Goal: Contribute content

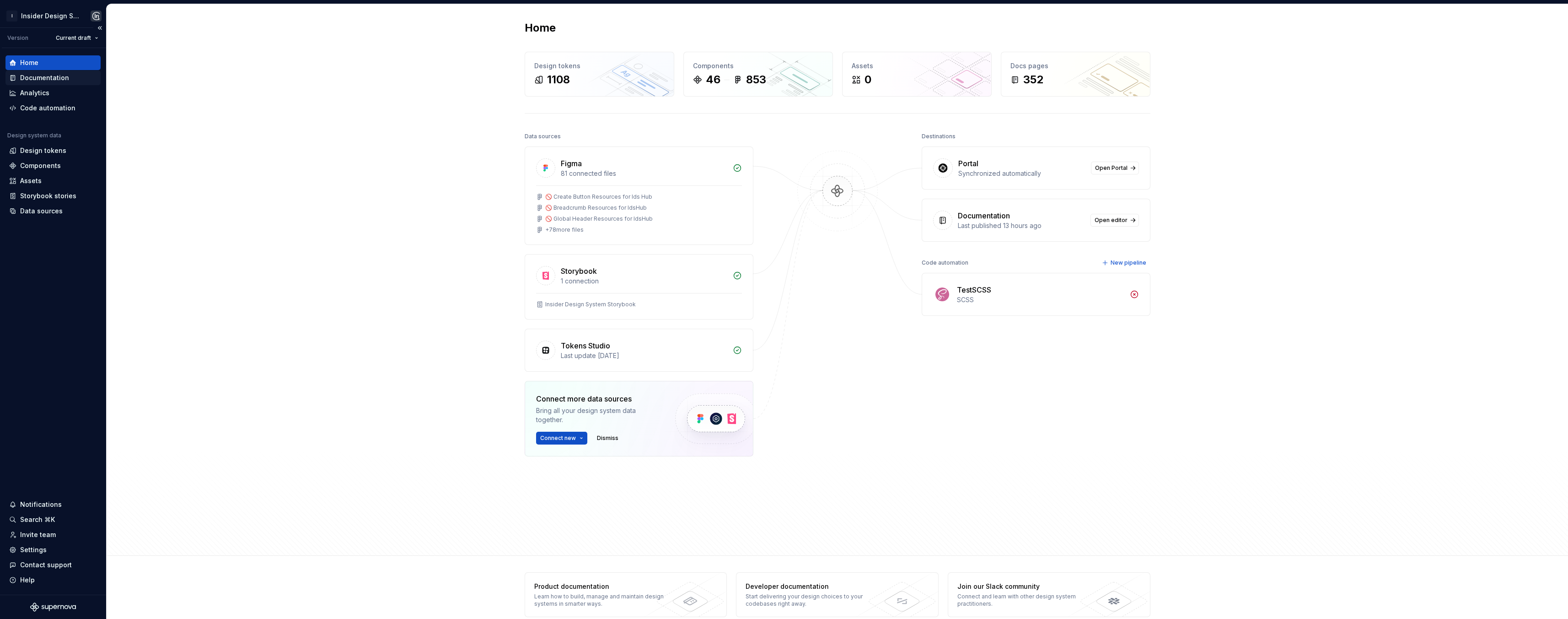
click at [64, 77] on div "Documentation" at bounding box center [44, 78] width 49 height 9
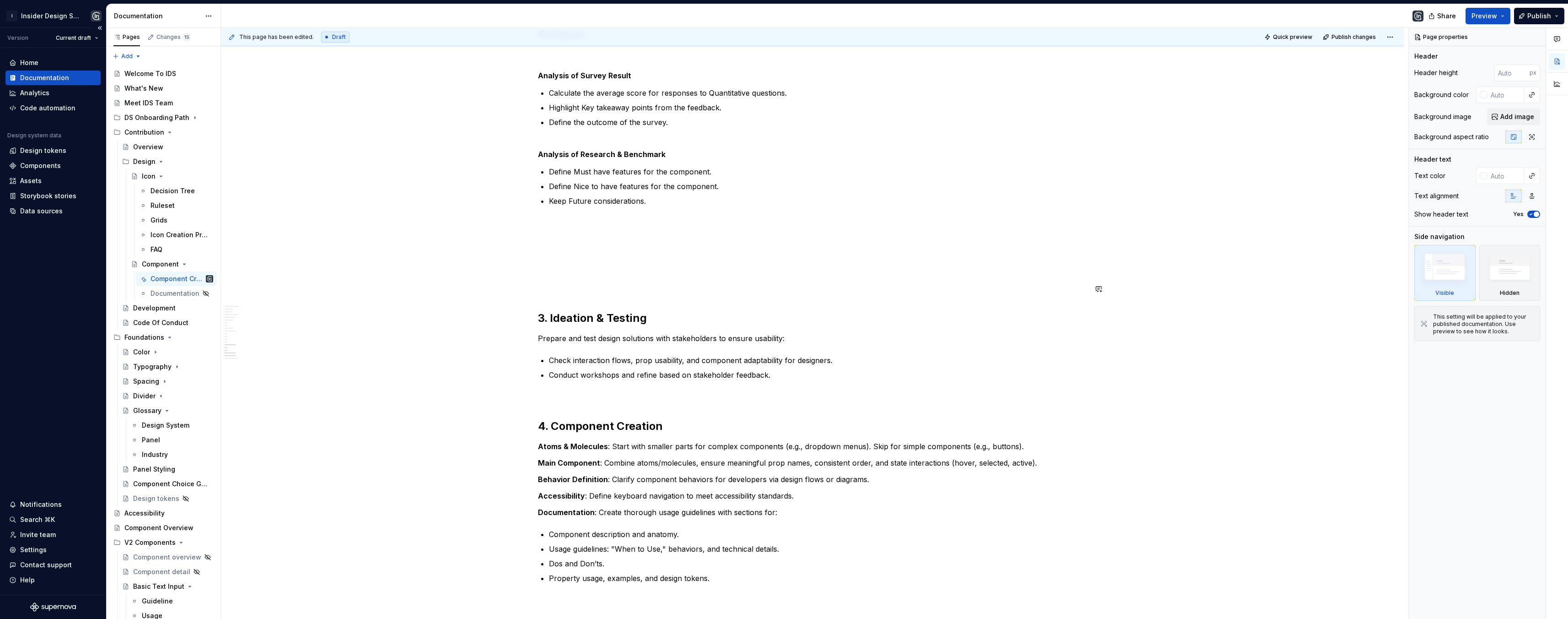
scroll to position [1605, 0]
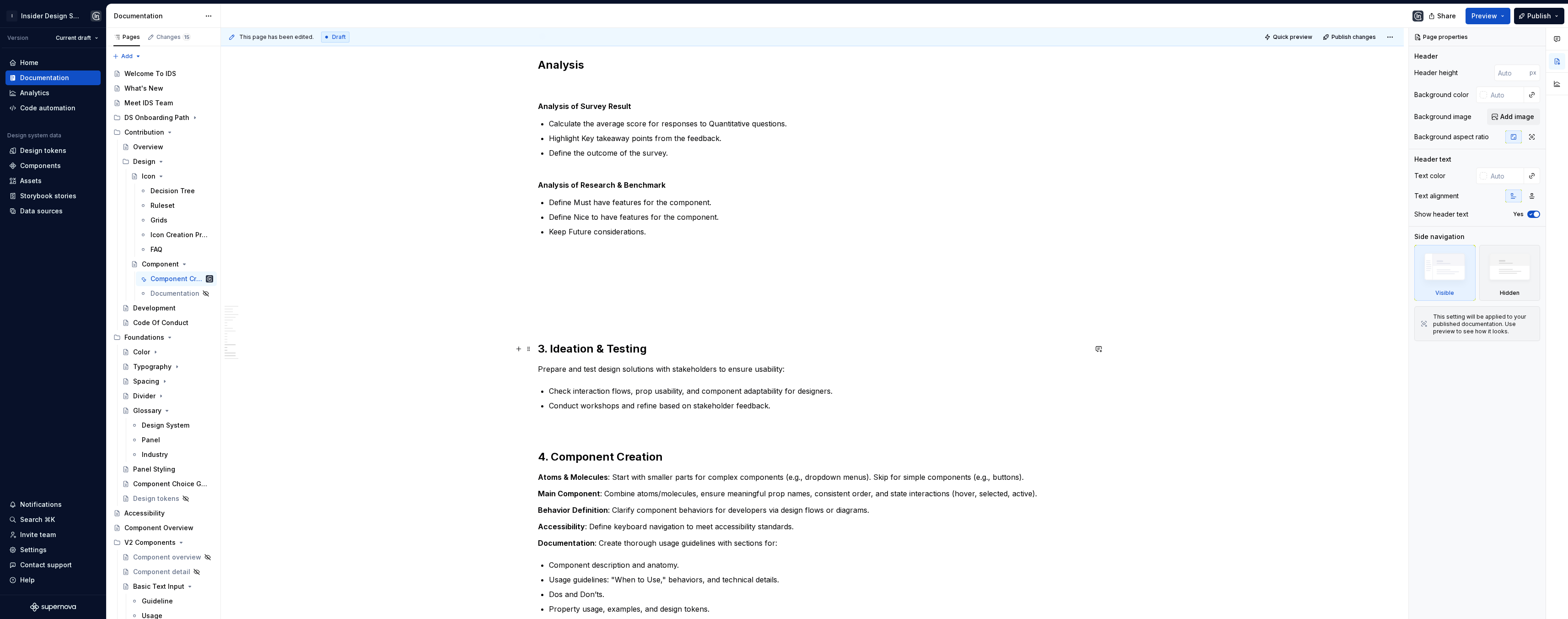
click at [646, 346] on h2 "3. Ideation & Testing" at bounding box center [813, 349] width 549 height 15
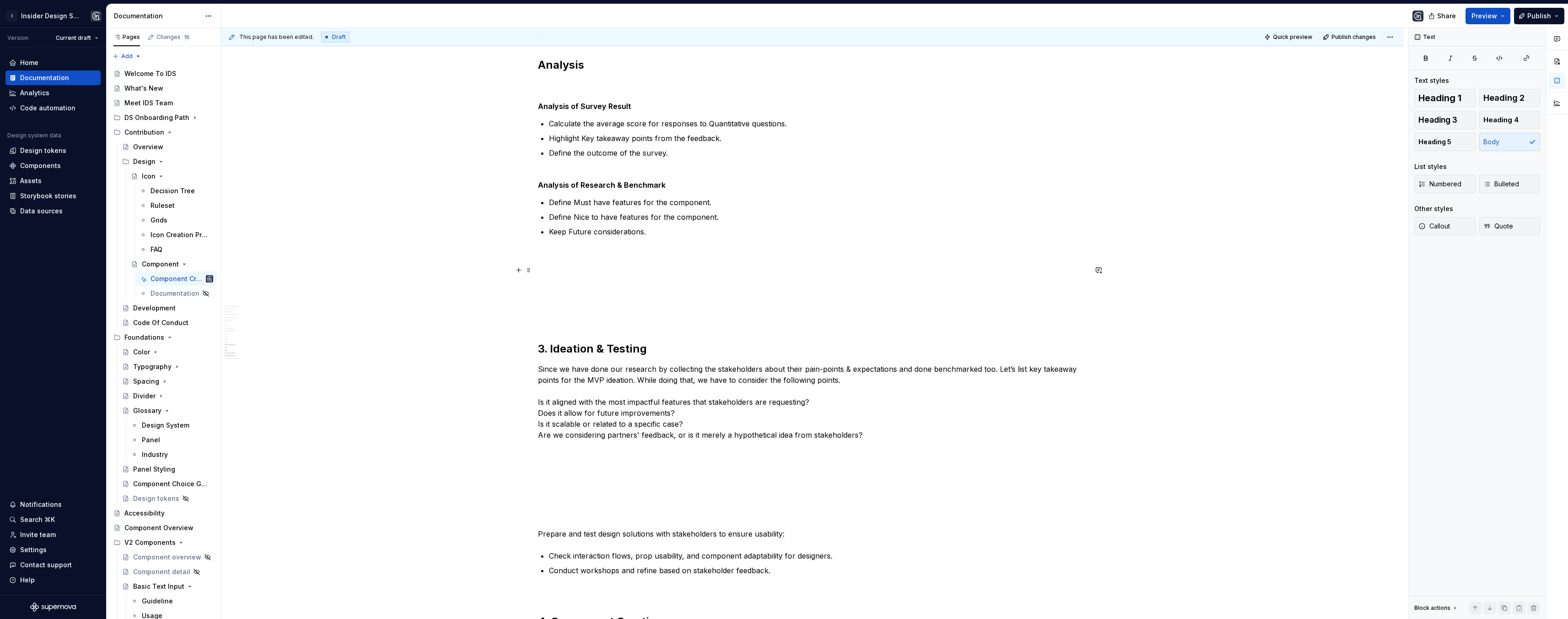
click at [571, 270] on p at bounding box center [813, 270] width 549 height 11
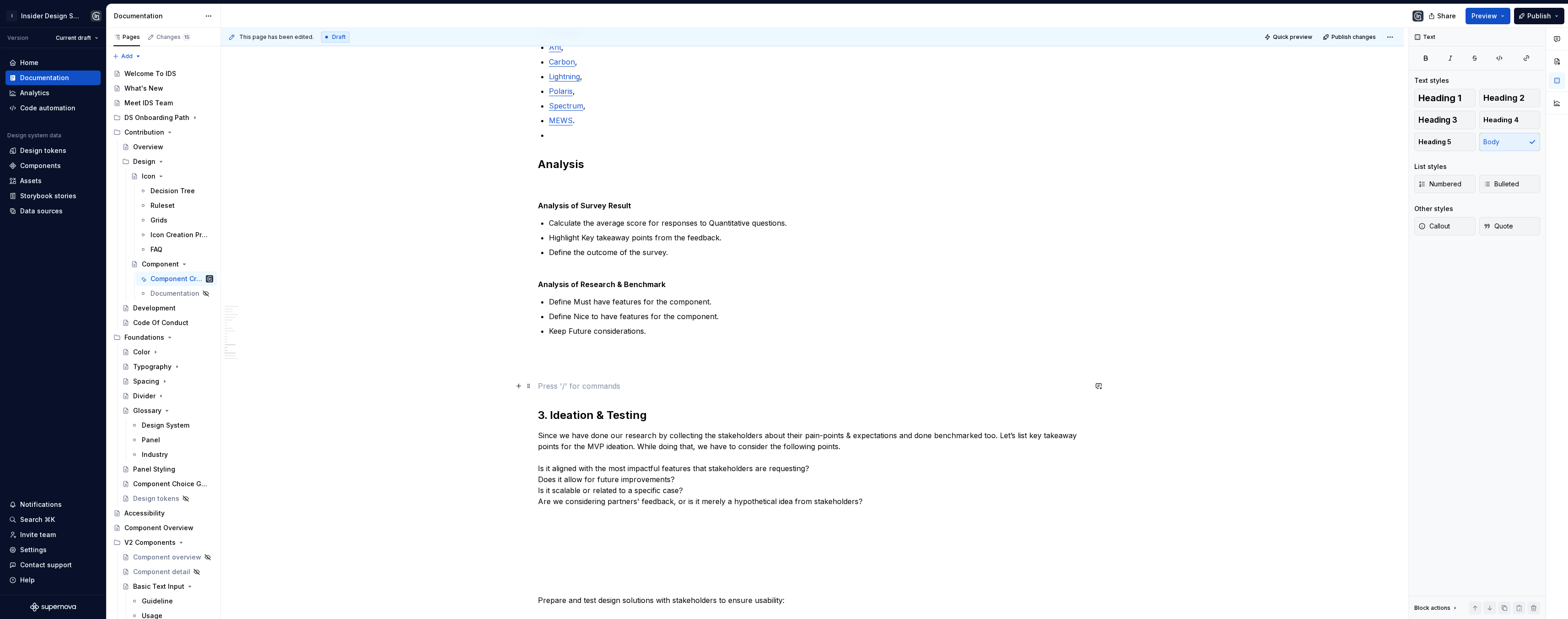
click at [545, 385] on p at bounding box center [813, 386] width 549 height 11
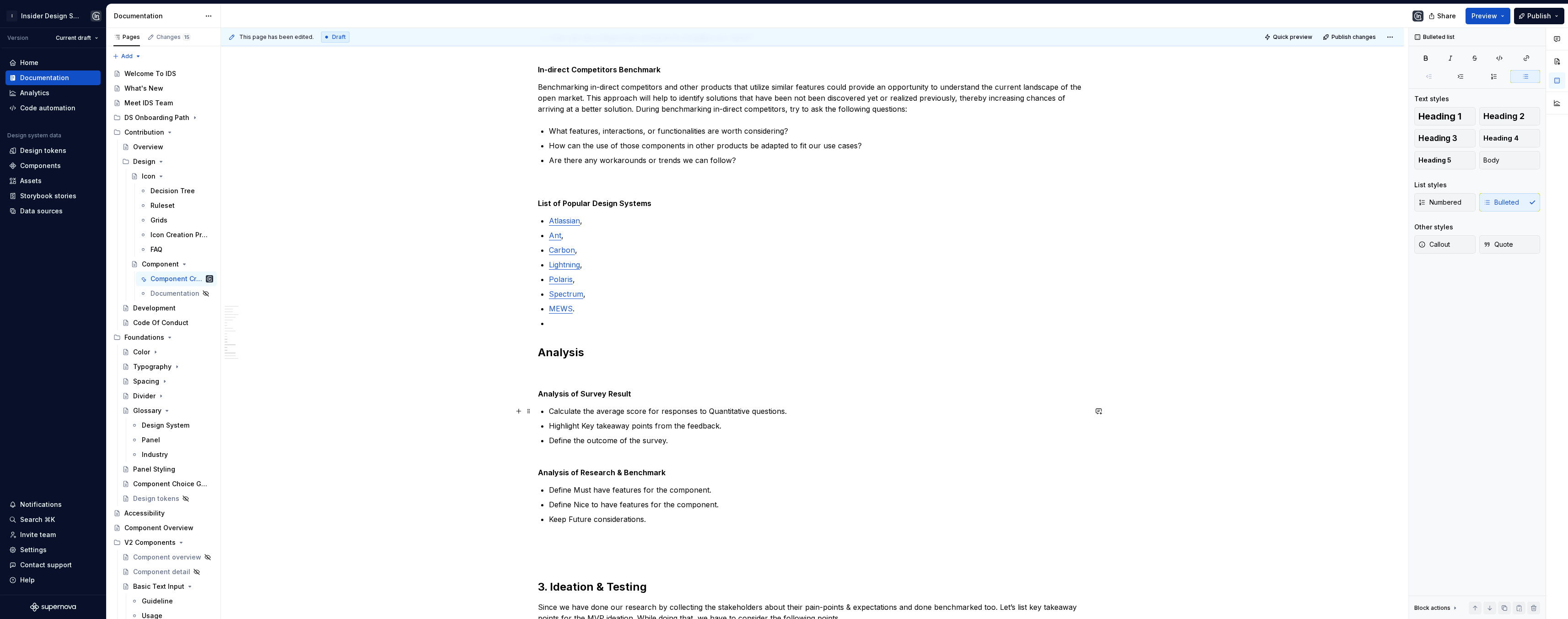
scroll to position [1434, 0]
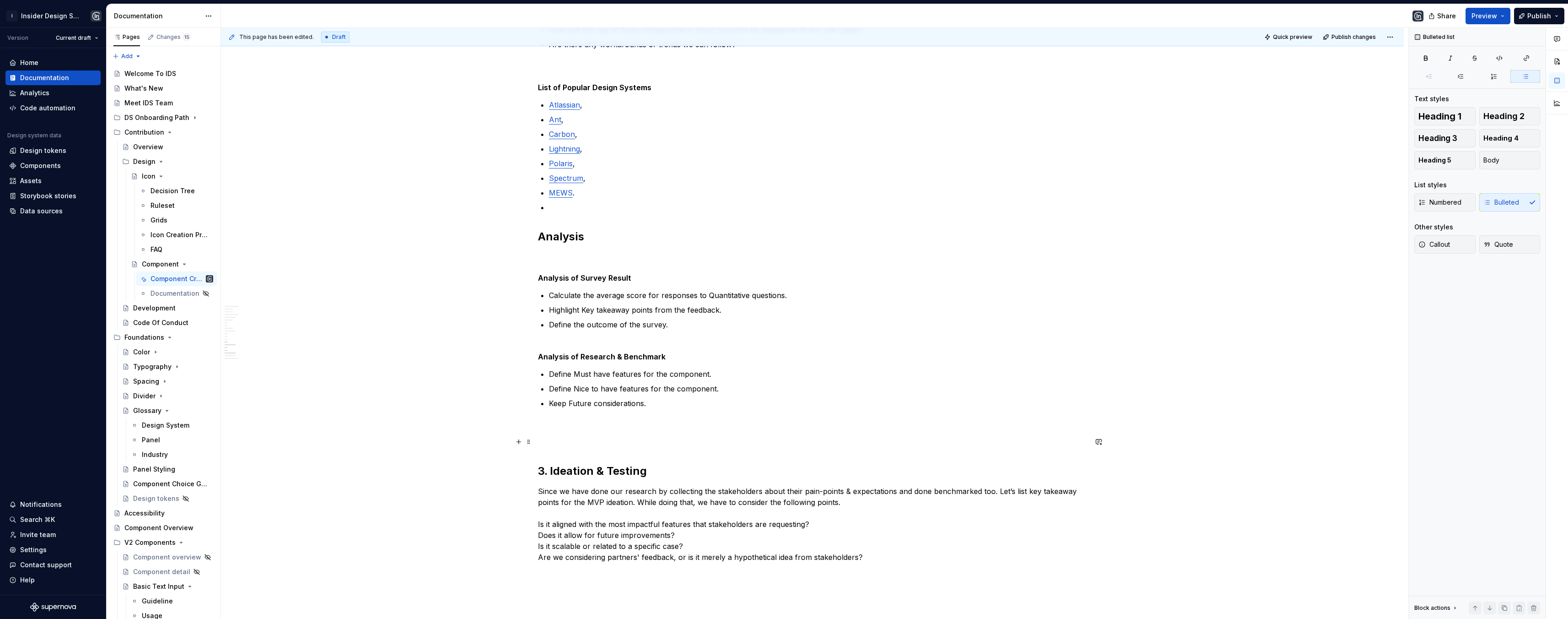
click at [557, 447] on p at bounding box center [813, 442] width 549 height 11
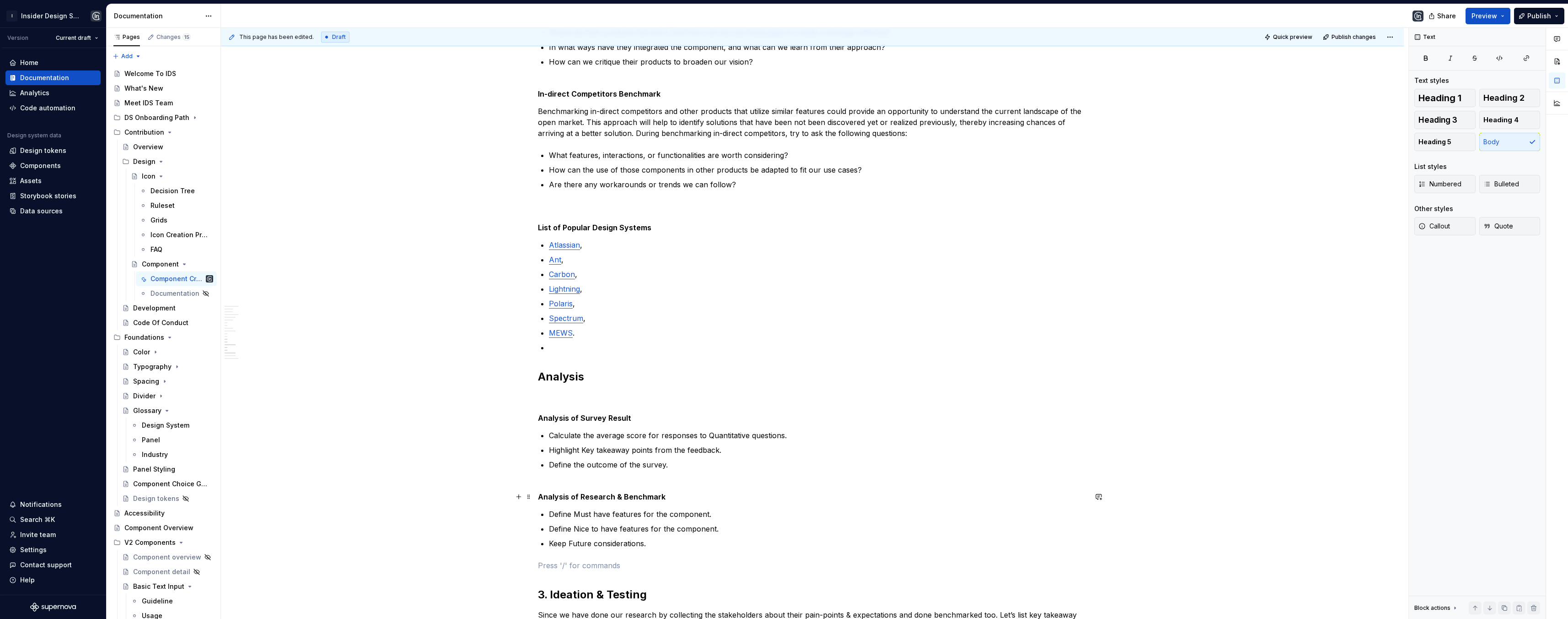
scroll to position [1280, 0]
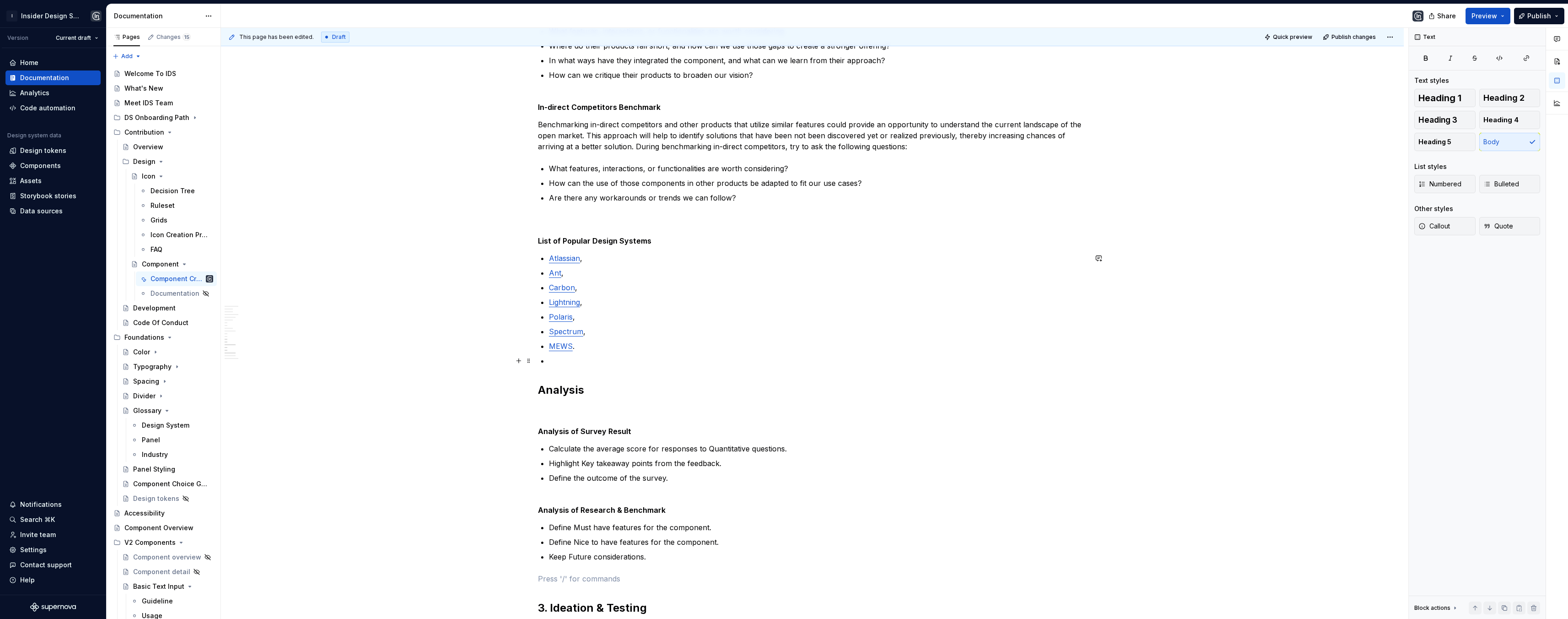
click at [557, 364] on p at bounding box center [818, 360] width 538 height 11
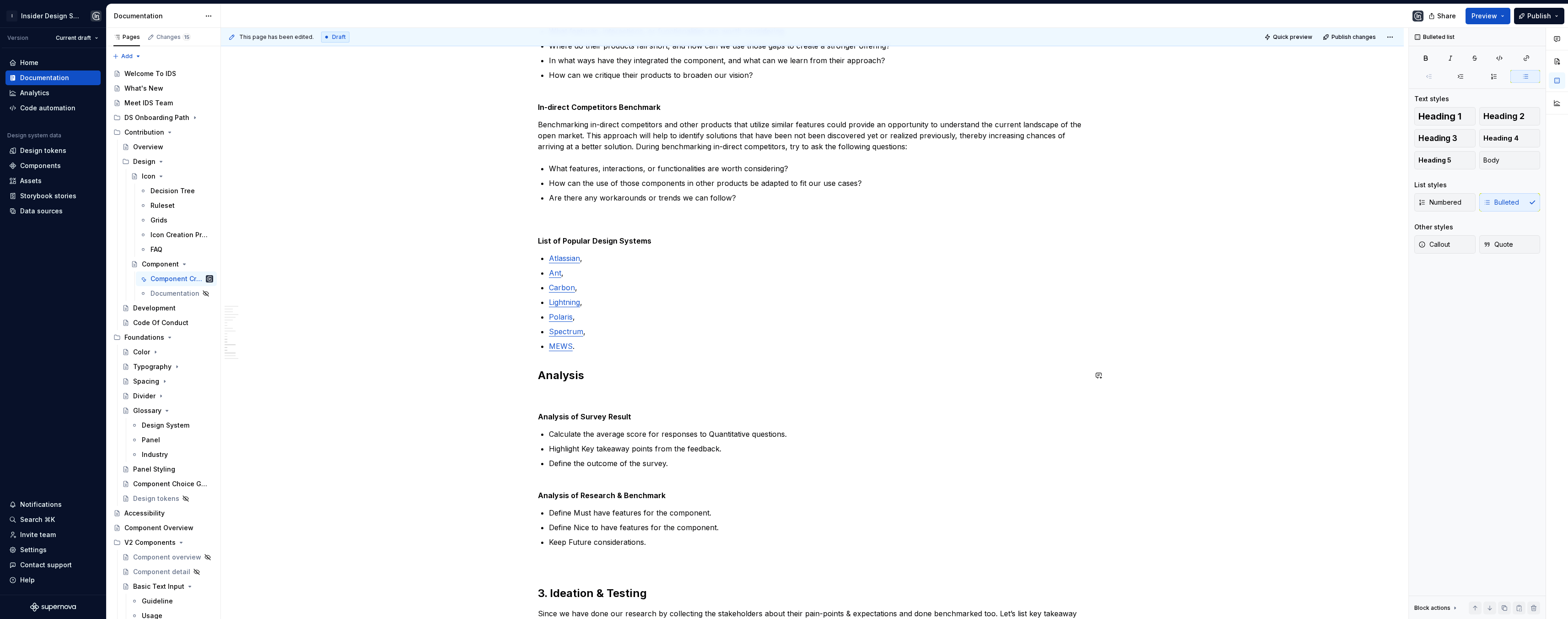
click at [559, 386] on div "**********" at bounding box center [813, 45] width 549 height 2290
type textarea "*"
click at [543, 359] on div "**********" at bounding box center [813, 45] width 549 height 2290
click at [580, 348] on p "MEWS ." at bounding box center [818, 346] width 538 height 11
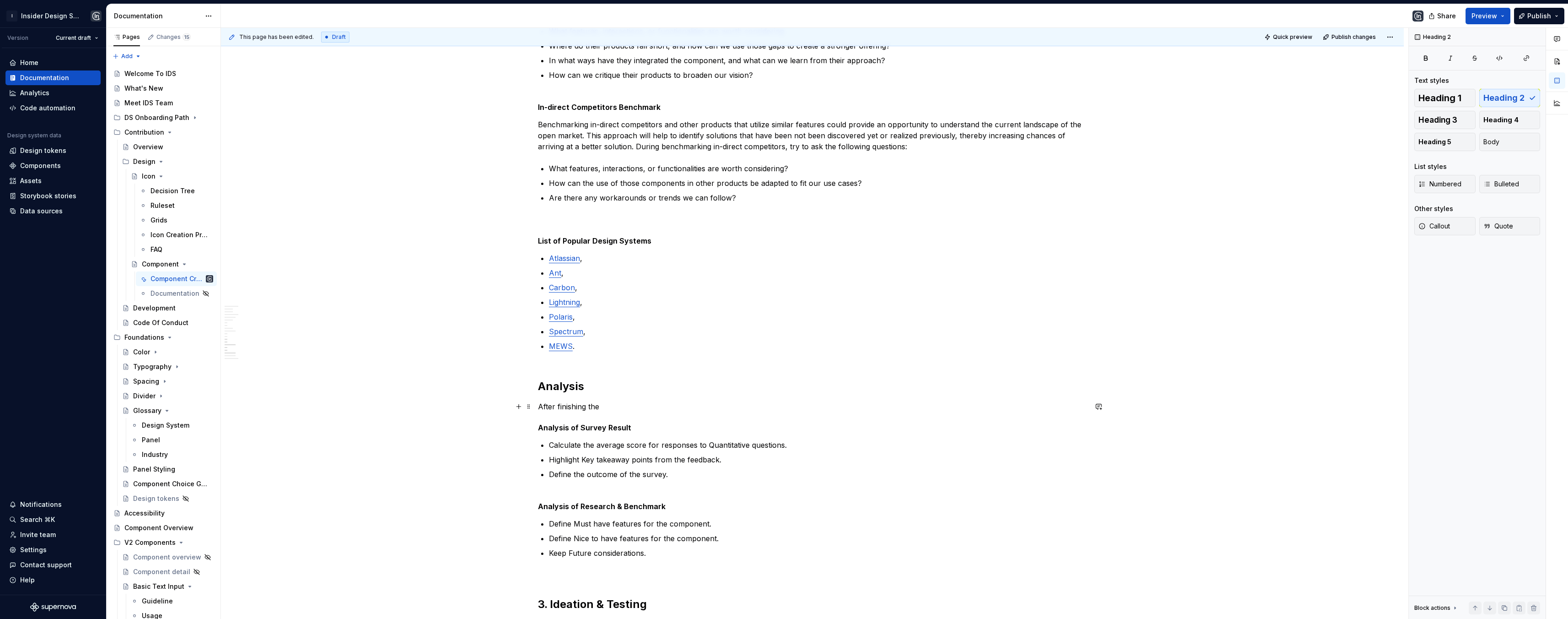
click at [610, 405] on p "After finishing the" at bounding box center [813, 406] width 549 height 11
click at [652, 405] on p "After finishing the research and benchmark part, now is the time for analyzing …" at bounding box center [813, 406] width 549 height 11
drag, startPoint x: 730, startPoint y: 408, endPoint x: 724, endPoint y: 409, distance: 6.1
click at [724, 409] on p "After finishing the research and benchmark part, now is the time for analyzing …" at bounding box center [813, 406] width 549 height 11
click at [751, 408] on p "After finishing the research and benchmark part, now the time for analyzing the…" at bounding box center [813, 406] width 549 height 11
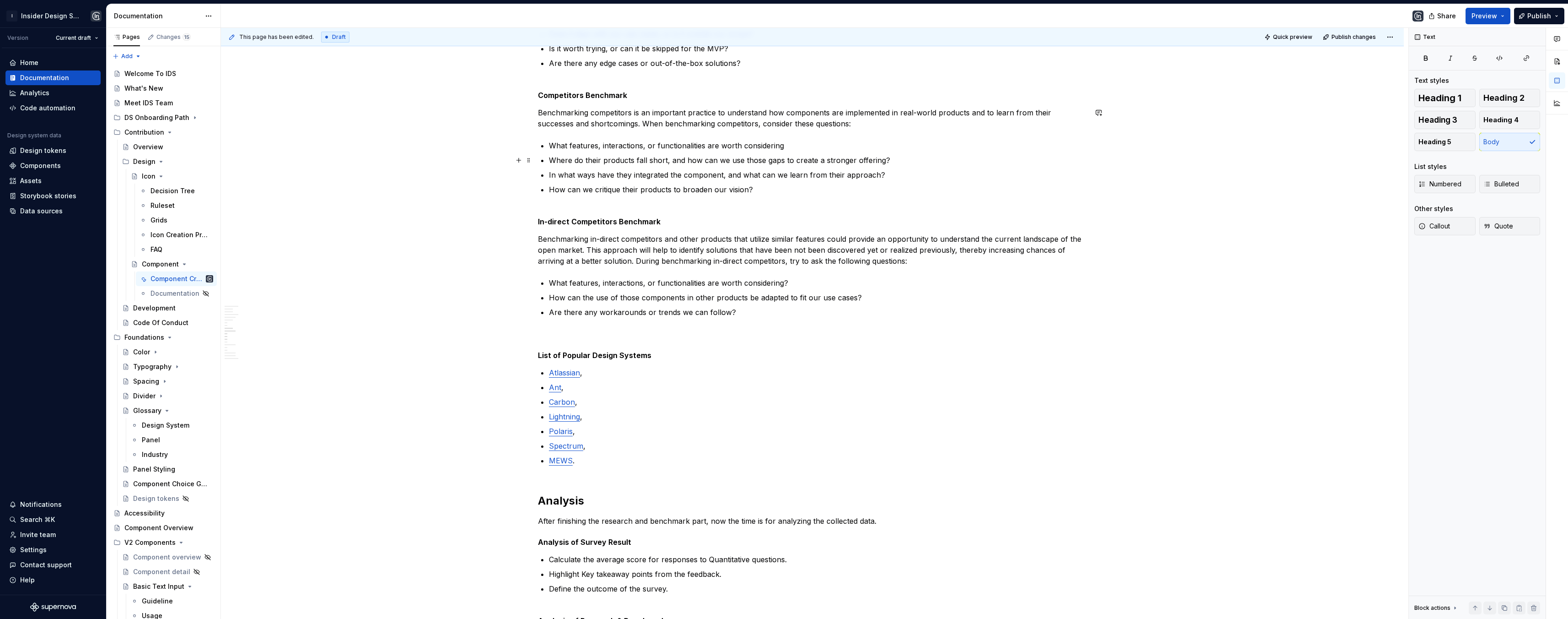
scroll to position [1162, 0]
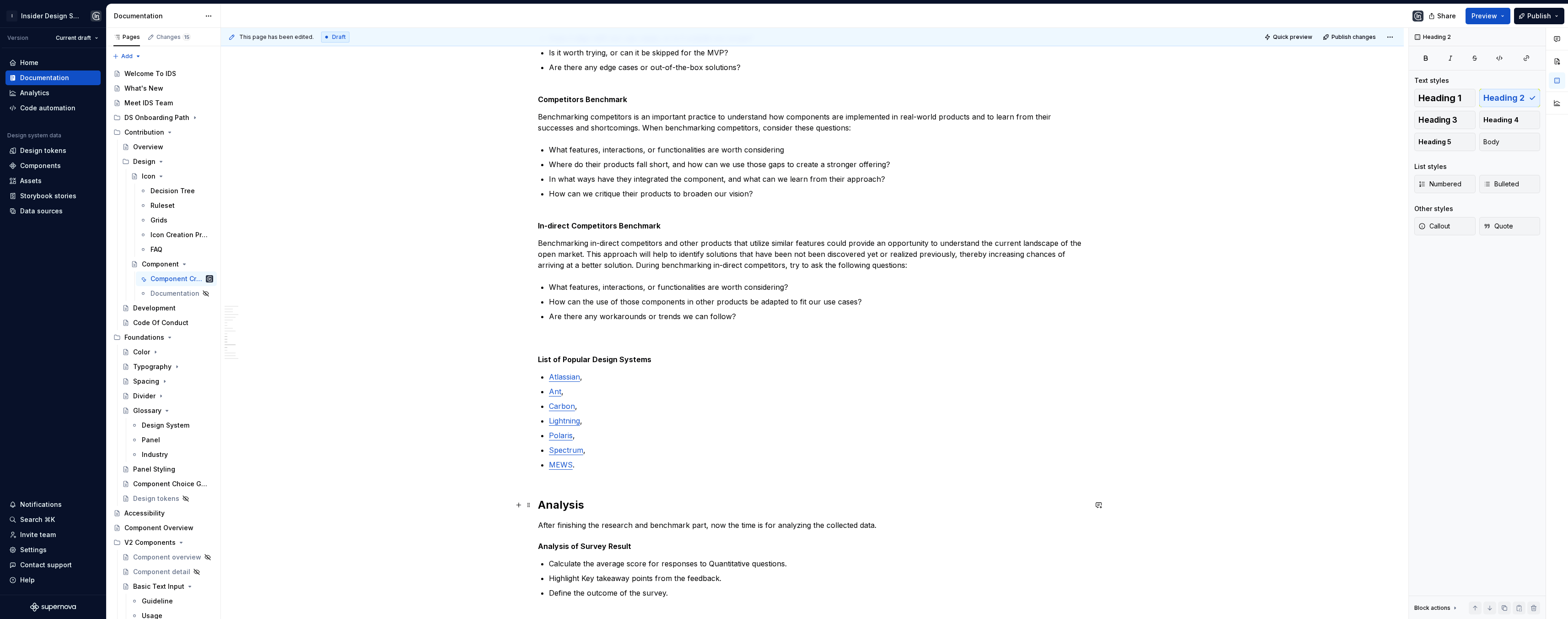
click at [562, 509] on h2 "Analysis" at bounding box center [813, 505] width 549 height 15
click at [570, 508] on h2 "Analysis" at bounding box center [813, 505] width 549 height 15
click at [625, 486] on button "button" at bounding box center [626, 486] width 13 height 13
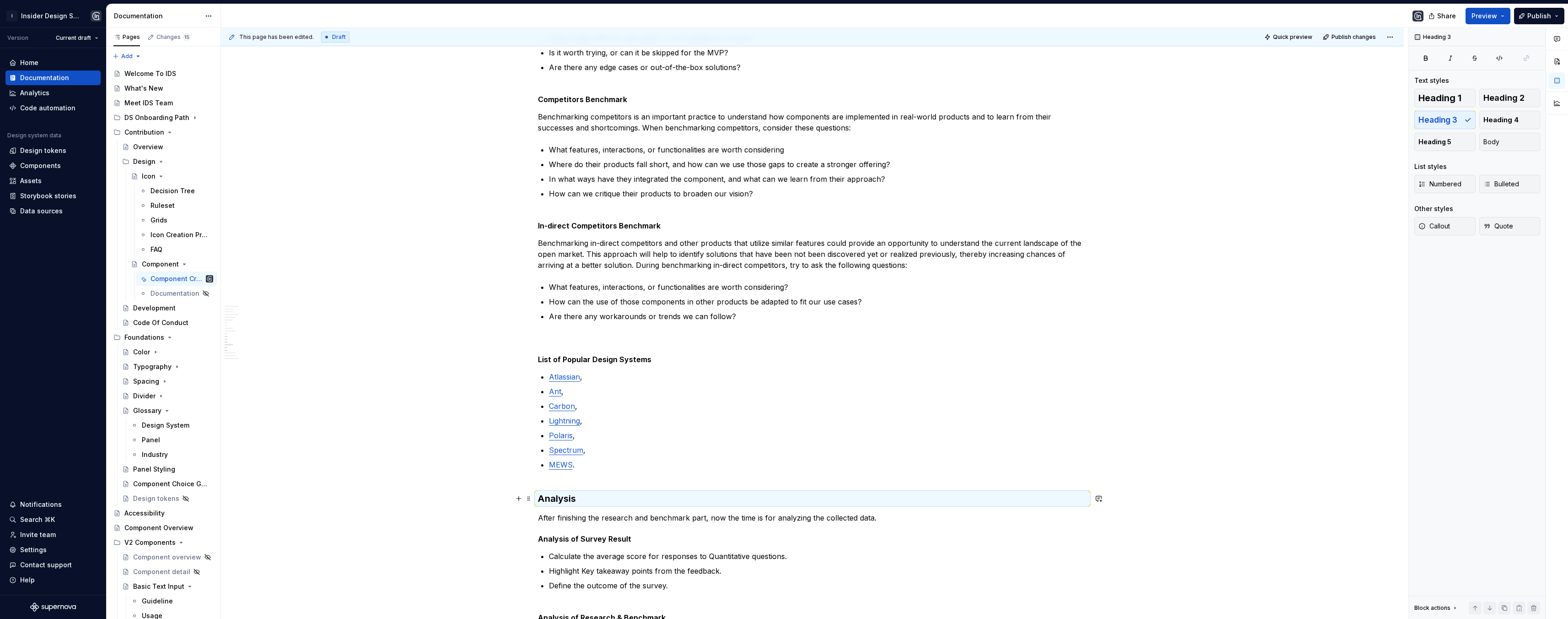
click at [613, 494] on h3 "Analysis" at bounding box center [813, 499] width 549 height 13
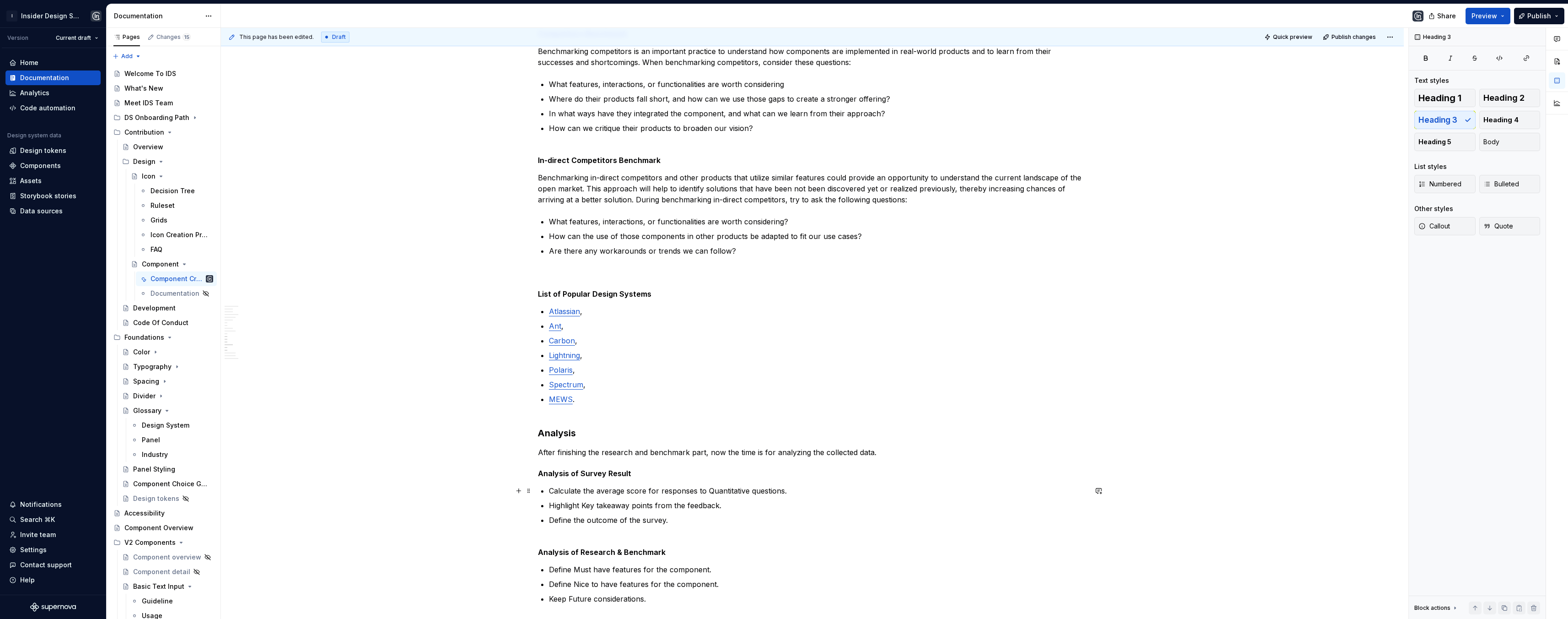
scroll to position [1388, 0]
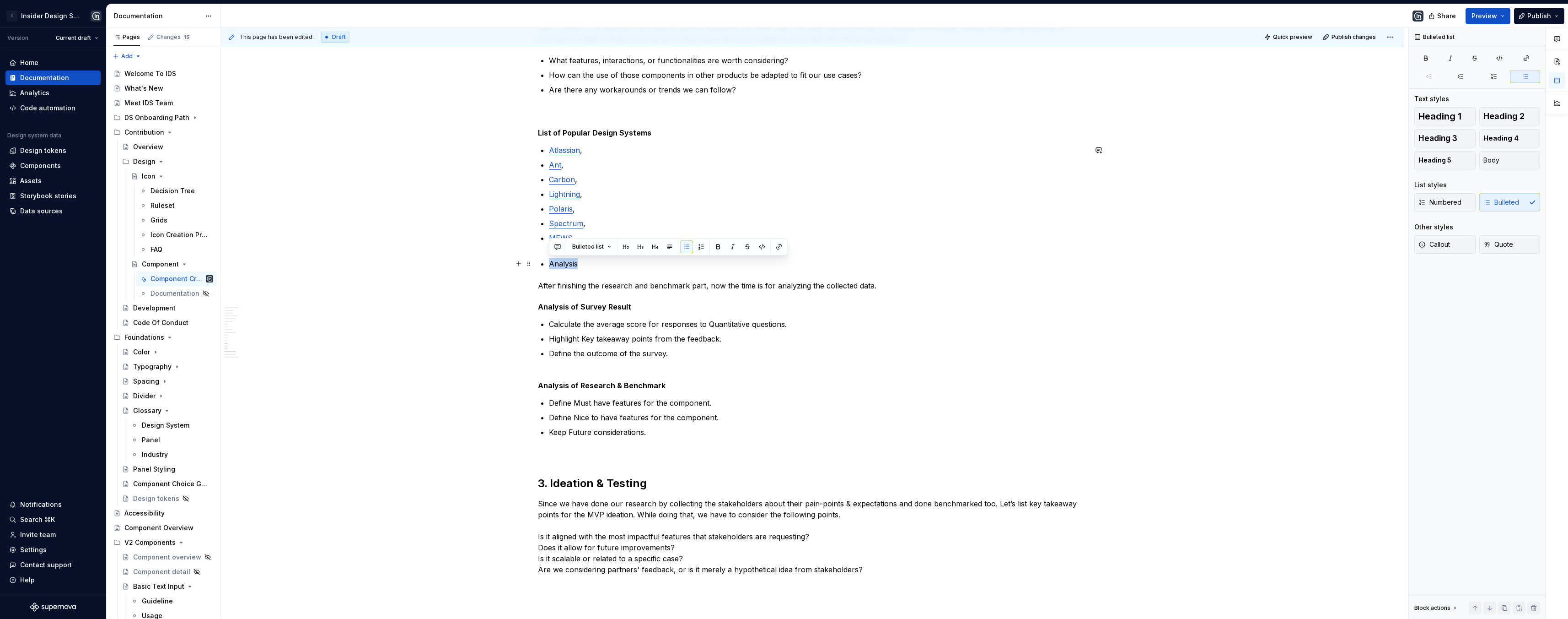
drag, startPoint x: 580, startPoint y: 266, endPoint x: 540, endPoint y: 265, distance: 40.0
click at [549, 265] on li "Analysis" at bounding box center [818, 263] width 538 height 11
click at [637, 246] on button "button" at bounding box center [641, 247] width 13 height 13
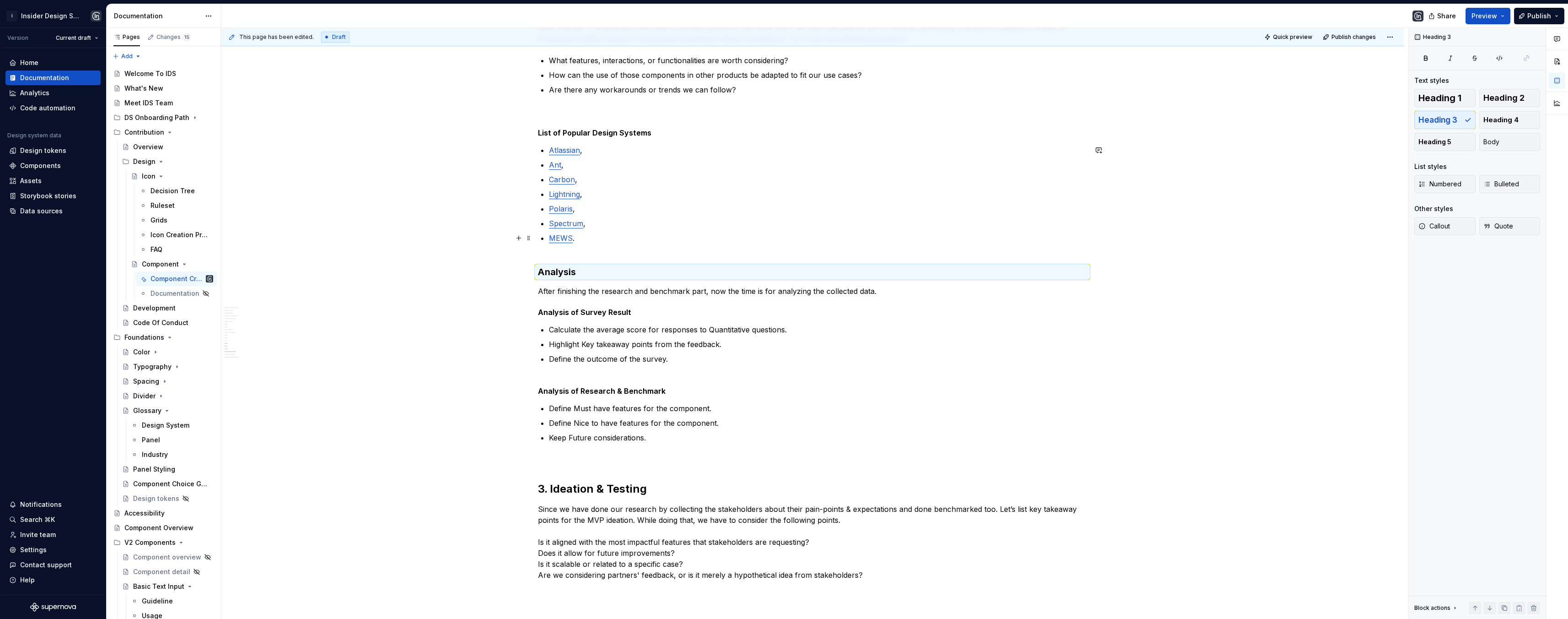
click at [568, 253] on p "MEWS ." at bounding box center [818, 244] width 538 height 22
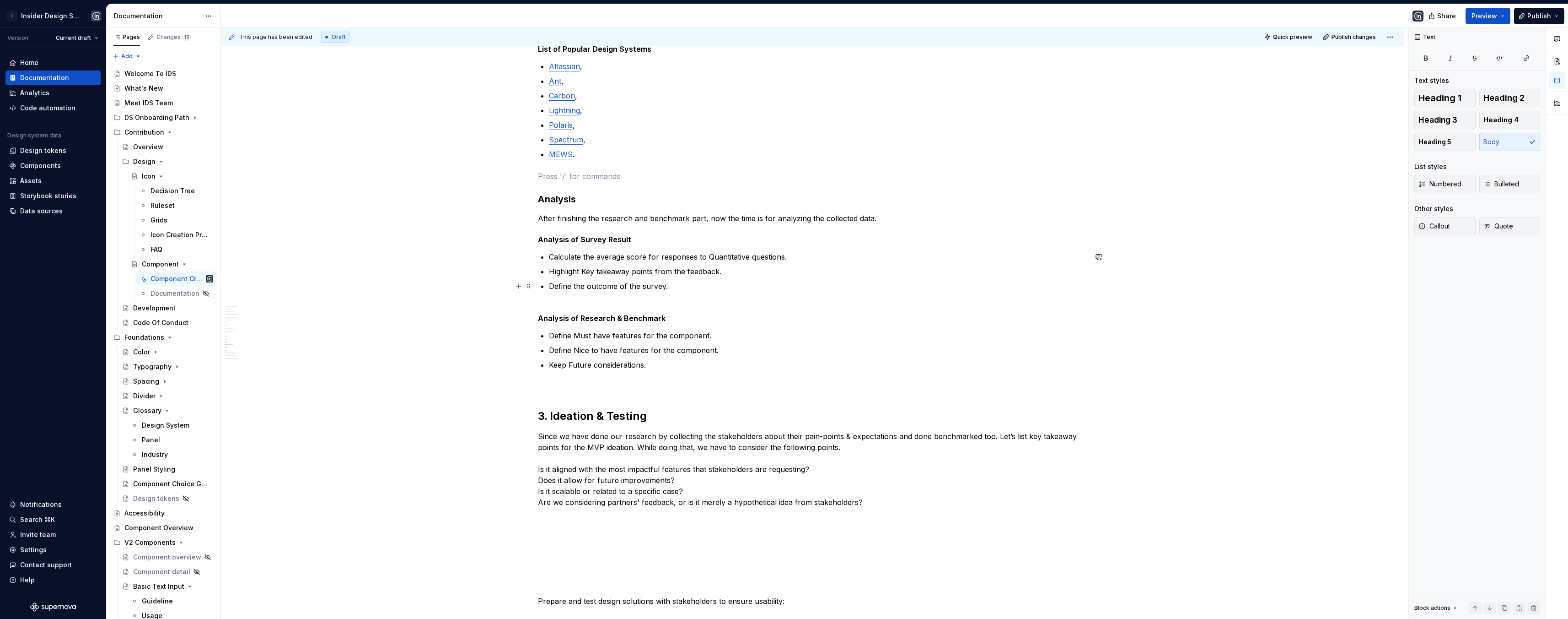
scroll to position [1473, 0]
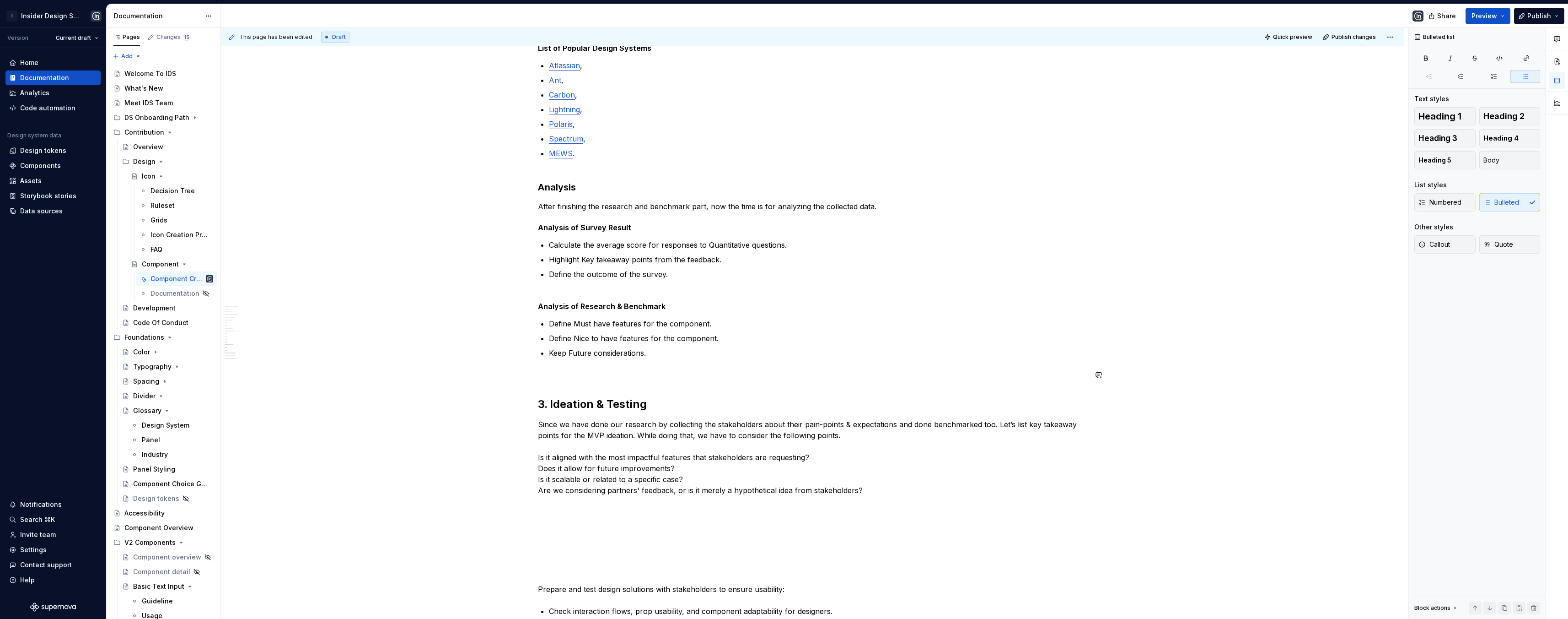
click at [569, 379] on p at bounding box center [813, 375] width 549 height 11
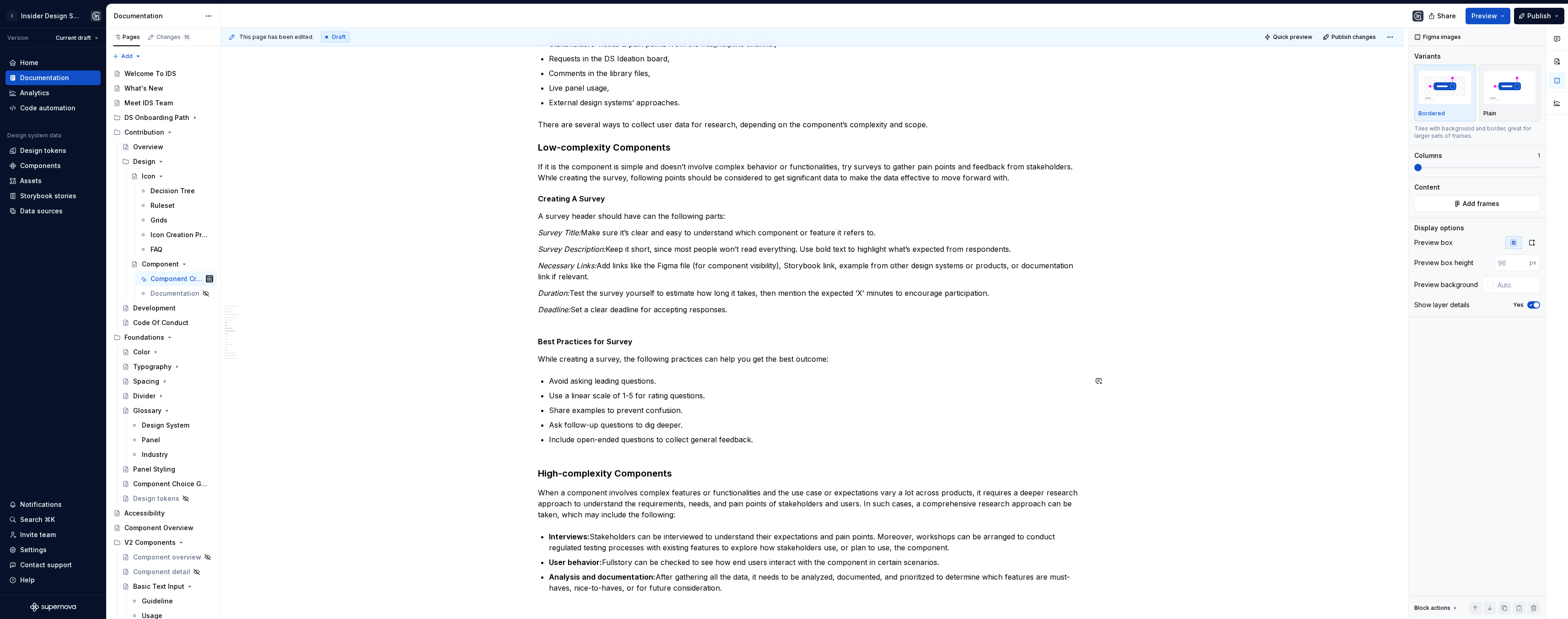
scroll to position [386, 0]
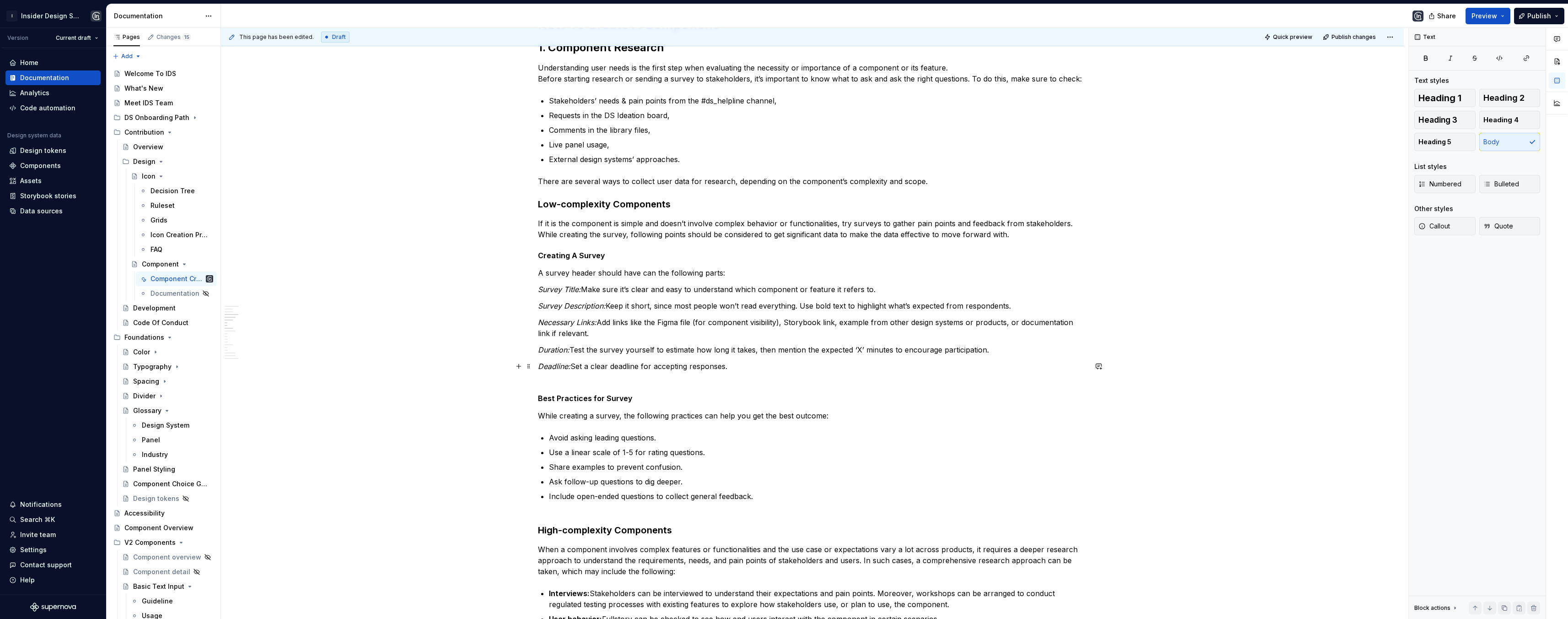
click at [766, 368] on p "Deadline: Set a clear deadline for accepting responses." at bounding box center [813, 372] width 549 height 22
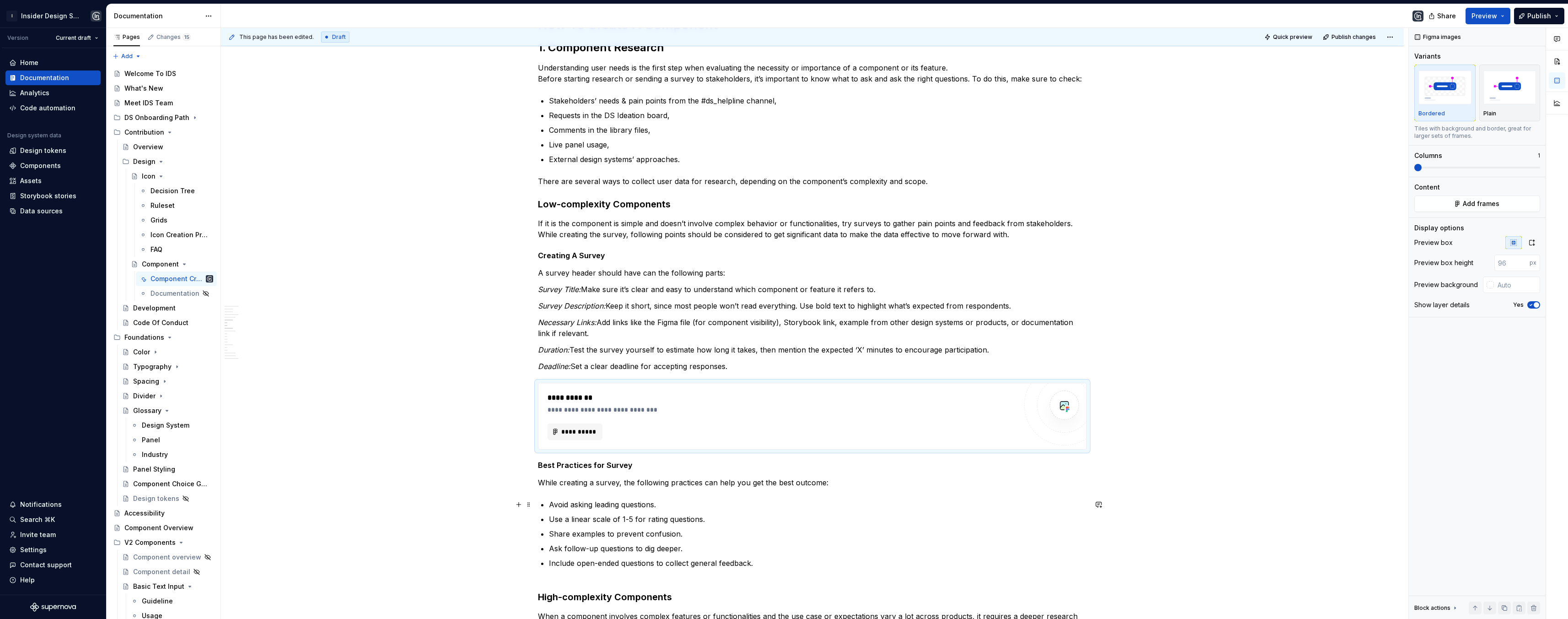
scroll to position [572, 0]
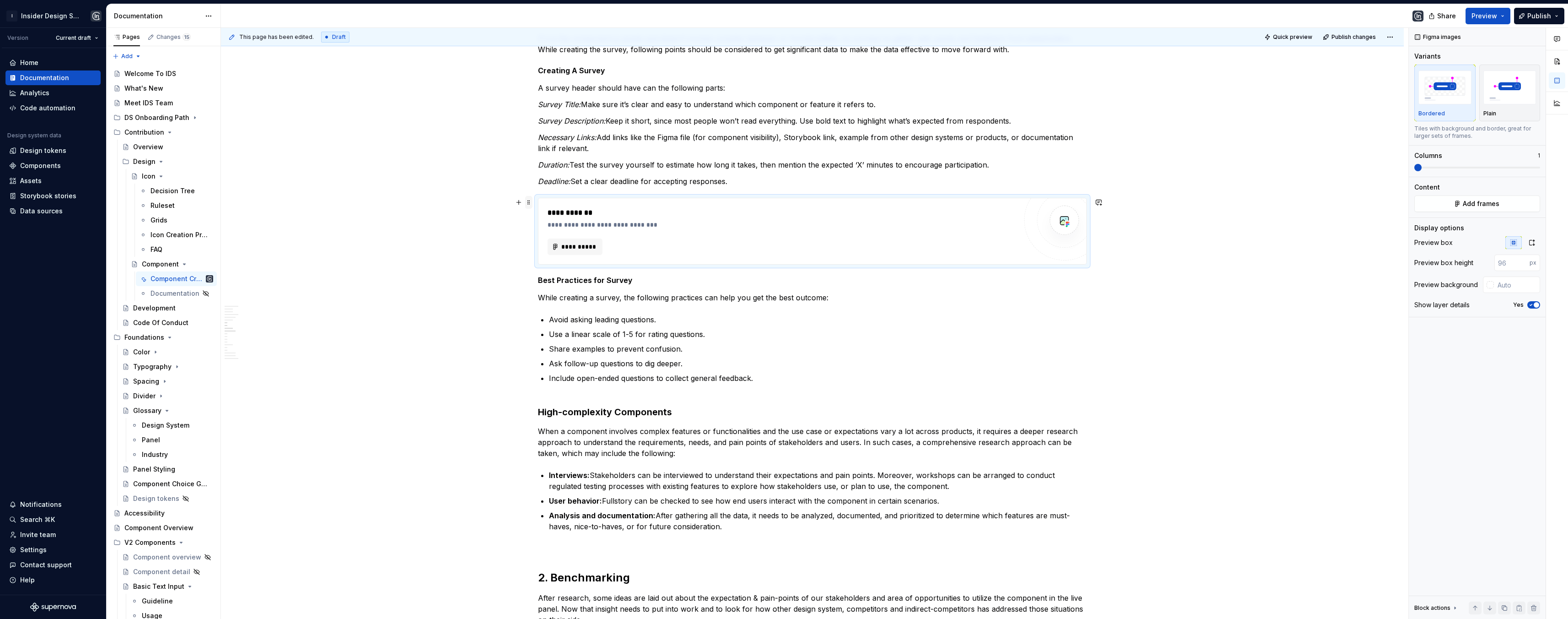
click at [527, 204] on span at bounding box center [528, 203] width 7 height 13
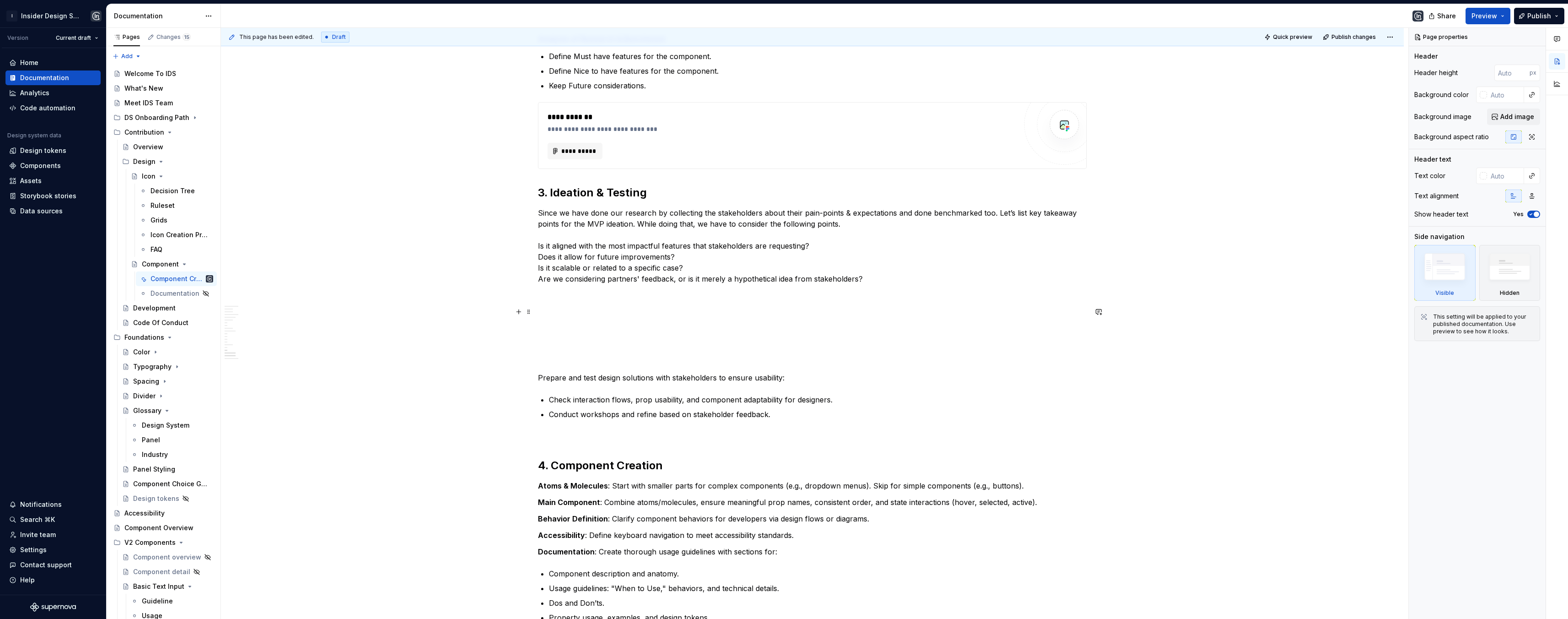
scroll to position [1804, 0]
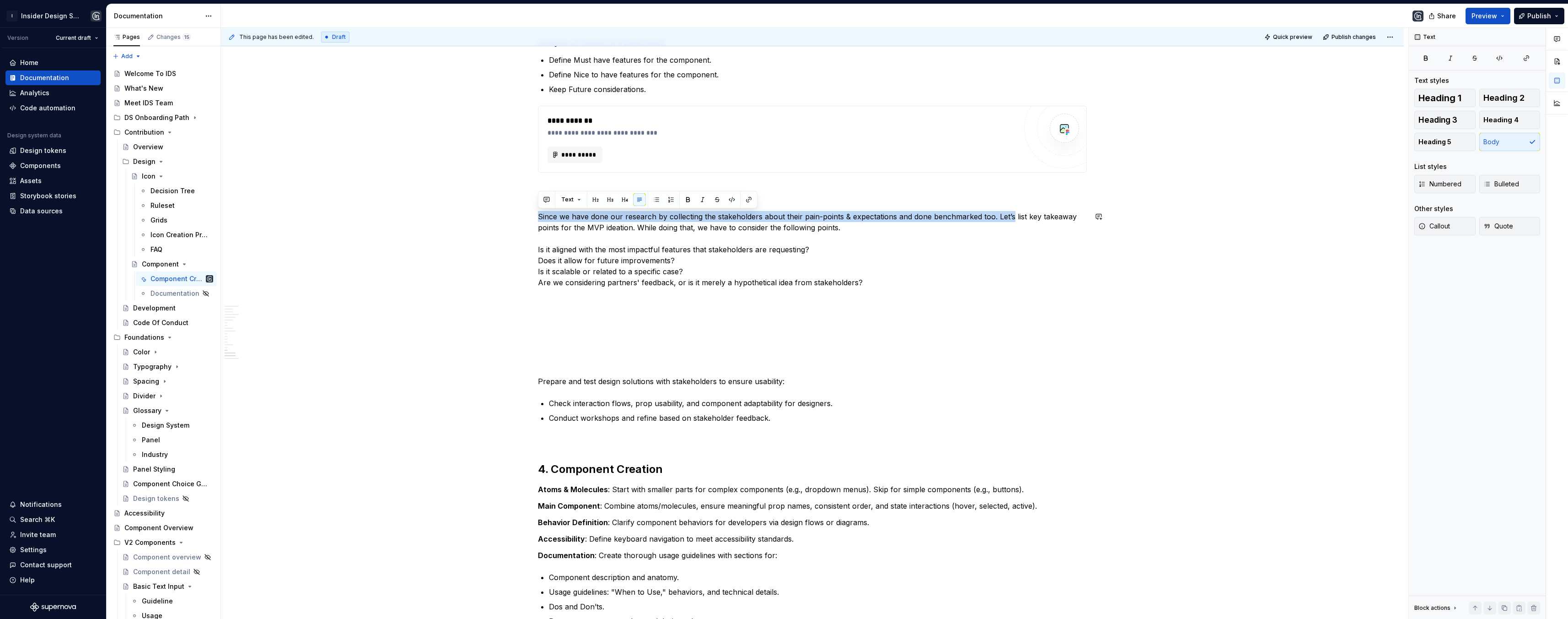
drag, startPoint x: 1010, startPoint y: 218, endPoint x: 538, endPoint y: 208, distance: 472.1
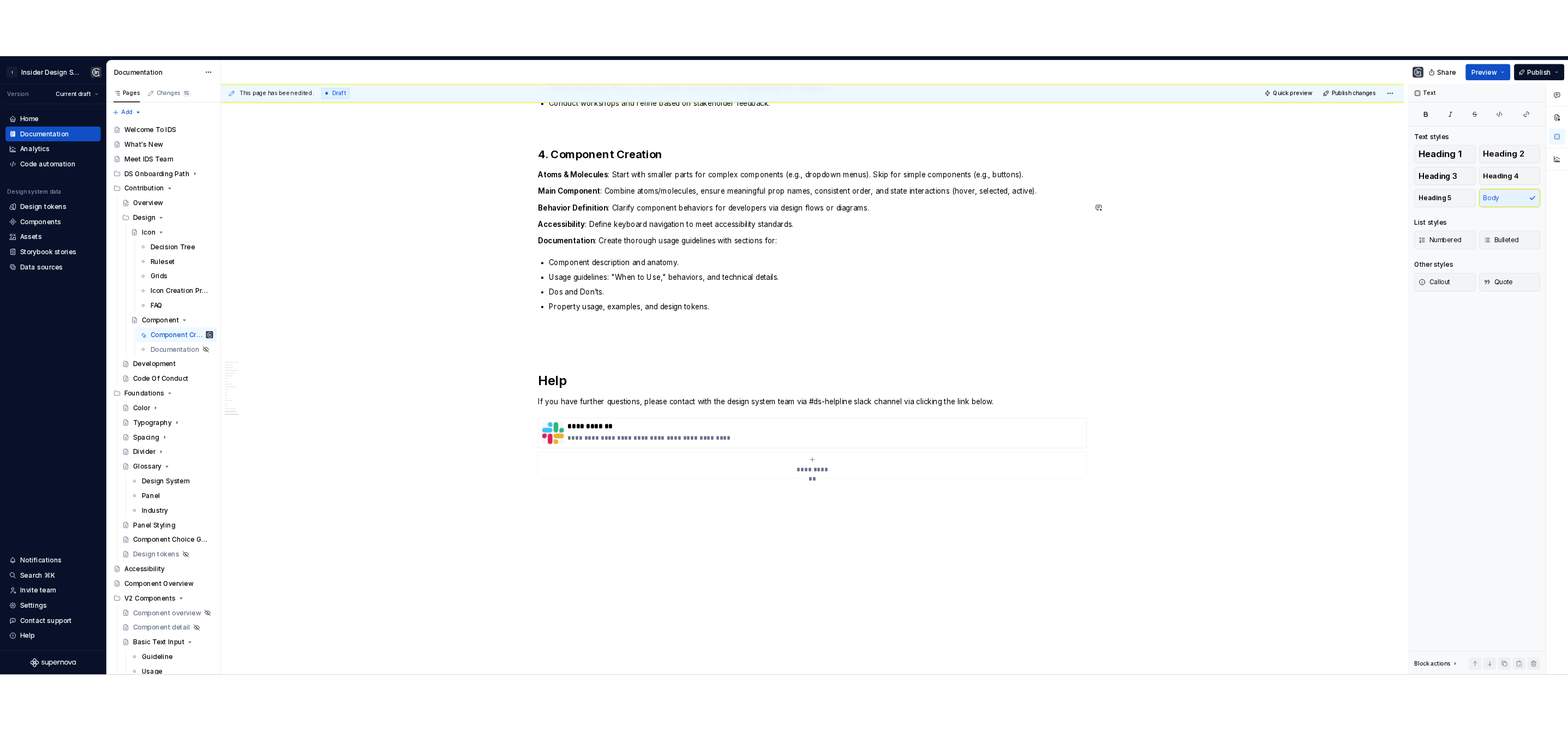
scroll to position [2176, 0]
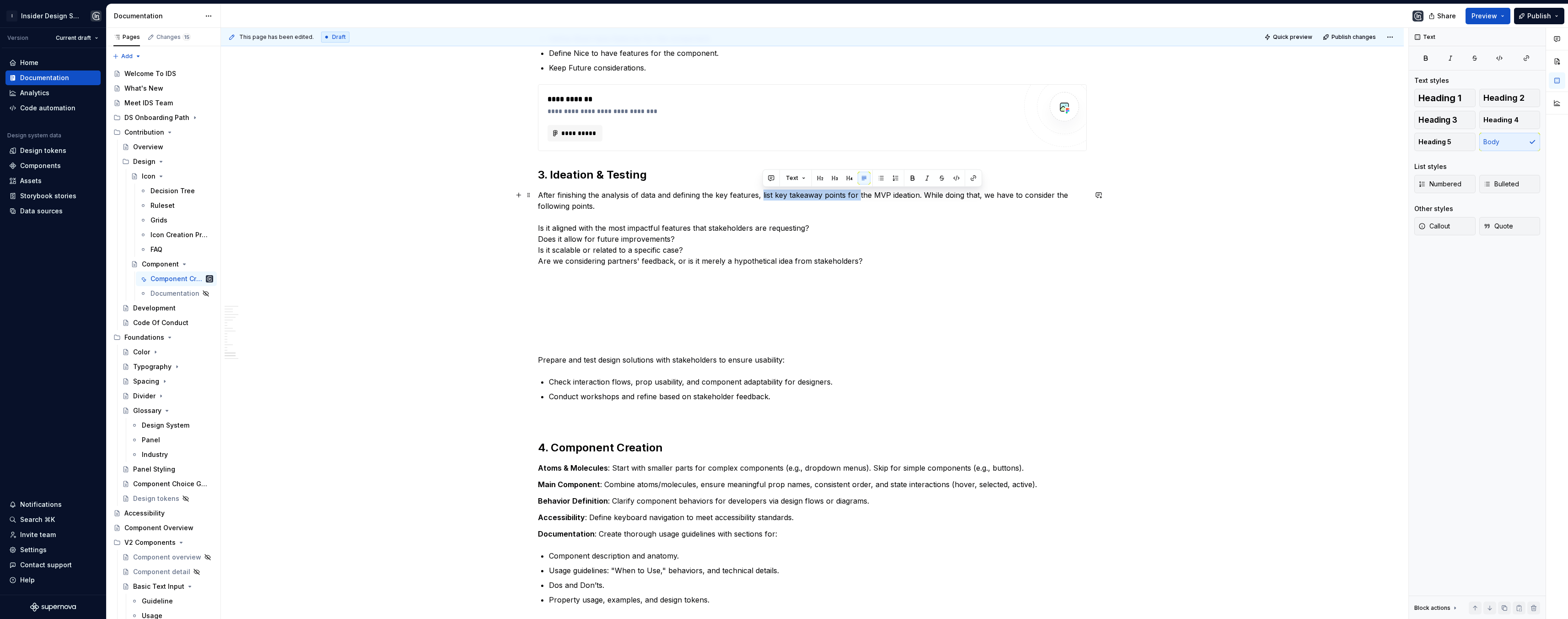
drag, startPoint x: 854, startPoint y: 195, endPoint x: 761, endPoint y: 197, distance: 93.0
click at [761, 197] on p "After finishing the analysis of data and defining the key features, list key ta…" at bounding box center [813, 228] width 549 height 77
drag, startPoint x: 1015, startPoint y: 196, endPoint x: 979, endPoint y: 195, distance: 36.0
click at [979, 195] on p "After finishing the analysis of data and defining the key features, the next ph…" at bounding box center [813, 228] width 549 height 77
click at [608, 205] on p "After finishing the analysis of data and defining the key features, the next ph…" at bounding box center [813, 228] width 549 height 77
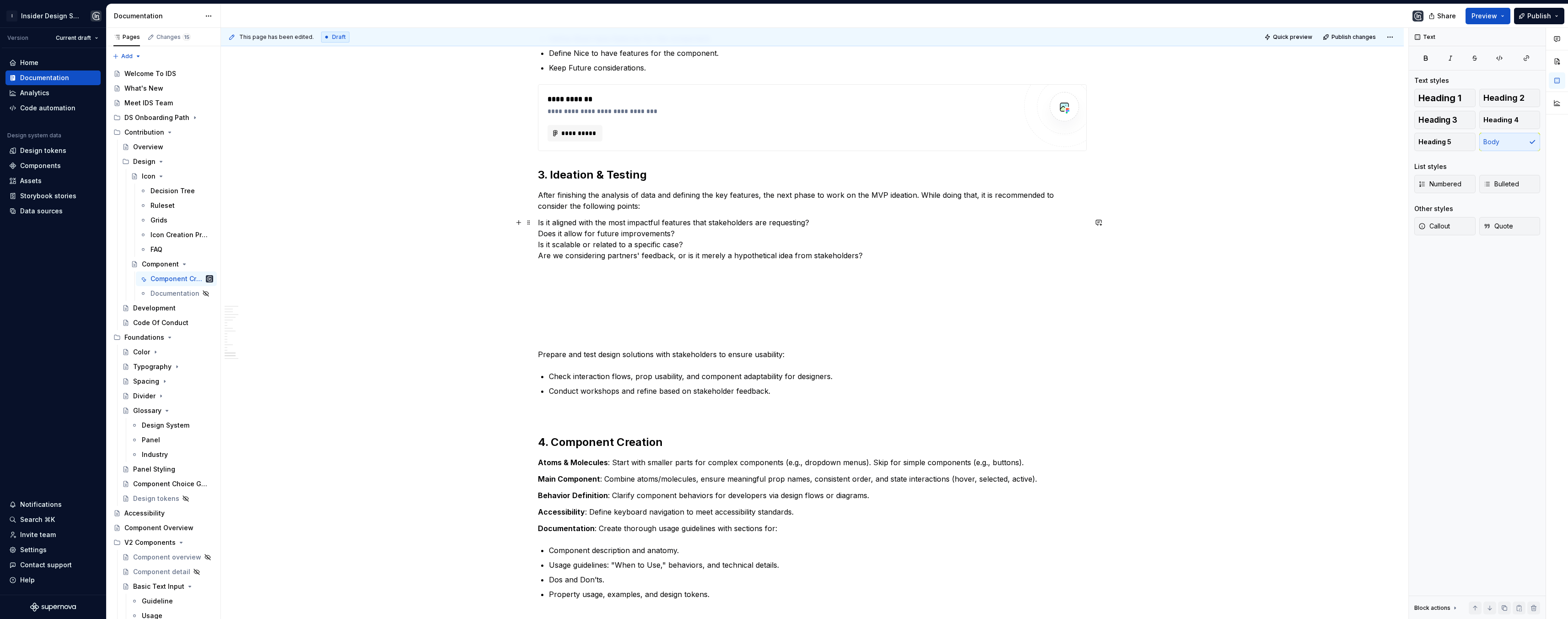
click at [539, 235] on p "Is it aligned with the most impactful features that stakeholders are requesting…" at bounding box center [813, 239] width 549 height 44
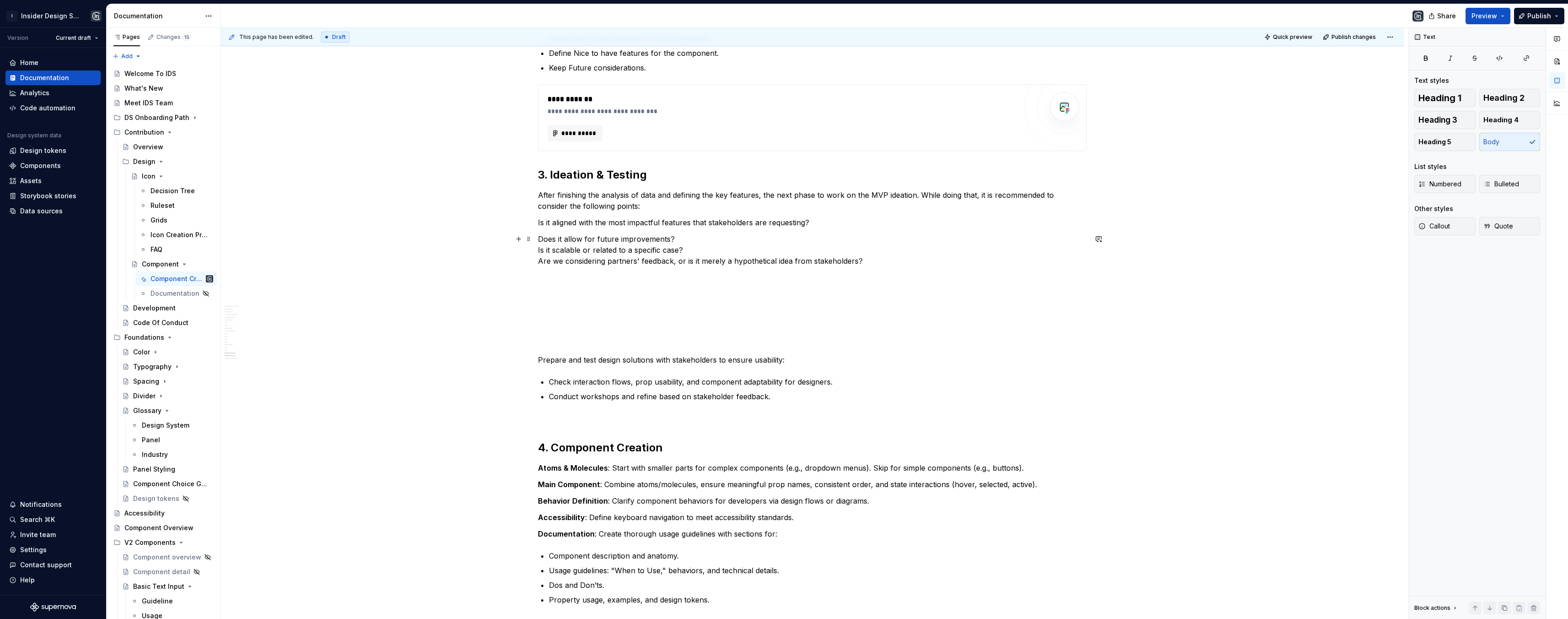
click at [539, 251] on p "Does it allow for future improvements? Is it scalable or related to a specific …" at bounding box center [813, 249] width 549 height 33
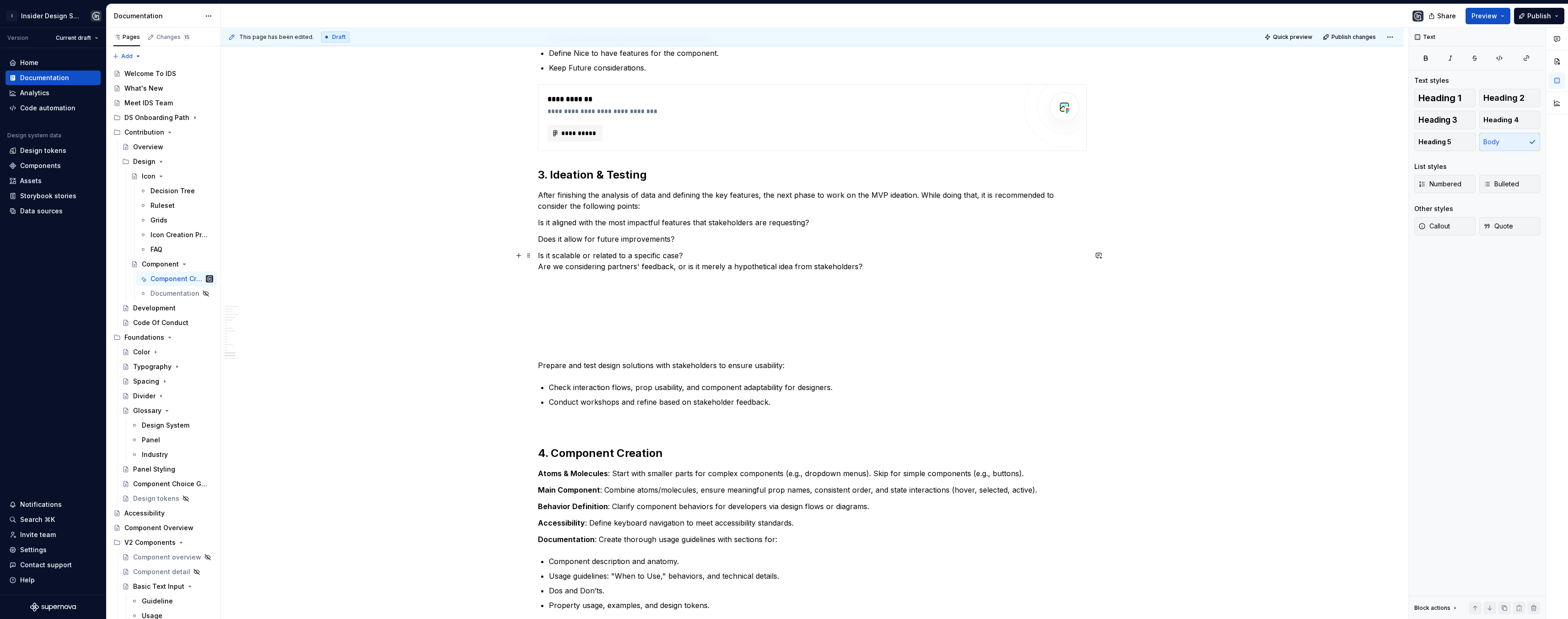
click at [539, 264] on p "Is it scalable or related to a specific case? Are we considering partners' feed…" at bounding box center [813, 261] width 549 height 22
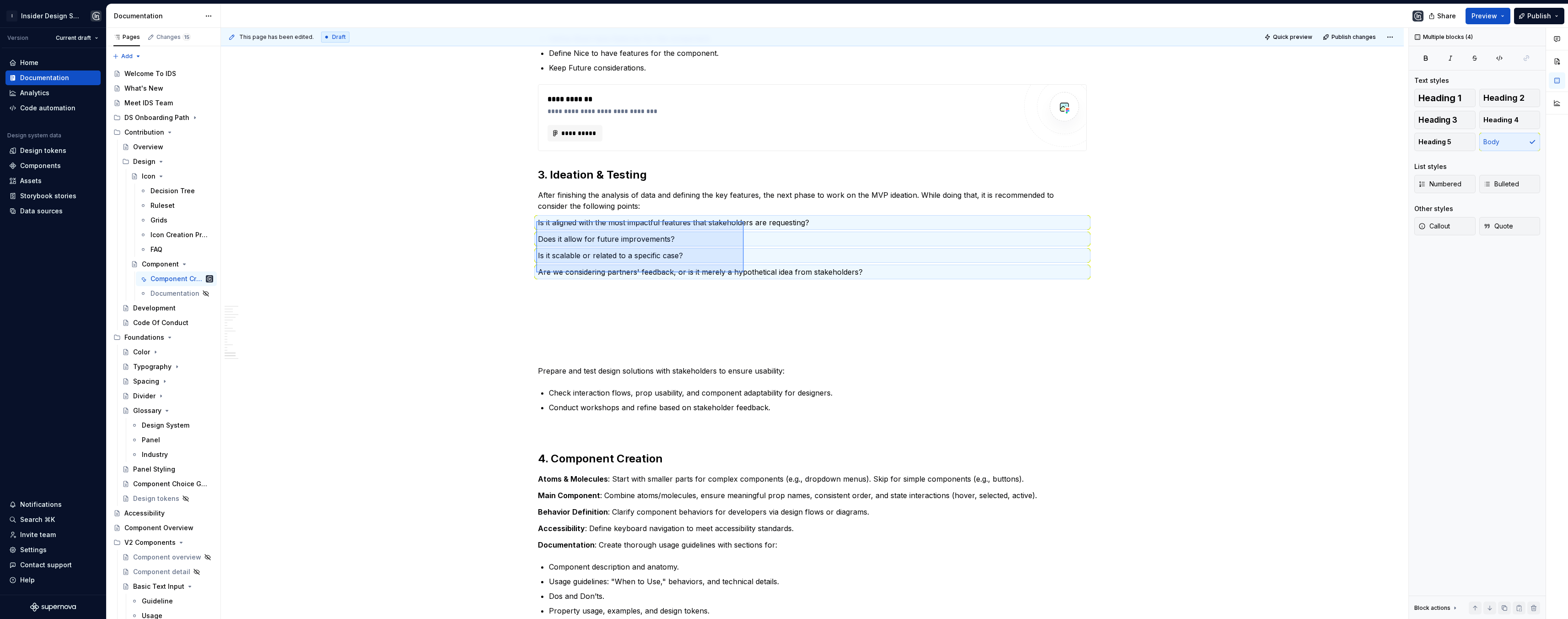
drag, startPoint x: 557, startPoint y: 230, endPoint x: 744, endPoint y: 272, distance: 191.7
click at [744, 272] on div "**********" at bounding box center [814, 323] width 1187 height 591
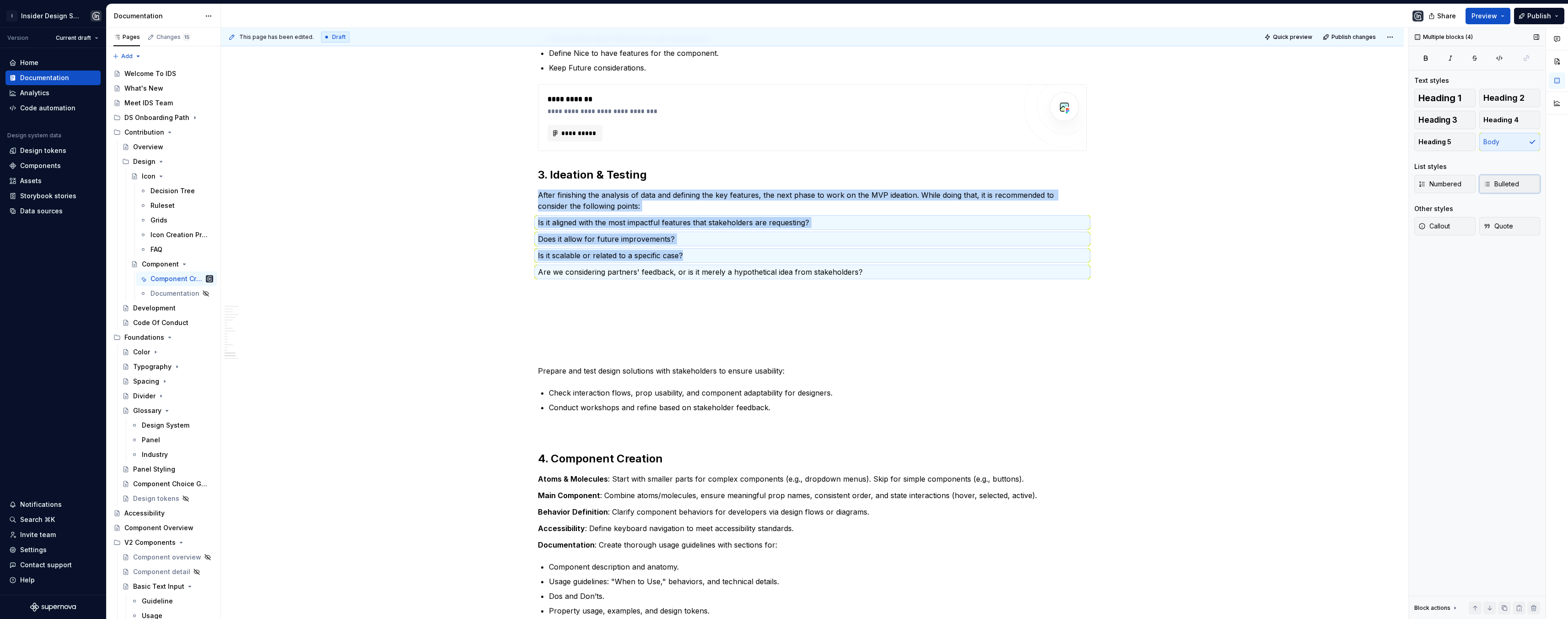
click at [1519, 177] on button "Bulleted" at bounding box center [1510, 184] width 61 height 18
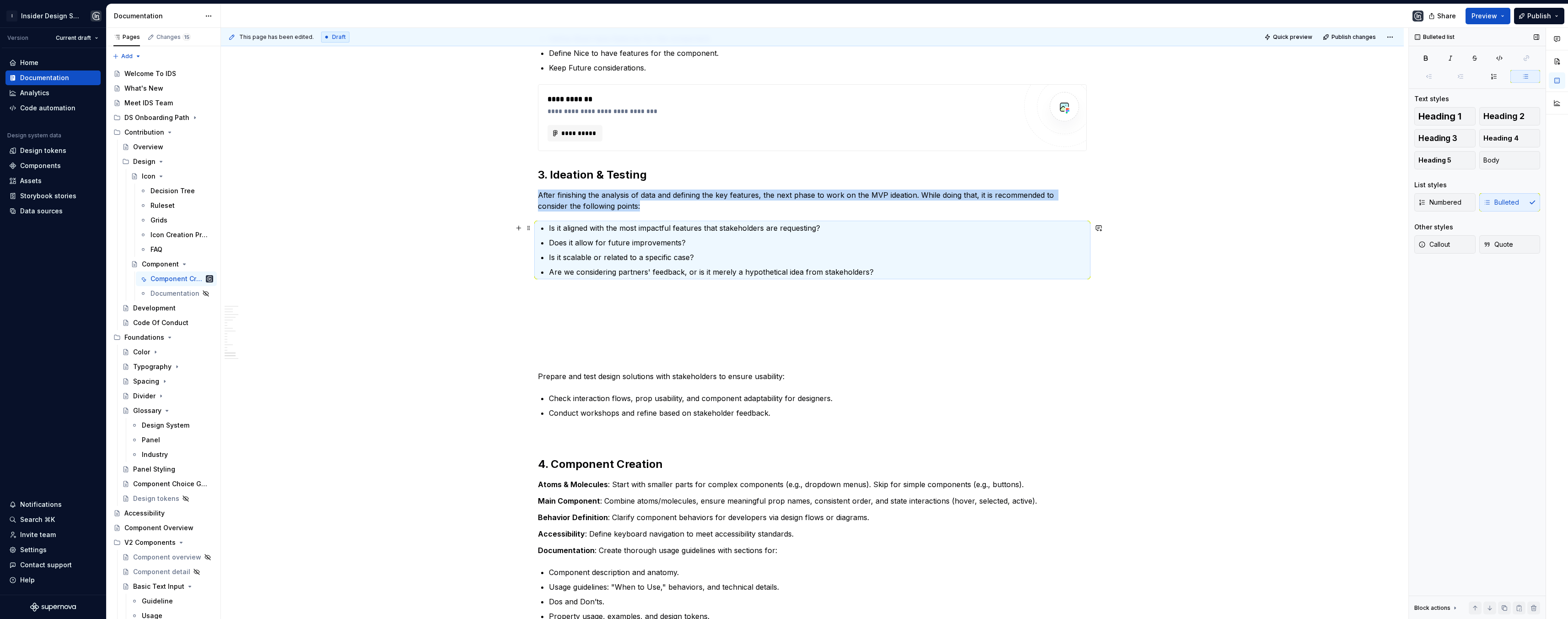
click at [580, 232] on p "Is it aligned with the most impactful features that stakeholders are requesting?" at bounding box center [818, 227] width 538 height 11
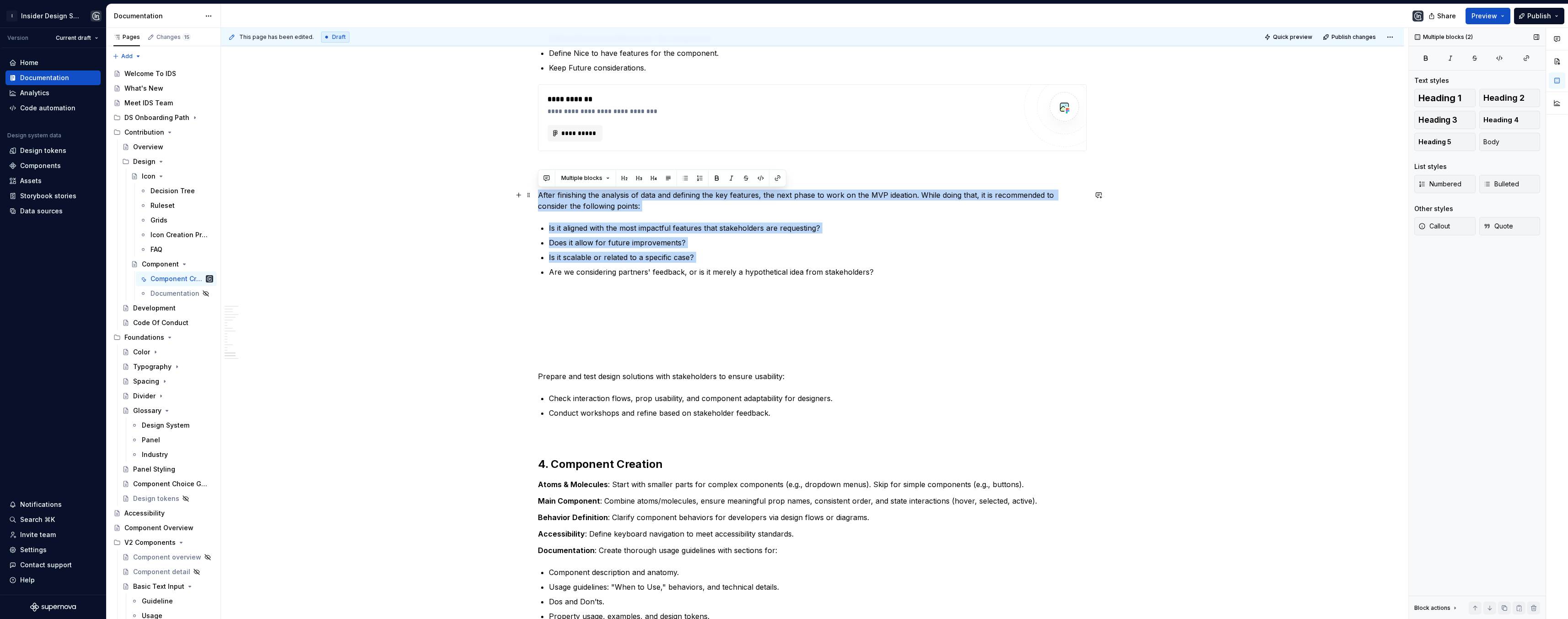
drag, startPoint x: 881, startPoint y: 266, endPoint x: 538, endPoint y: 194, distance: 350.5
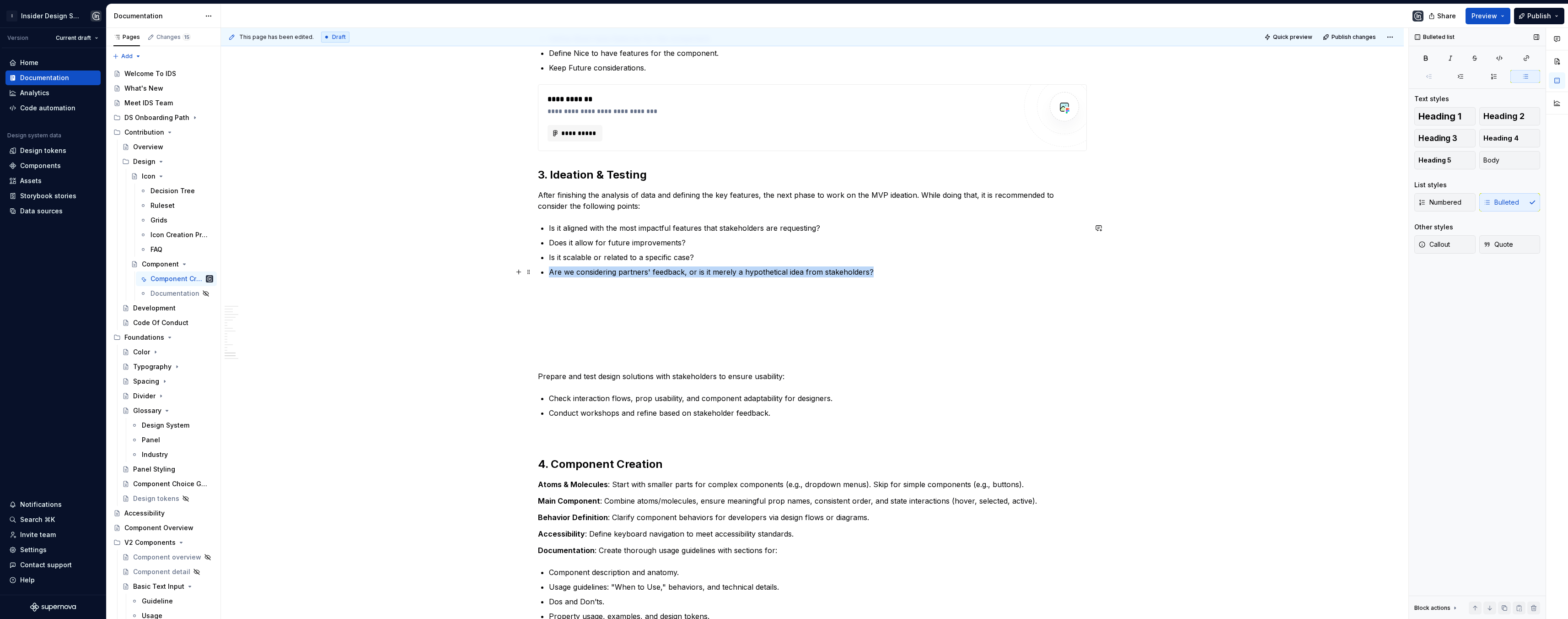
click at [882, 266] on ul "Is it aligned with the most impactful features that stakeholders are requesting…" at bounding box center [818, 249] width 538 height 55
click at [879, 270] on p "Are we considering partners' feedback, or is it merely a hypothetical idea from…" at bounding box center [818, 272] width 538 height 11
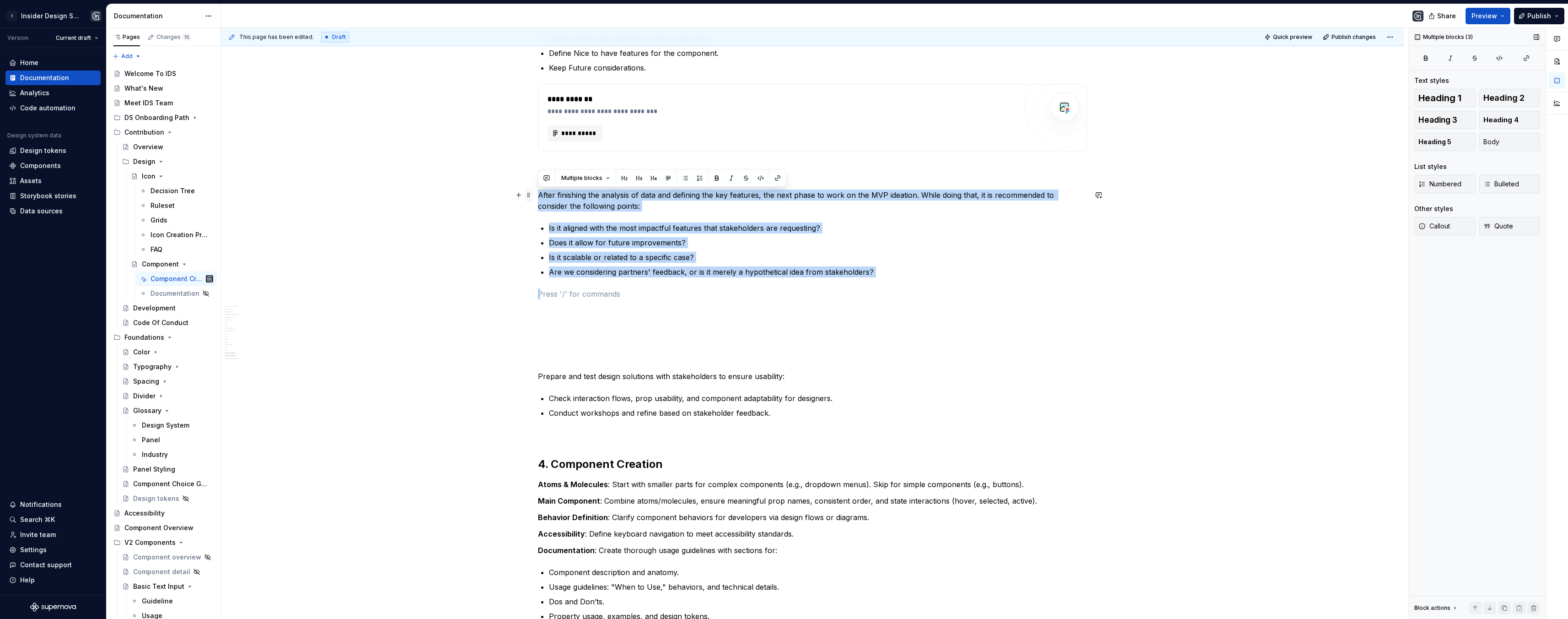
drag, startPoint x: 879, startPoint y: 271, endPoint x: 530, endPoint y: 194, distance: 357.4
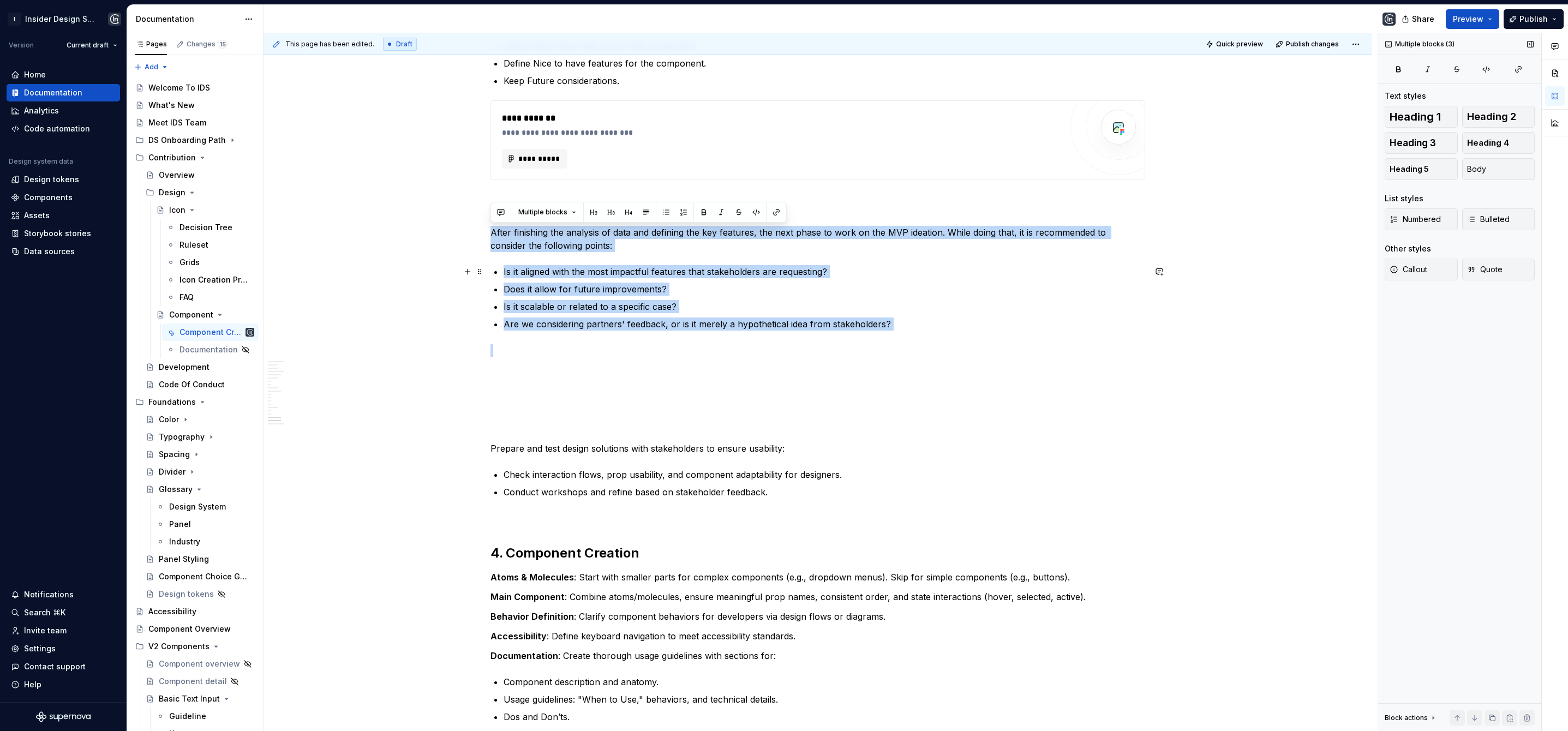
click at [590, 276] on p "Is it aligned with the most impactful features that stakeholders are requesting?" at bounding box center [824, 271] width 642 height 13
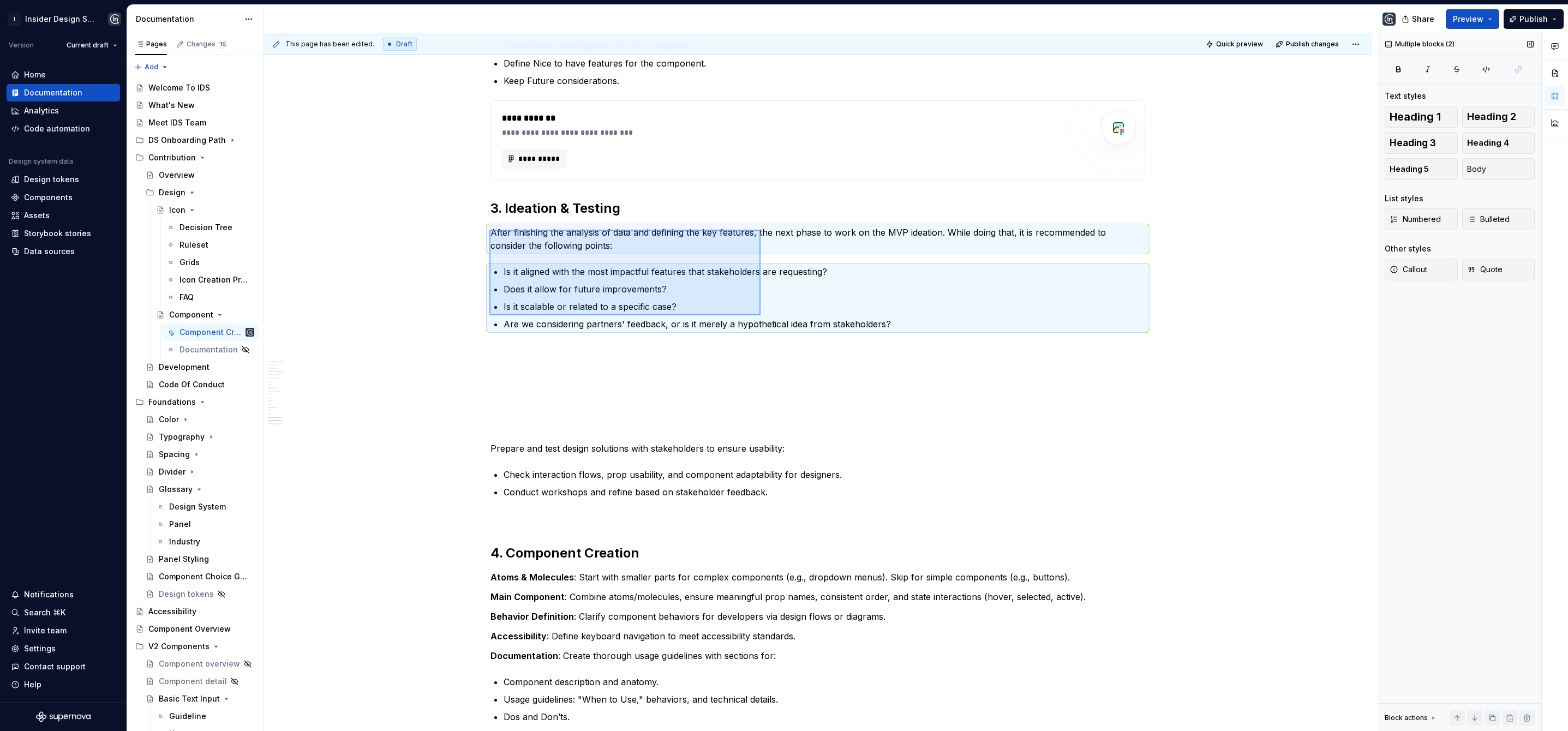
drag, startPoint x: 489, startPoint y: 230, endPoint x: 760, endPoint y: 315, distance: 284.0
click at [760, 315] on div "**********" at bounding box center [820, 383] width 1114 height 698
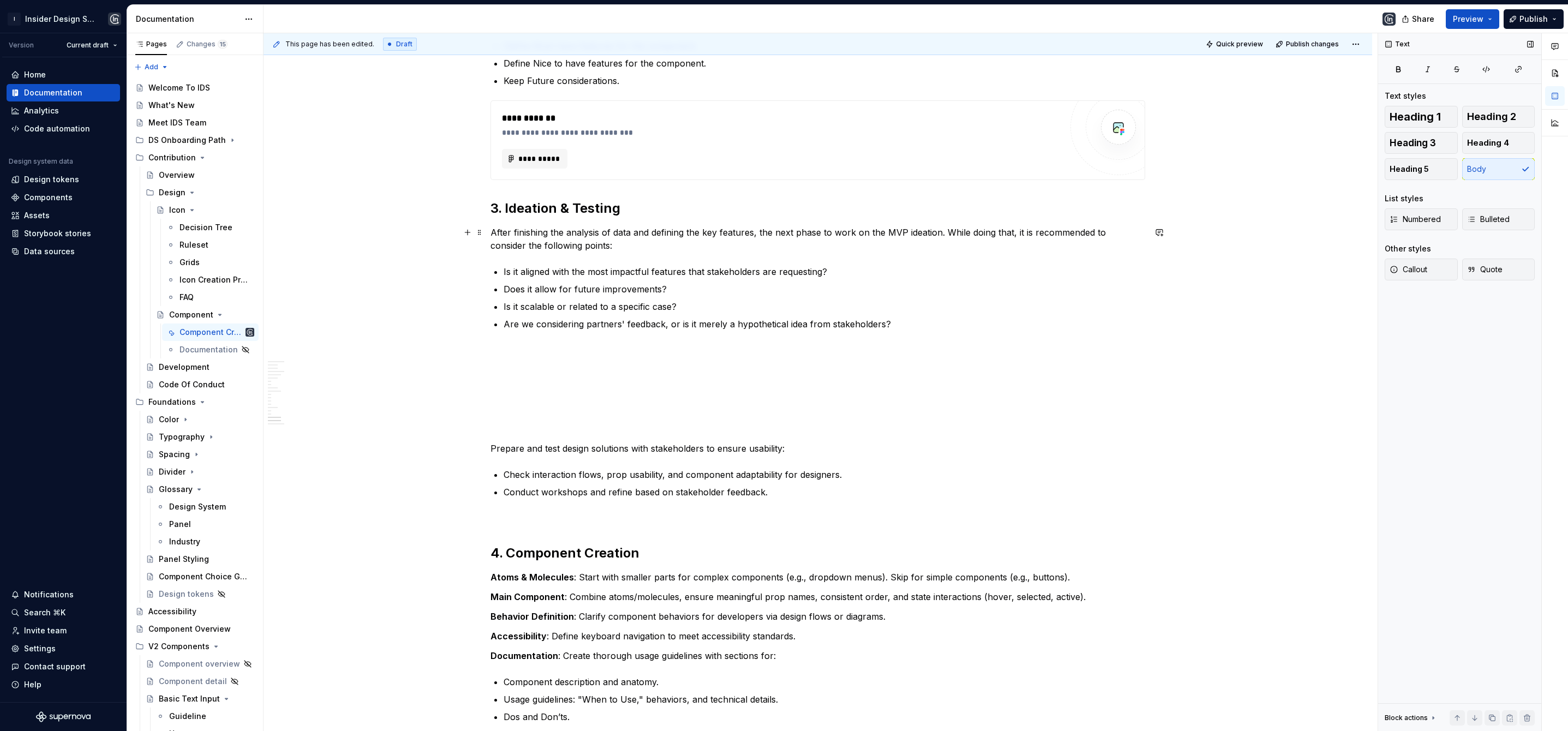
click at [510, 243] on p "After finishing the analysis of data and defining the key features, the next ph…" at bounding box center [818, 239] width 655 height 26
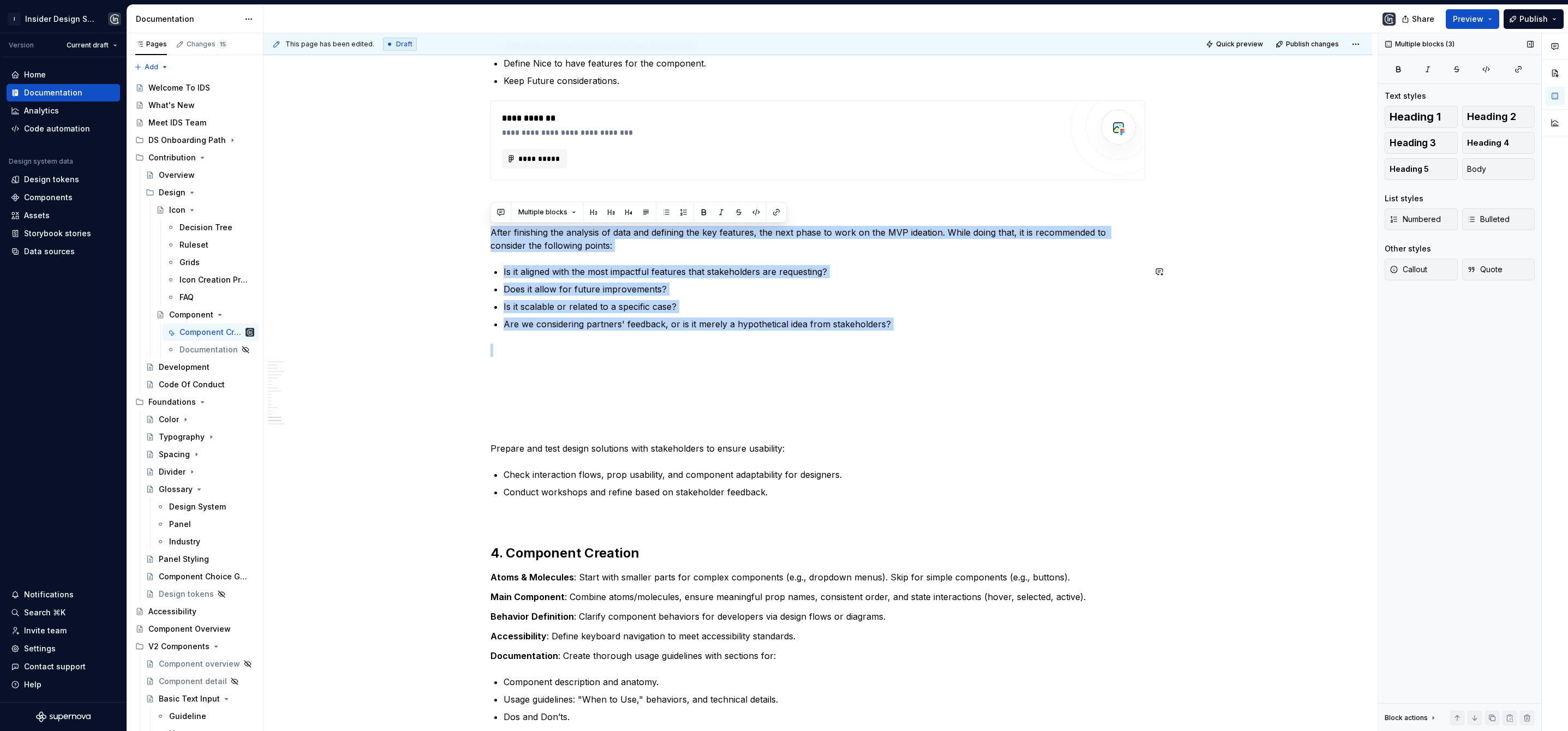
drag, startPoint x: 491, startPoint y: 231, endPoint x: 1069, endPoint y: 444, distance: 616.0
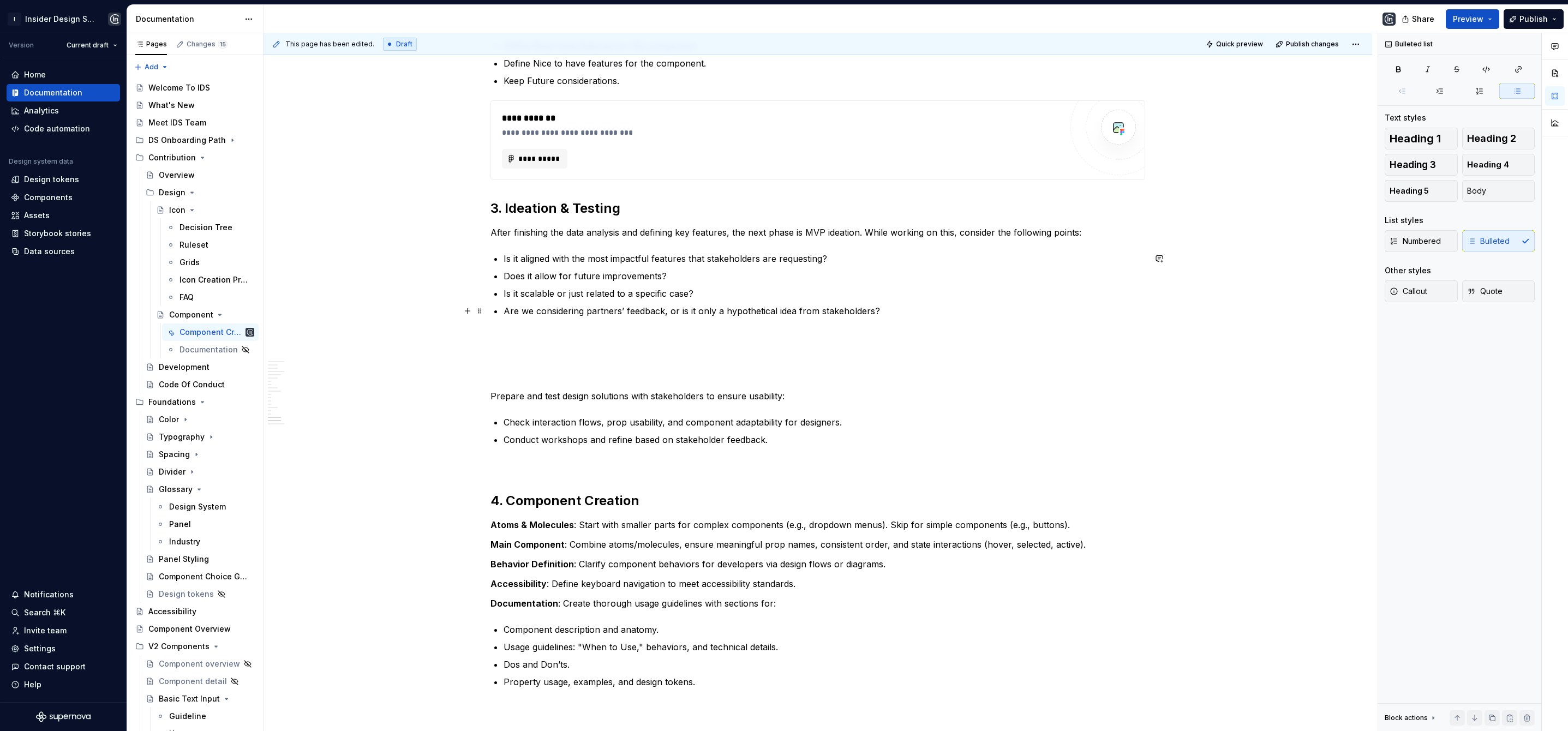
click at [795, 307] on p "Are we considering partners’ feedback, or is it only a hypothetical idea from s…" at bounding box center [824, 311] width 642 height 13
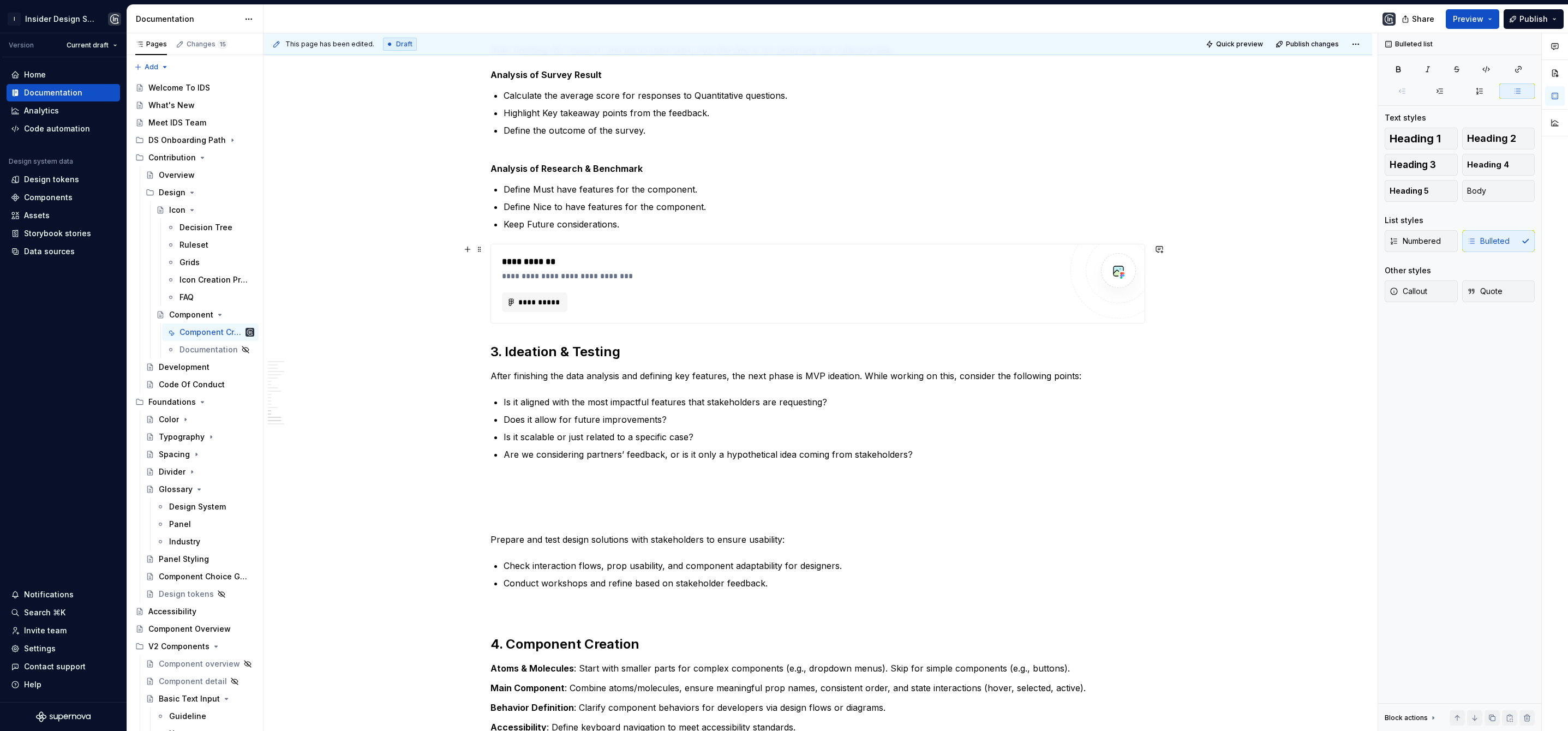
scroll to position [2032, 0]
click at [493, 348] on strong "3. Ideation & Testing" at bounding box center [556, 352] width 130 height 15
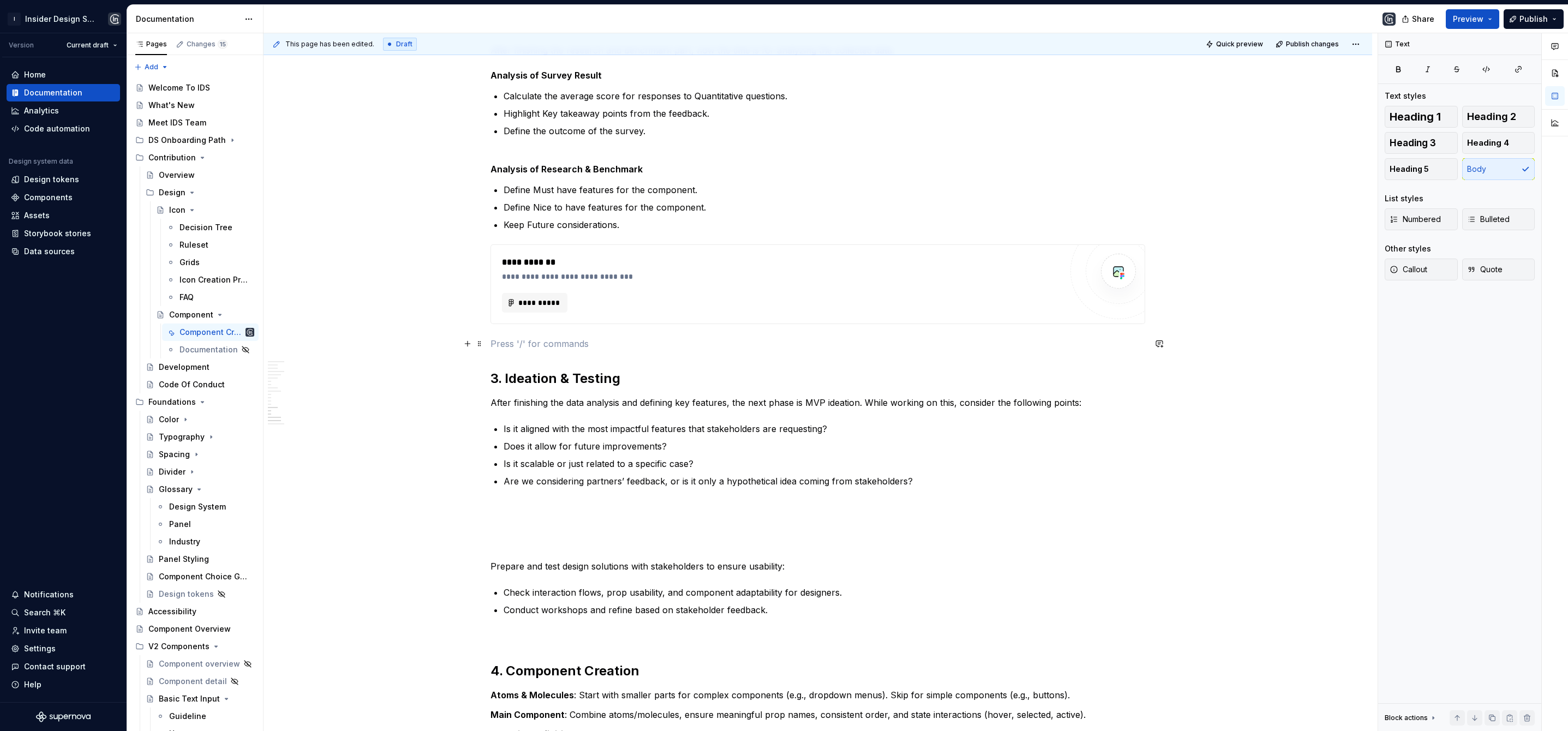
click at [498, 339] on p at bounding box center [818, 344] width 655 height 13
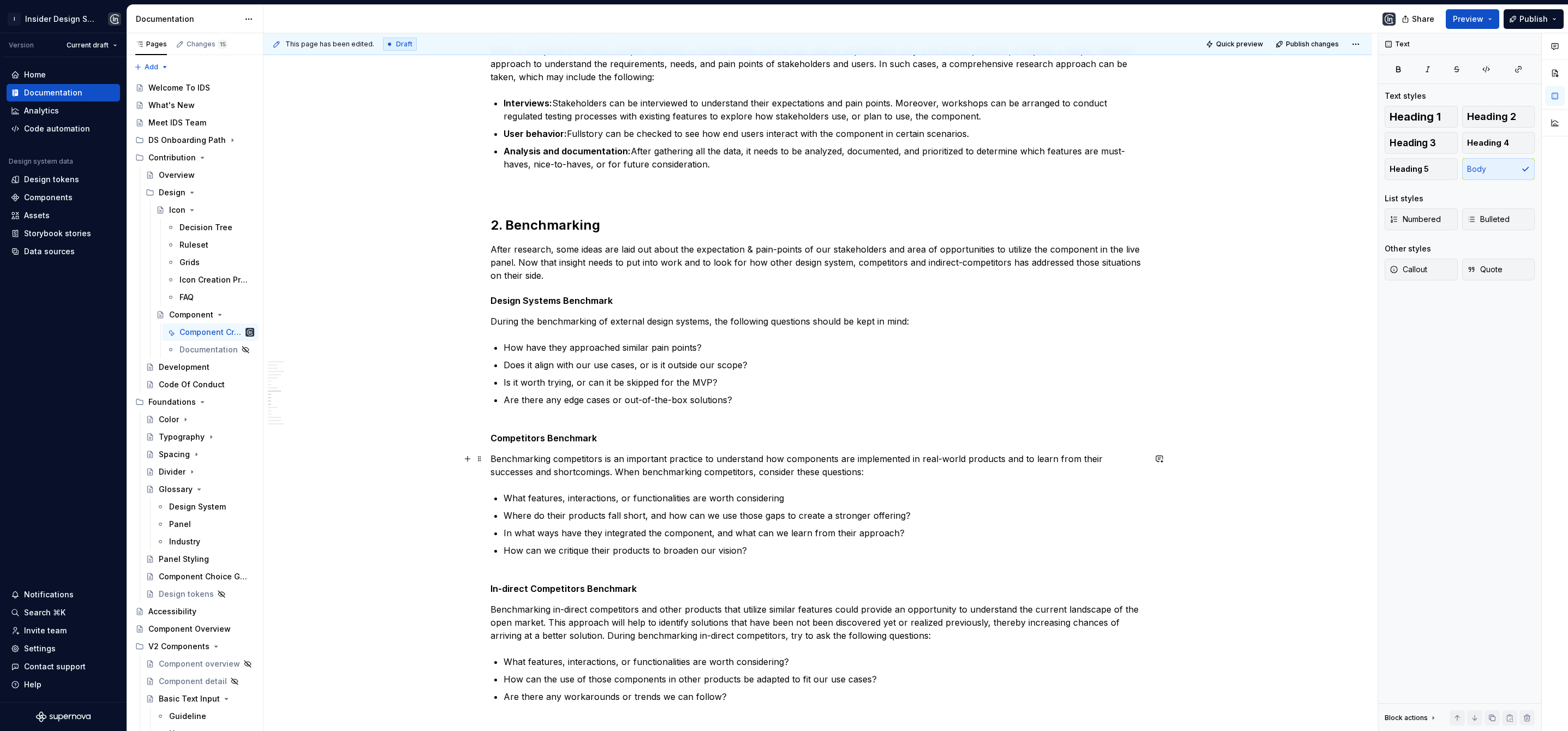
scroll to position [1062, 0]
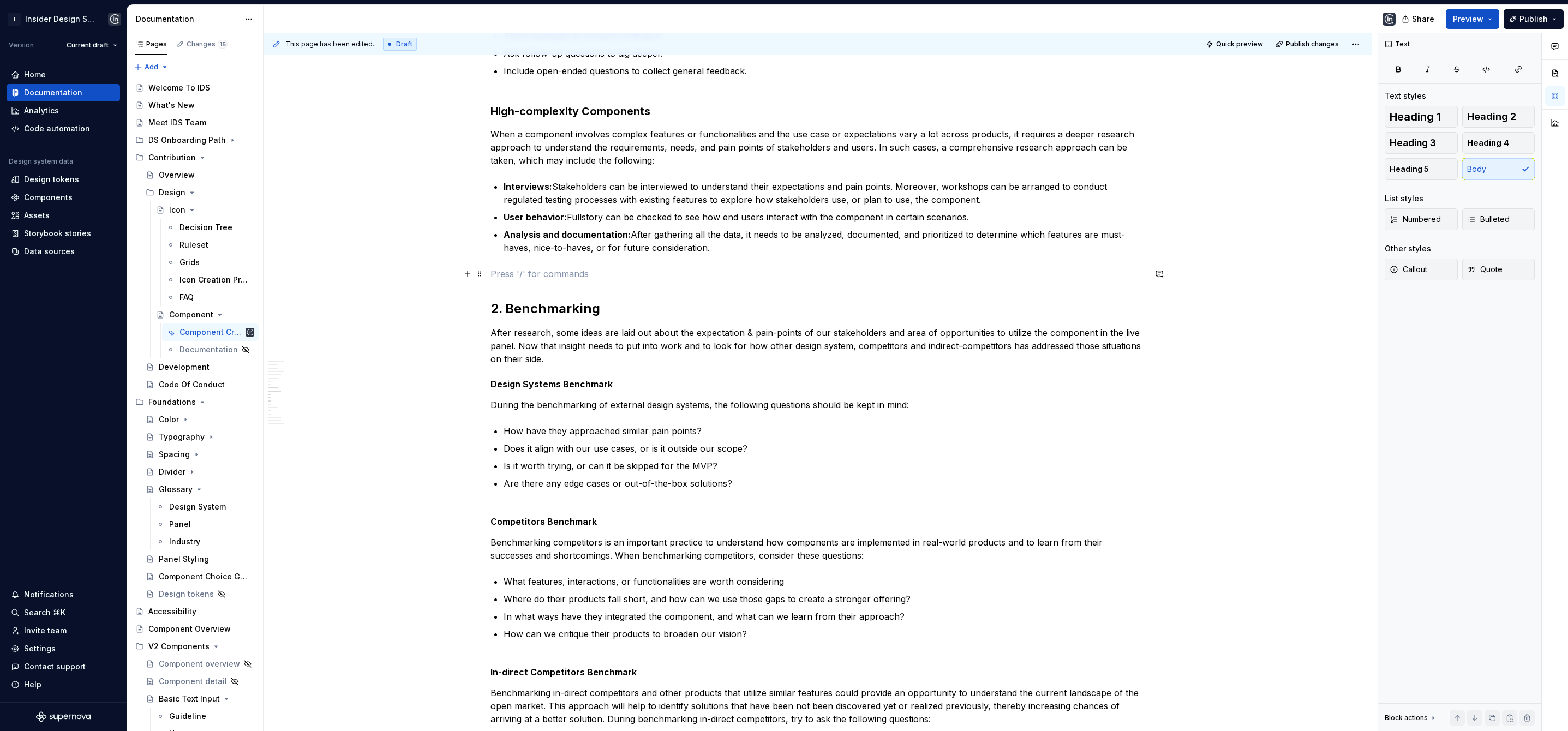
click at [508, 273] on p at bounding box center [818, 273] width 655 height 13
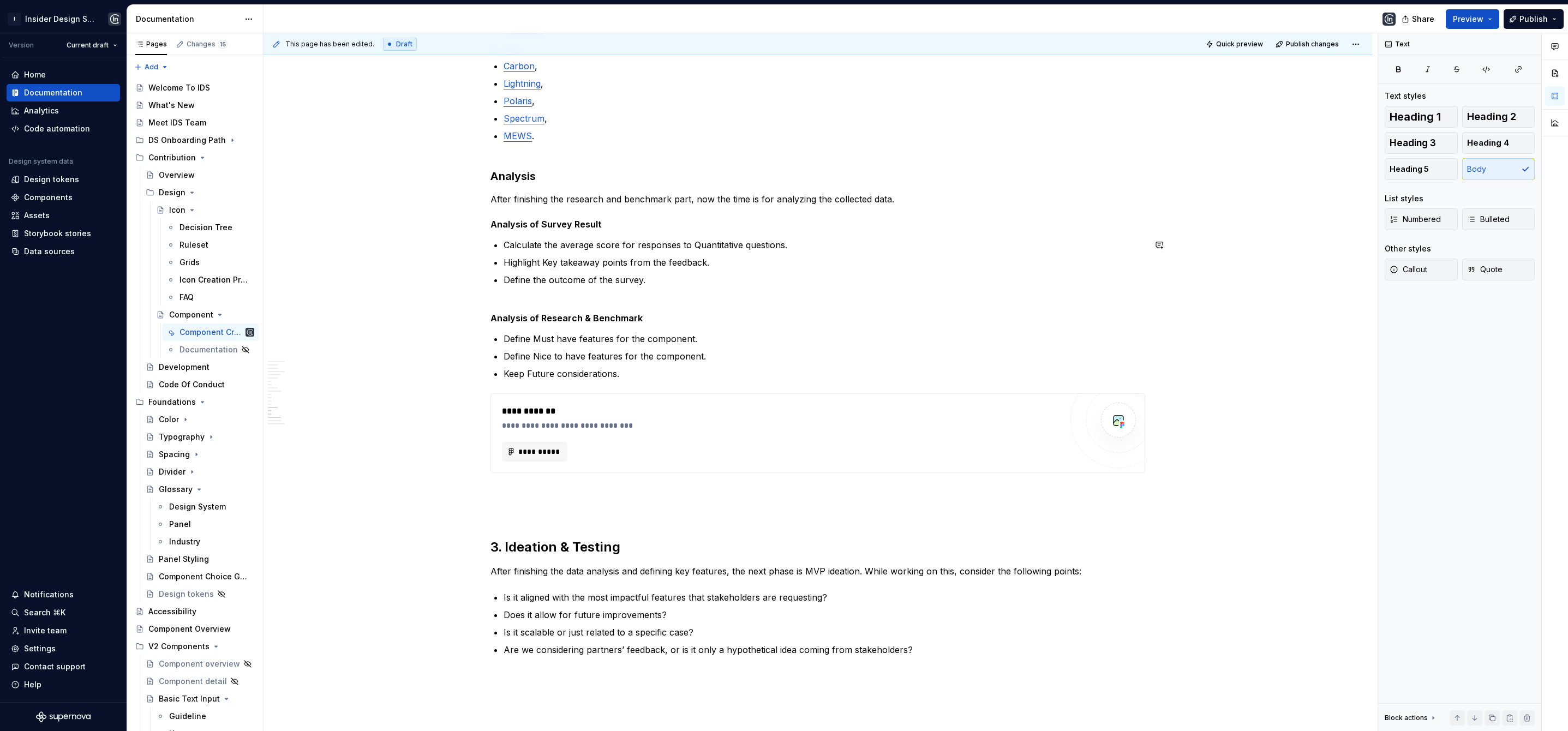
scroll to position [1925, 0]
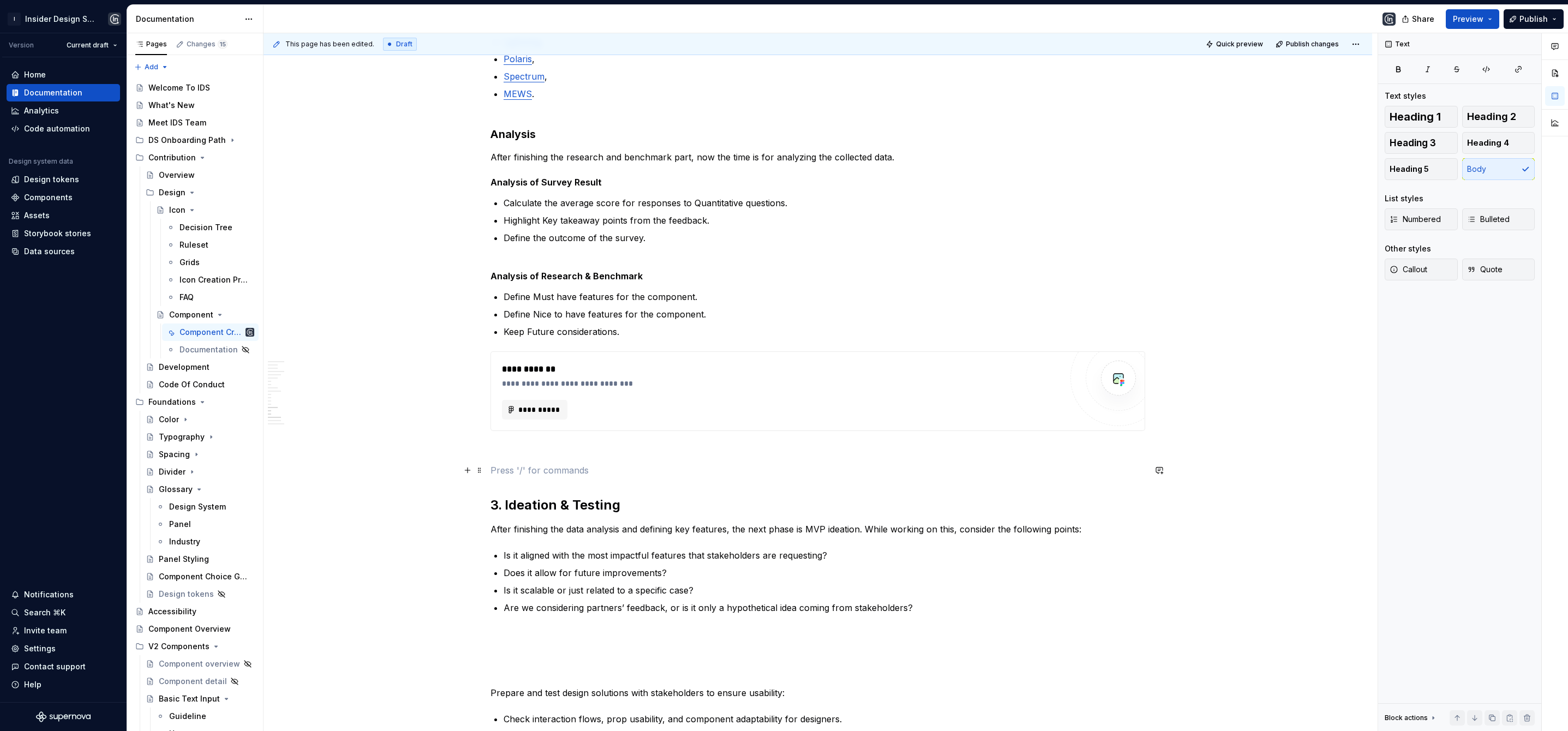
click at [513, 468] on p at bounding box center [818, 470] width 655 height 13
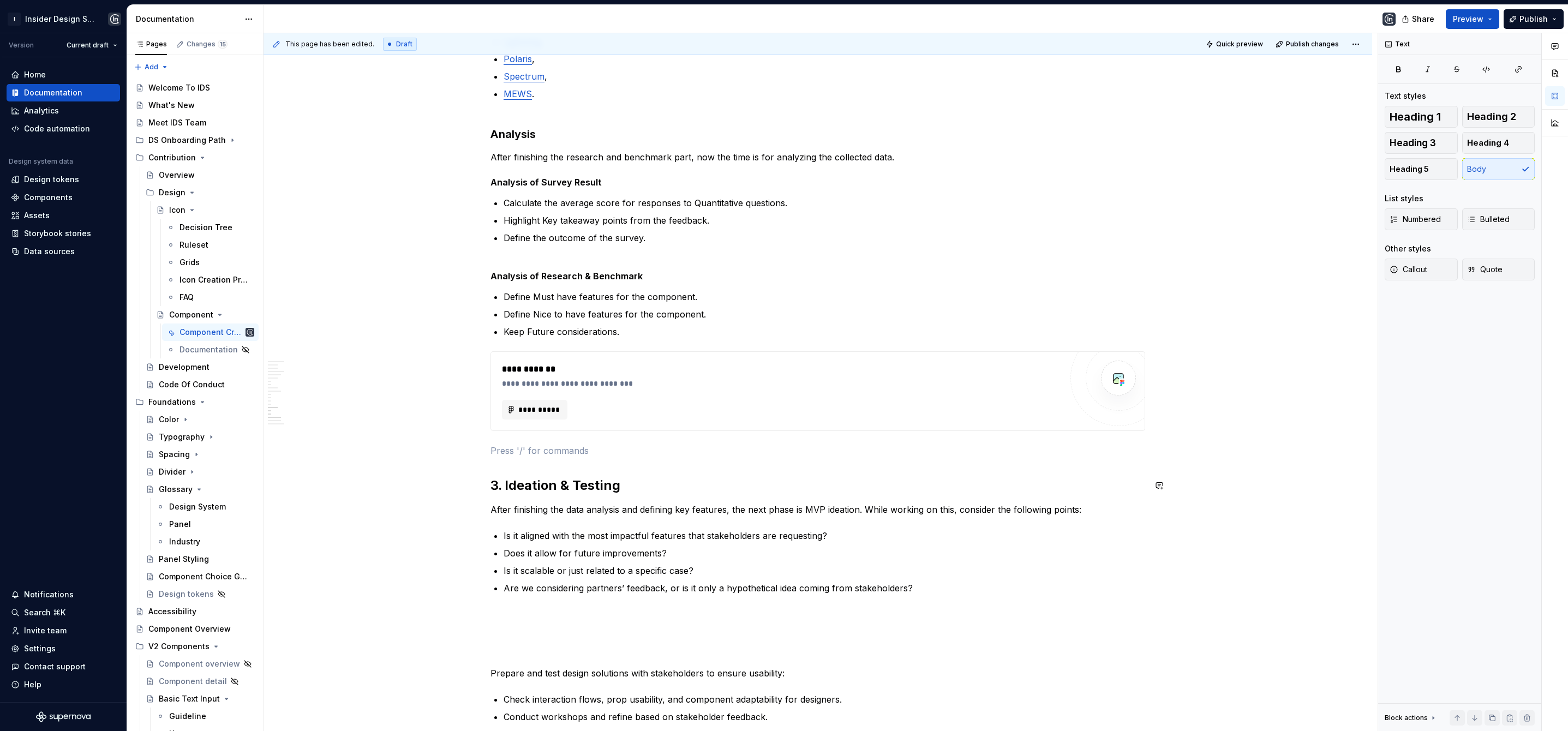
scroll to position [2104, 0]
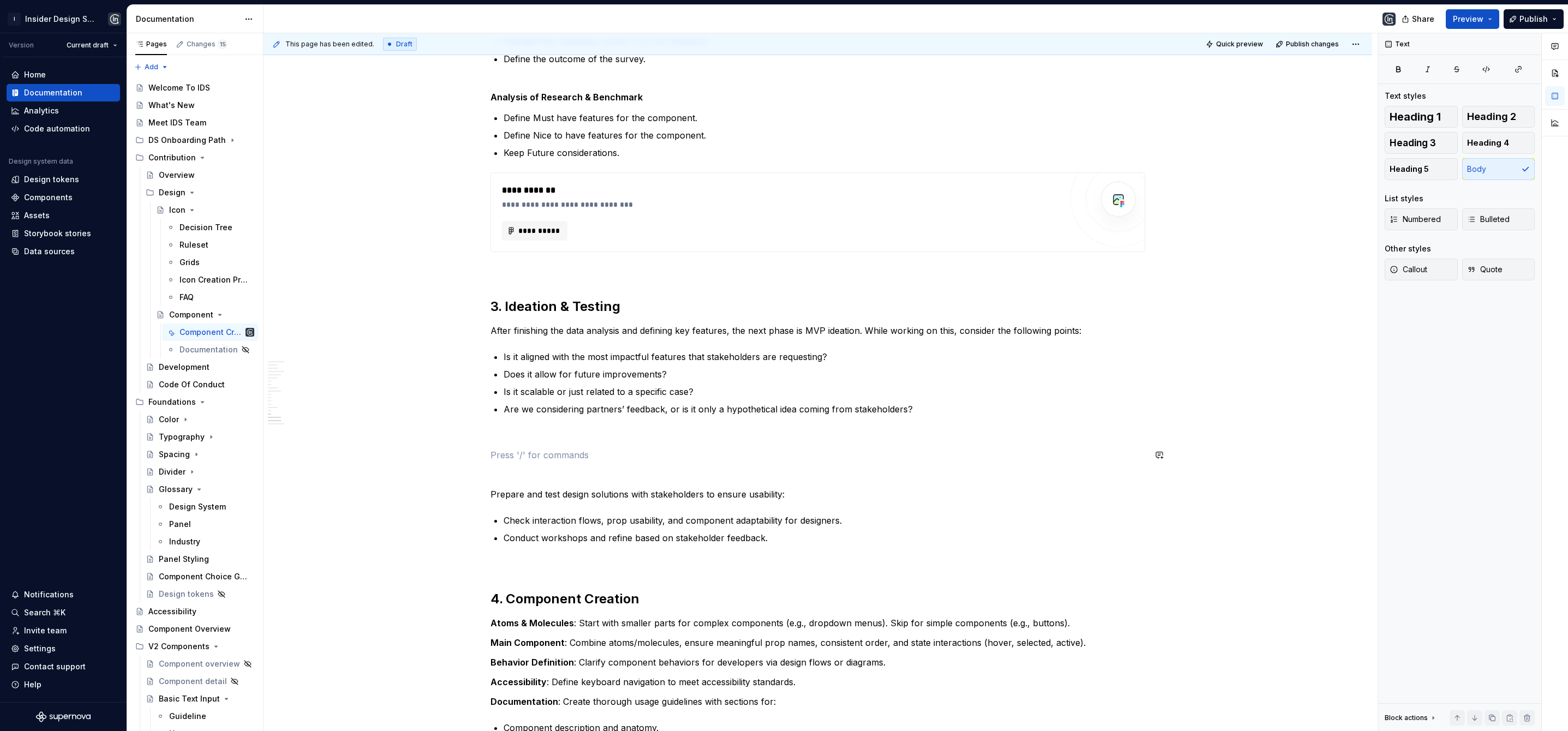
click at [511, 429] on p at bounding box center [818, 435] width 655 height 13
drag, startPoint x: 558, startPoint y: 307, endPoint x: 642, endPoint y: 313, distance: 84.2
click at [642, 313] on h2 "3. Ideation & Testing" at bounding box center [818, 307] width 655 height 18
click at [516, 437] on p at bounding box center [818, 435] width 655 height 13
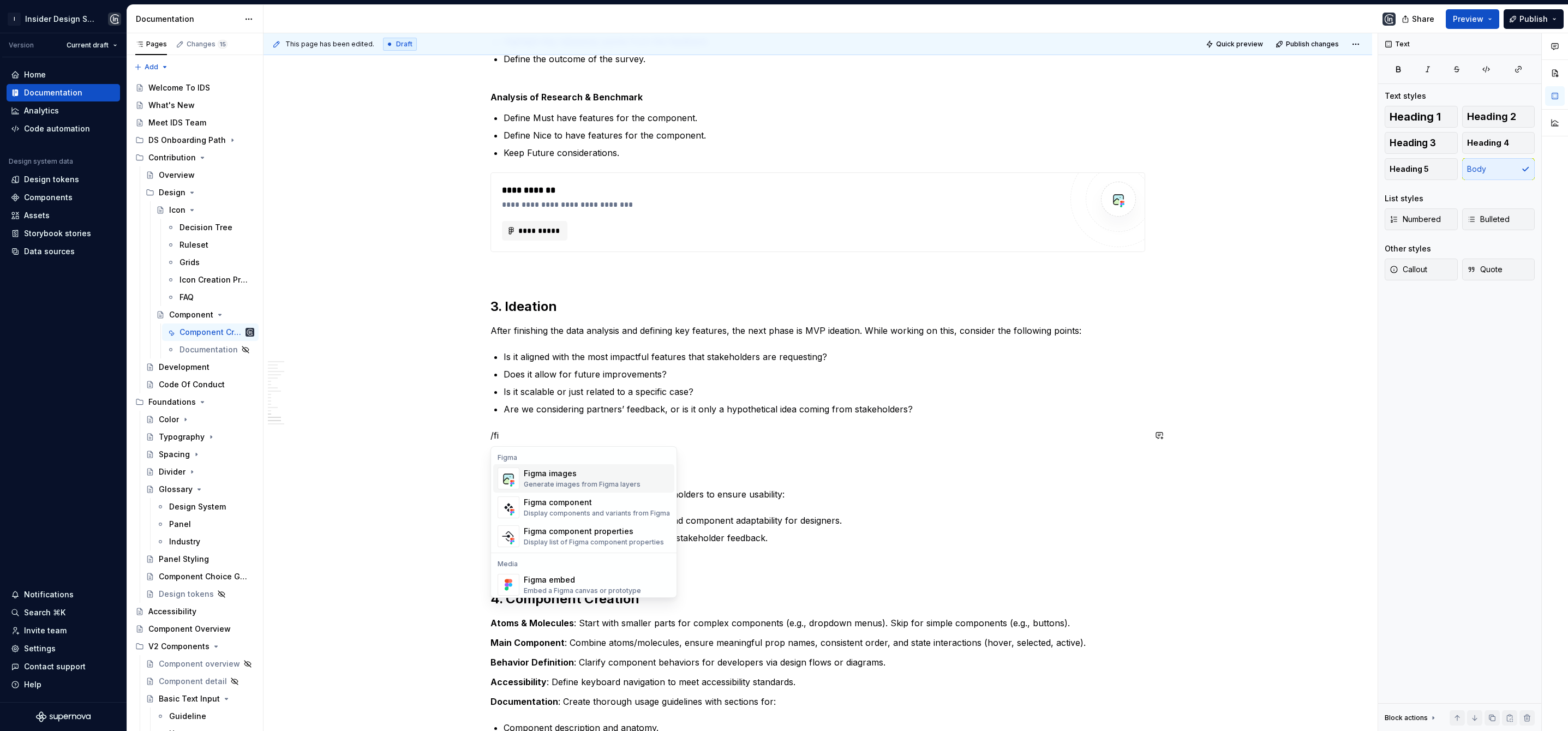
click at [545, 475] on div "Figma images" at bounding box center [582, 474] width 117 height 11
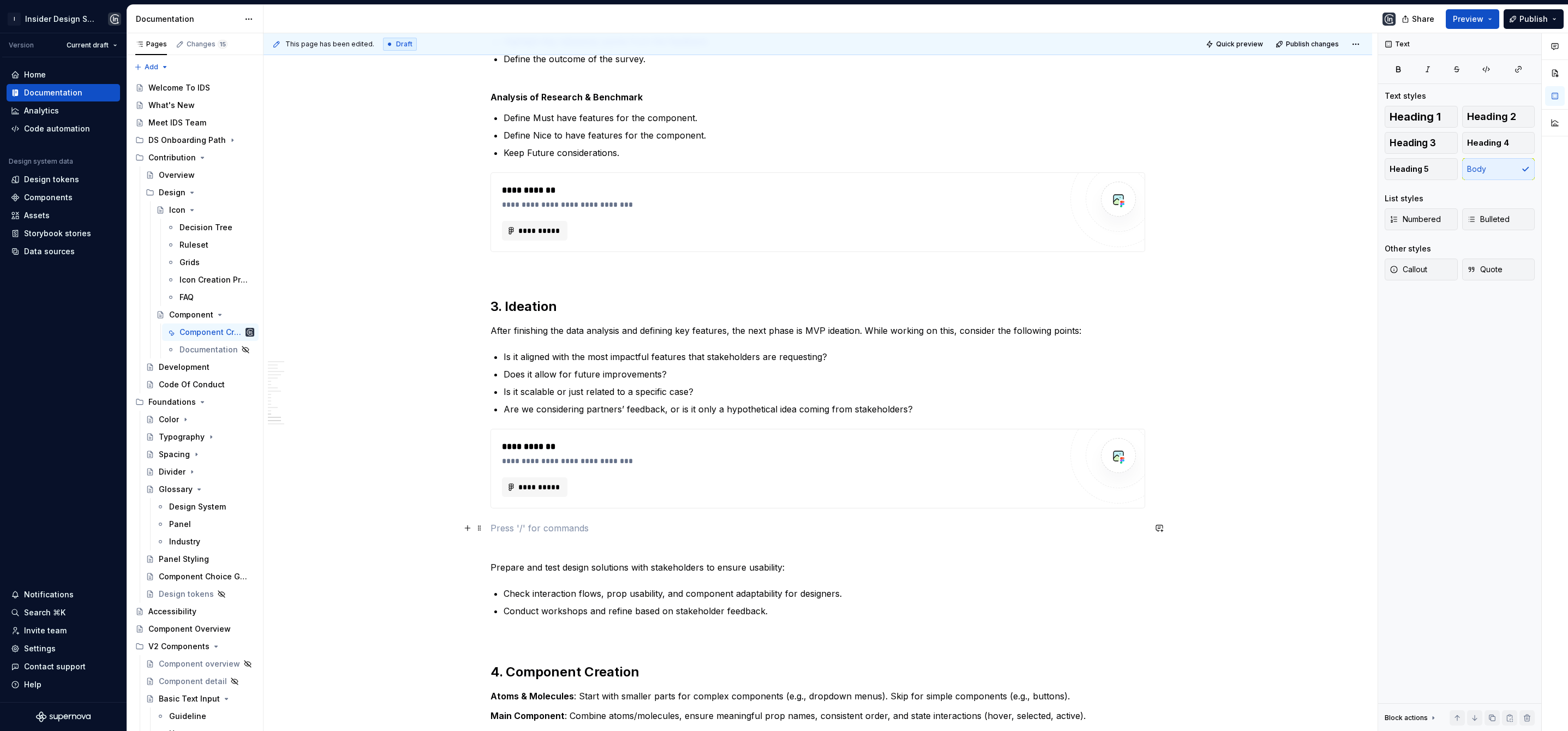
click at [513, 530] on p at bounding box center [818, 528] width 655 height 13
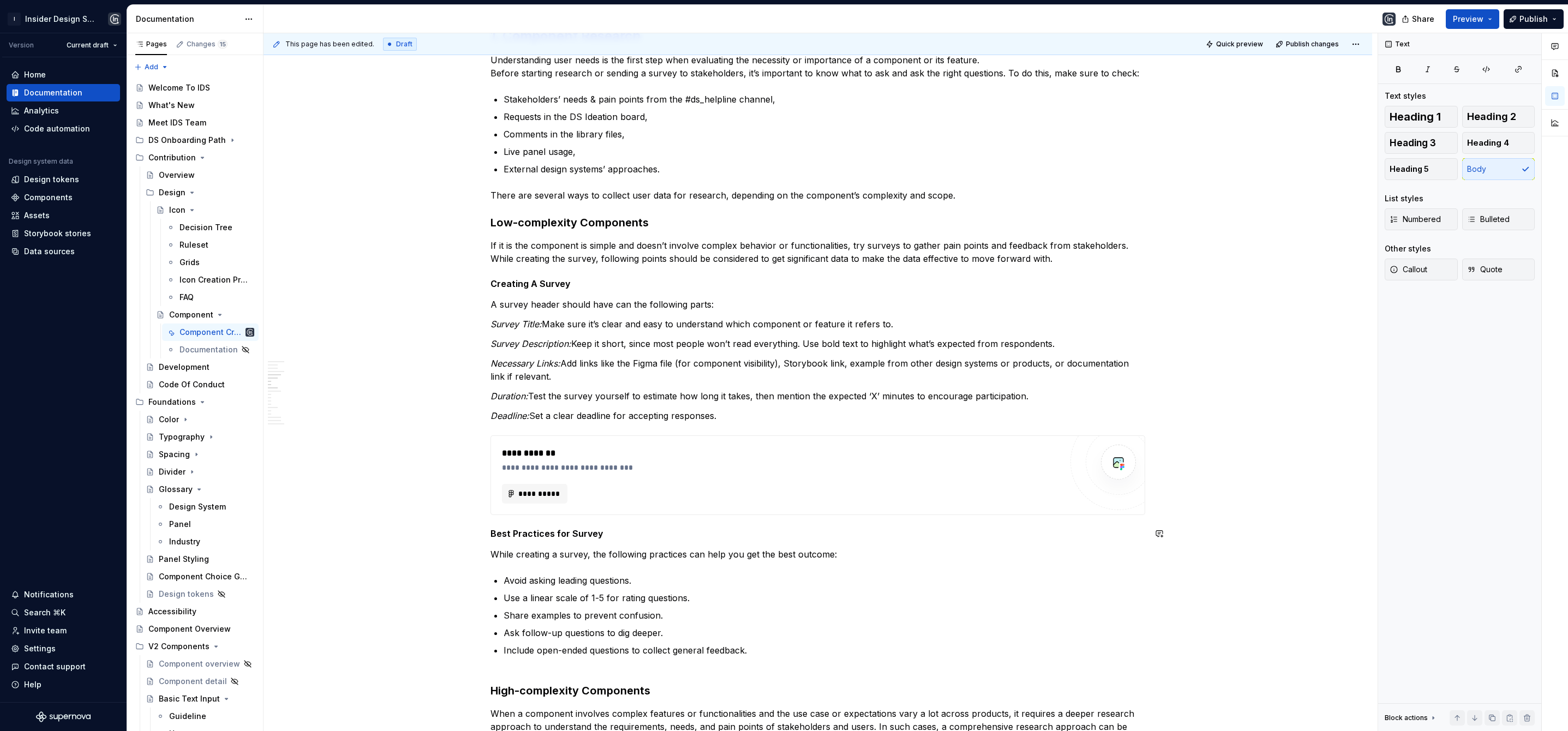
scroll to position [568, 0]
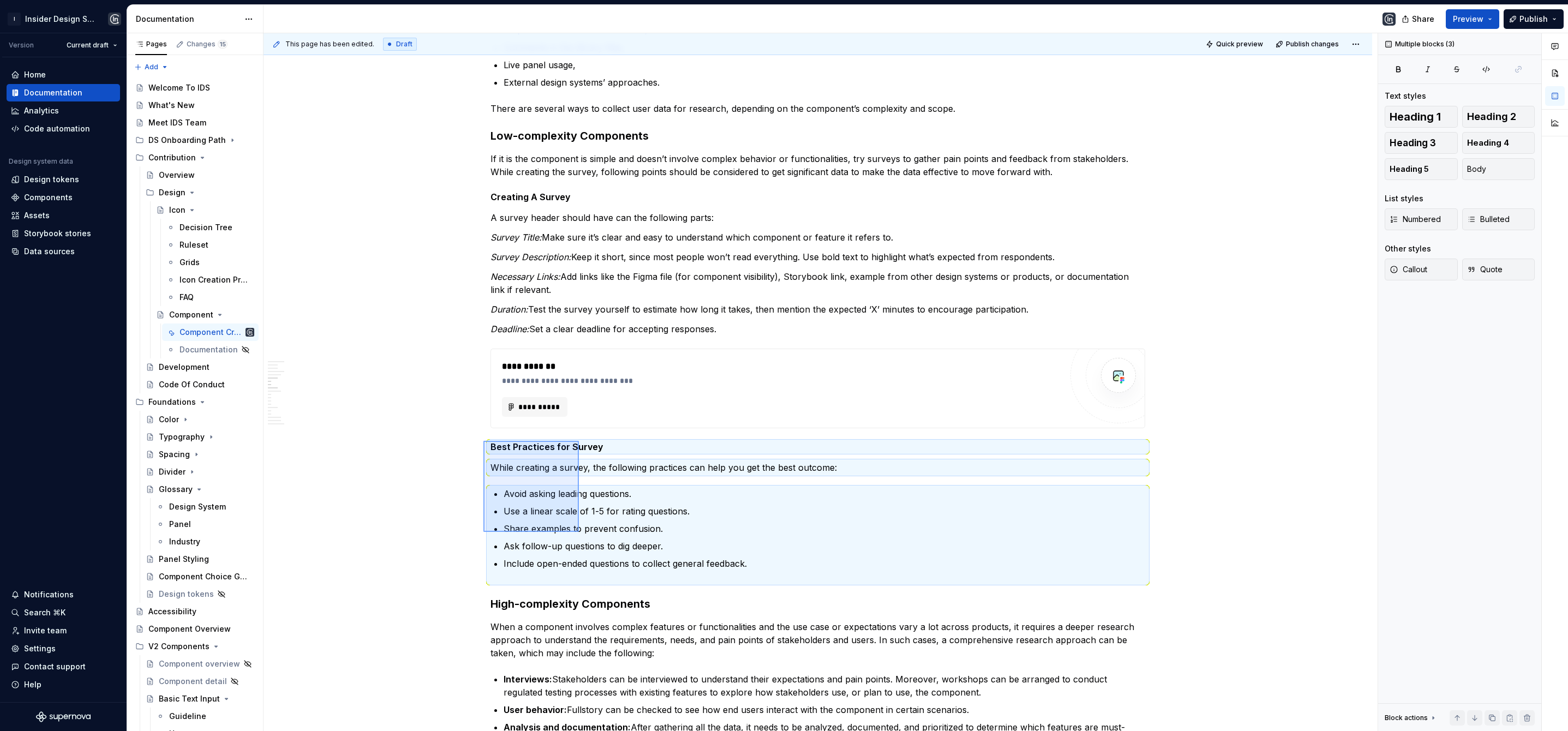
drag, startPoint x: 483, startPoint y: 441, endPoint x: 579, endPoint y: 532, distance: 132.3
click at [579, 532] on div "**********" at bounding box center [820, 383] width 1114 height 698
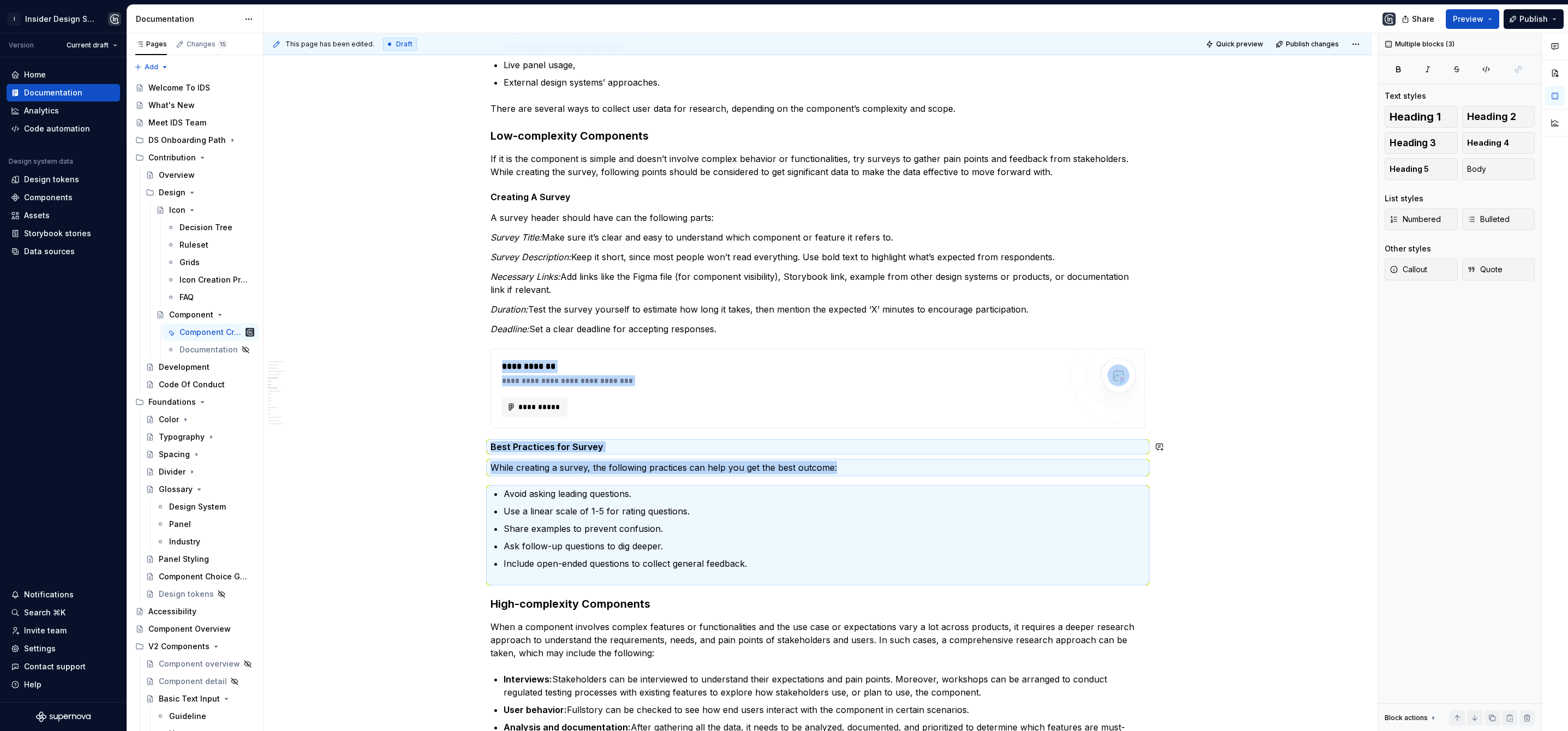
copy div "**********"
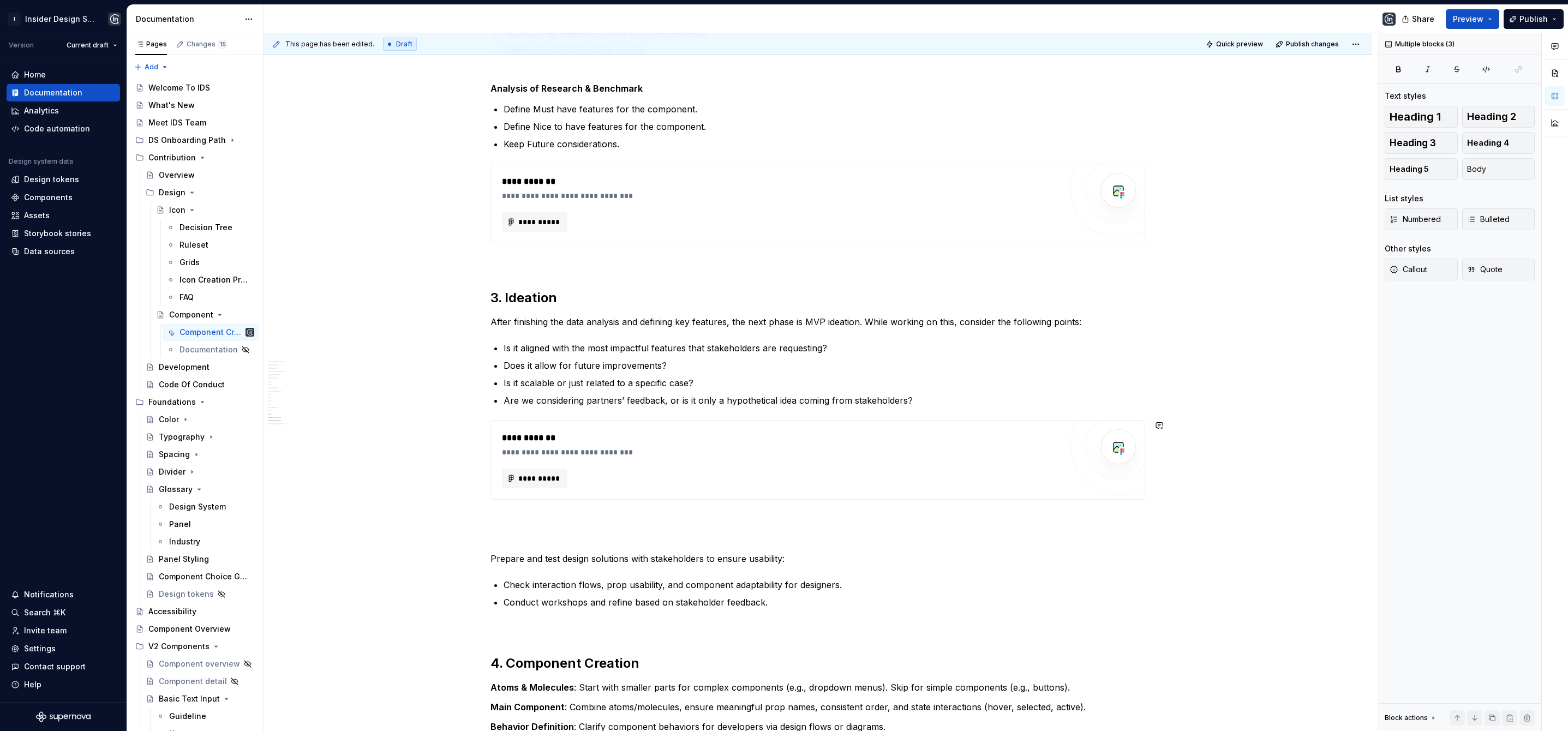
scroll to position [2117, 0]
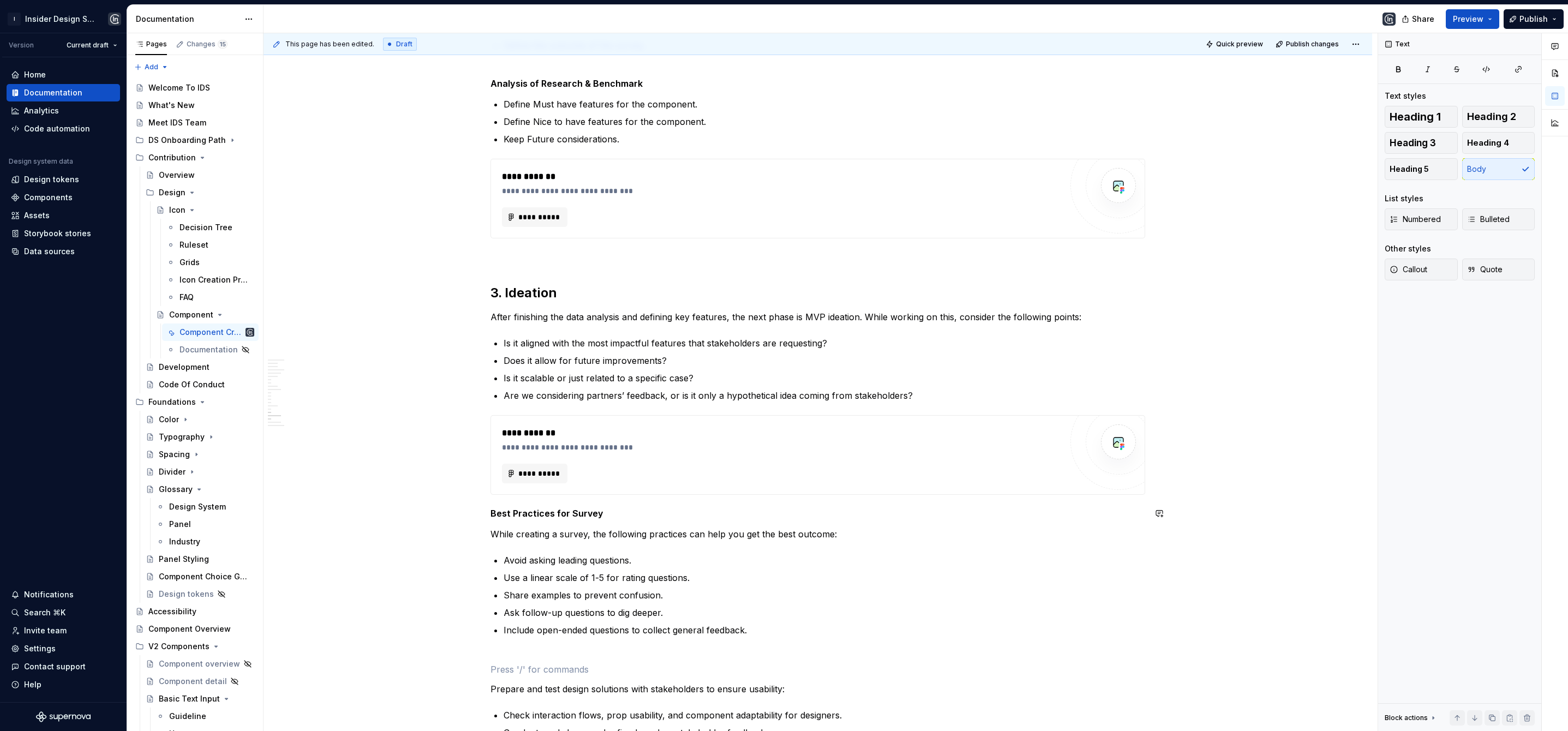
scroll to position [2203, 0]
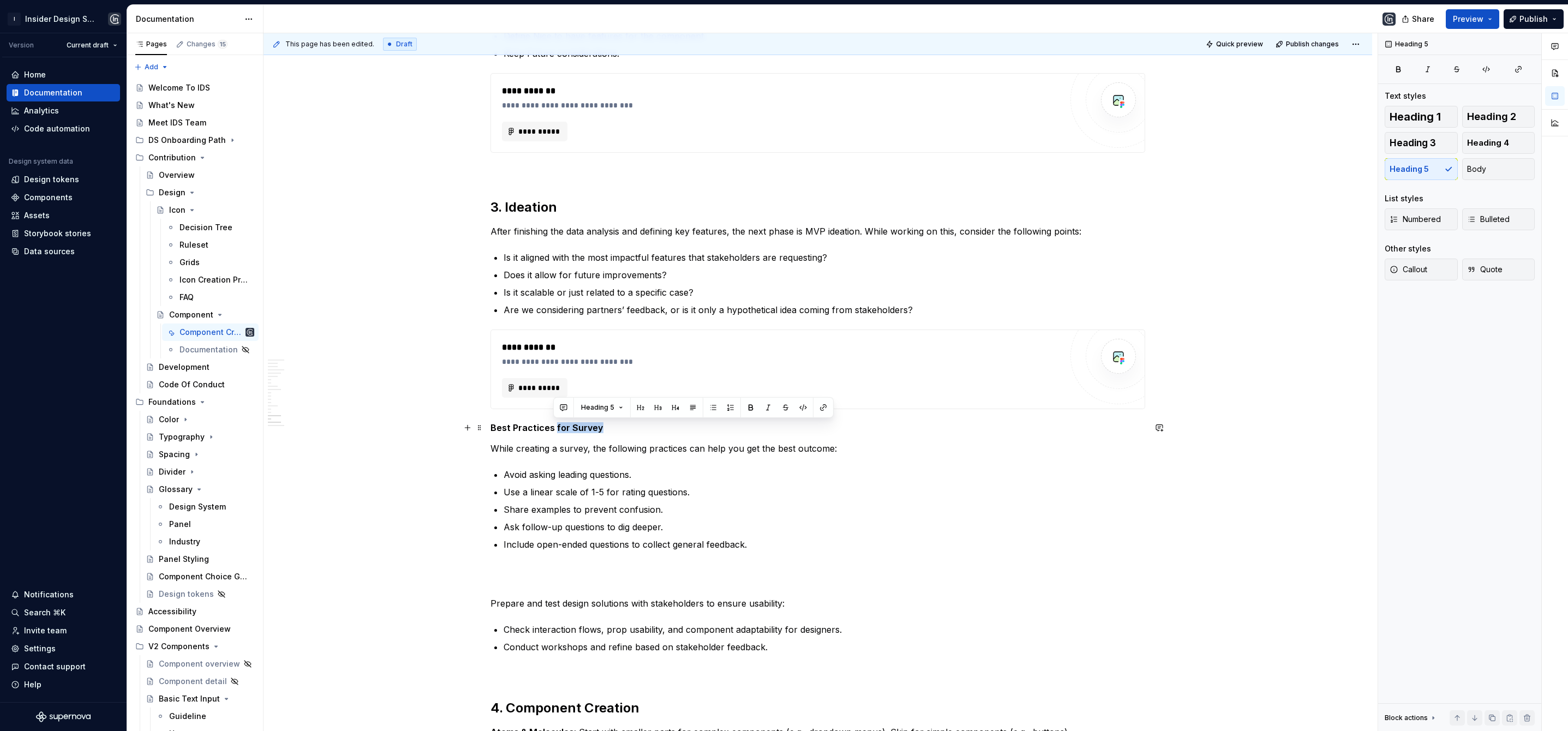
drag, startPoint x: 597, startPoint y: 429, endPoint x: 554, endPoint y: 427, distance: 43.0
click at [554, 427] on h5 "Best Practices for Survey" at bounding box center [818, 427] width 655 height 11
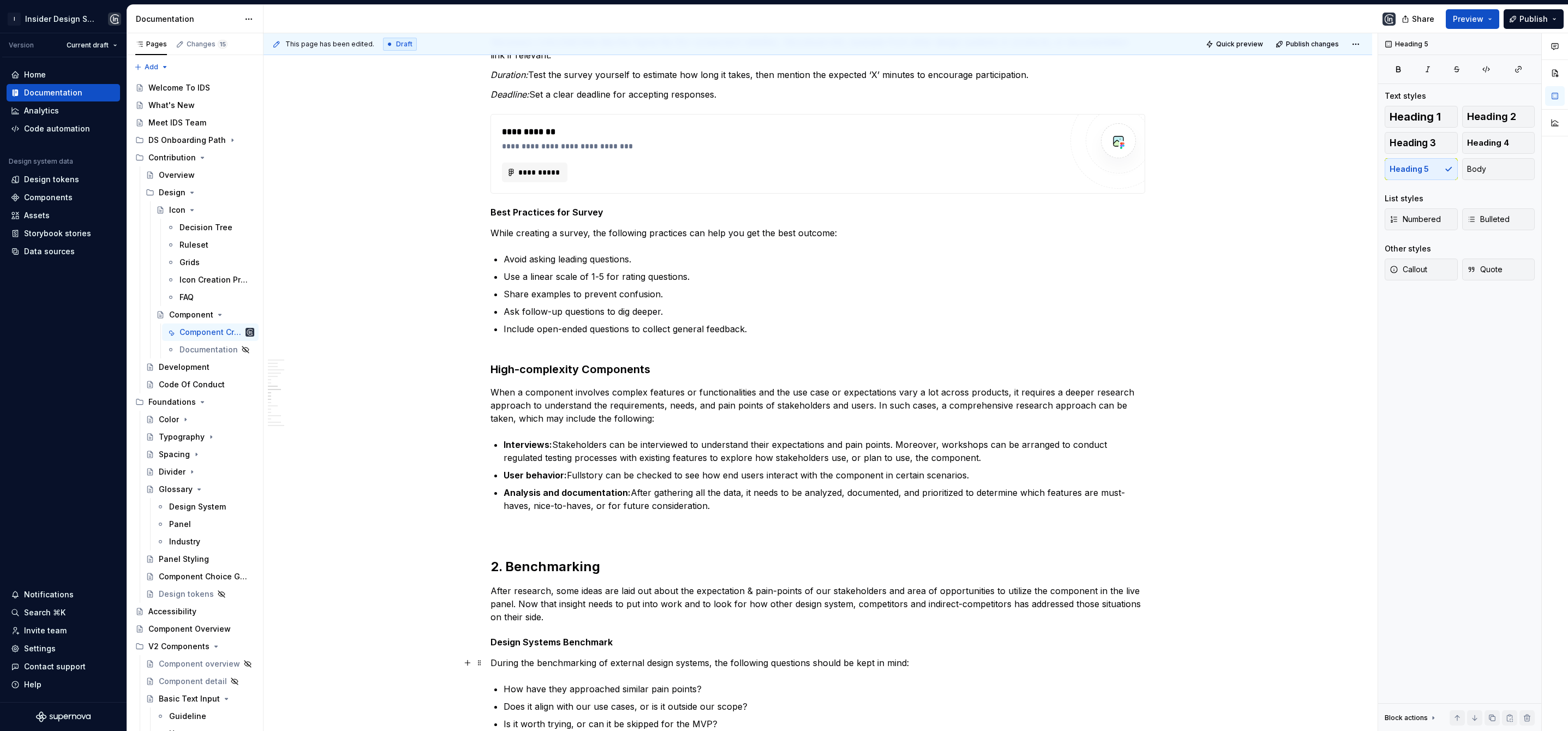
scroll to position [772, 0]
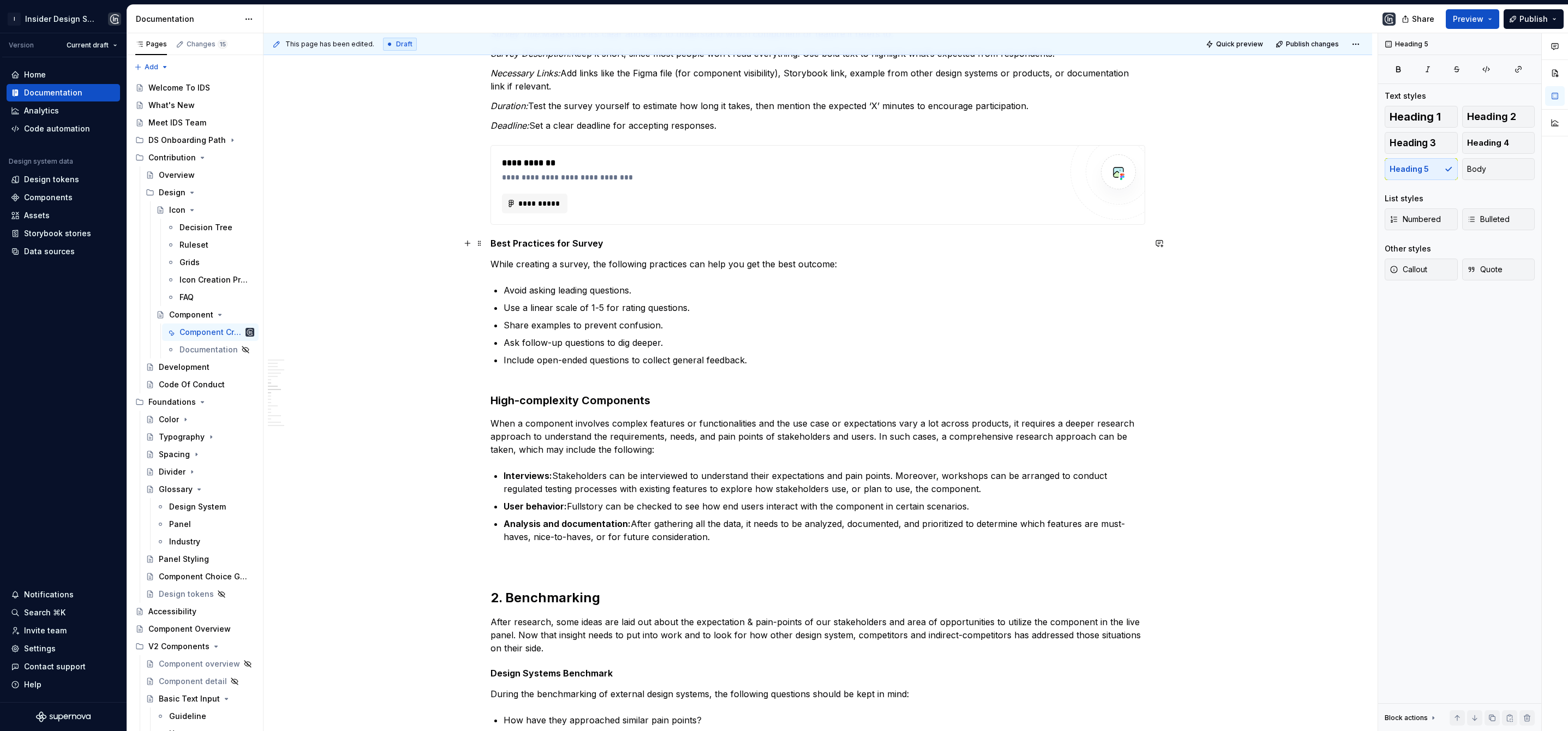
click at [492, 241] on h5 "Best Practices for Survey" at bounding box center [818, 243] width 655 height 11
drag, startPoint x: 629, startPoint y: 243, endPoint x: 586, endPoint y: 243, distance: 43.0
click at [586, 243] on h5 "Survey Best Practices for Survey" at bounding box center [818, 243] width 655 height 11
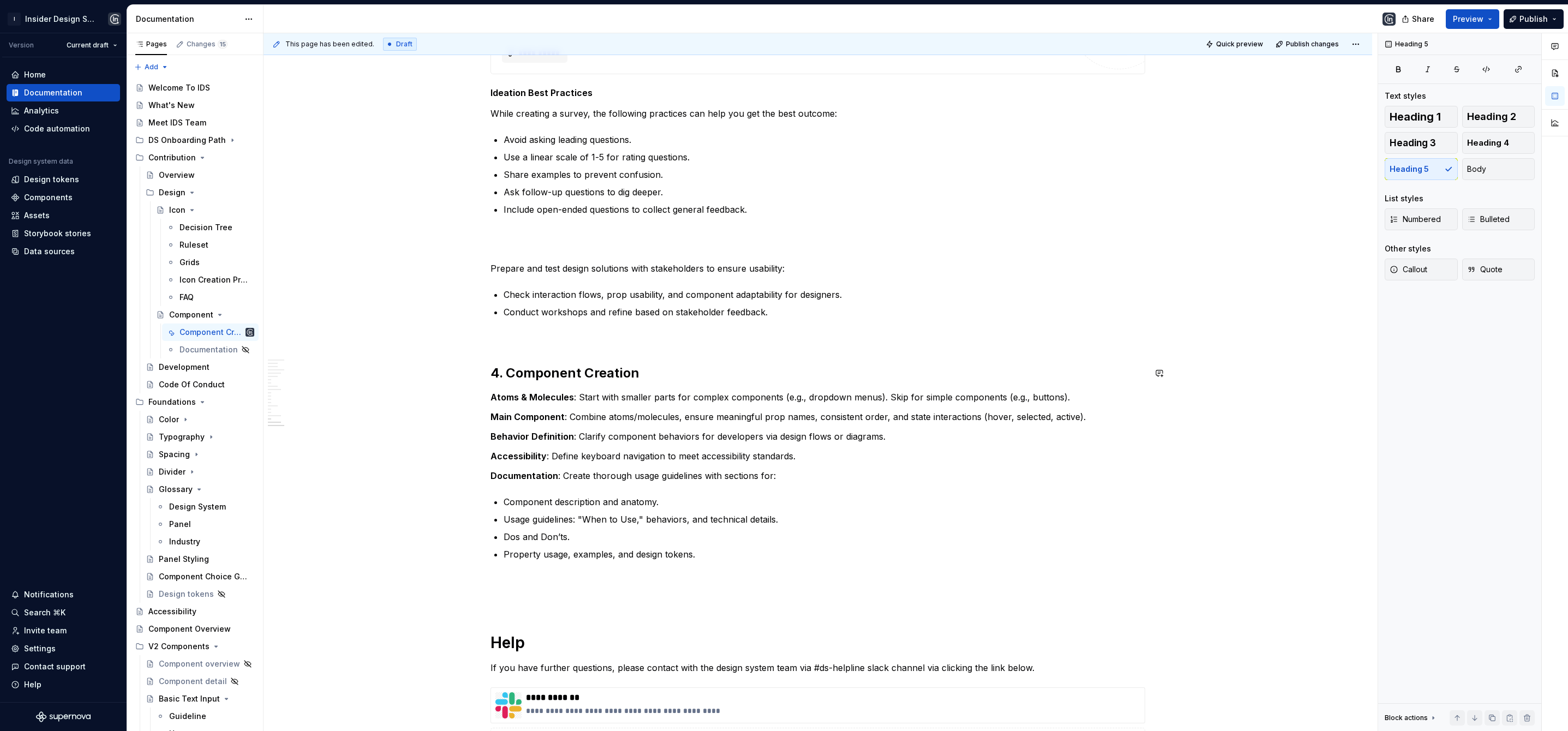
scroll to position [2253, 0]
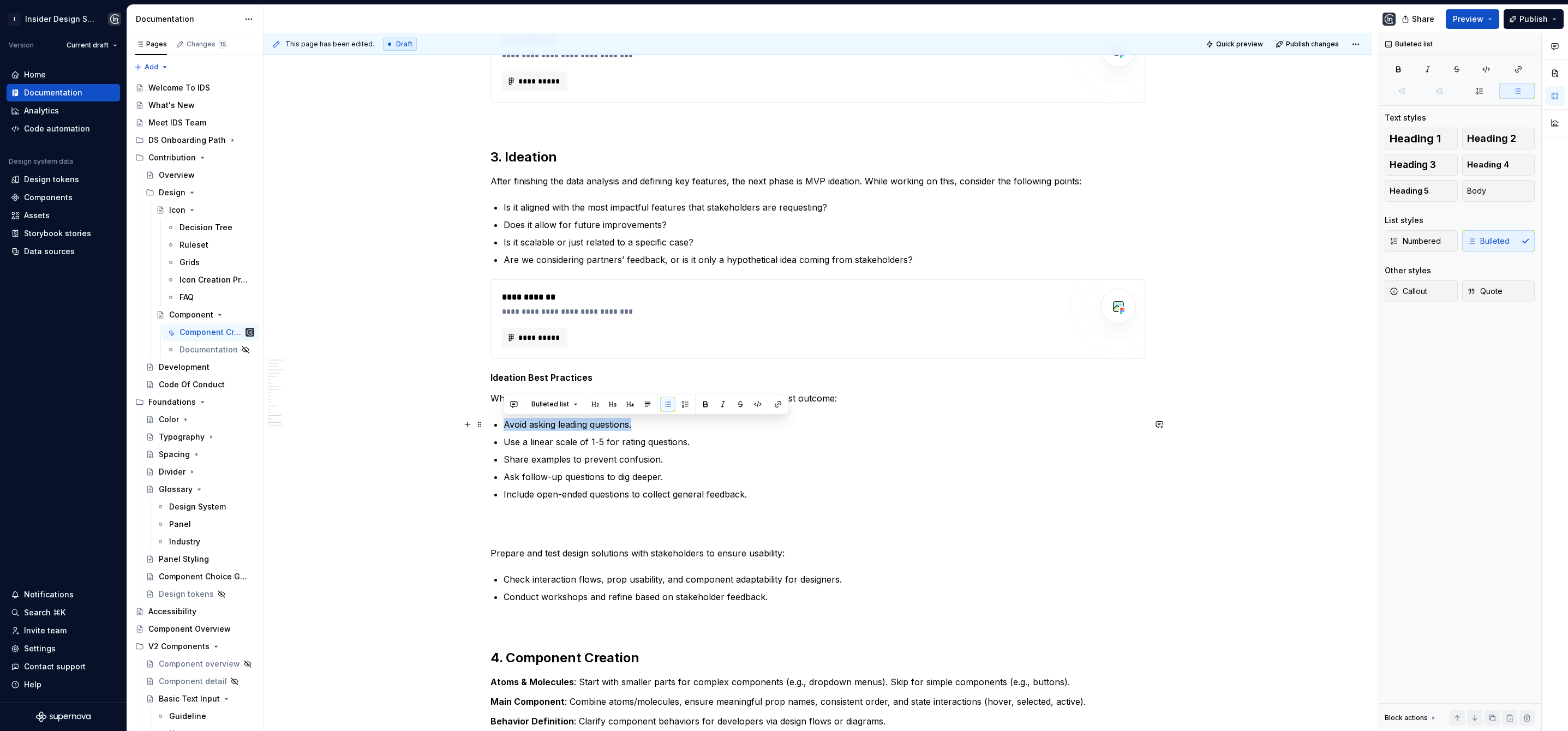
drag, startPoint x: 615, startPoint y: 422, endPoint x: 503, endPoint y: 422, distance: 112.0
click at [503, 422] on p "Avoid asking leading questions." at bounding box center [824, 424] width 642 height 13
drag, startPoint x: 672, startPoint y: 442, endPoint x: 501, endPoint y: 440, distance: 171.0
click at [562, 460] on p "Share examples to prevent confusion." at bounding box center [824, 459] width 642 height 13
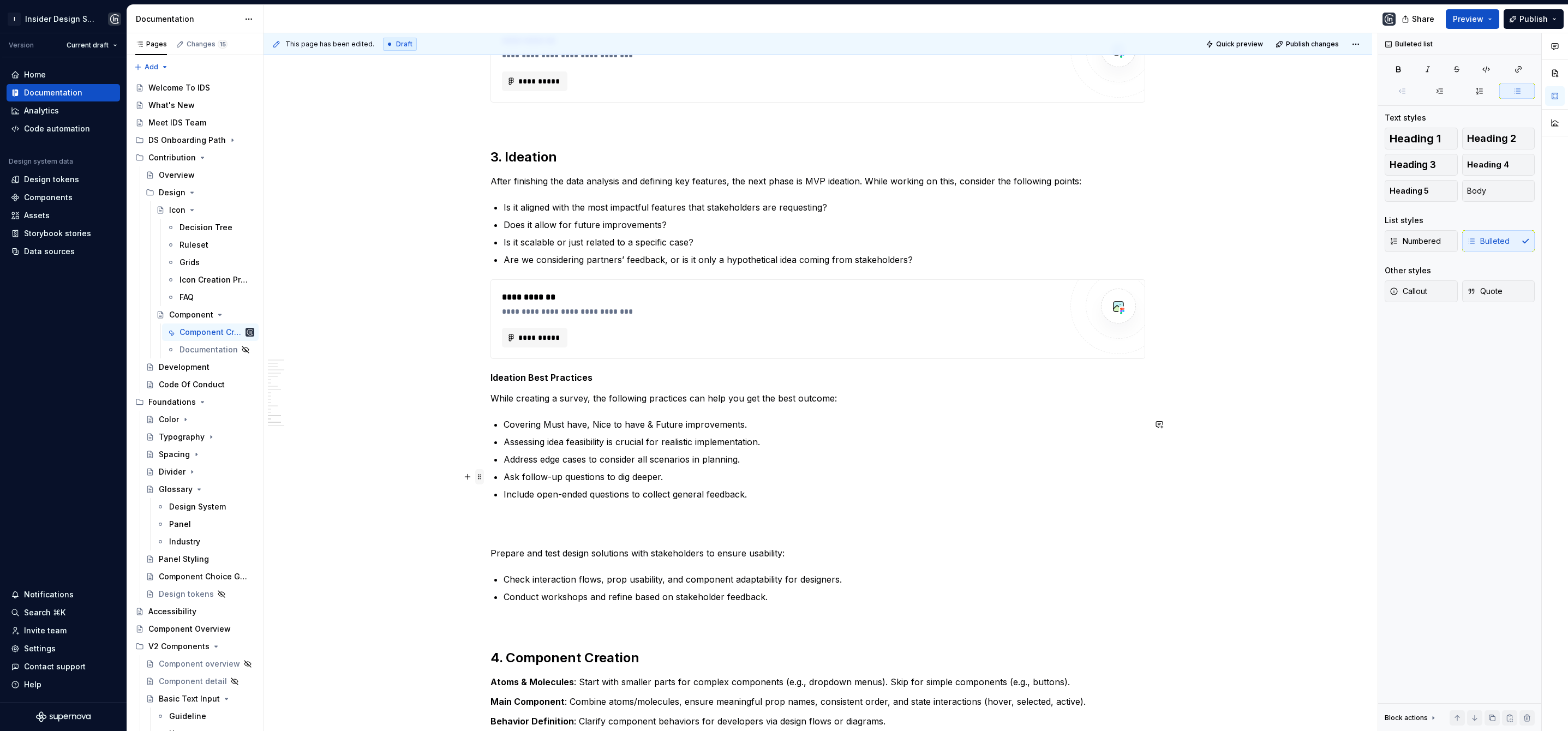
click at [479, 479] on span at bounding box center [479, 477] width 9 height 15
click at [506, 566] on div "Delete" at bounding box center [524, 573] width 93 height 18
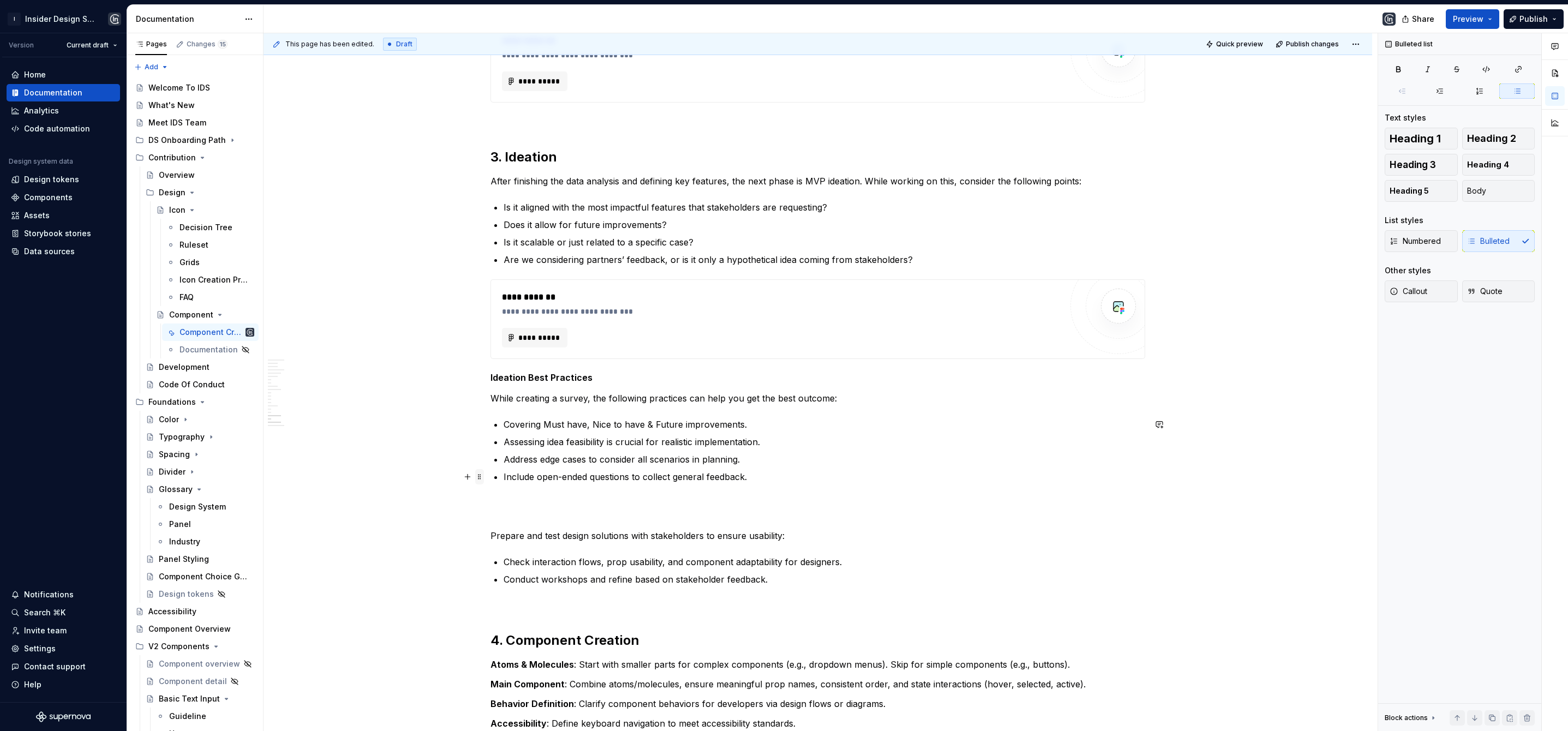
click at [483, 479] on span at bounding box center [479, 477] width 9 height 15
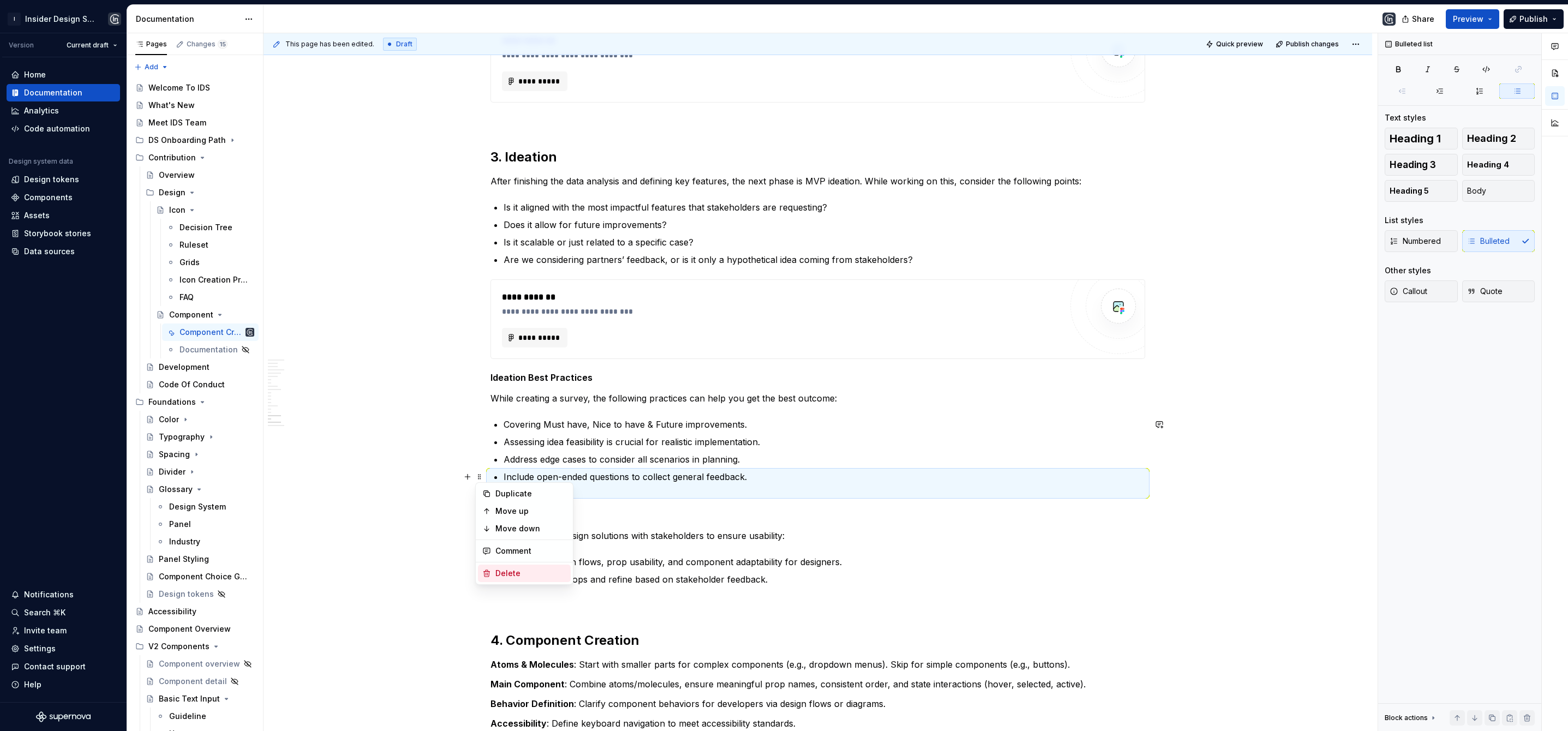
click at [513, 572] on div "Delete" at bounding box center [531, 574] width 71 height 11
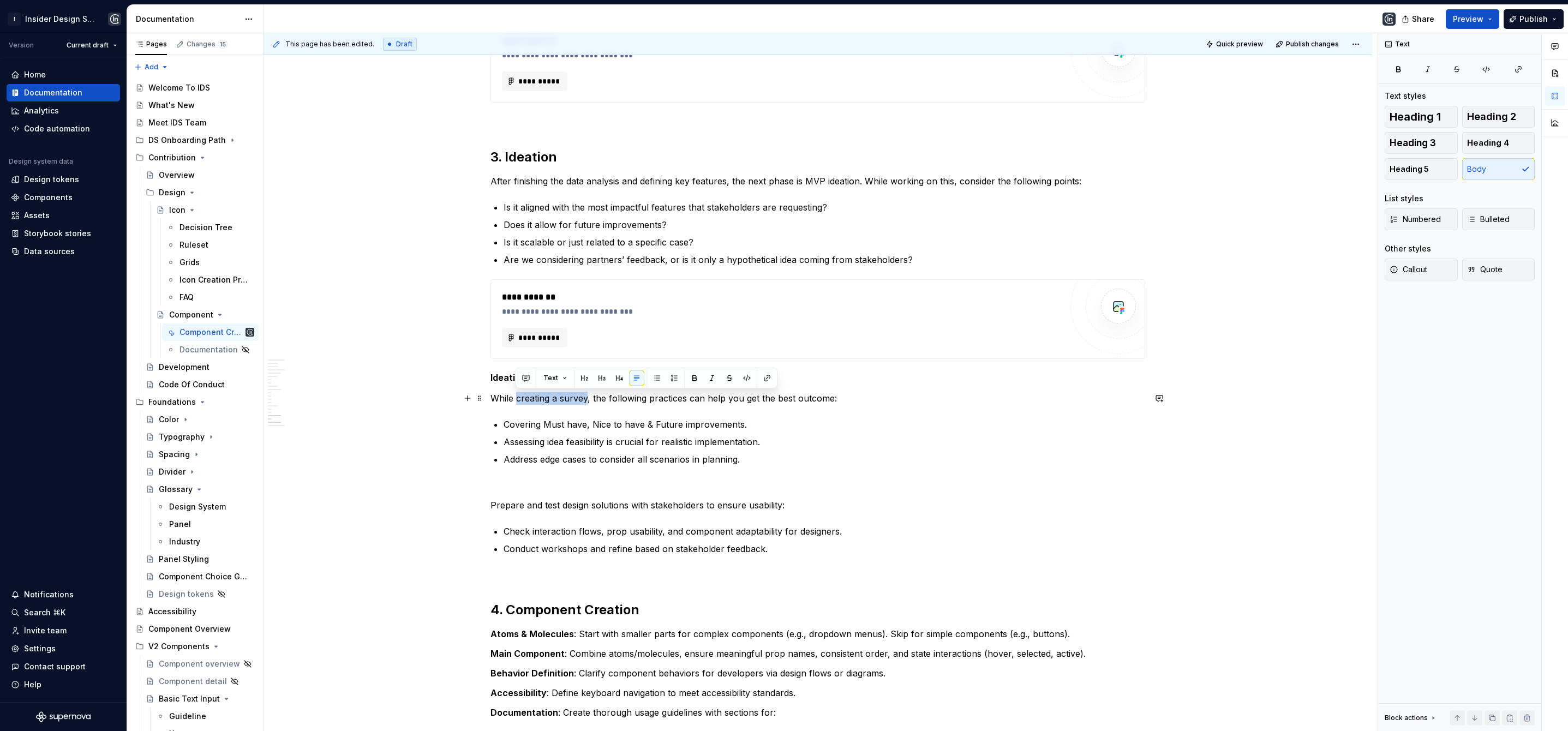
drag, startPoint x: 585, startPoint y: 400, endPoint x: 515, endPoint y: 400, distance: 70.0
click at [515, 400] on p "While creating a survey, the following practices can help you get the best outc…" at bounding box center [818, 398] width 655 height 13
click at [506, 482] on p at bounding box center [818, 486] width 655 height 13
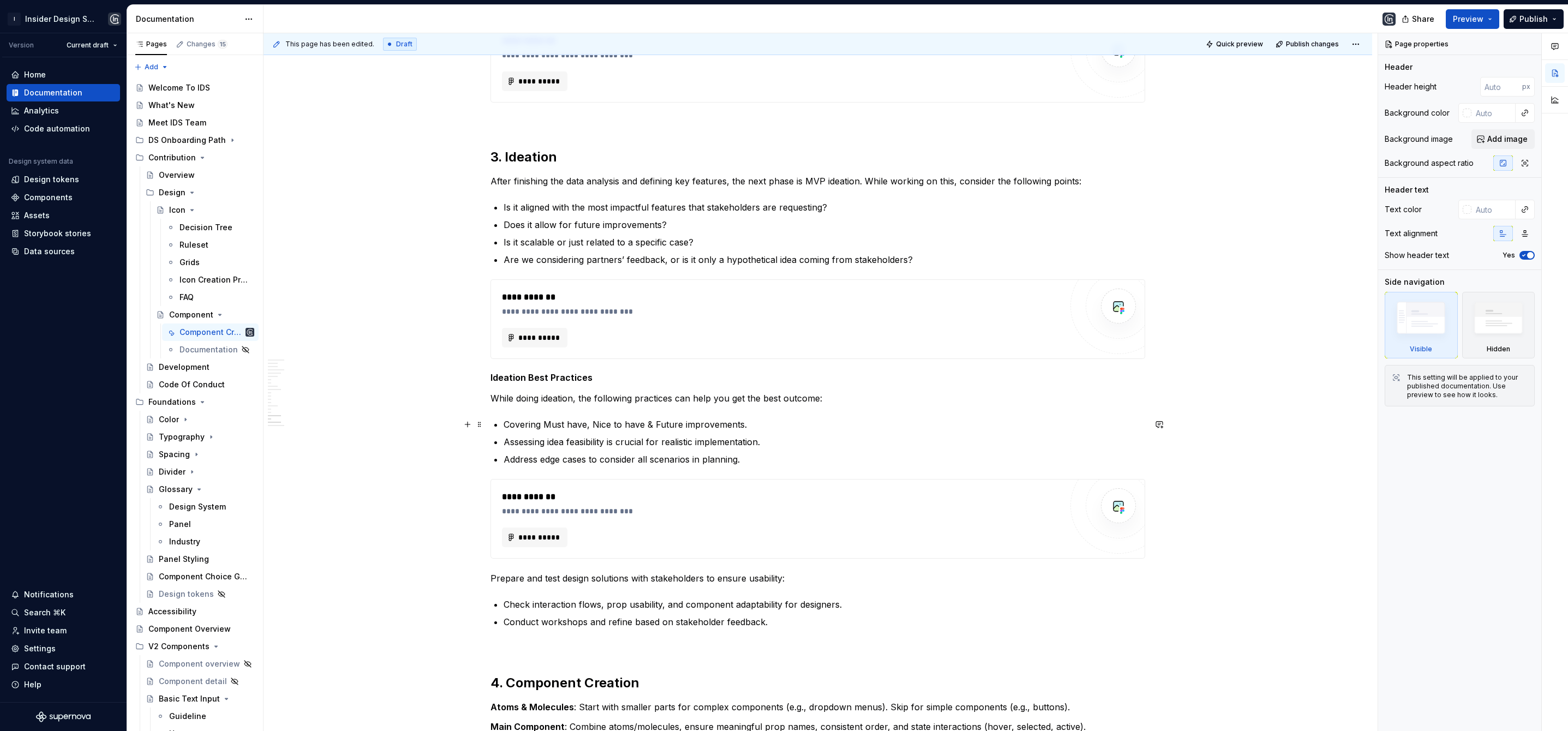
click at [549, 424] on p "Covering Must have, Nice to have & Future improvements." at bounding box center [824, 424] width 642 height 13
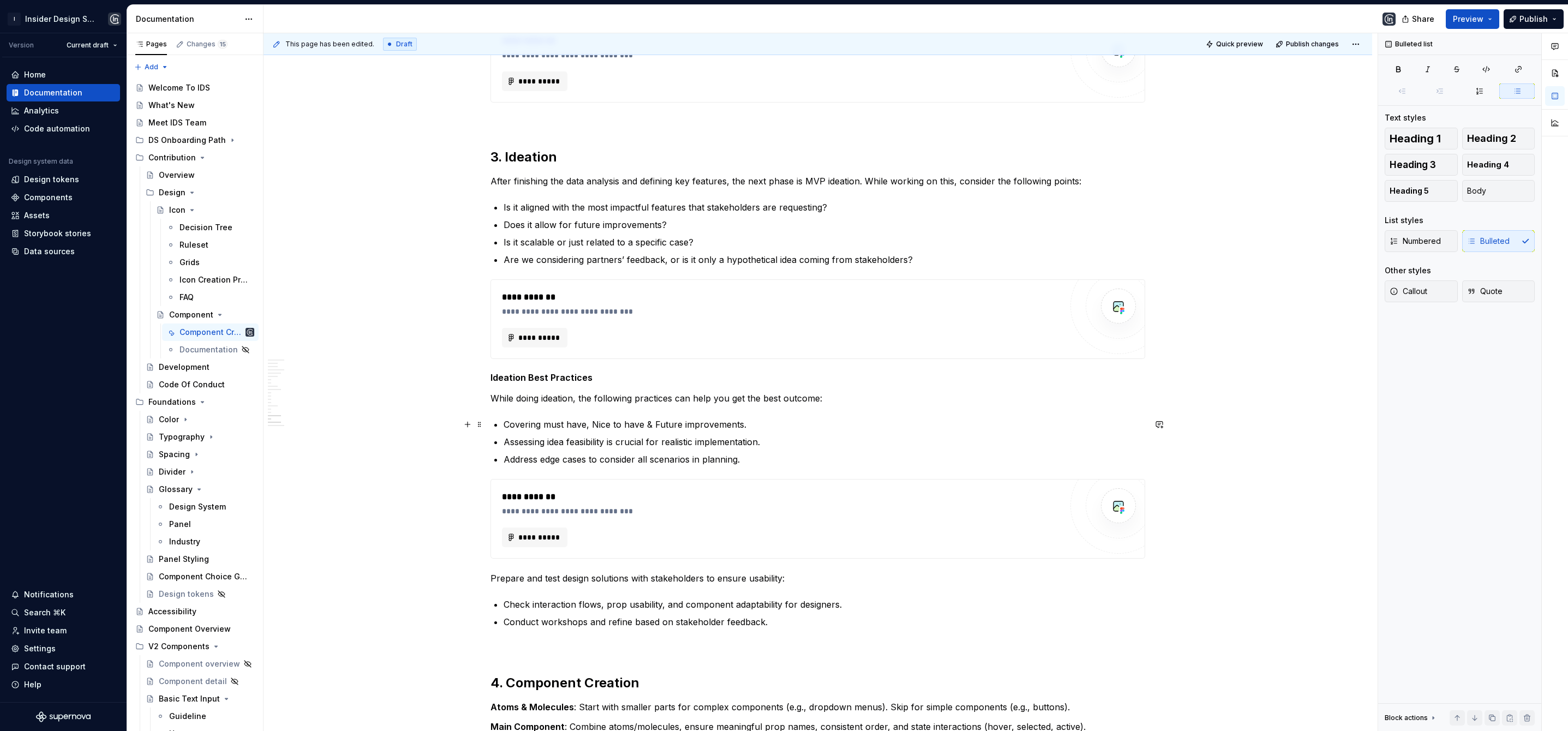
click at [596, 425] on p "Covering must have, Nice to have & Future improvements." at bounding box center [824, 424] width 642 height 13
click at [655, 427] on p "Covering must have, nice to have & Future improvements." at bounding box center [824, 424] width 642 height 13
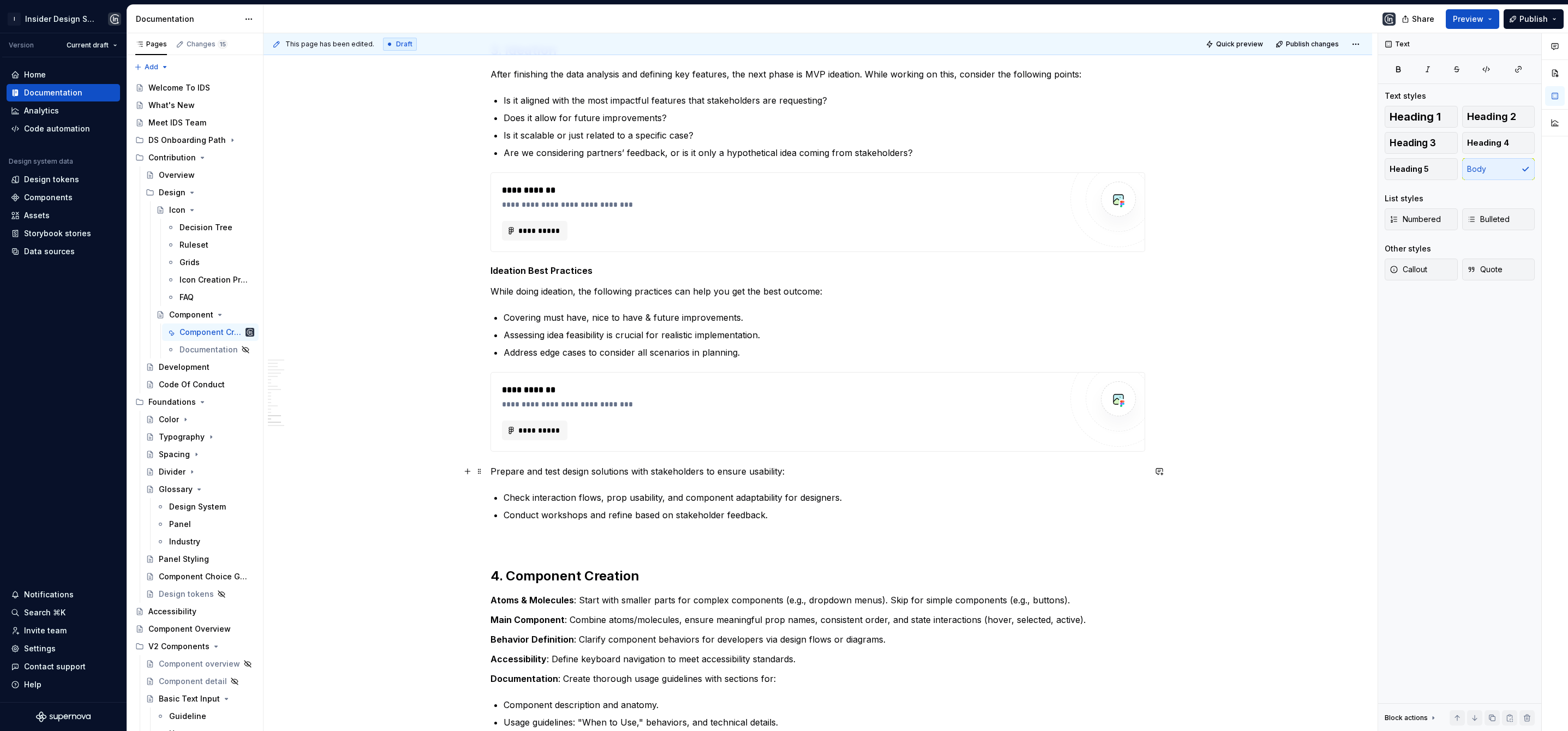
click at [628, 472] on p "Prepare and test design solutions with stakeholders to ensure usability:" at bounding box center [818, 471] width 655 height 13
click at [561, 474] on p "Prepare and test design solutions with stakeholders to ensure usability:" at bounding box center [818, 471] width 655 height 13
click at [551, 516] on p "Conduct workshops and refine based on stakeholder feedback." at bounding box center [824, 515] width 642 height 13
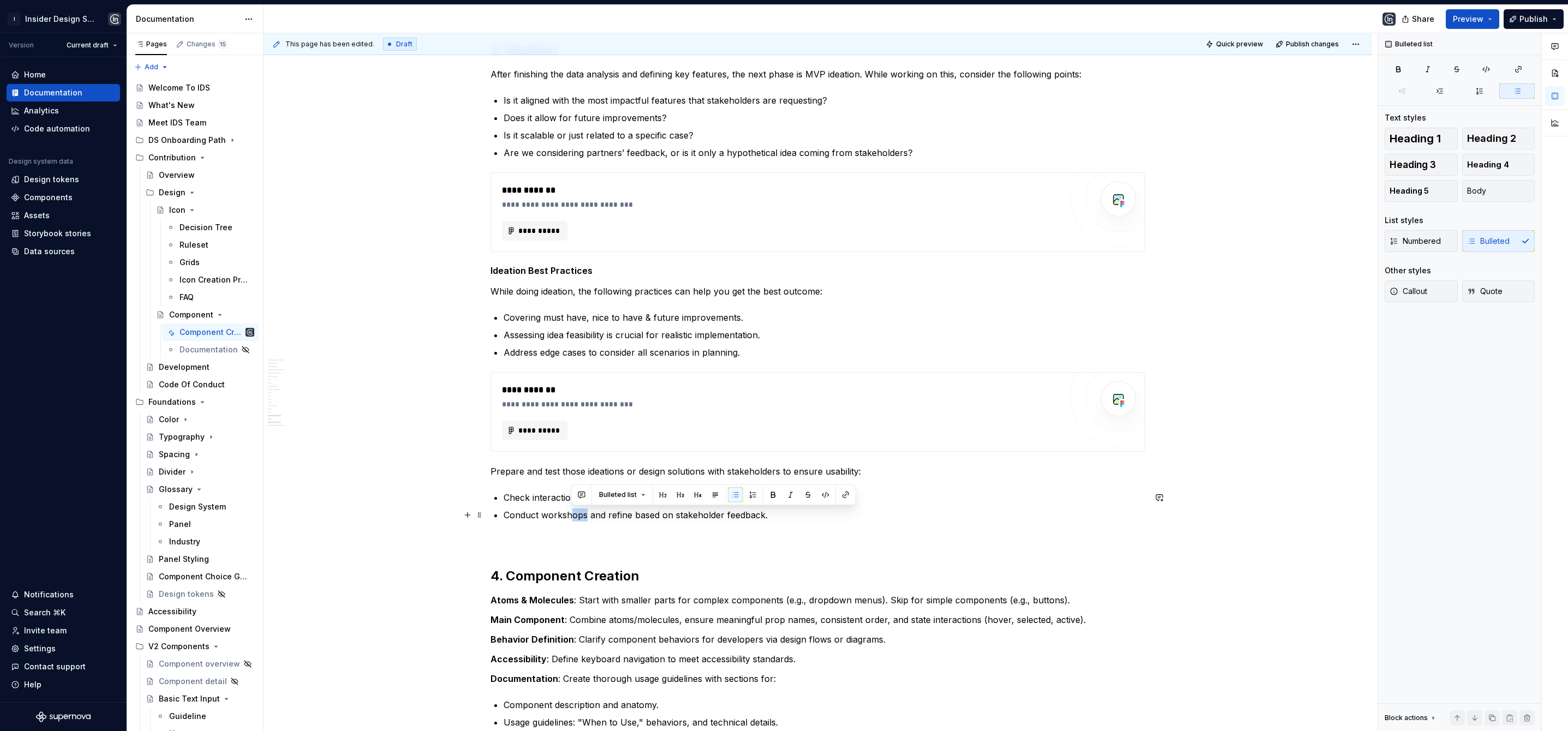
click at [571, 517] on p "Conduct workshops and refine based on stakeholder feedback." at bounding box center [824, 515] width 642 height 13
click at [577, 520] on p "Conduct workshops and refine based on stakeholder feedback." at bounding box center [824, 515] width 642 height 13
drag, startPoint x: 505, startPoint y: 498, endPoint x: 839, endPoint y: 507, distance: 334.1
click at [839, 507] on ul "Check interaction flows, prop usability, and component adaptability for designe…" at bounding box center [824, 506] width 642 height 30
copy p "Check interaction flows, prop usability, and component adaptability for designe…"
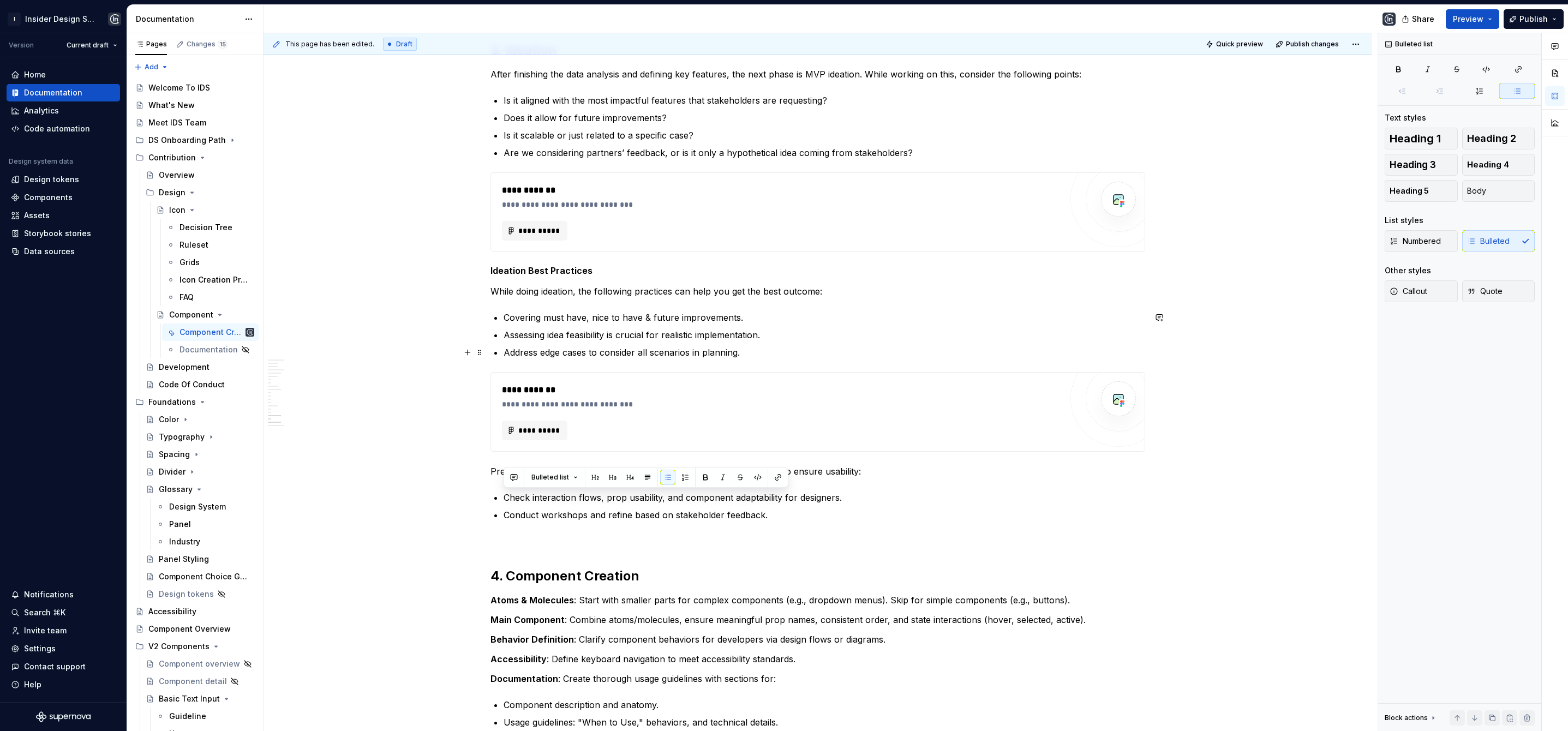
click at [759, 354] on p "Address edge cases to consider all scenarios in planning." at bounding box center [824, 352] width 642 height 13
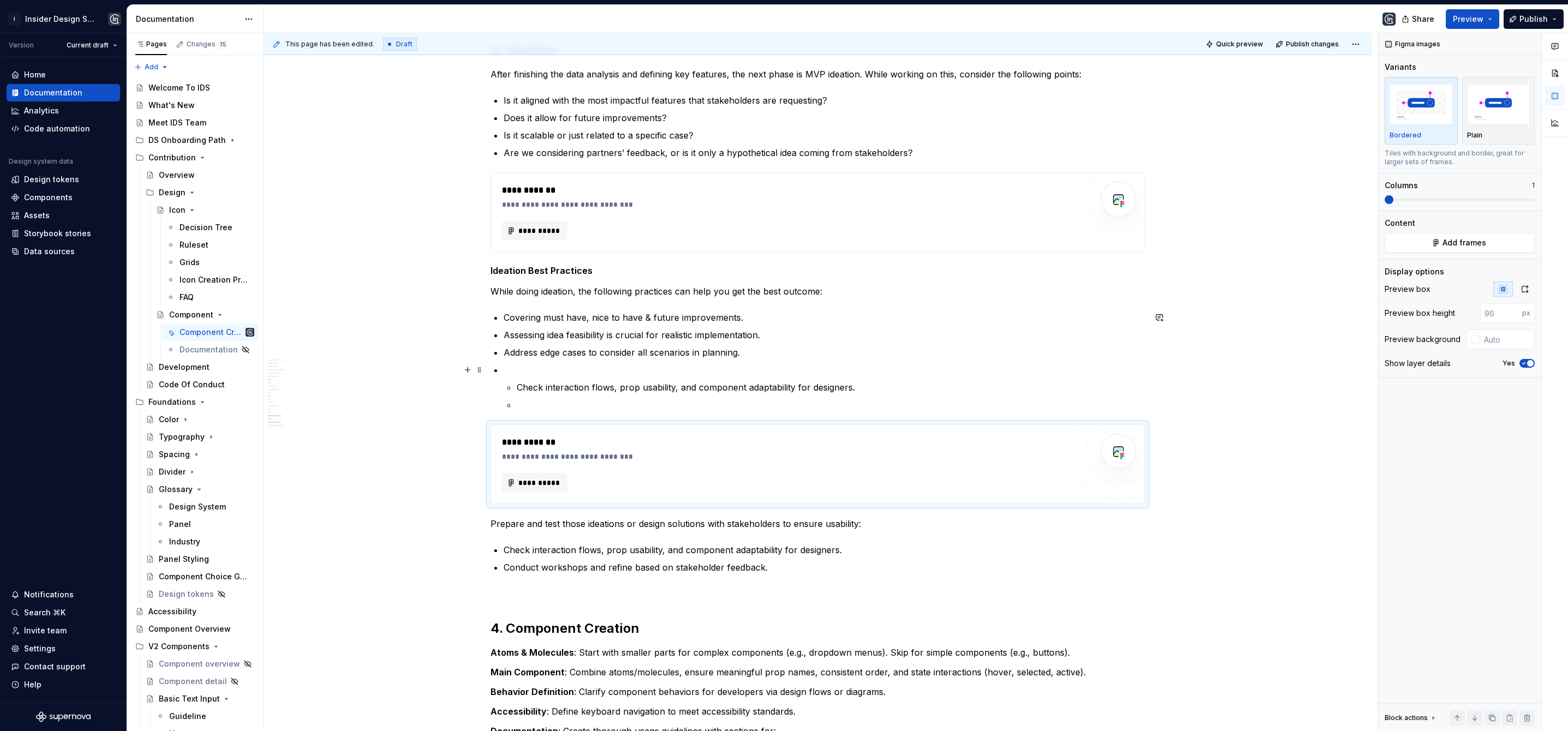
click at [510, 373] on p at bounding box center [824, 369] width 642 height 13
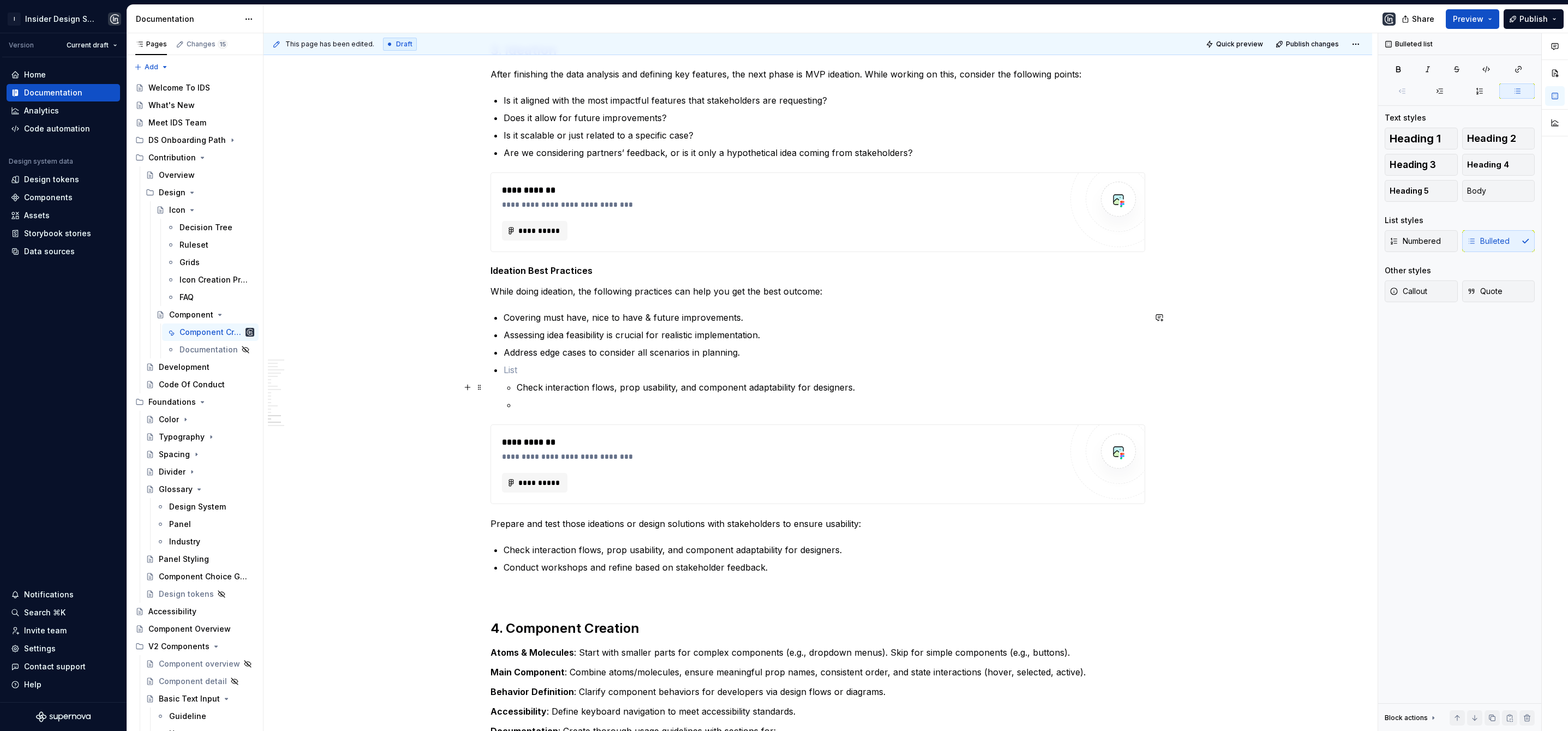
click at [512, 383] on li "Check interaction flows, prop usability, and component adaptability for designe…" at bounding box center [824, 387] width 642 height 48
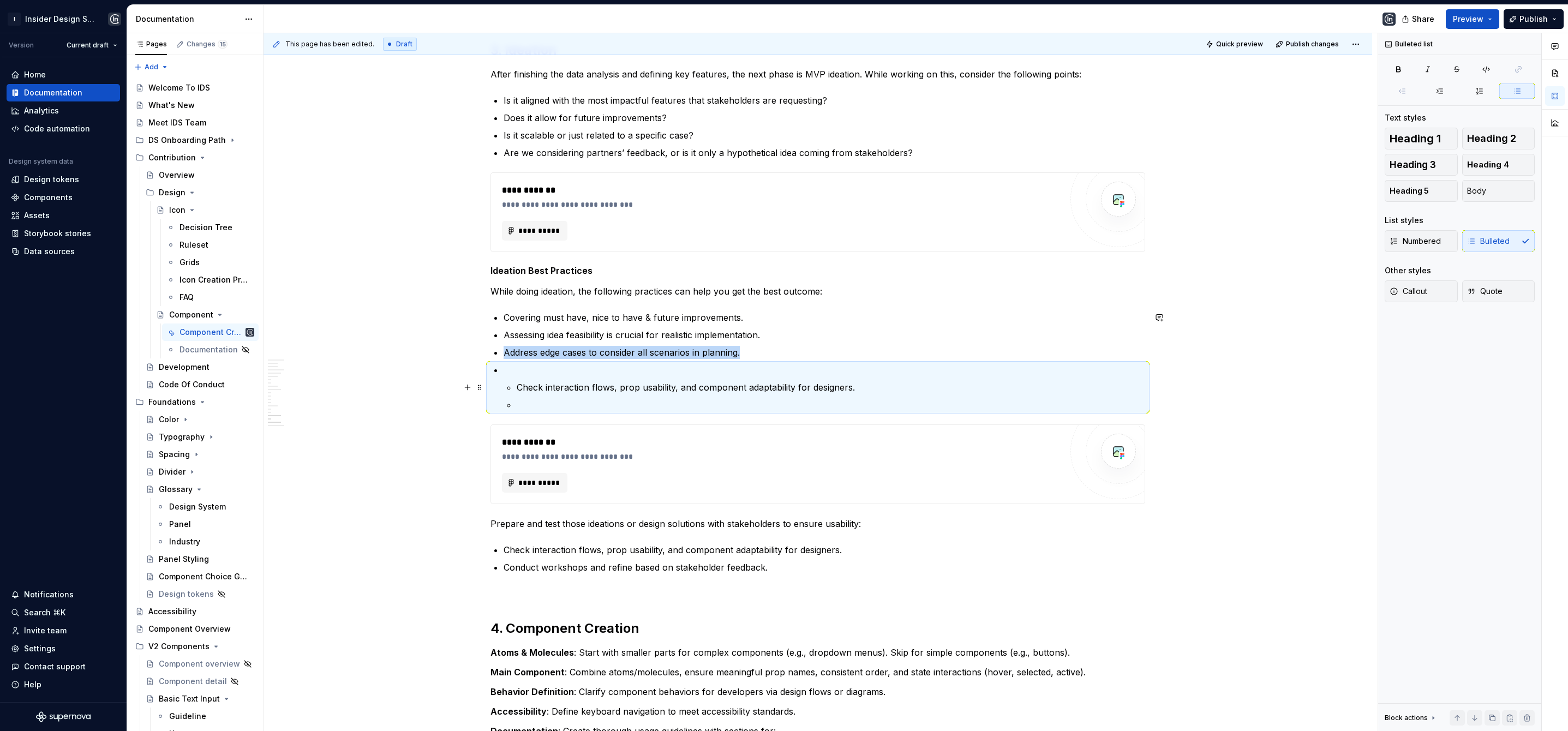
click at [519, 383] on p "Check interaction flows, prop usability, and component adaptability for designe…" at bounding box center [831, 387] width 629 height 13
click at [516, 393] on li "Check interaction flows, prop usability, and component adaptability for designe…" at bounding box center [831, 387] width 629 height 13
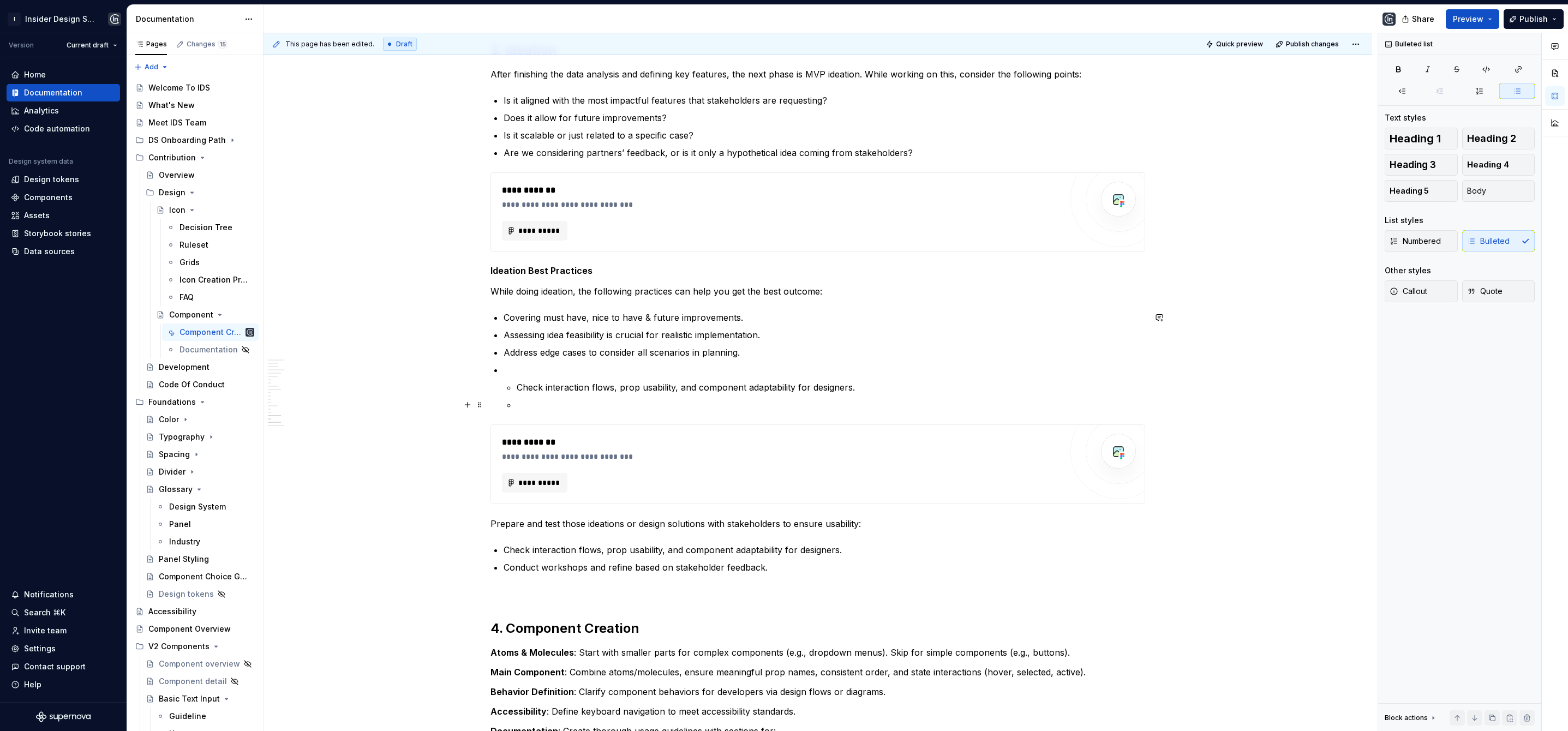
click at [513, 402] on li "Check interaction flows, prop usability, and component adaptability for designe…" at bounding box center [824, 387] width 642 height 48
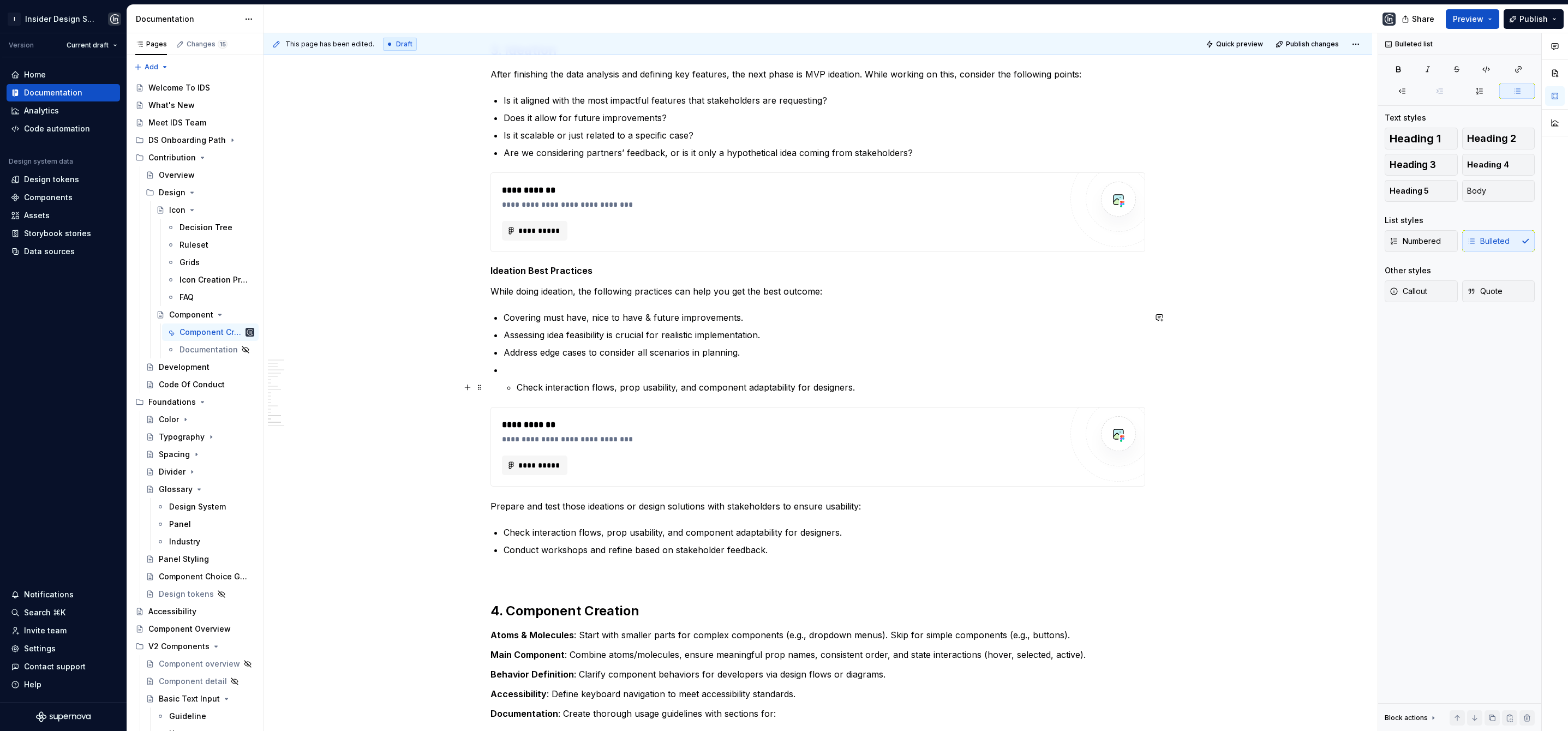
click at [516, 386] on li "Check interaction flows, prop usability, and component adaptability for designe…" at bounding box center [831, 387] width 629 height 13
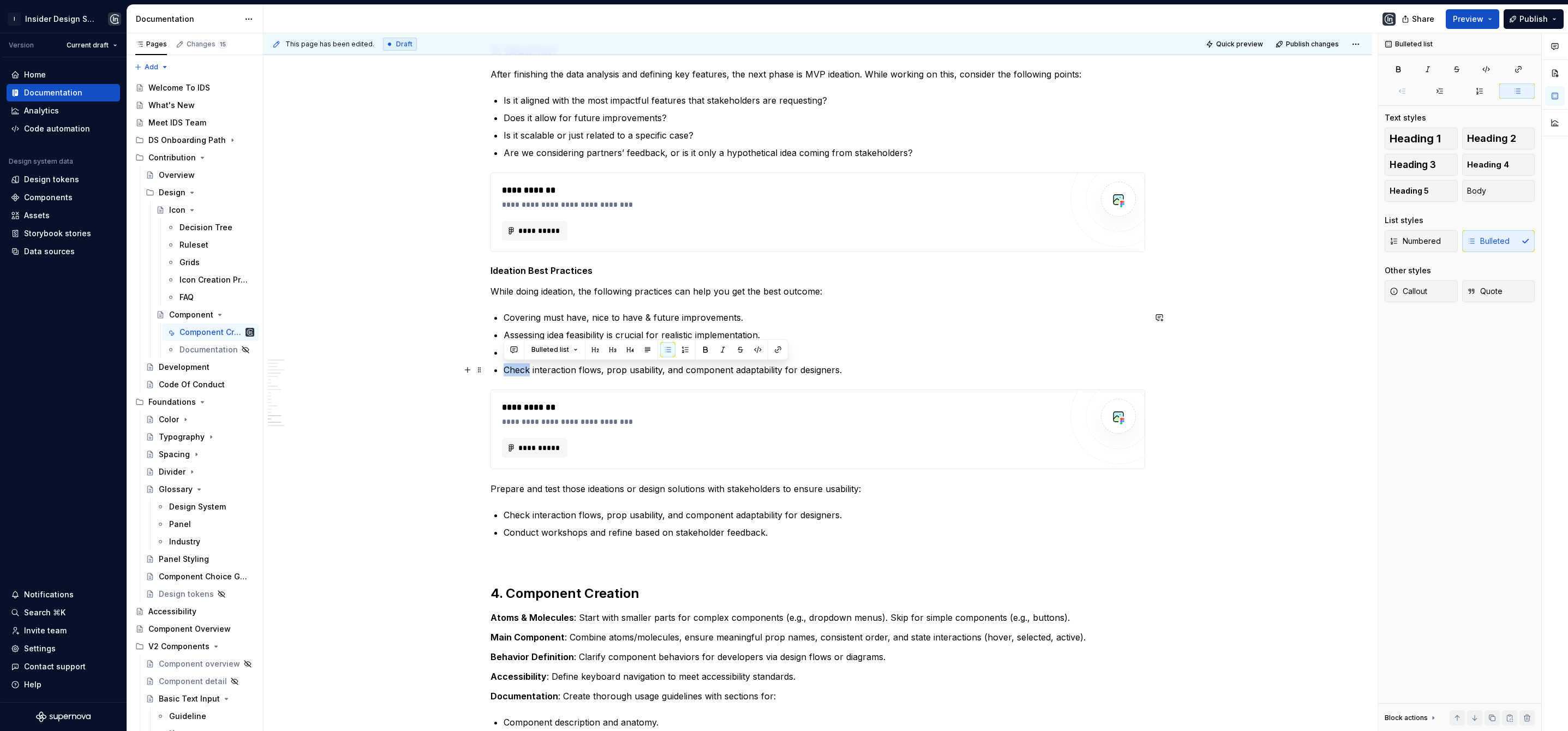
drag, startPoint x: 529, startPoint y: 371, endPoint x: 503, endPoint y: 373, distance: 26.1
click at [503, 373] on p "Check interaction flows, prop usability, and component adaptability for designe…" at bounding box center [824, 369] width 642 height 13
click at [773, 369] on p "Conduct beta testing to ensure usability of interaction flows, prop usability, …" at bounding box center [824, 369] width 642 height 13
drag, startPoint x: 817, startPoint y: 372, endPoint x: 785, endPoint y: 371, distance: 32.0
click at [785, 371] on p "Conduct beta testing to ensure usability of interaction flows, property usabili…" at bounding box center [824, 369] width 642 height 13
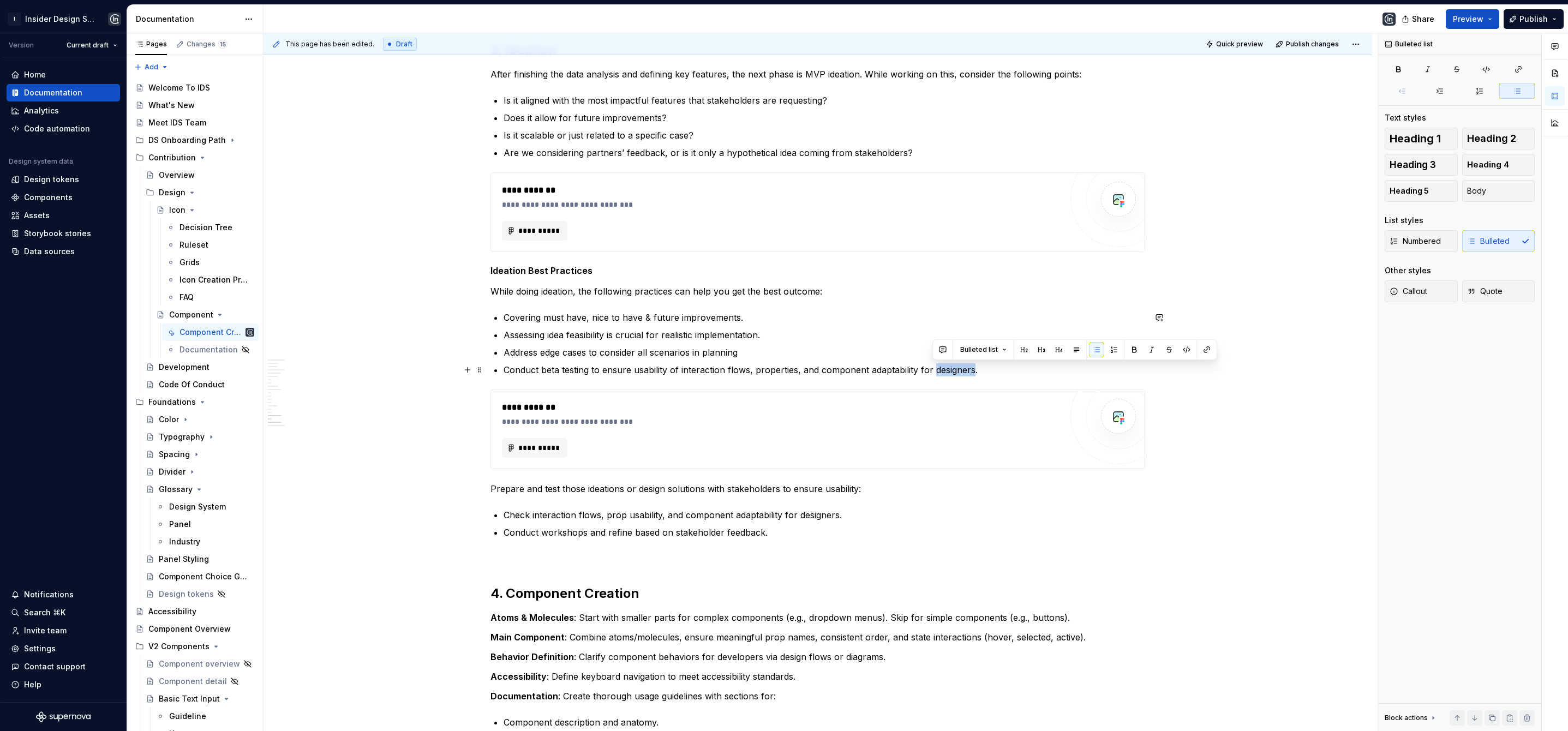
drag, startPoint x: 933, startPoint y: 371, endPoint x: 972, endPoint y: 372, distance: 39.0
click at [972, 372] on p "Conduct beta testing to ensure usability of interaction flows, properties, and …" at bounding box center [824, 369] width 642 height 13
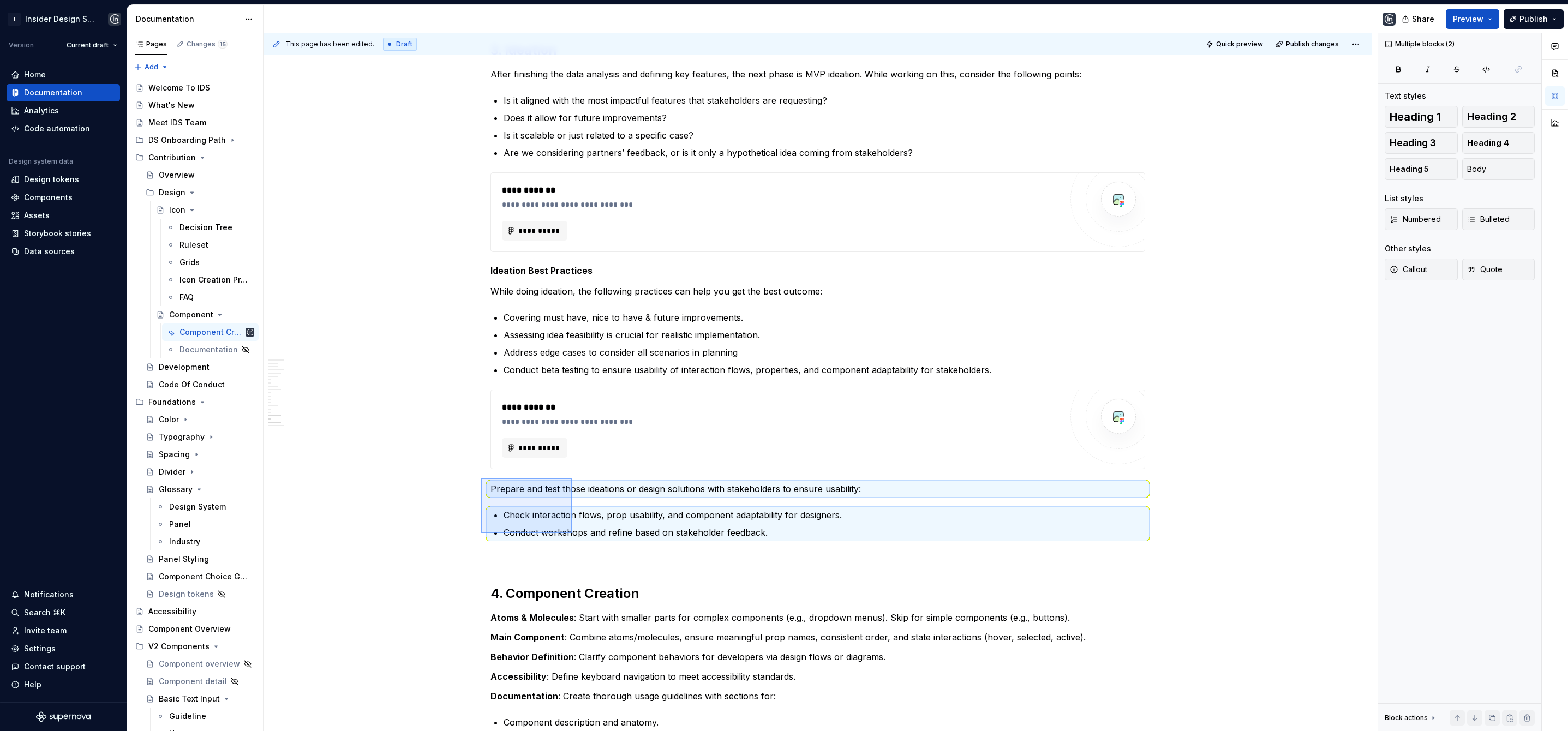
drag, startPoint x: 481, startPoint y: 478, endPoint x: 572, endPoint y: 534, distance: 106.9
click at [572, 534] on div "**********" at bounding box center [820, 383] width 1114 height 698
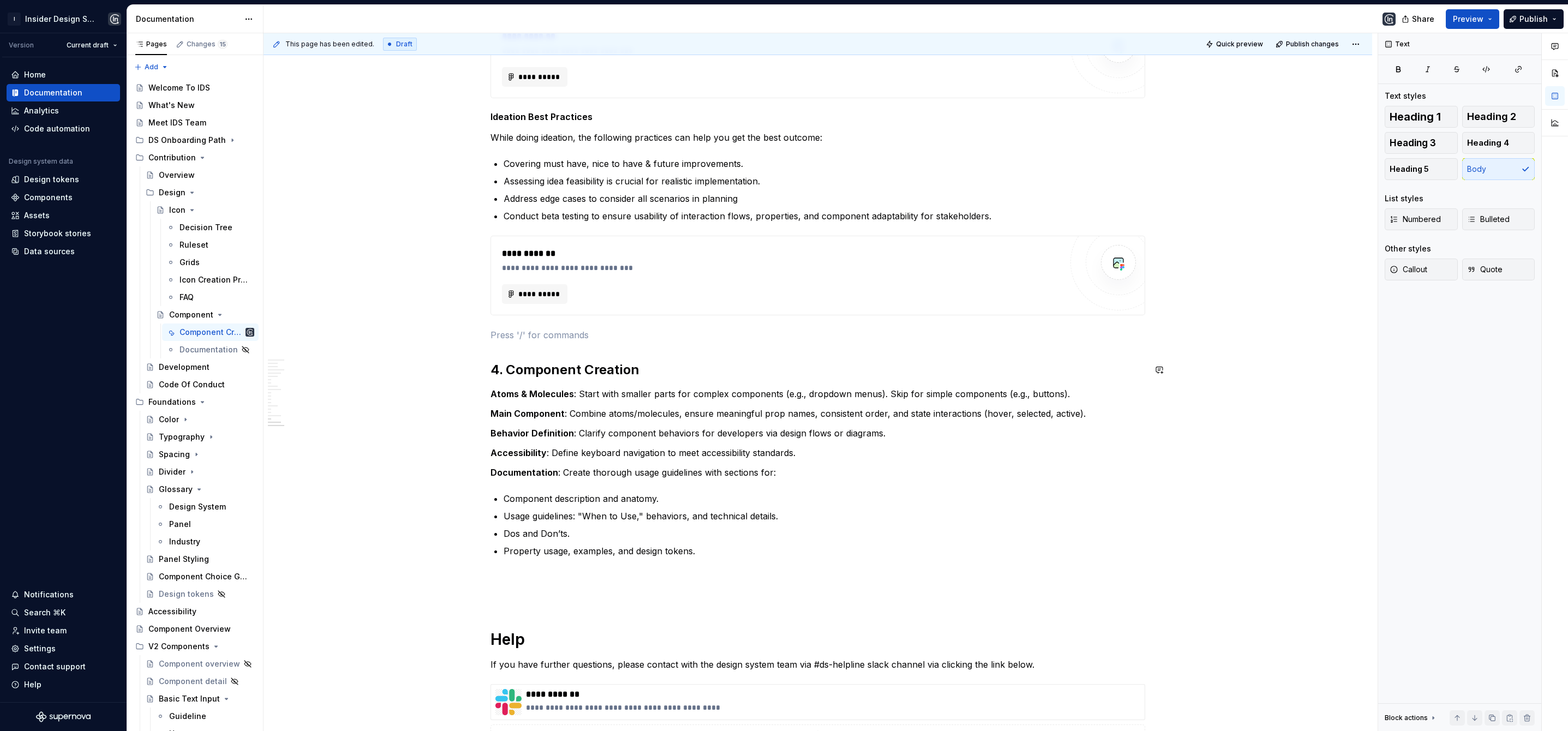
scroll to position [2580, 0]
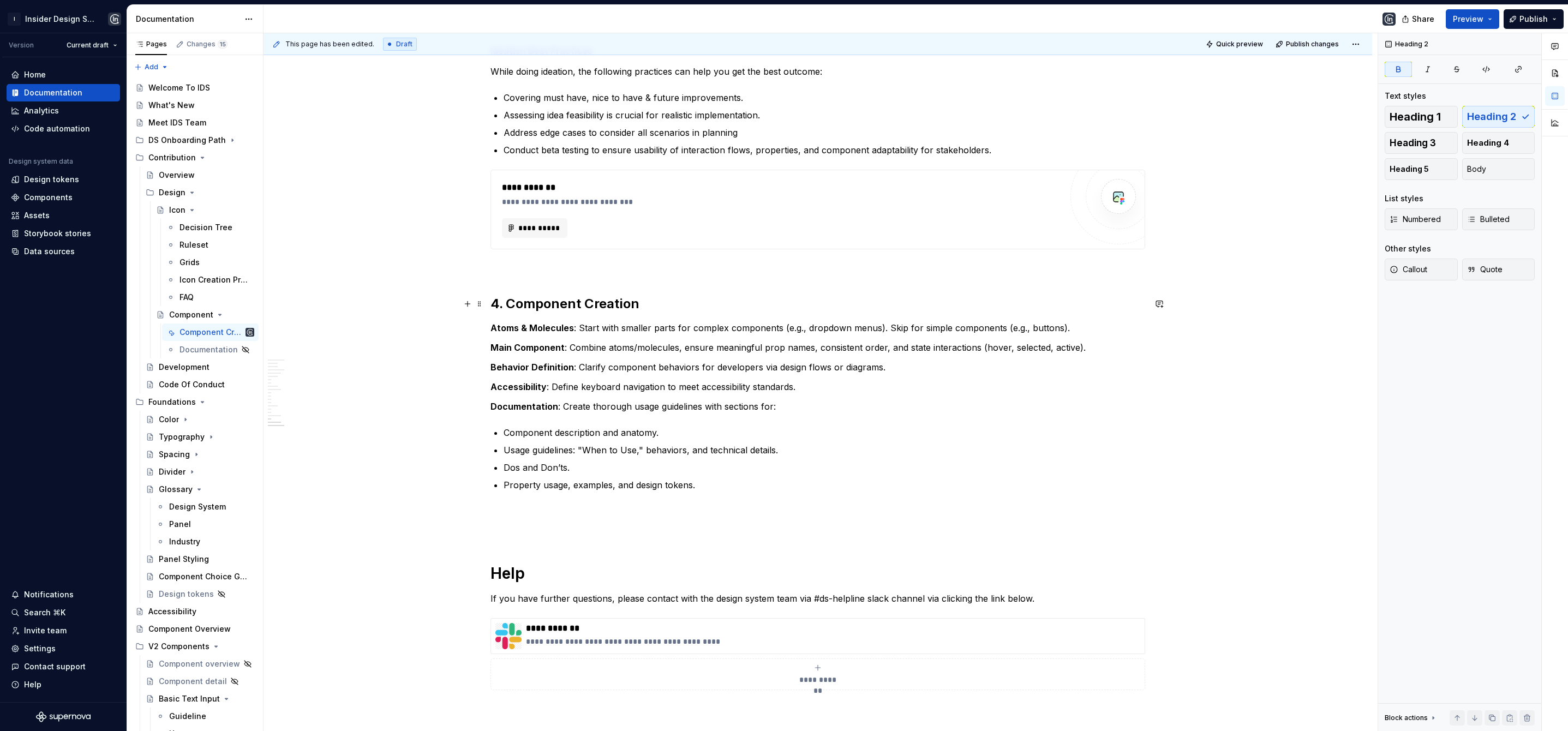
click at [647, 310] on h2 "4. Component Creation" at bounding box center [818, 304] width 655 height 18
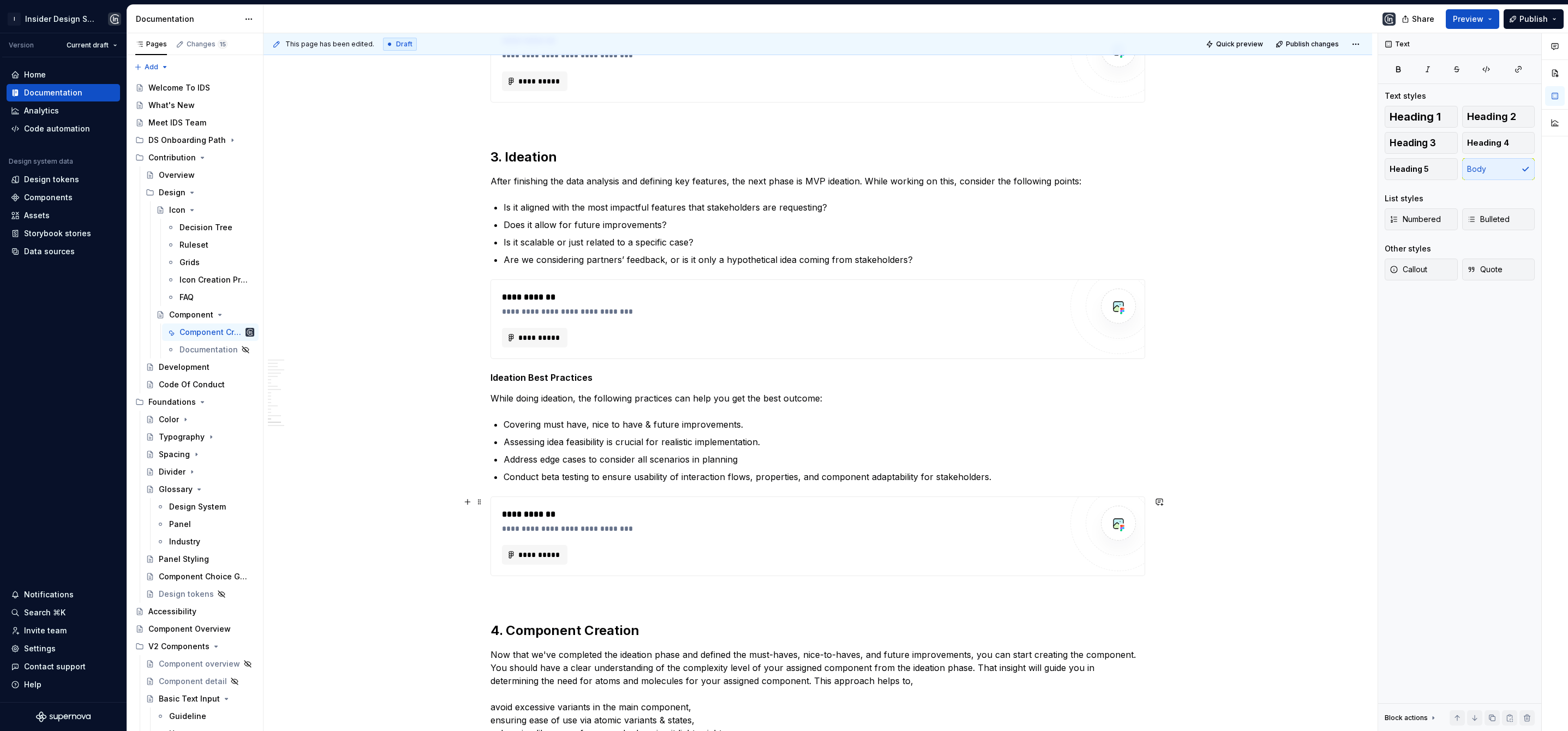
scroll to position [2613, 0]
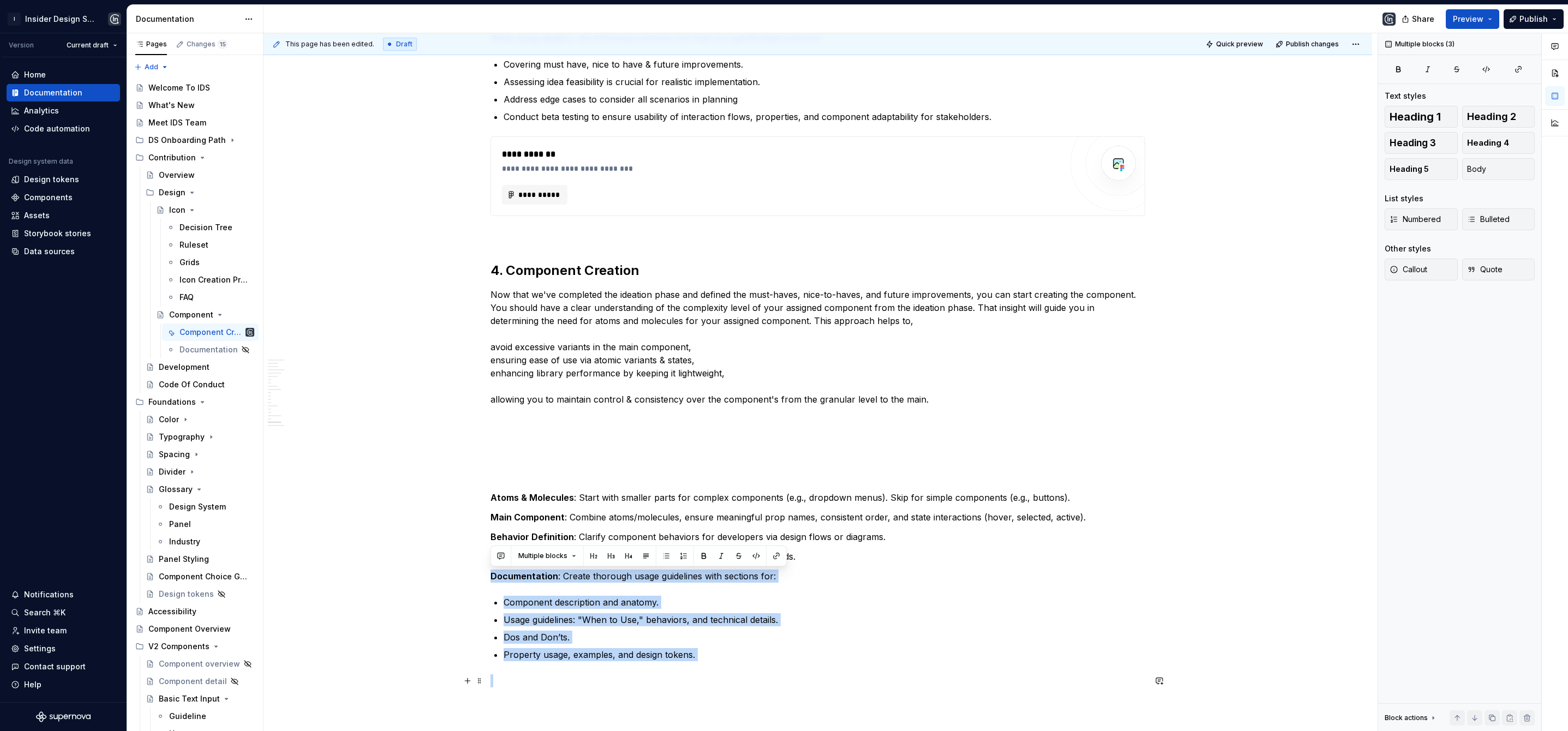
drag, startPoint x: 492, startPoint y: 575, endPoint x: 707, endPoint y: 672, distance: 235.9
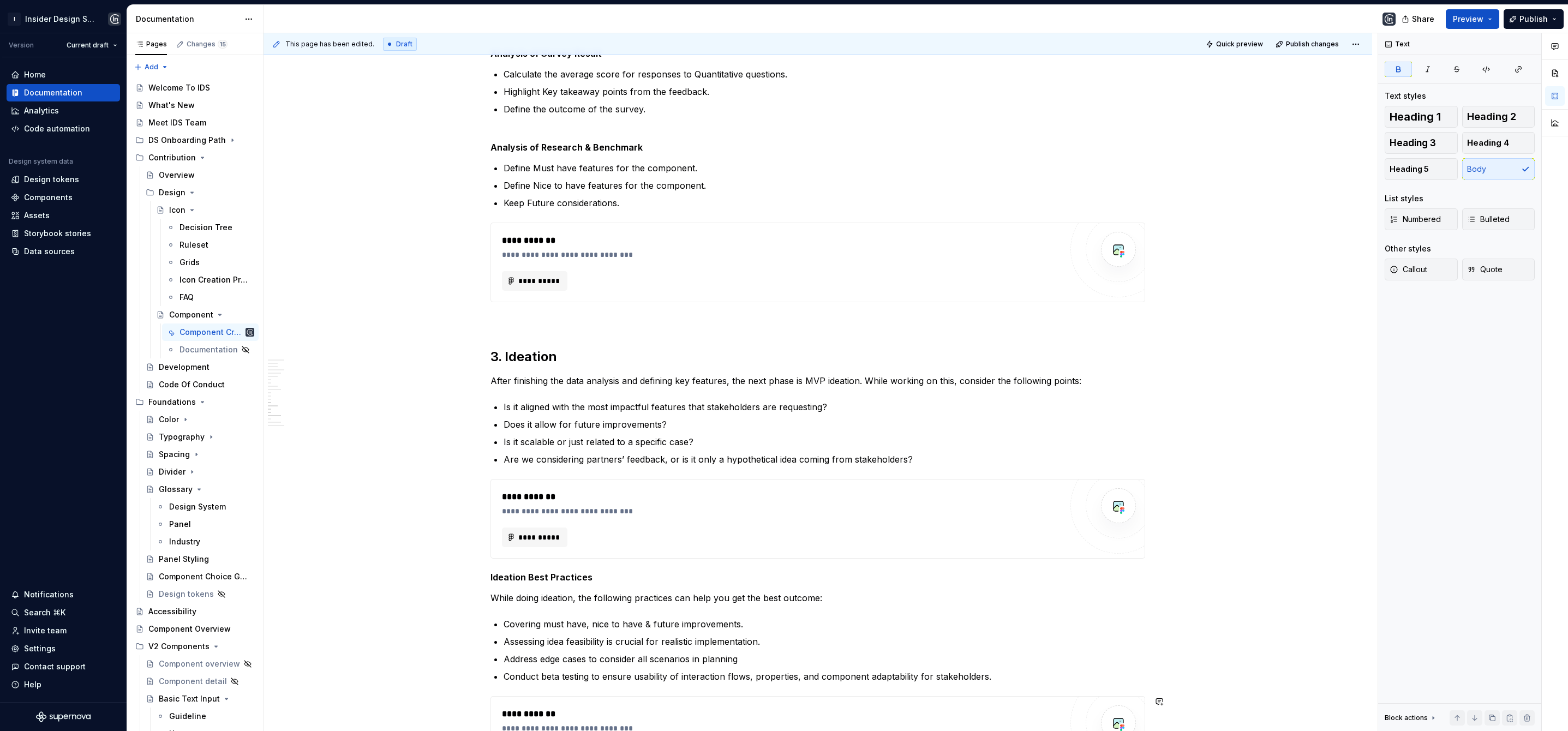
scroll to position [0, 0]
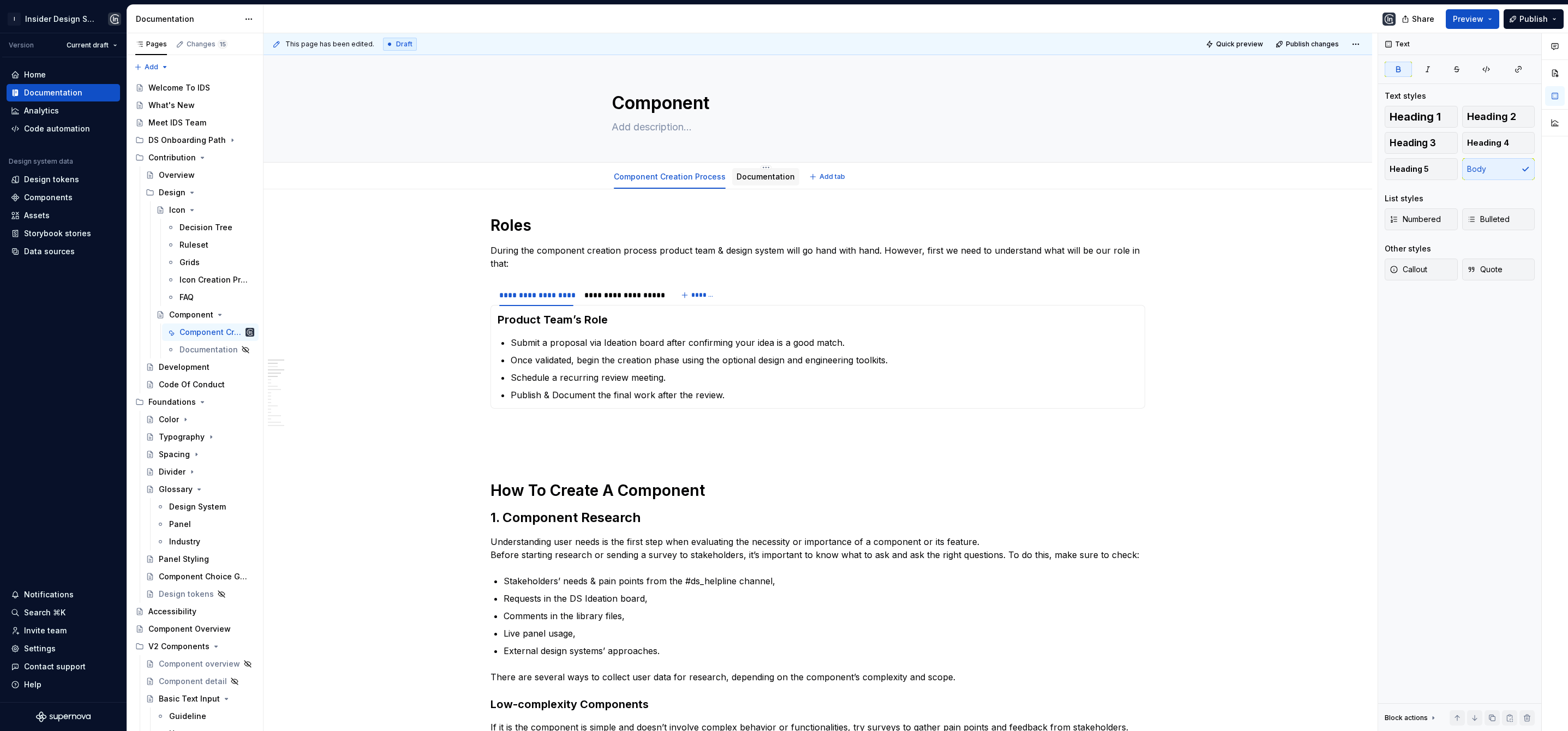
click at [762, 180] on link "Documentation" at bounding box center [765, 177] width 58 height 9
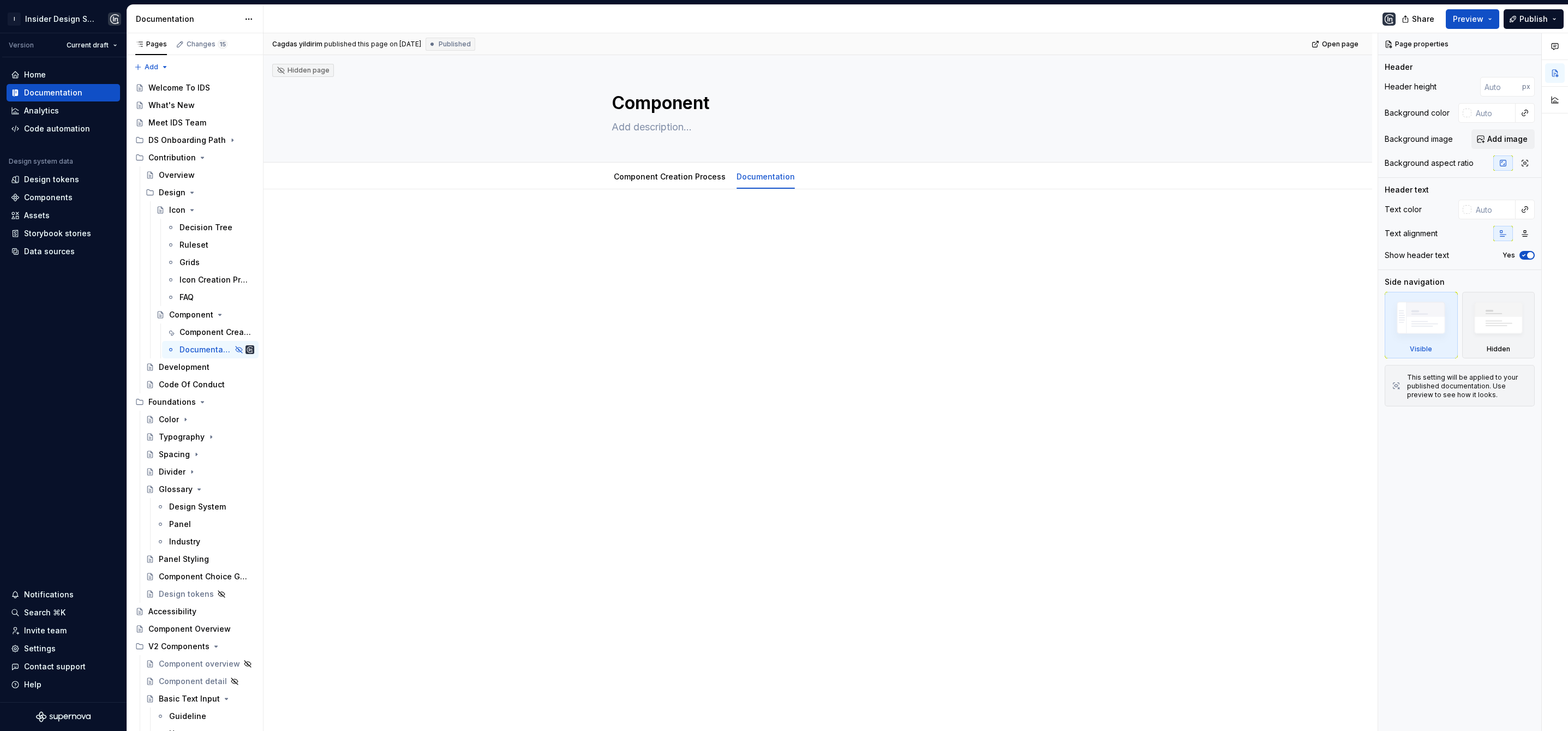
click at [626, 214] on div at bounding box center [818, 340] width 1109 height 300
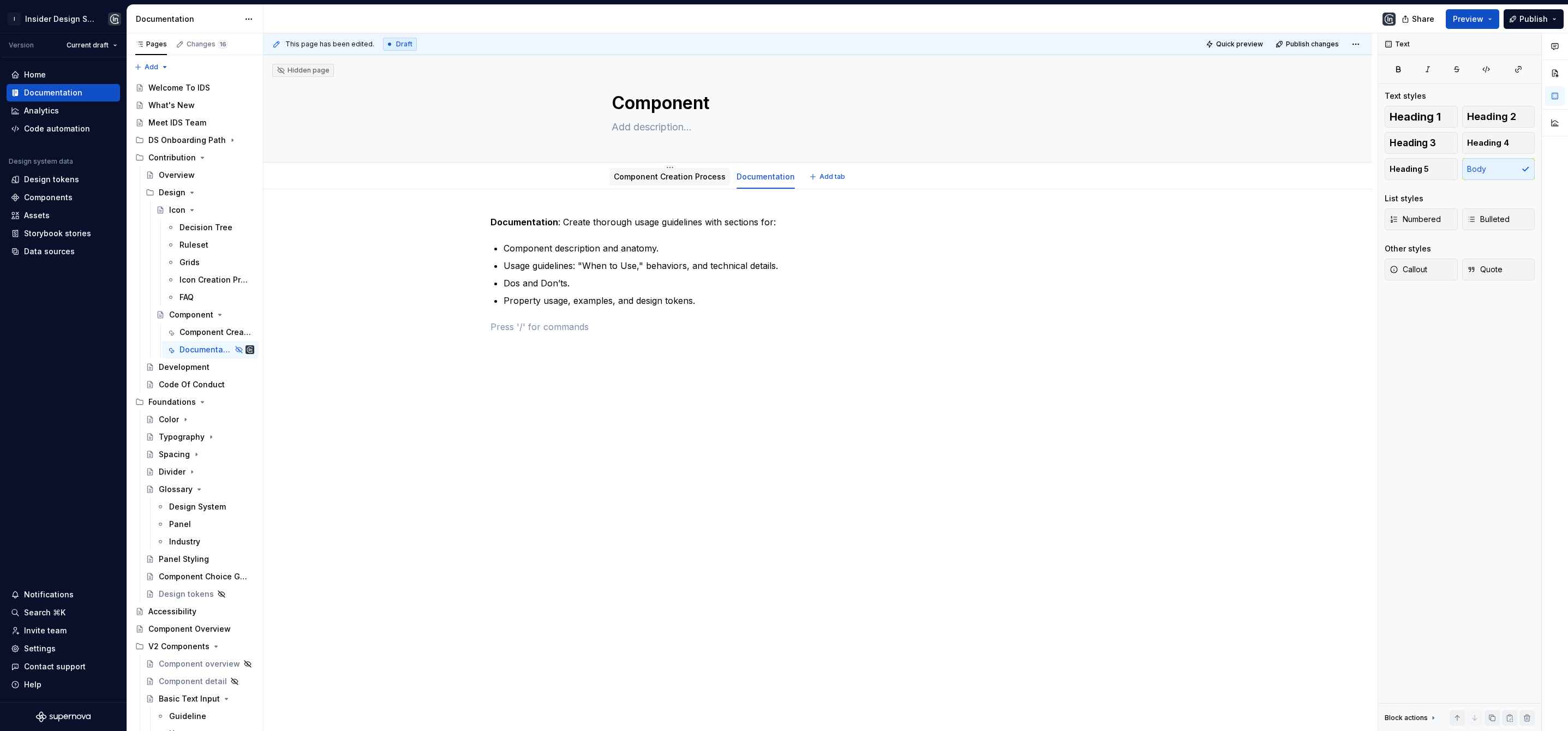
click at [650, 177] on link "Component Creation Process" at bounding box center [670, 177] width 112 height 9
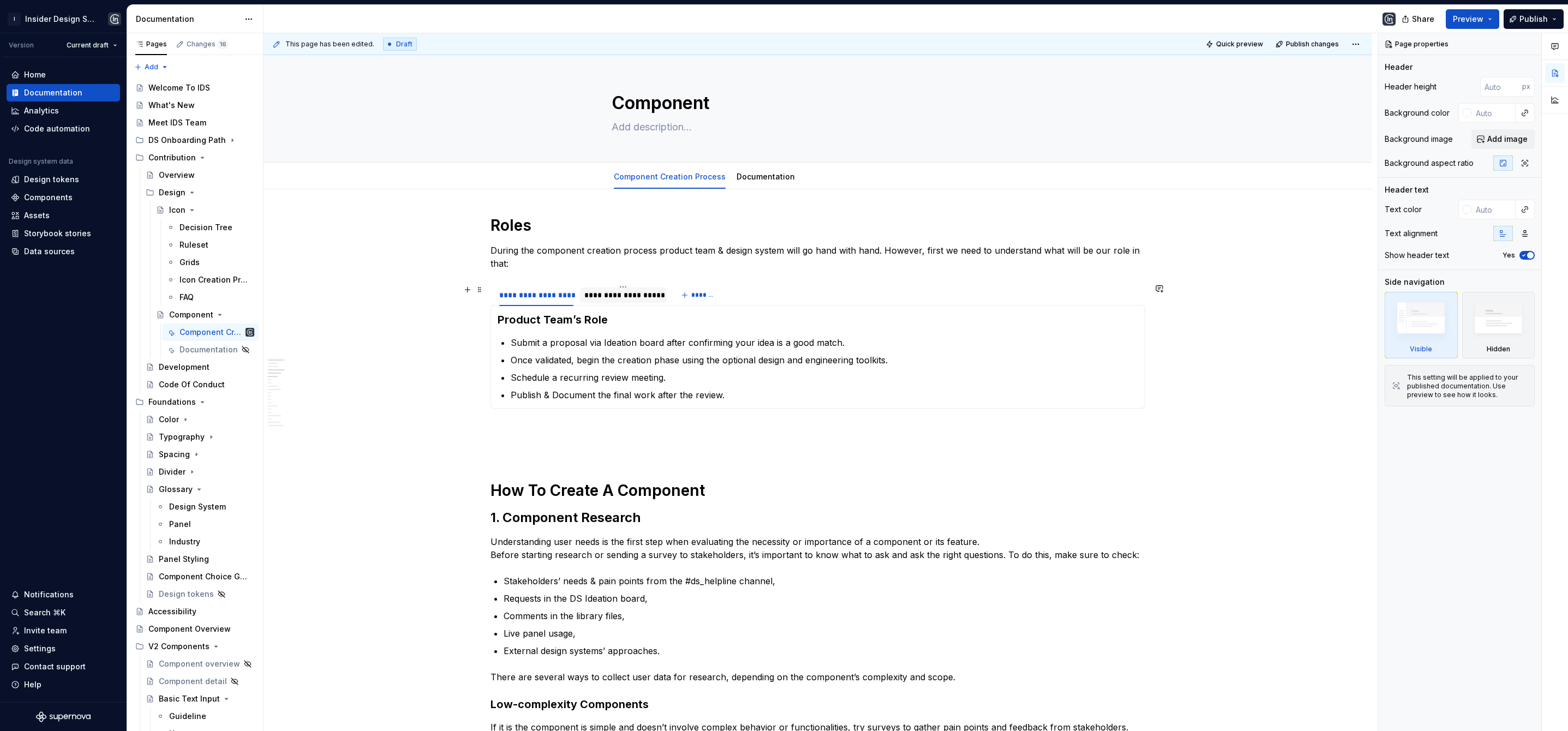
click at [588, 296] on div "**********" at bounding box center [623, 295] width 78 height 11
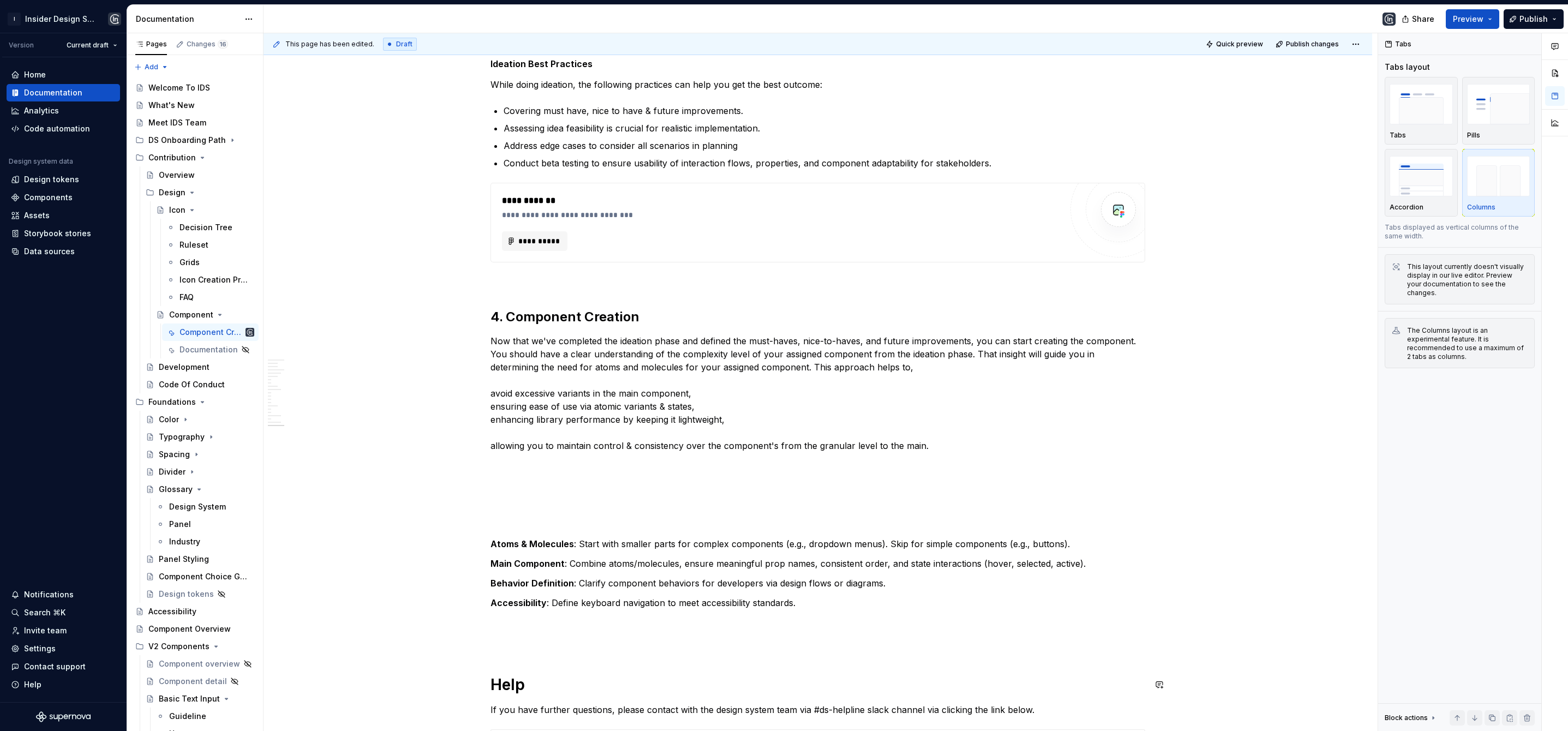
scroll to position [2869, 0]
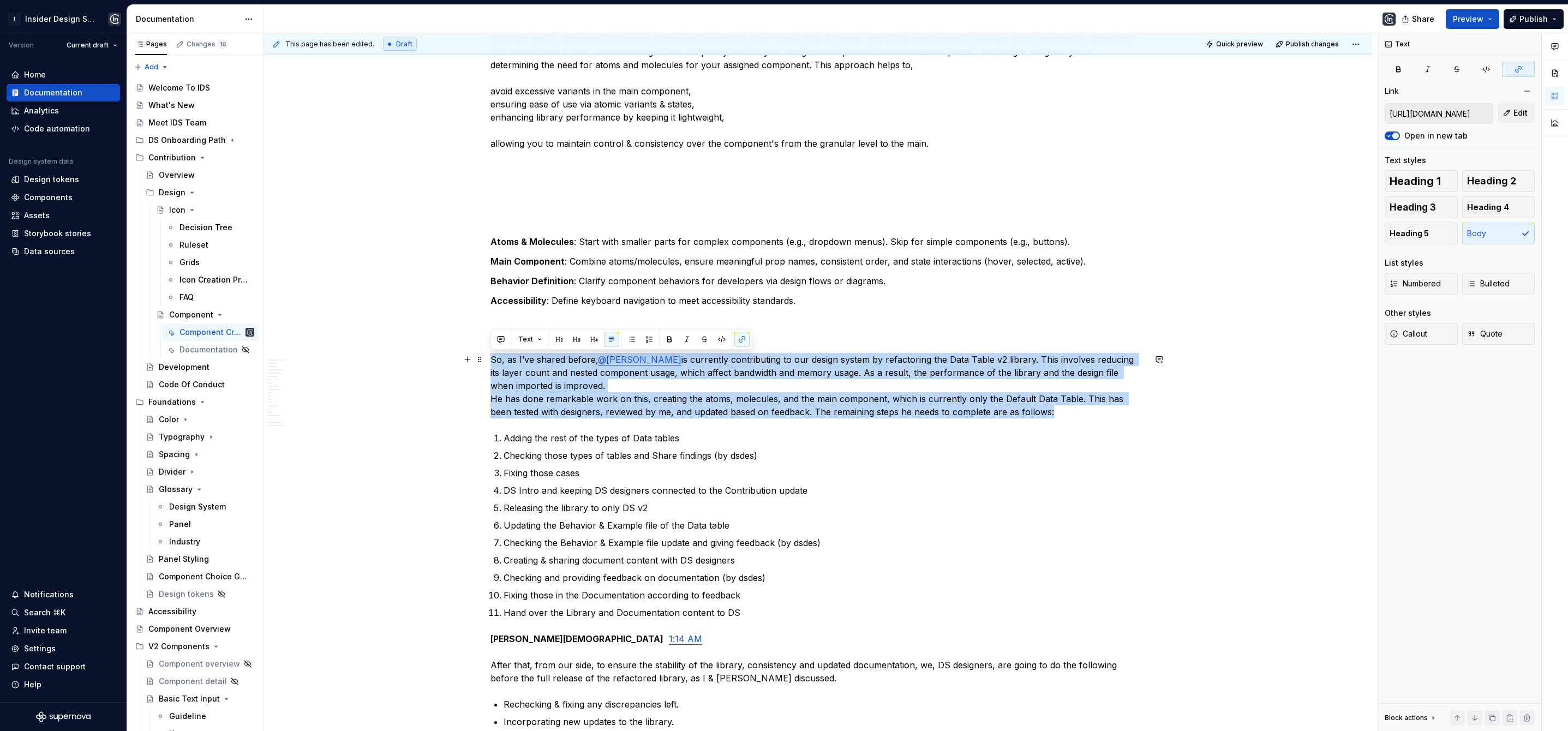
drag, startPoint x: 1045, startPoint y: 412, endPoint x: 489, endPoint y: 361, distance: 558.3
click at [491, 361] on p "So, as I’ve shared before, @[PERSON_NAME] is currently contributing to our desi…" at bounding box center [818, 386] width 655 height 66
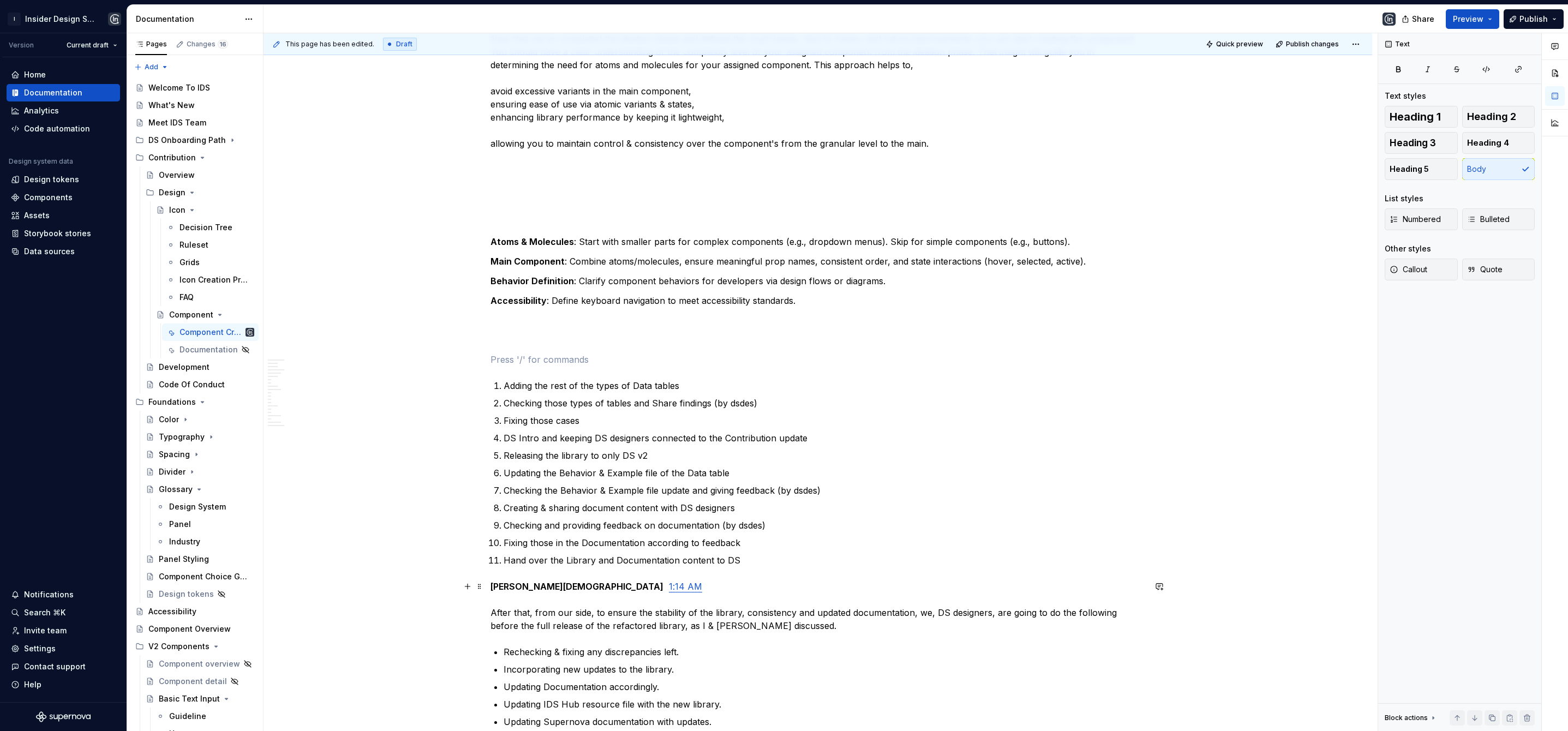
scroll to position [3104, 0]
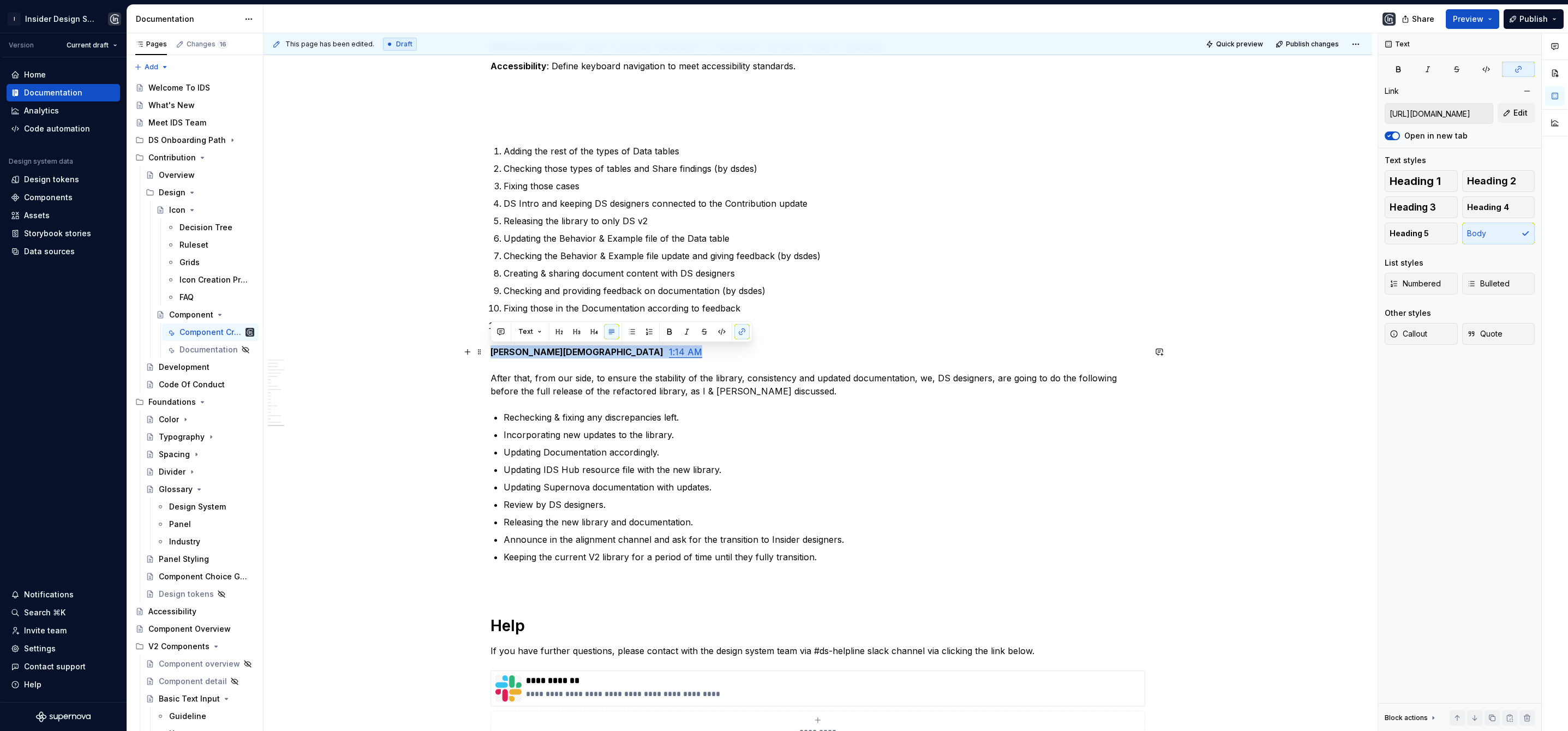
drag, startPoint x: 603, startPoint y: 355, endPoint x: 491, endPoint y: 352, distance: 112.0
click at [491, 352] on p "[PERSON_NAME][DEMOGRAPHIC_DATA] 1:14 AM After that, from our side, to ensure th…" at bounding box center [818, 372] width 655 height 53
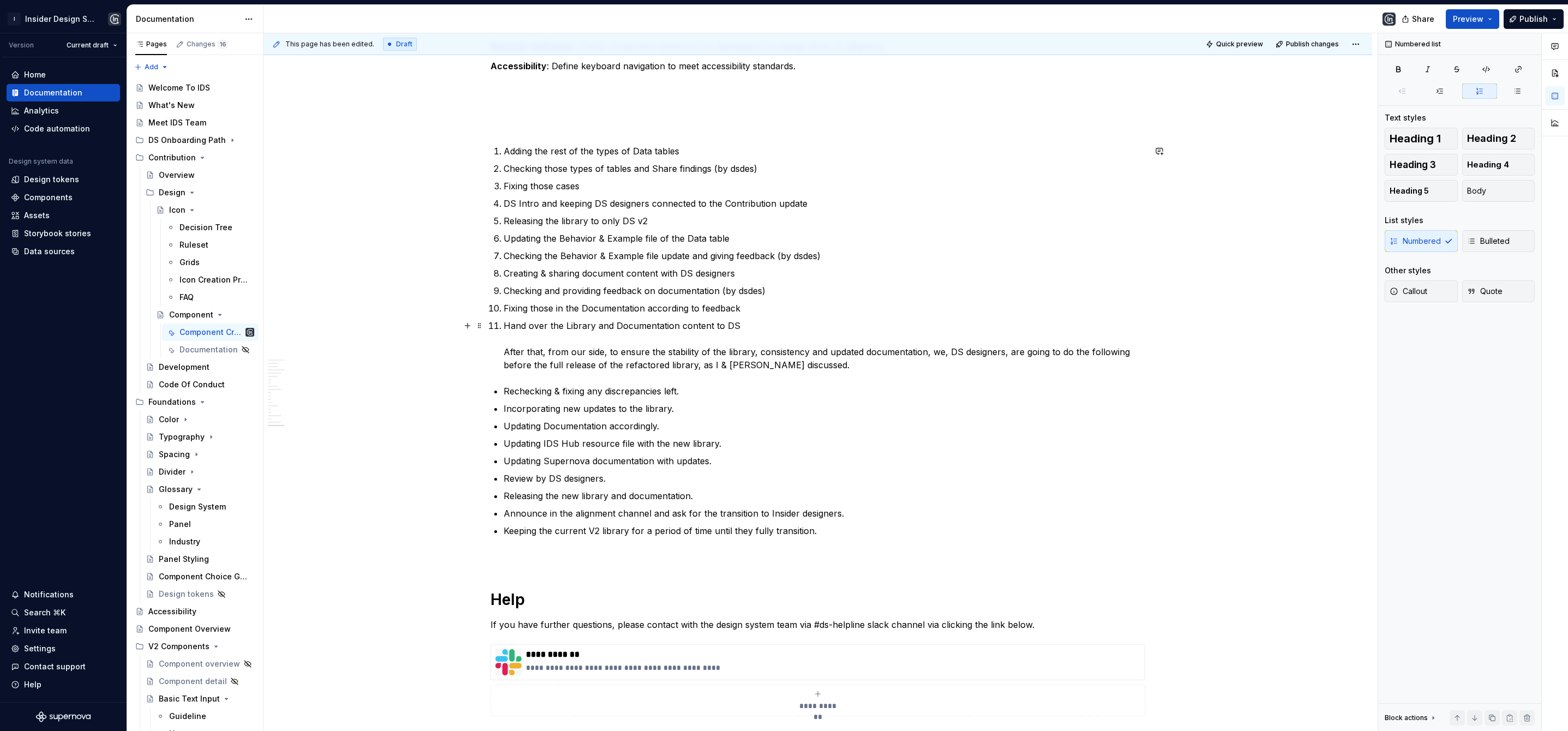
click at [505, 349] on p "Hand over the Library and Documentation content to DS After that, from our side…" at bounding box center [824, 345] width 642 height 53
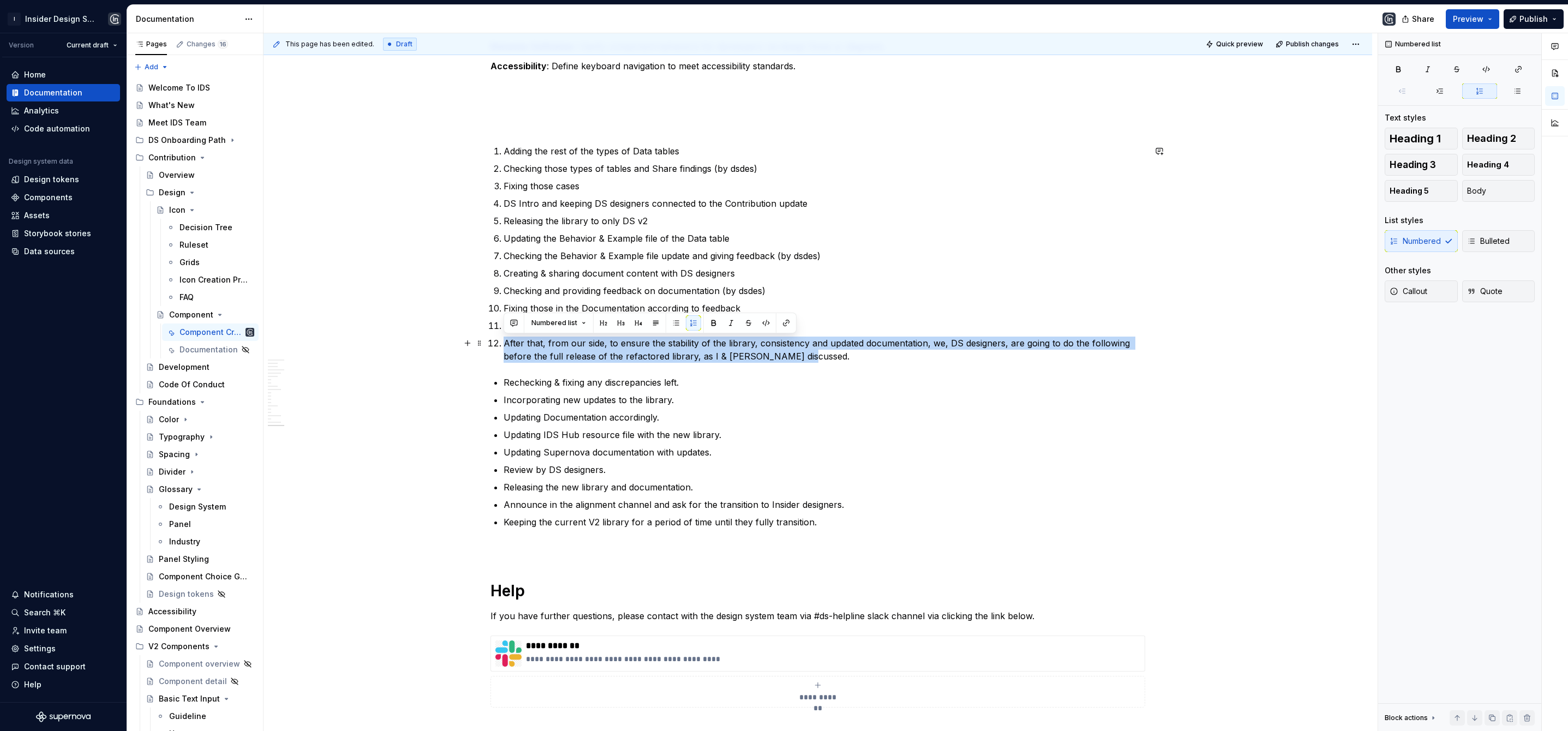
drag, startPoint x: 787, startPoint y: 359, endPoint x: 502, endPoint y: 341, distance: 285.6
click at [503, 341] on li "After that, from our side, to ensure the stability of the library, consistency …" at bounding box center [824, 350] width 642 height 26
click at [566, 321] on span "Numbered list" at bounding box center [554, 323] width 46 height 9
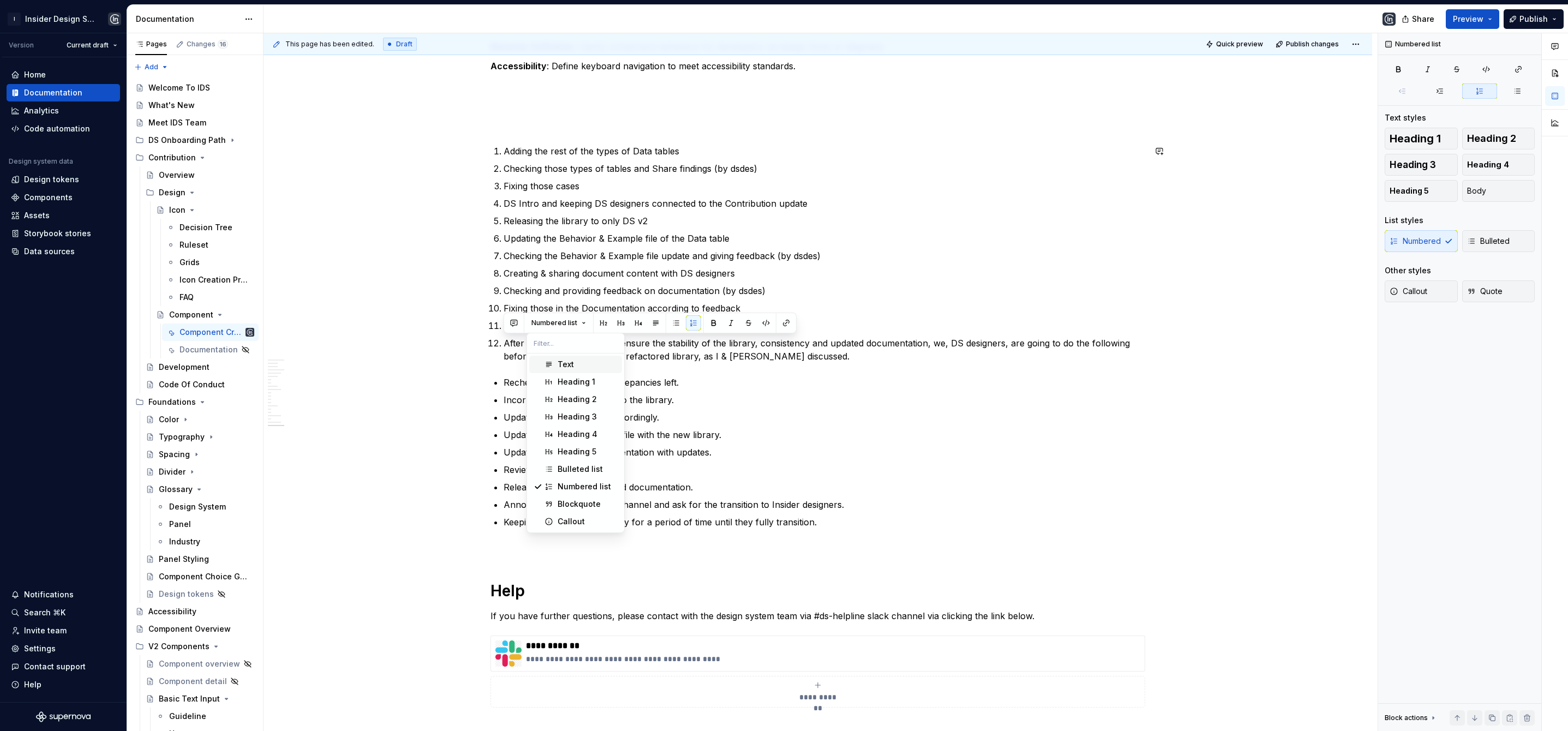
click at [564, 363] on div "Text" at bounding box center [565, 365] width 16 height 11
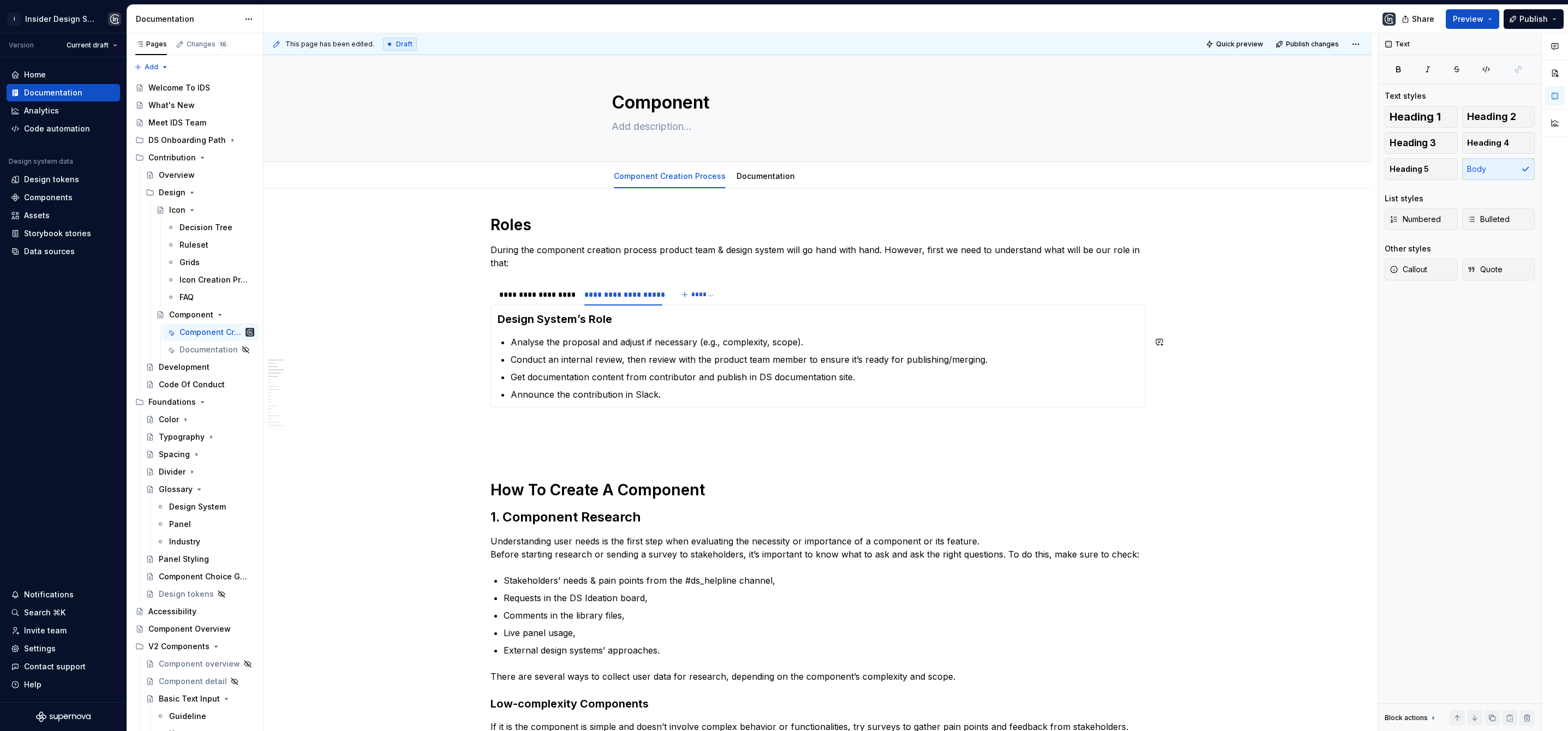
scroll to position [0, 0]
type textarea "*"
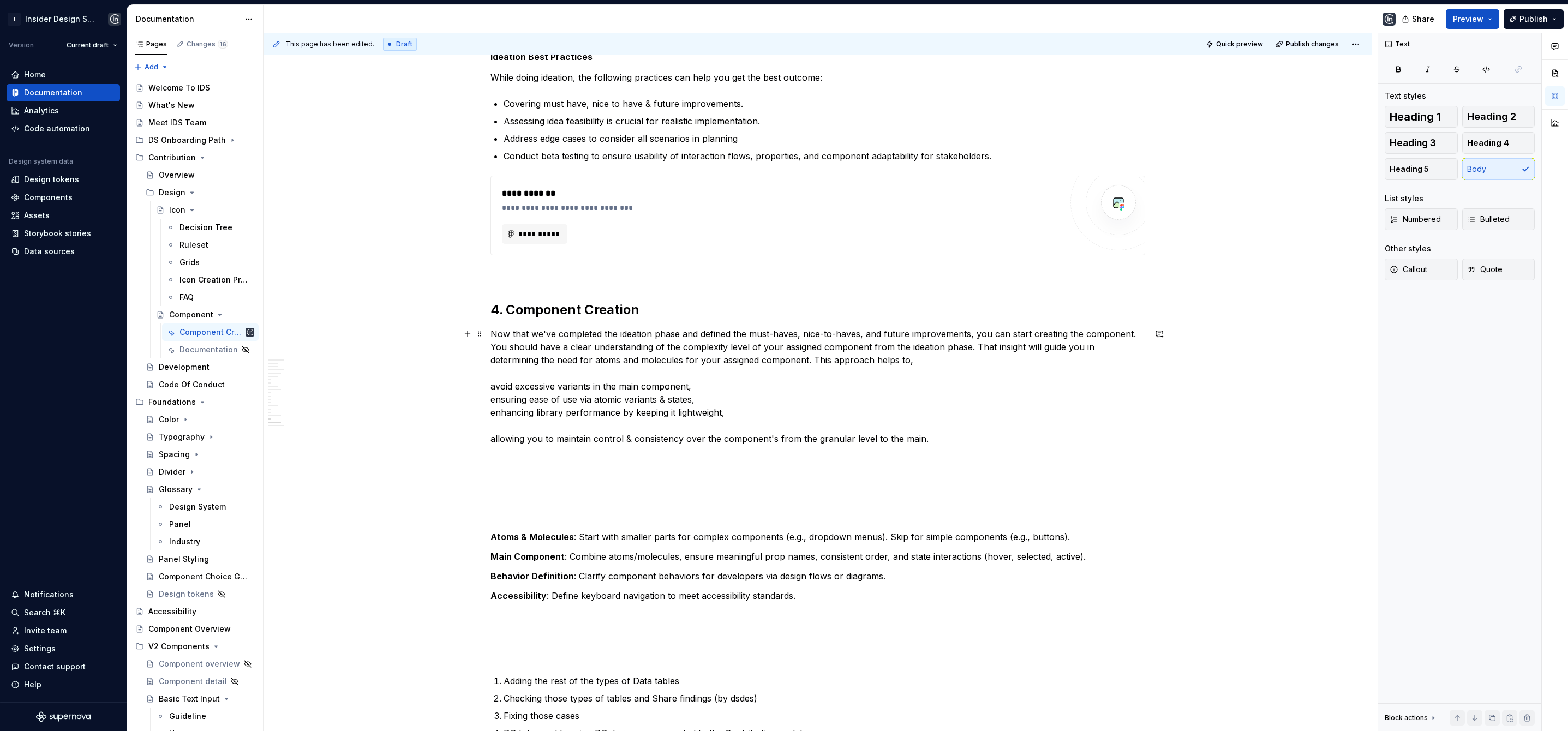
scroll to position [2511, 0]
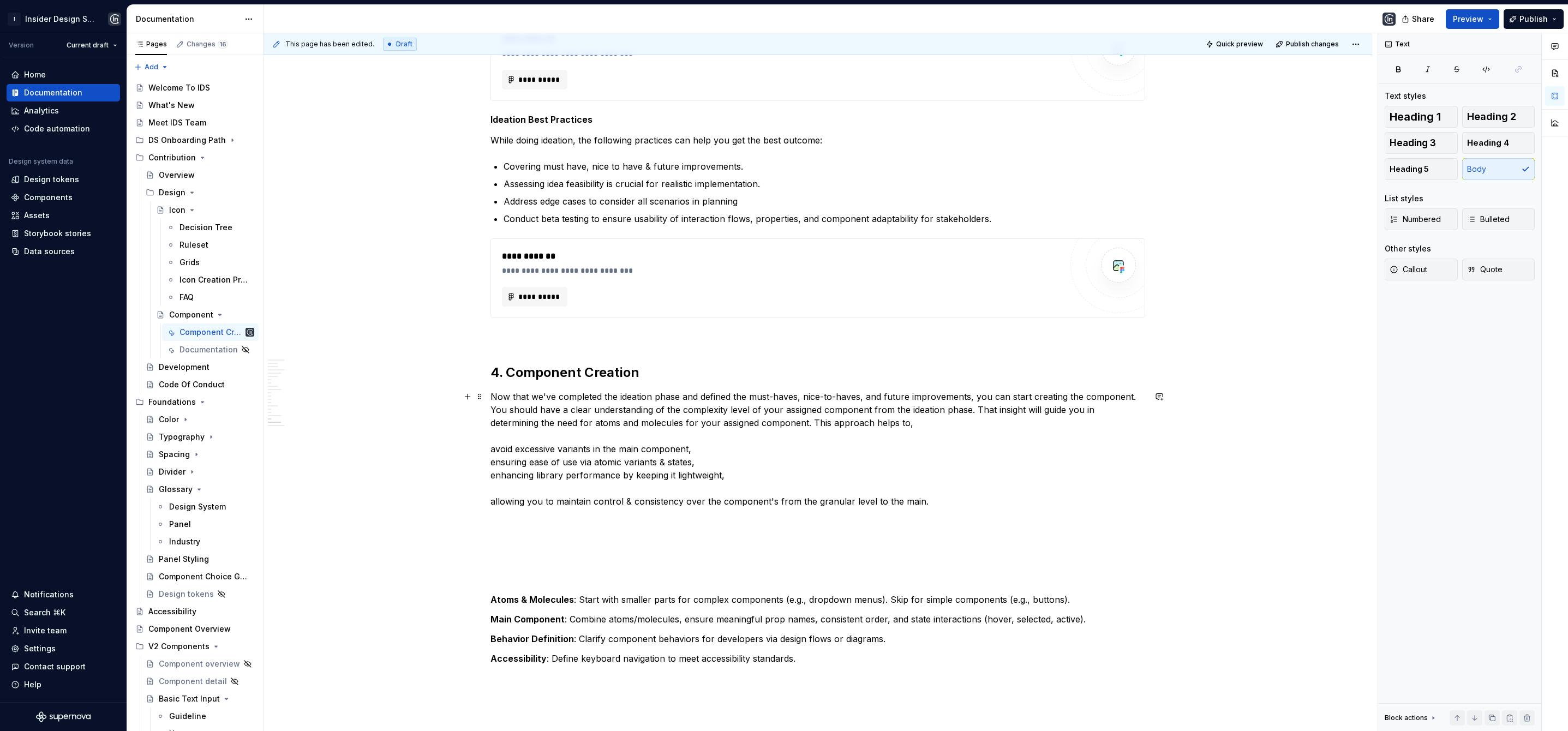
click at [520, 449] on p "Now that we've completed the ideation phase and defined the must-haves, nice-to…" at bounding box center [818, 449] width 655 height 118
click at [492, 458] on p "avoid excessive variants in the main component, ensuring ease of use via atomic…" at bounding box center [818, 468] width 655 height 66
click at [491, 478] on p "ensuring ease of use via atomic variants & states, enhancing library performanc…" at bounding box center [818, 482] width 655 height 53
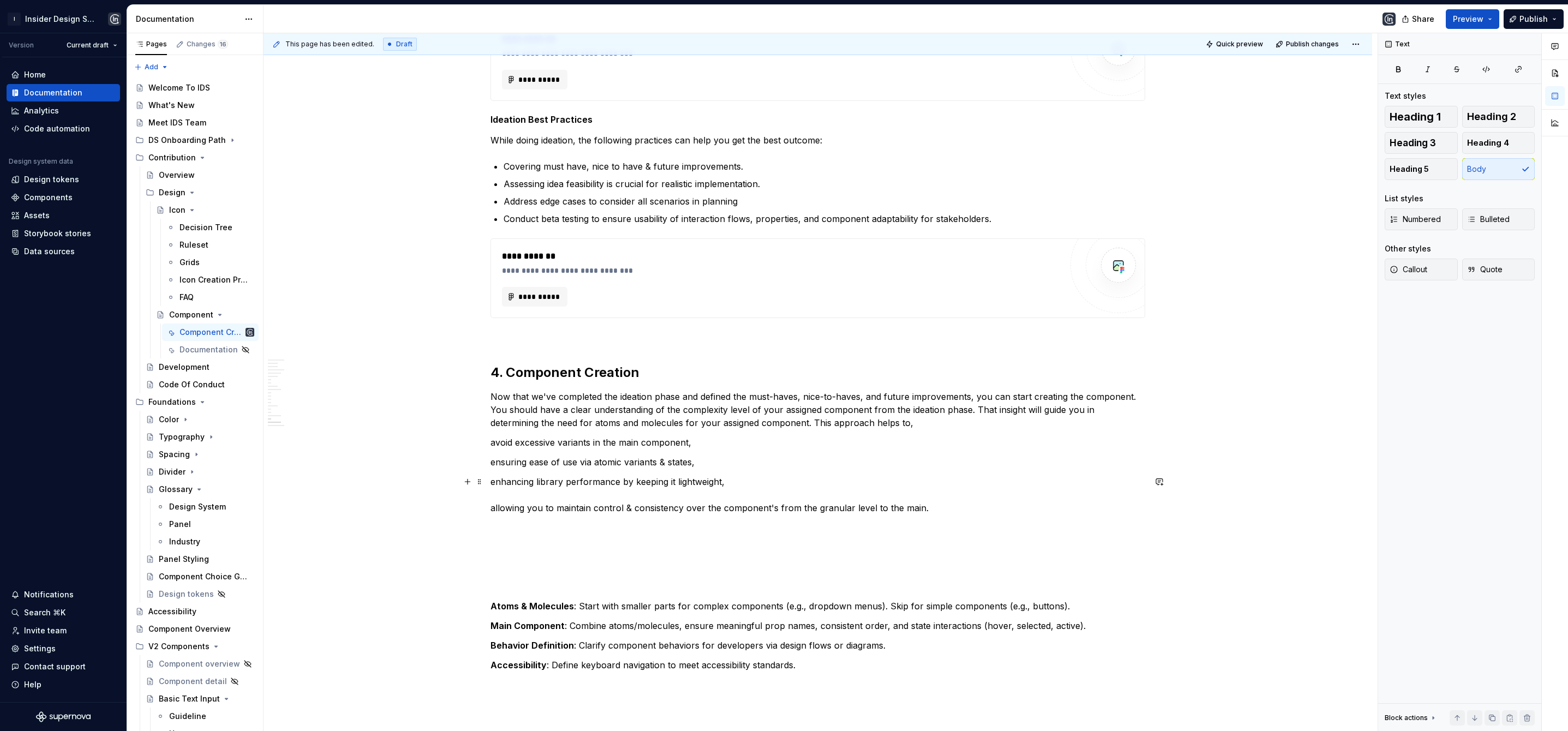
click at [492, 508] on p "enhancing library performance by keeping it lightweight, allowing you to mainta…" at bounding box center [818, 495] width 655 height 39
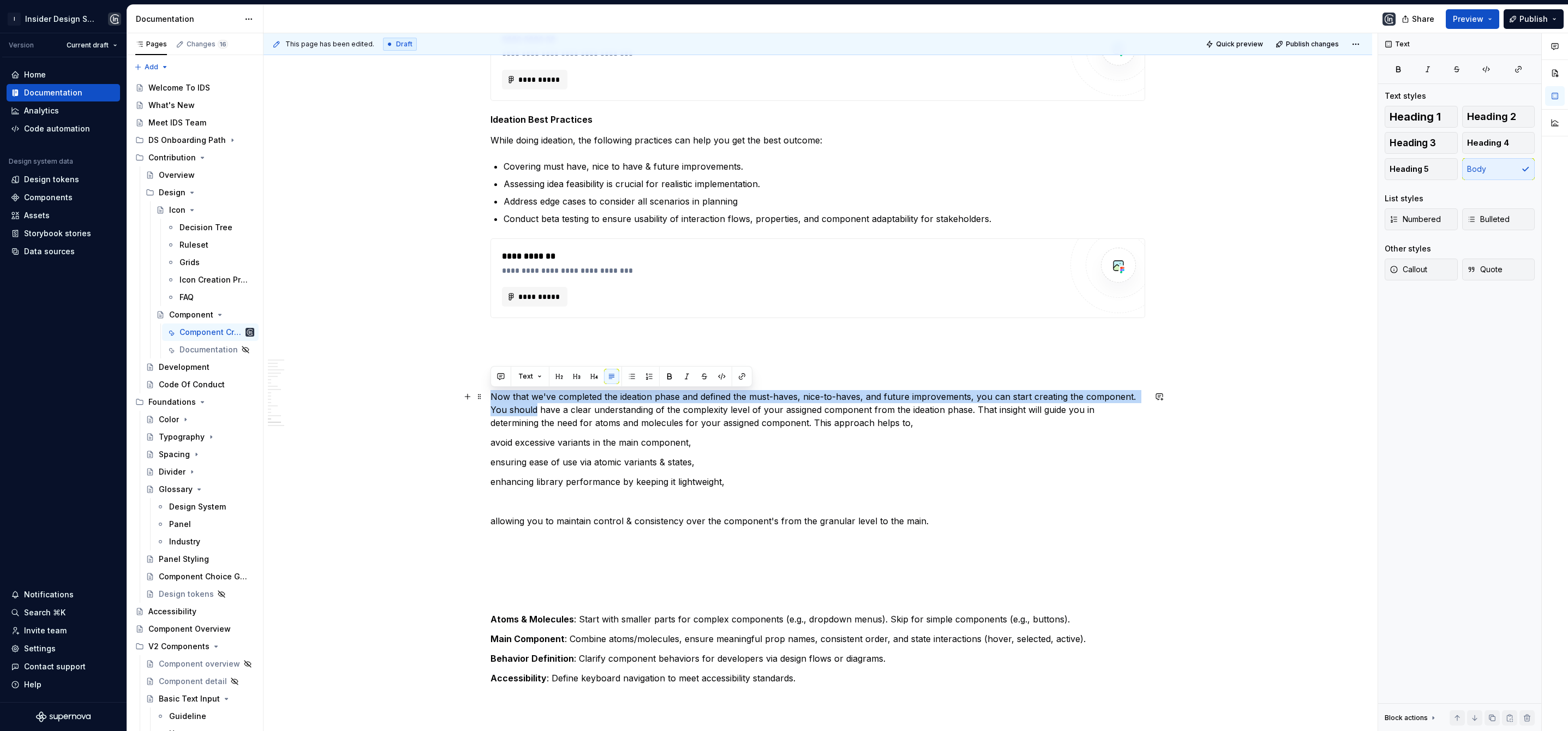
drag, startPoint x: 535, startPoint y: 410, endPoint x: 490, endPoint y: 395, distance: 47.4
click at [491, 395] on p "Now that we've completed the ideation phase and defined the must-haves, nice-to…" at bounding box center [818, 410] width 655 height 39
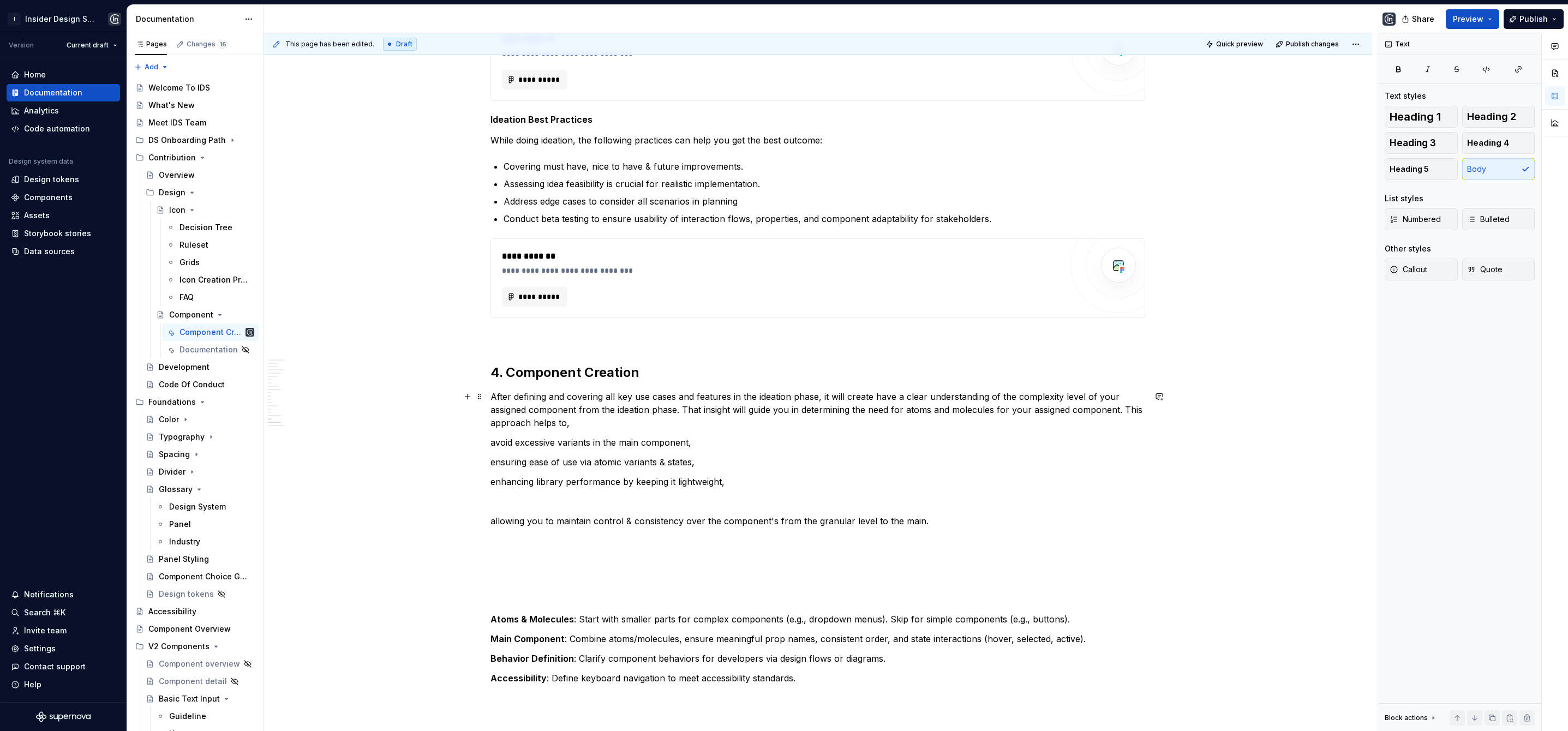
click at [894, 396] on p "After defining and covering all key use cases and features in the ideation phas…" at bounding box center [818, 410] width 655 height 39
drag, startPoint x: 636, startPoint y: 411, endPoint x: 1065, endPoint y: 396, distance: 429.3
click at [1065, 396] on p "After defining and covering all key use cases and features in the ideation phas…" at bounding box center [818, 410] width 655 height 39
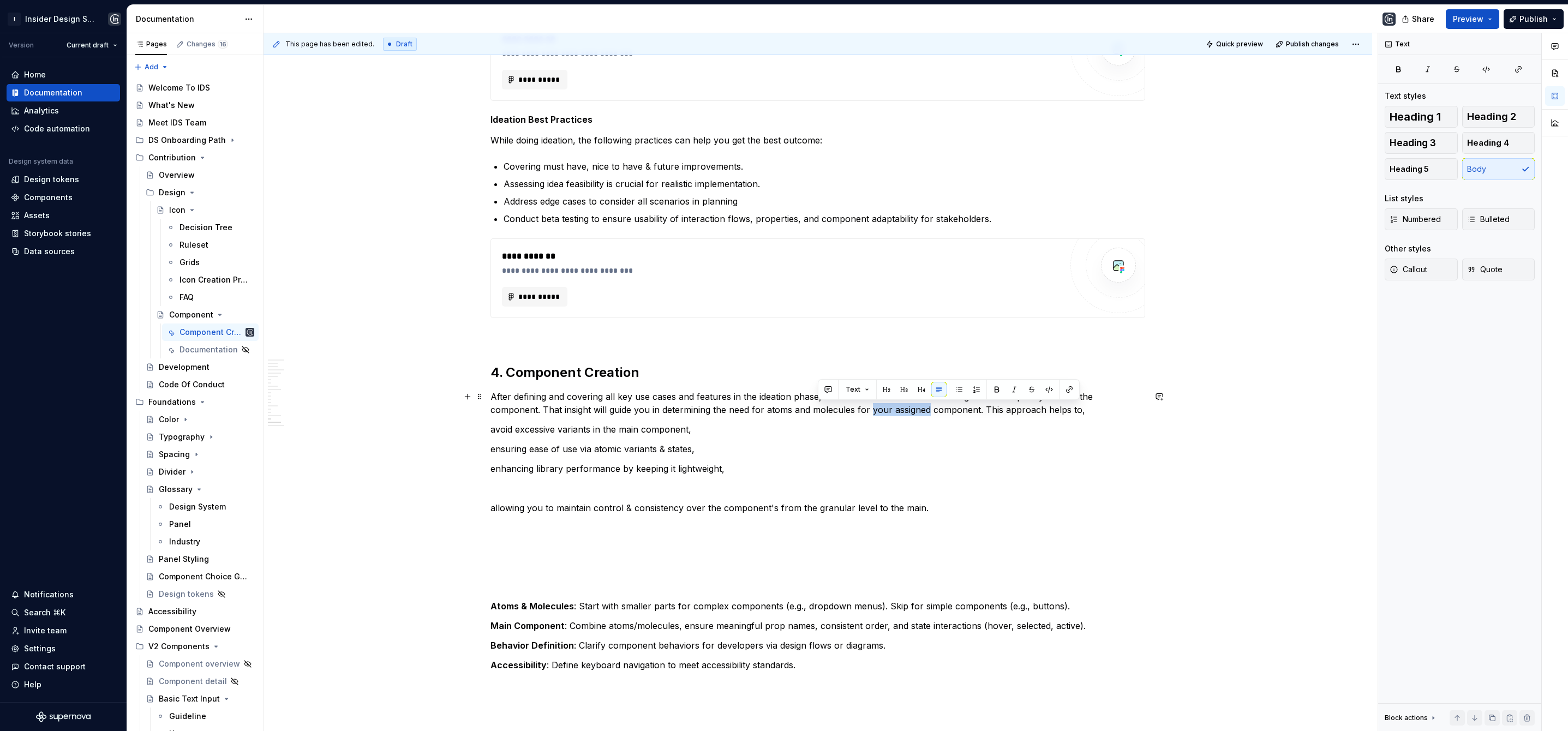
drag, startPoint x: 873, startPoint y: 411, endPoint x: 819, endPoint y: 411, distance: 54.0
click at [819, 411] on p "After defining and covering all key use cases and features in the ideation phas…" at bounding box center [818, 403] width 655 height 26
drag, startPoint x: 880, startPoint y: 412, endPoint x: 996, endPoint y: 417, distance: 116.1
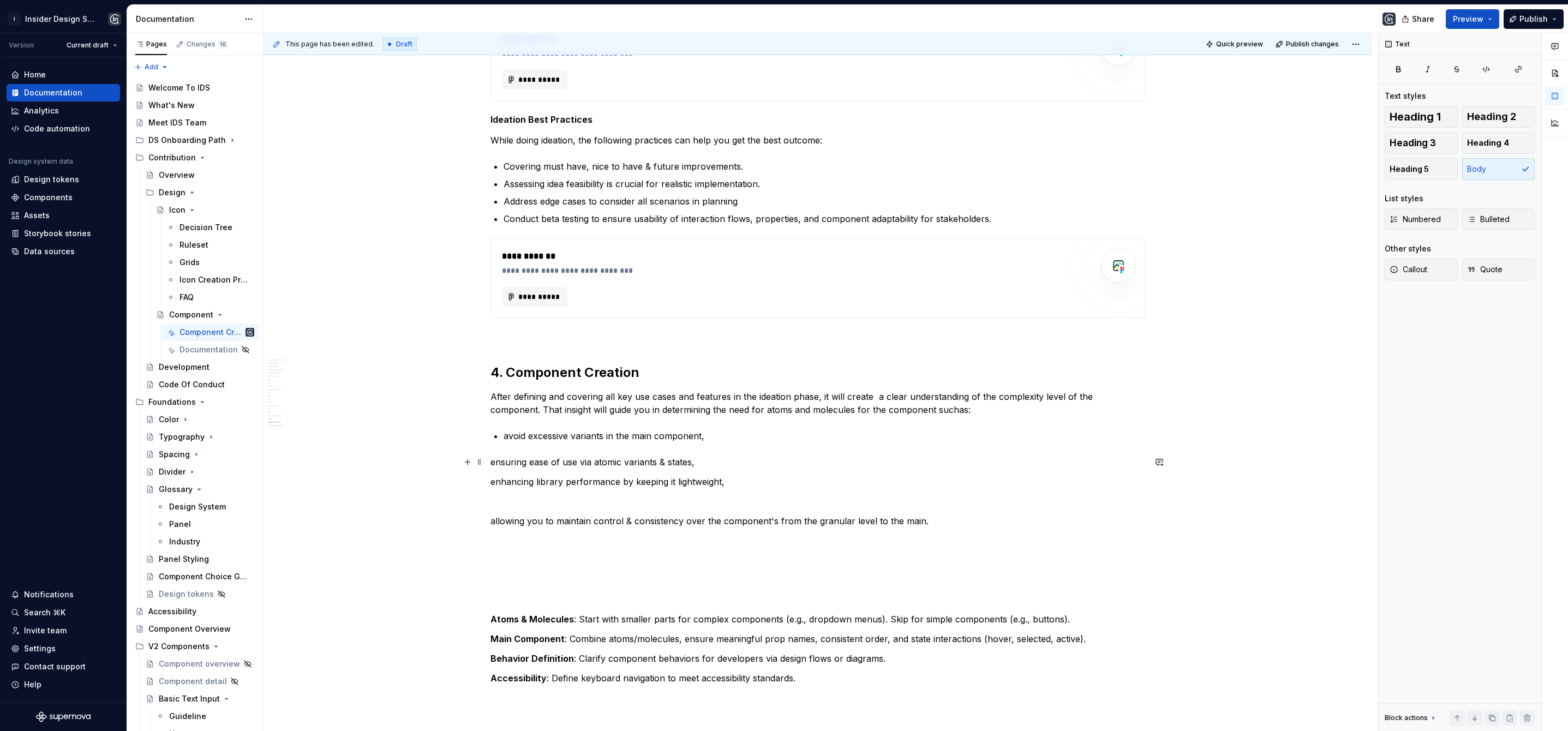
click at [491, 462] on p "ensuring ease of use via atomic variants & states," at bounding box center [818, 462] width 655 height 13
click at [491, 487] on p "enhancing library performance by keeping it lightweight," at bounding box center [818, 488] width 655 height 13
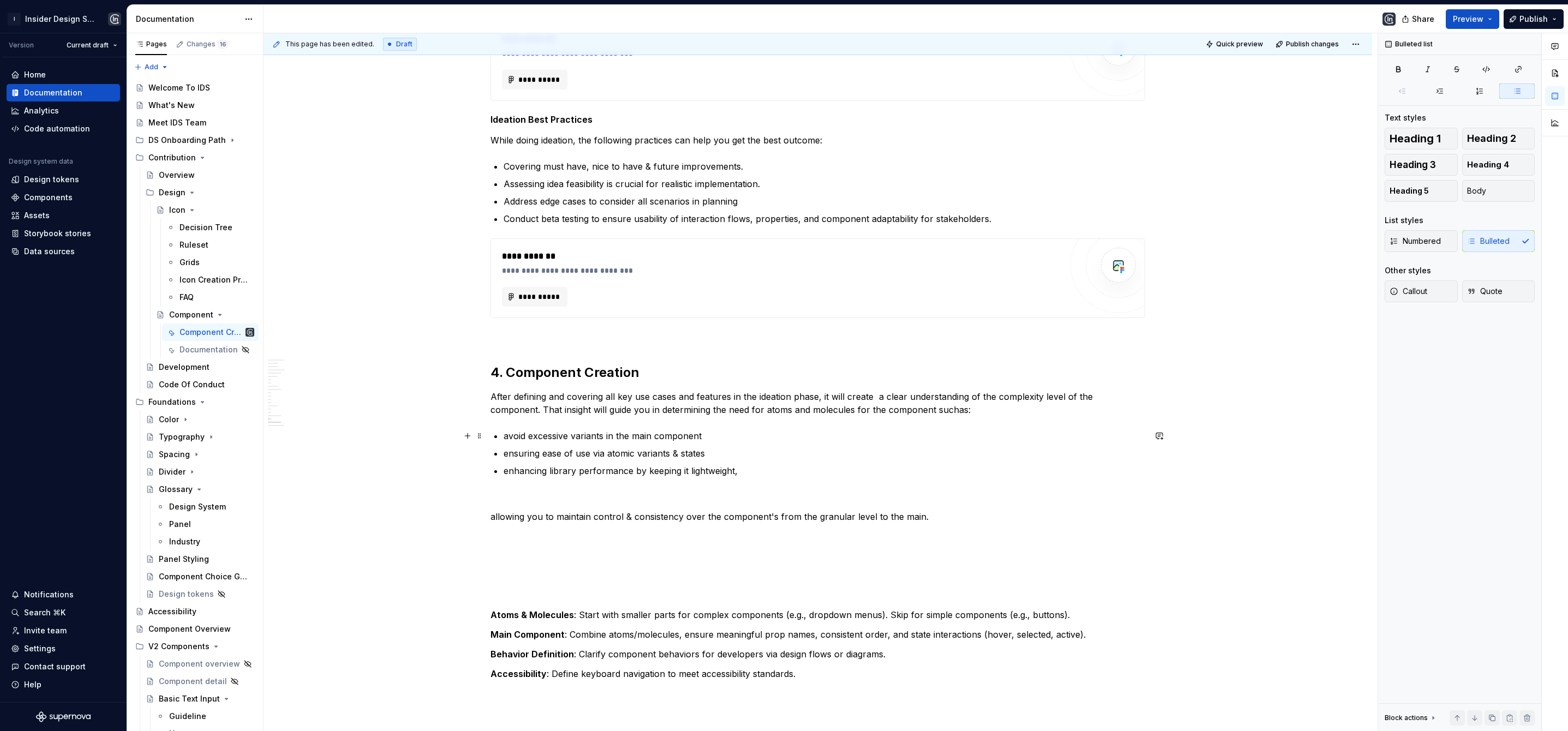
click at [707, 434] on p "avoid excessive variants in the main component" at bounding box center [824, 436] width 642 height 13
click at [708, 454] on p "ensuring ease of use via atomic variants & states" at bounding box center [824, 453] width 642 height 13
click at [739, 473] on p "enhancing library performance by keeping it lightweight," at bounding box center [824, 471] width 642 height 13
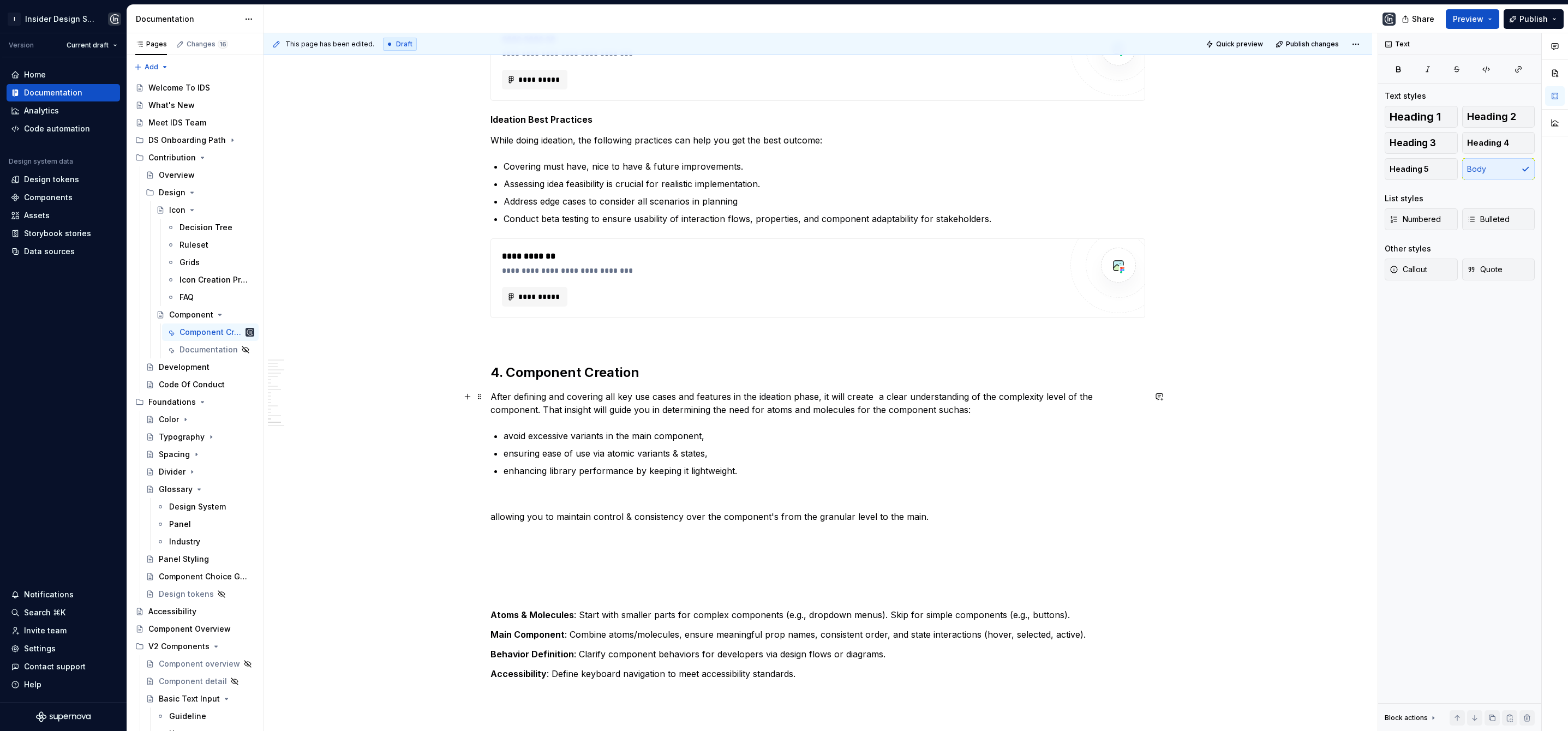
click at [901, 410] on p "After defining and covering all key use cases and features in the ideation phas…" at bounding box center [818, 403] width 655 height 26
click at [507, 438] on p "avoid excessive variants in the main component," at bounding box center [824, 436] width 642 height 13
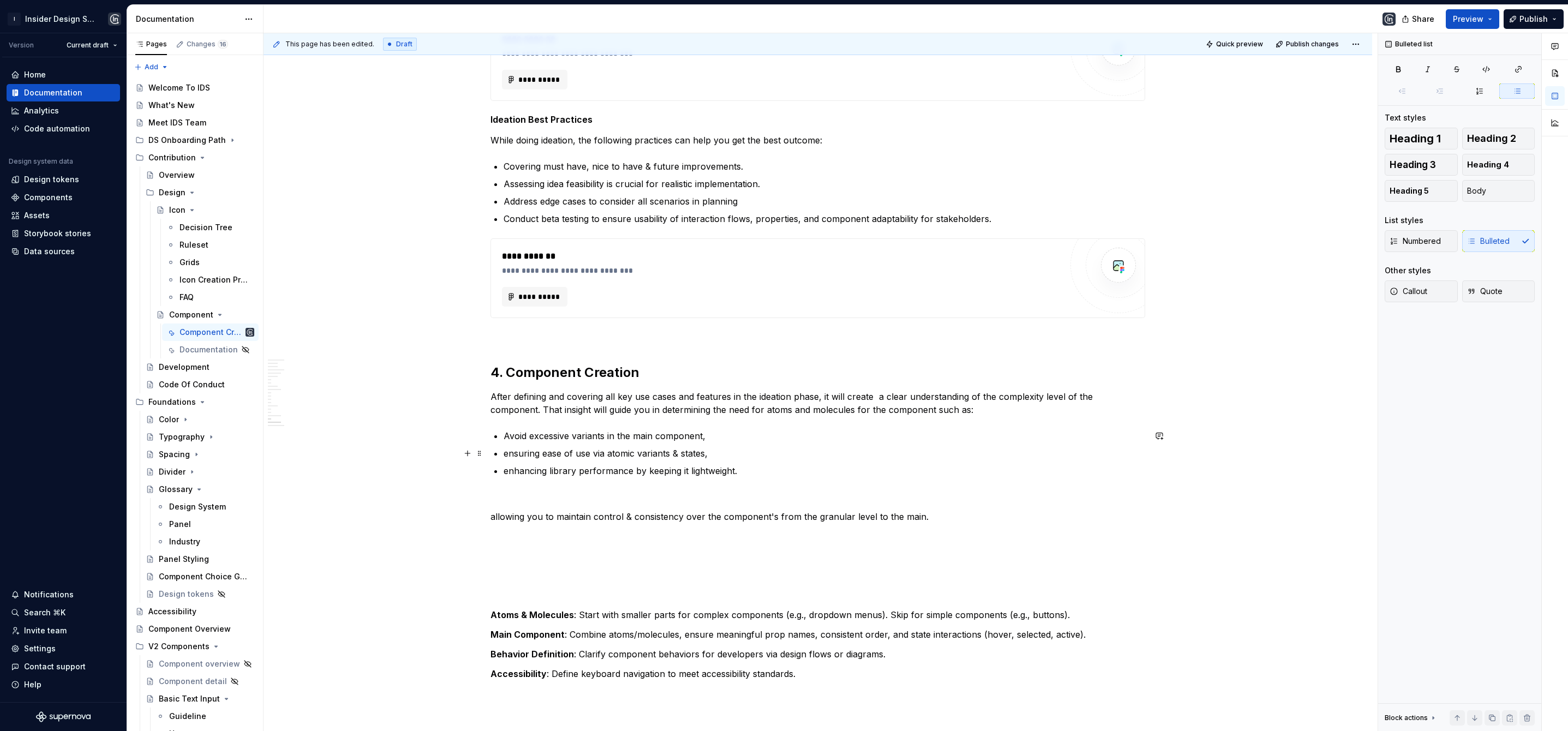
click at [508, 454] on p "ensuring ease of use via atomic variants & states," at bounding box center [824, 453] width 642 height 13
click at [510, 471] on p "enhancing library performance by keeping it lightweight." at bounding box center [824, 471] width 642 height 13
click at [745, 468] on p "Enhancing library performance by keeping it lightweight." at bounding box center [824, 471] width 642 height 13
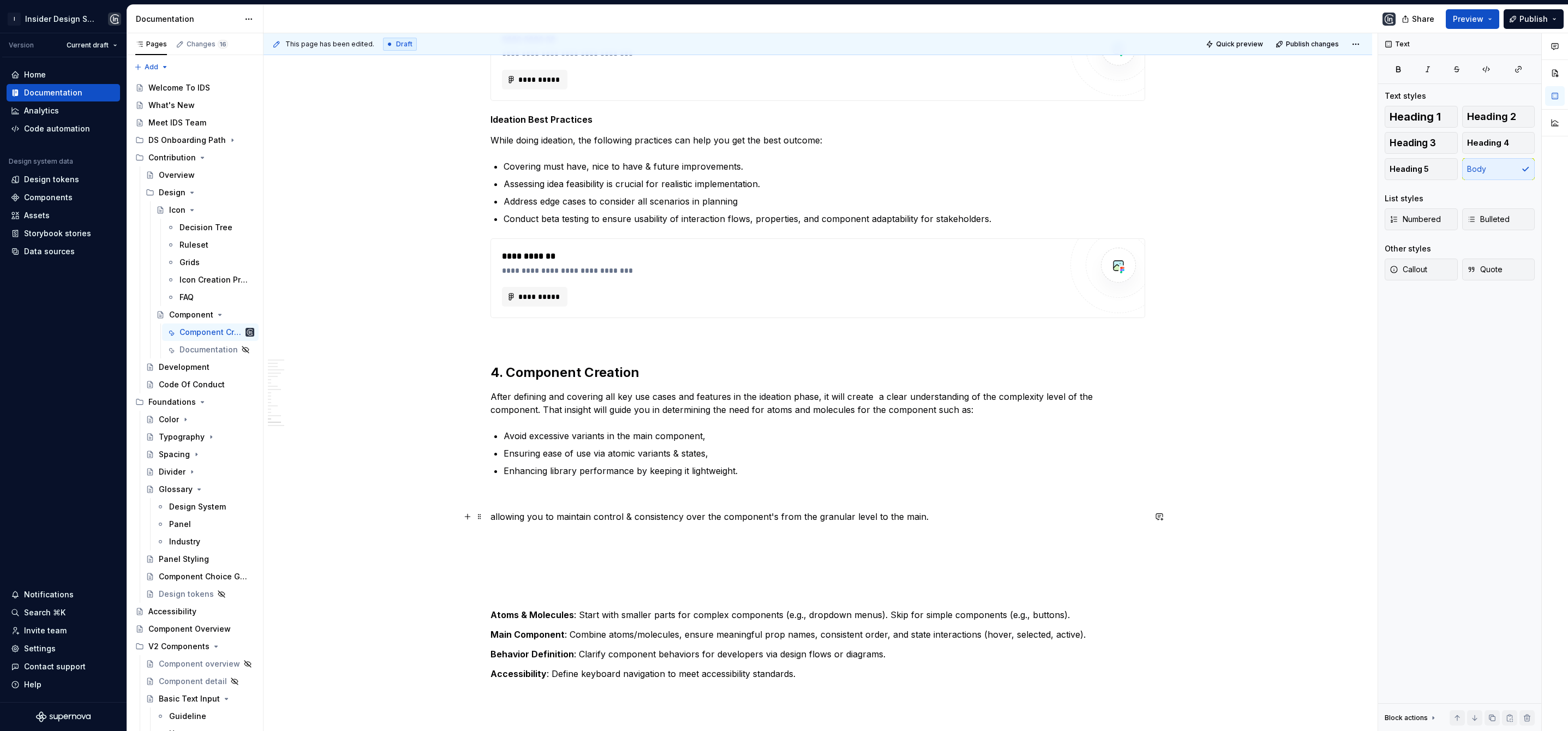
click at [491, 517] on p "allowing you to maintain control & consistency over the component's from the gr…" at bounding box center [818, 517] width 655 height 13
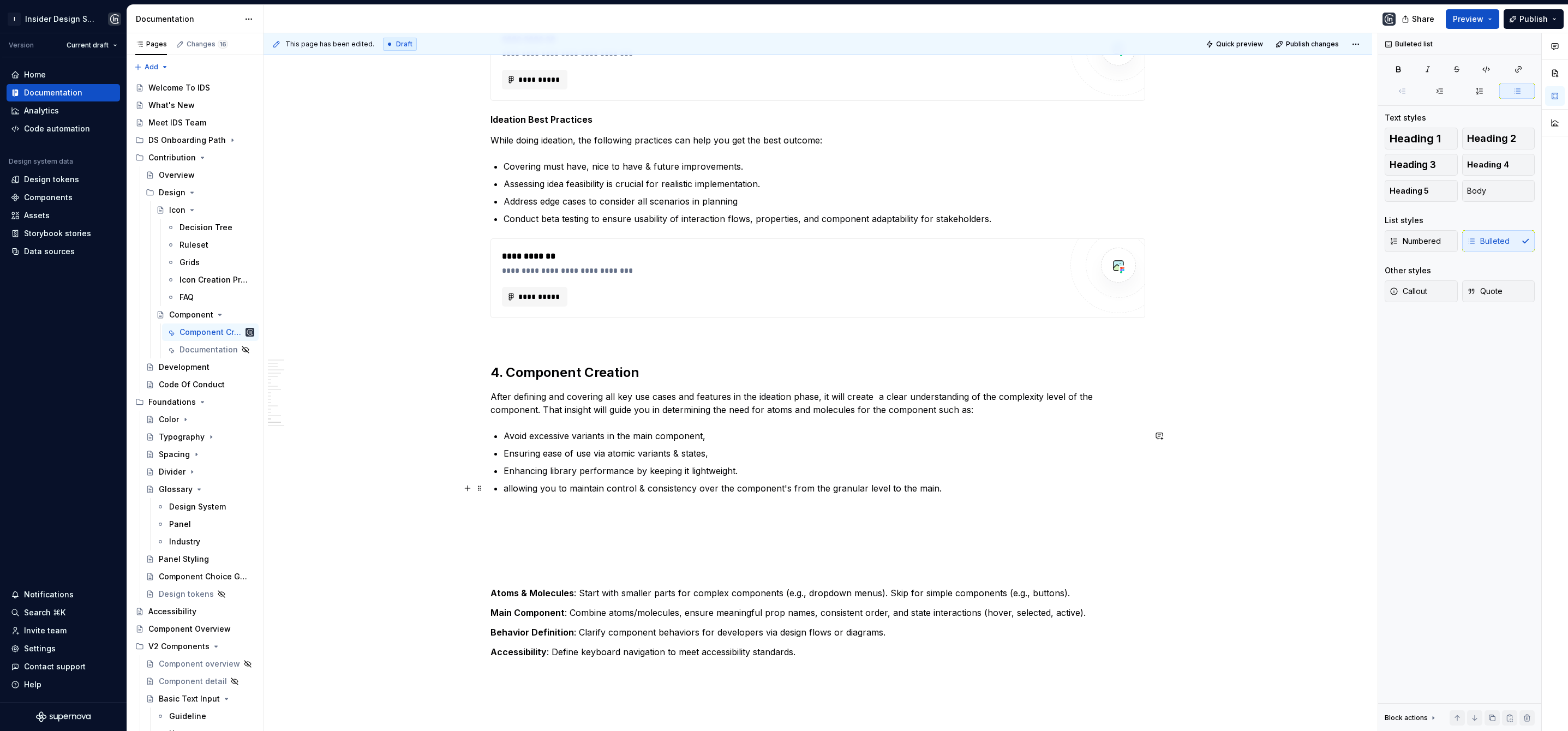
click at [554, 488] on p "allowing you to maintain control & consistency over the component's from the gr…" at bounding box center [824, 488] width 642 height 13
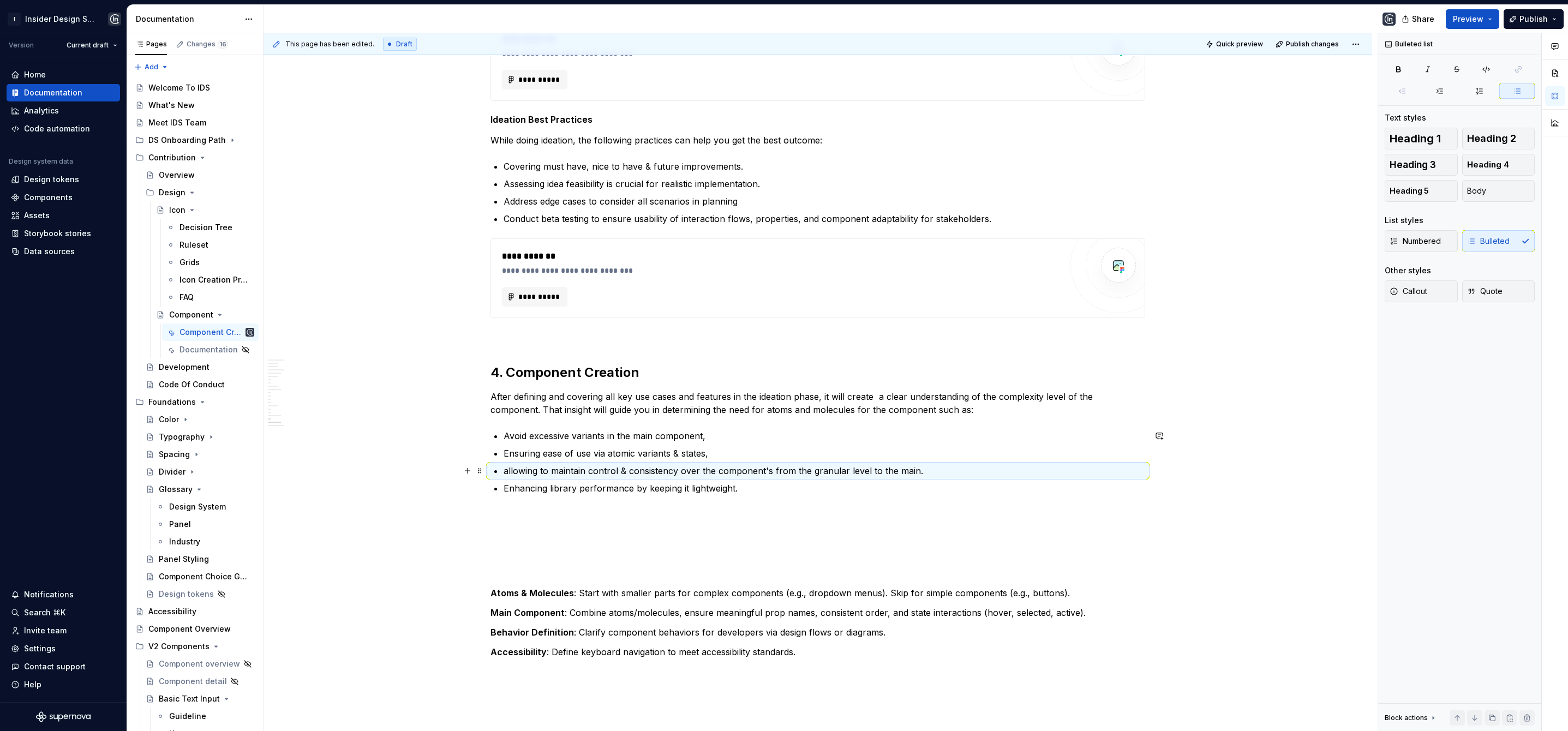
click at [921, 473] on p "allowing to maintain control & consistency over the component's from the granul…" at bounding box center [824, 471] width 642 height 13
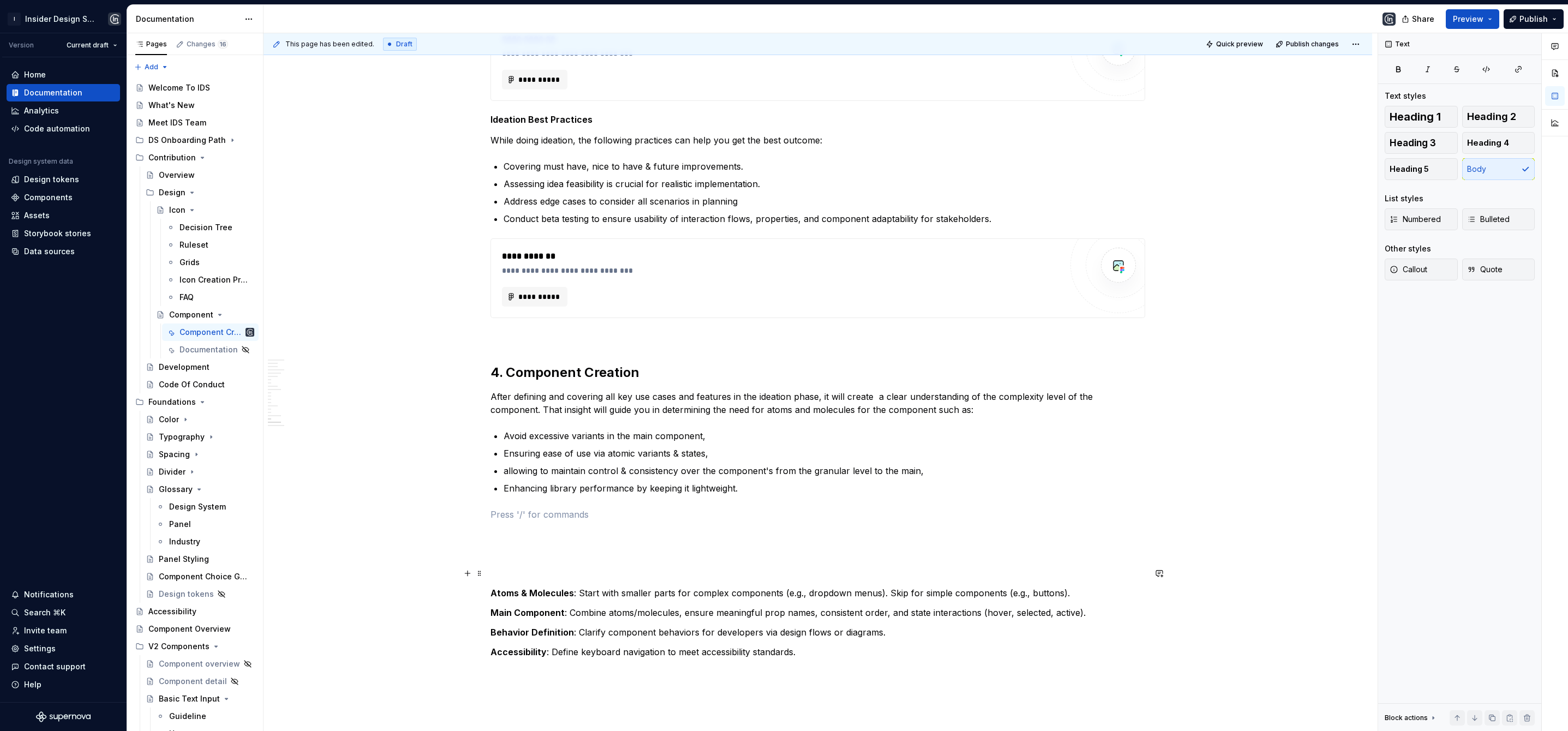
click at [500, 567] on p at bounding box center [818, 573] width 655 height 13
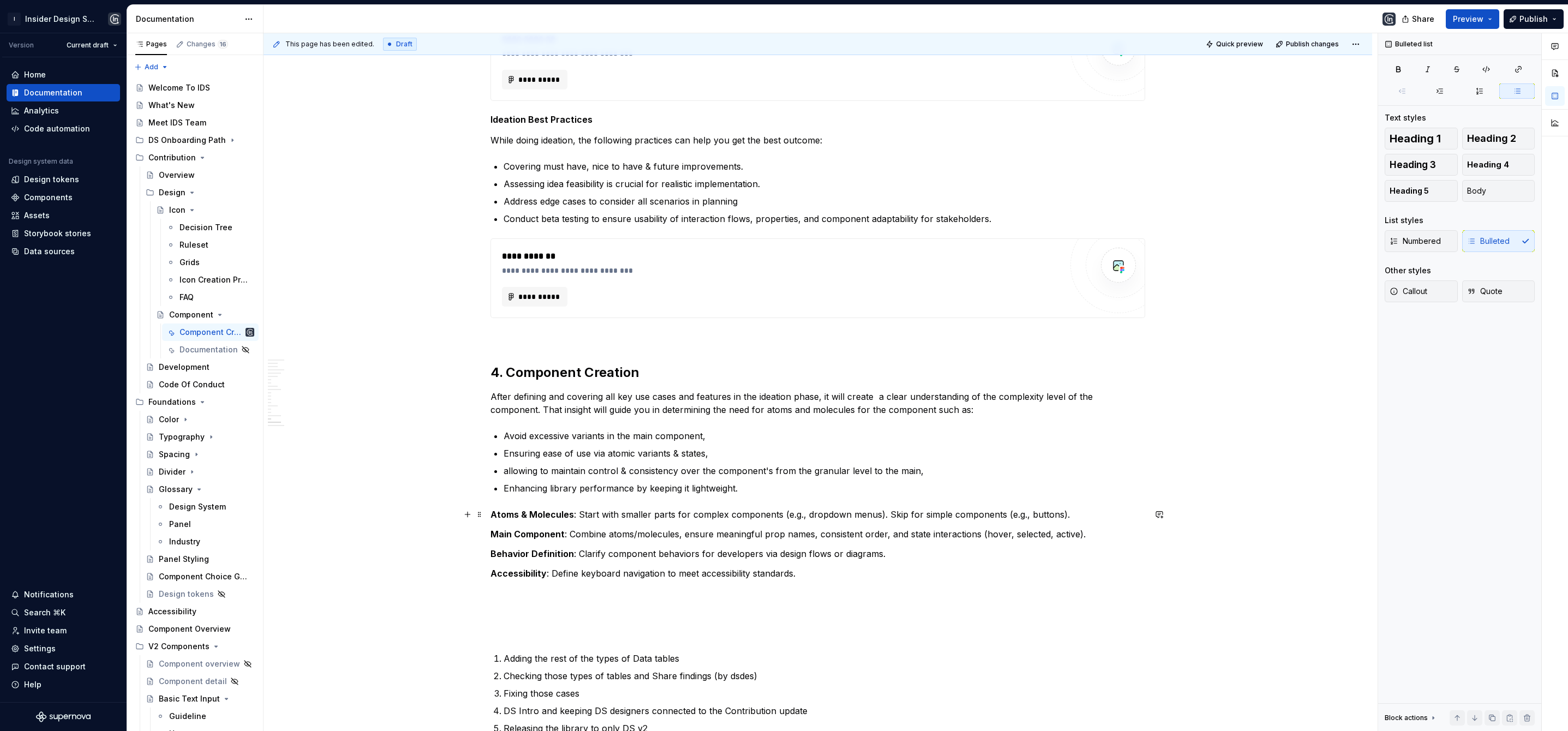
click at [799, 515] on p "Atoms & Molecules : Start with smaller parts for complex components (e.g., drop…" at bounding box center [818, 514] width 655 height 13
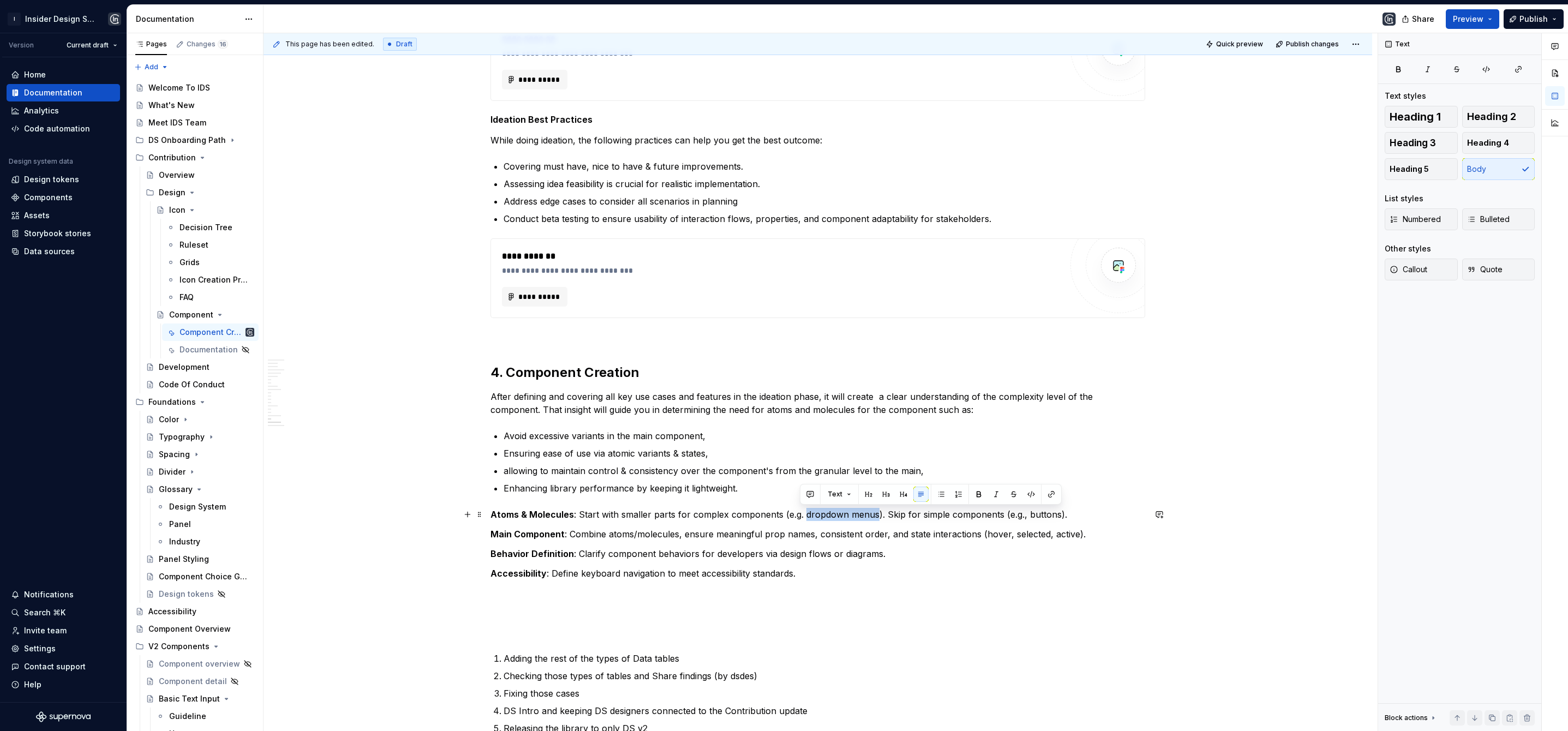
drag, startPoint x: 801, startPoint y: 517, endPoint x: 872, endPoint y: 518, distance: 71.0
click at [872, 518] on p "Atoms & Molecules : Start with smaller parts for complex components (e.g. dropd…" at bounding box center [818, 514] width 655 height 13
click at [853, 516] on p "Atoms & Molecules : Start with smaller parts for complex components (e.g. Data …" at bounding box center [818, 514] width 655 height 13
click at [1005, 517] on p "Atoms & Molecules : Start with smaller parts for complex components (e.g. Data …" at bounding box center [818, 514] width 655 height 13
click at [1011, 518] on p "Atoms & Molecules : Start with smaller parts for complex components (e.g. Data …" at bounding box center [818, 514] width 655 height 13
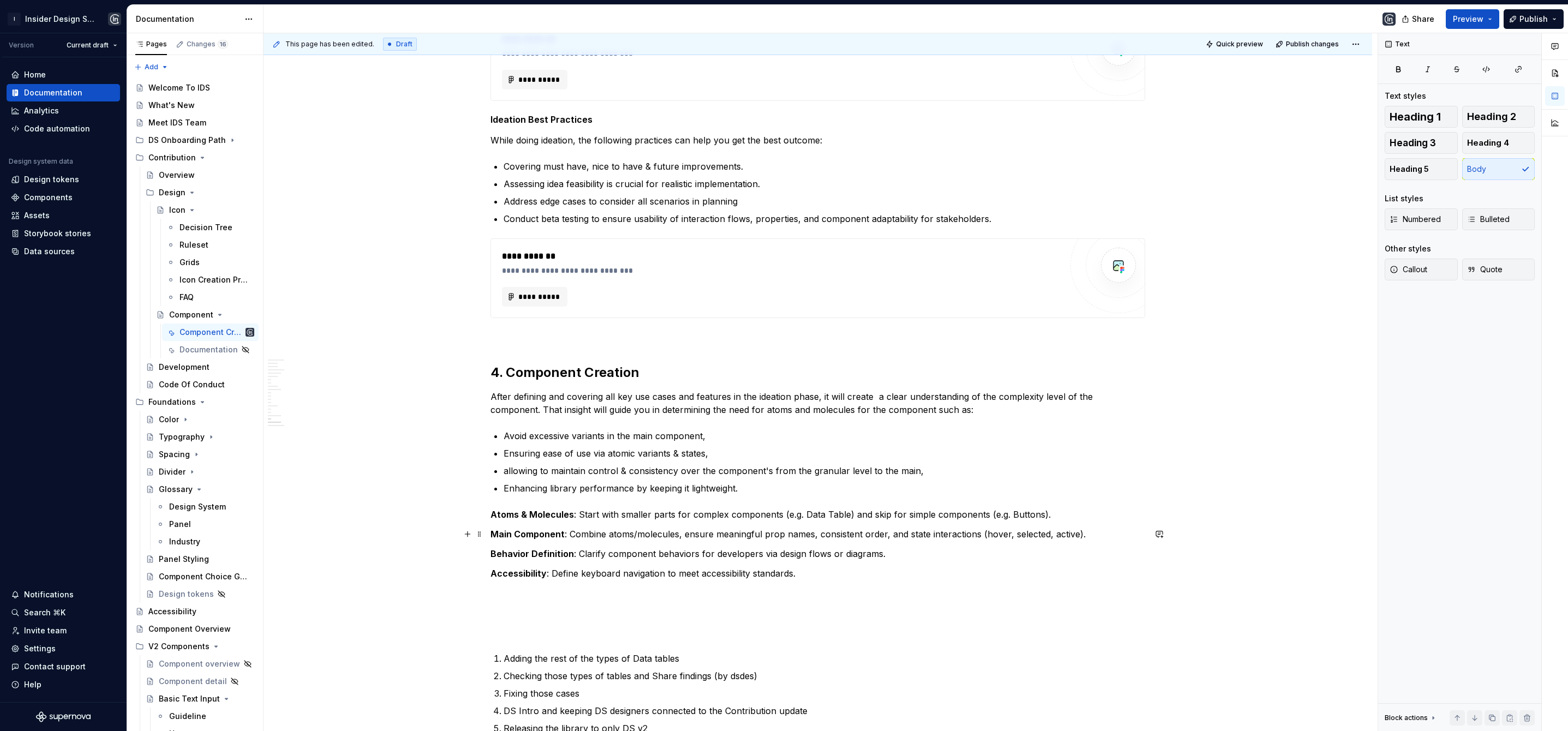
click at [778, 534] on p "Main Component : Combine atoms/molecules, ensure meaningful prop names, consist…" at bounding box center [818, 534] width 655 height 13
click at [758, 534] on p "Main Component : Combine atoms/molecules, ensure meaningful property names, con…" at bounding box center [818, 534] width 655 height 13
drag, startPoint x: 916, startPoint y: 534, endPoint x: 904, endPoint y: 530, distance: 12.6
click at [903, 533] on p "Main Component : Combine atoms/molecules, ensure meaningful property names, con…" at bounding box center [818, 534] width 655 height 13
click at [759, 534] on p "Main Component : Combine atoms/molecules, ensure meaningful property names, con…" at bounding box center [818, 534] width 655 height 13
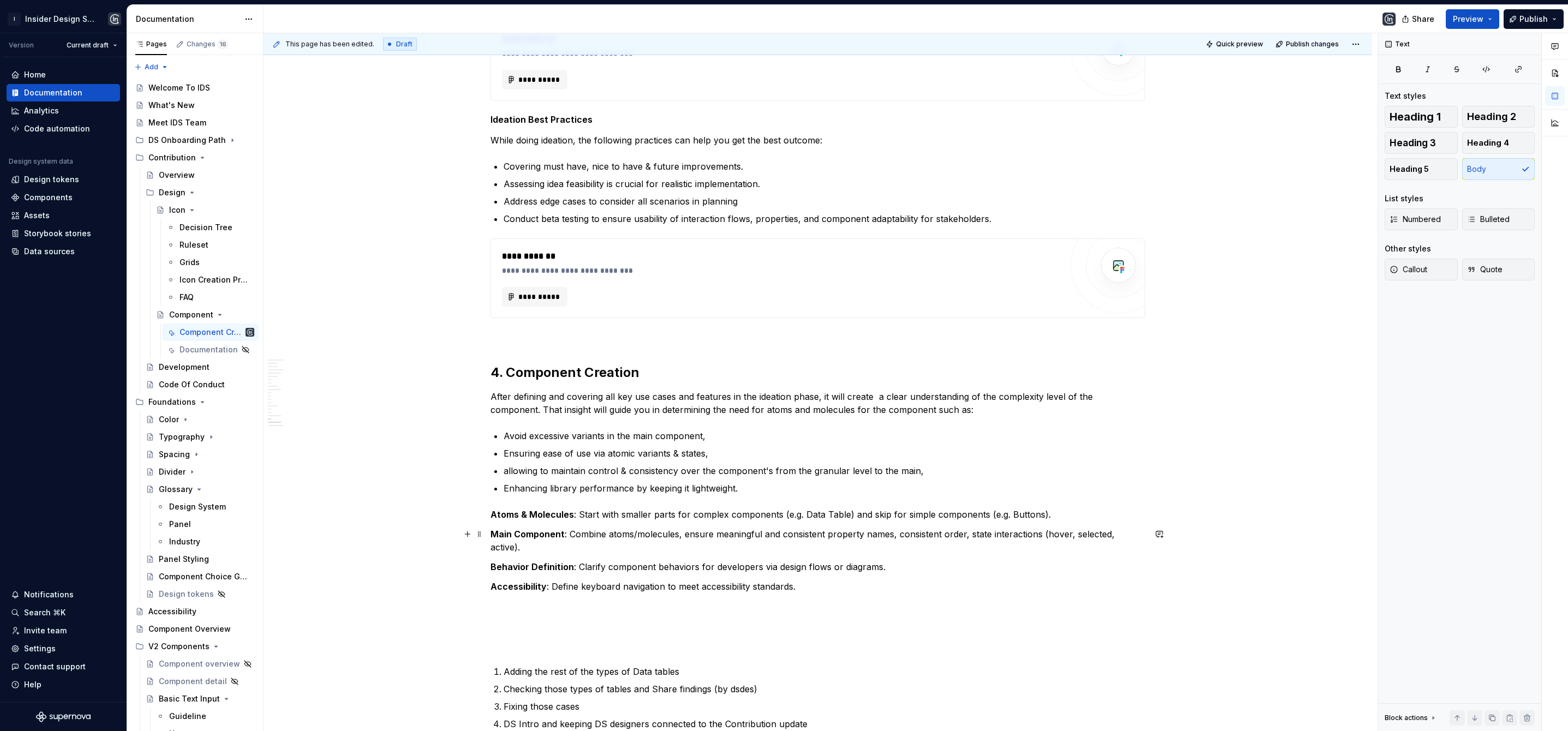
click at [683, 535] on p "Main Component : Combine atoms/molecules, ensure meaningful and consistent prop…" at bounding box center [818, 541] width 655 height 26
click at [1075, 535] on p "Main Component : Combine atoms/molecules and comply with DS standards by ensure…" at bounding box center [818, 541] width 655 height 26
click at [848, 534] on p "Main Component : Combine atoms/molecules and comply with DS standards by ensure…" at bounding box center [818, 541] width 655 height 26
click at [517, 549] on p "Main Component : Combine atoms/molecules and comply with DS standards by ensuri…" at bounding box center [818, 541] width 655 height 26
click at [716, 549] on p "Main Component : Combine atoms/molecules and comply with DS standards by ensuri…" at bounding box center [818, 541] width 655 height 26
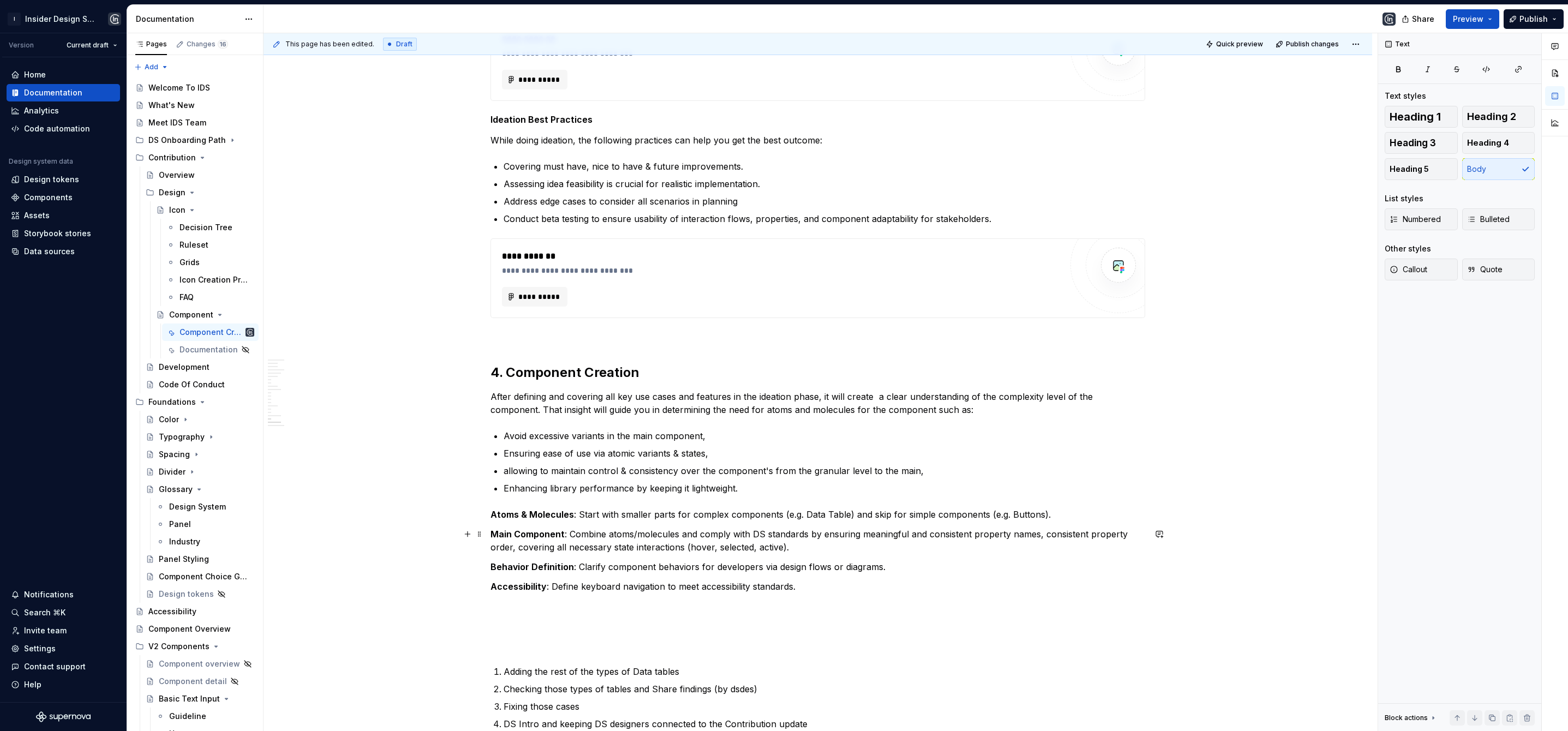
click at [780, 546] on p "Main Component : Combine atoms/molecules and comply with DS standards by ensuri…" at bounding box center [818, 541] width 655 height 26
click at [839, 544] on p "Main Component : Combine atoms/molecules and comply with DS standards by ensuri…" at bounding box center [818, 541] width 655 height 26
click at [688, 548] on p "Main Component : Combine atoms/molecules and comply with DS standards by ensuri…" at bounding box center [818, 541] width 655 height 26
drag, startPoint x: 569, startPoint y: 569, endPoint x: 492, endPoint y: 565, distance: 77.1
click at [492, 565] on strong "Behavior Definition" at bounding box center [533, 567] width 84 height 11
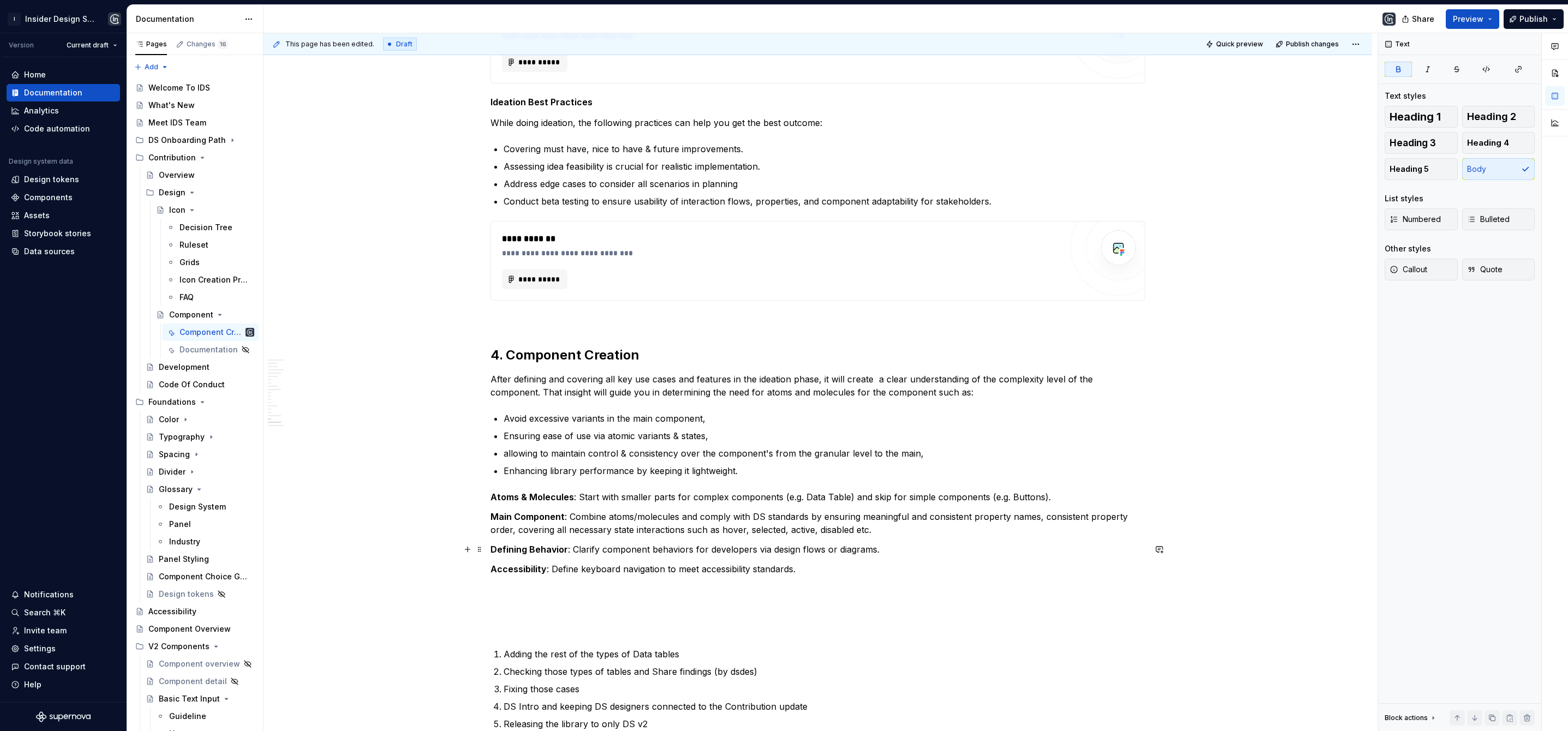
scroll to position [2548, 0]
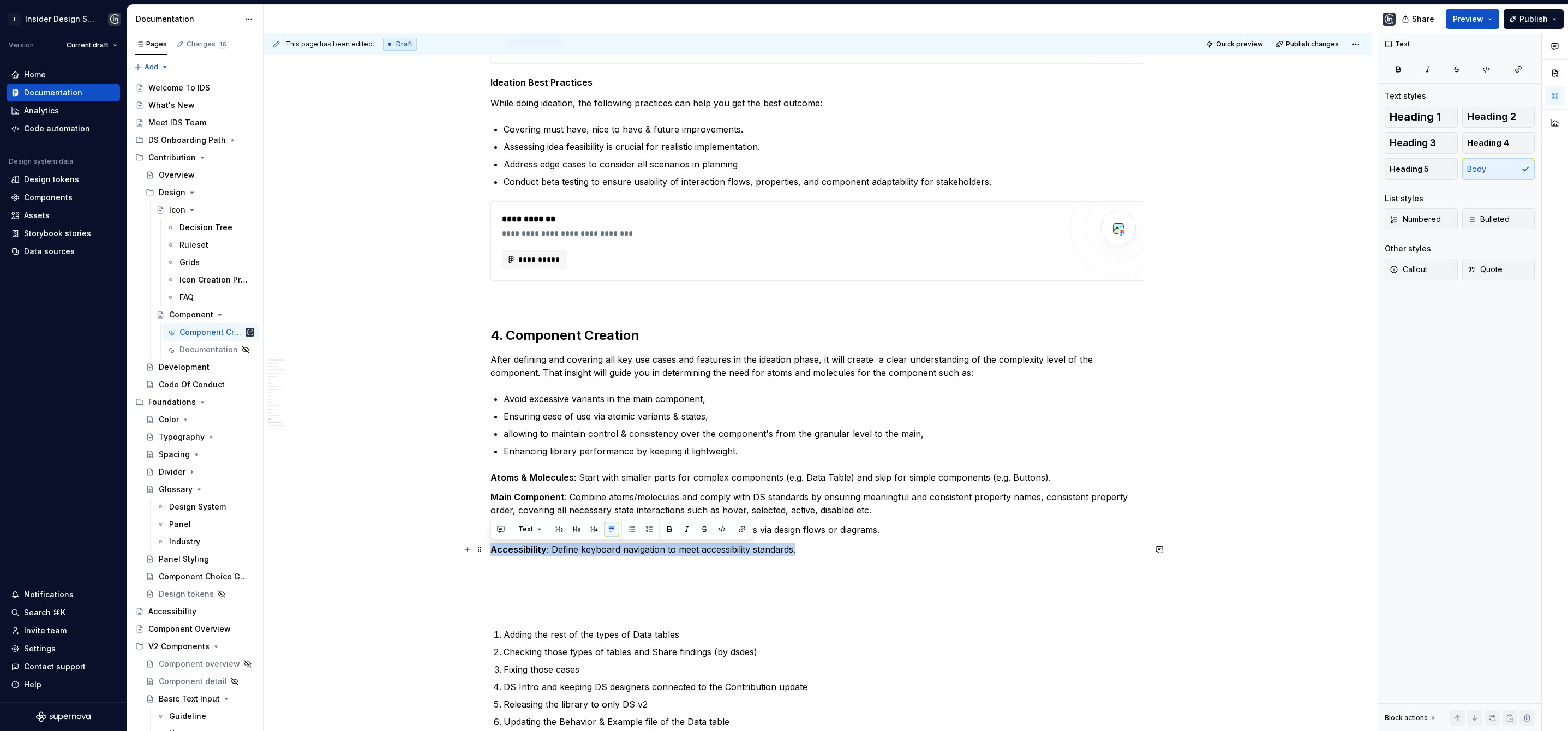
drag, startPoint x: 490, startPoint y: 548, endPoint x: 804, endPoint y: 551, distance: 314.0
click at [804, 551] on p "Accessibility : Define keyboard navigation to meet accessibility standards." at bounding box center [818, 549] width 655 height 13
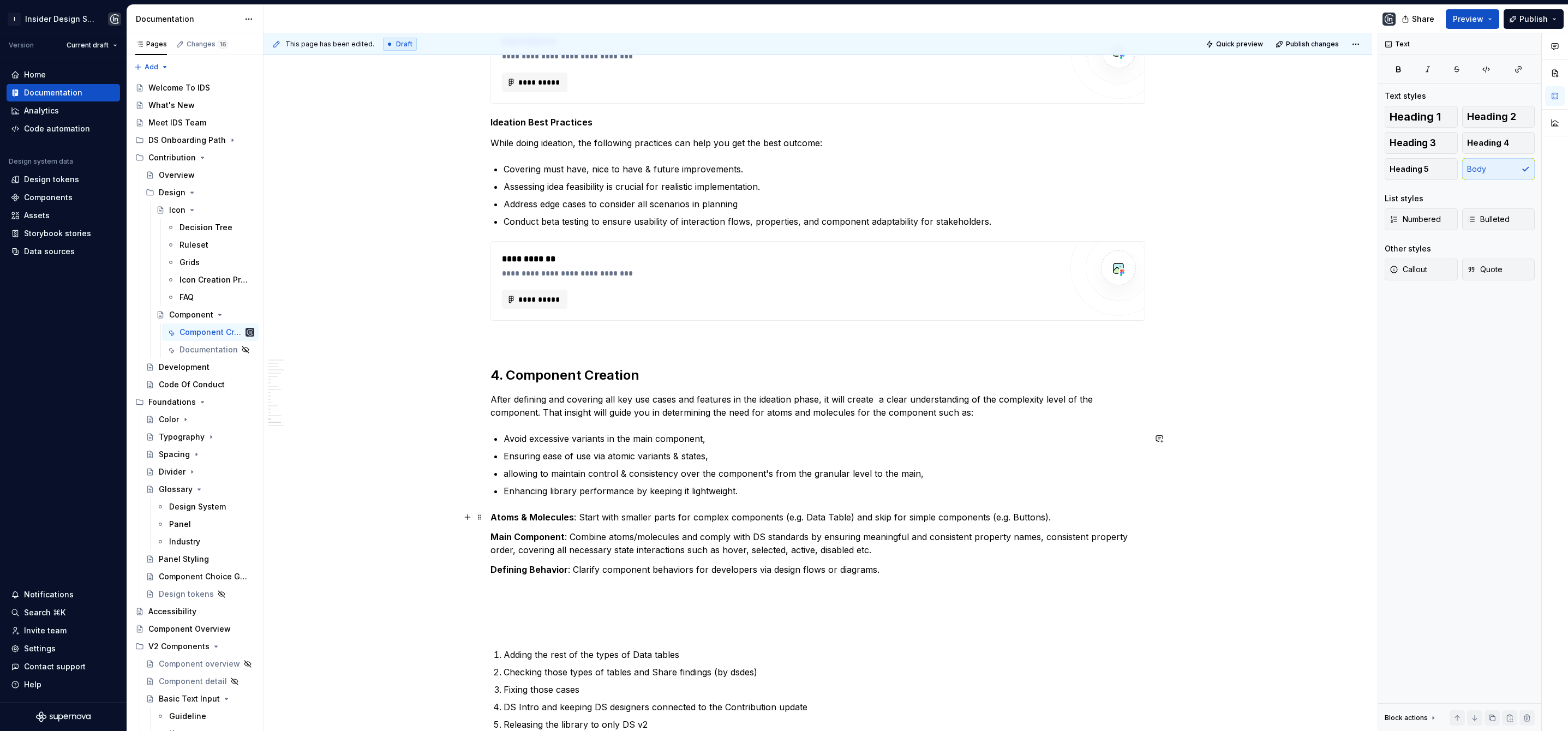
scroll to position [2583, 0]
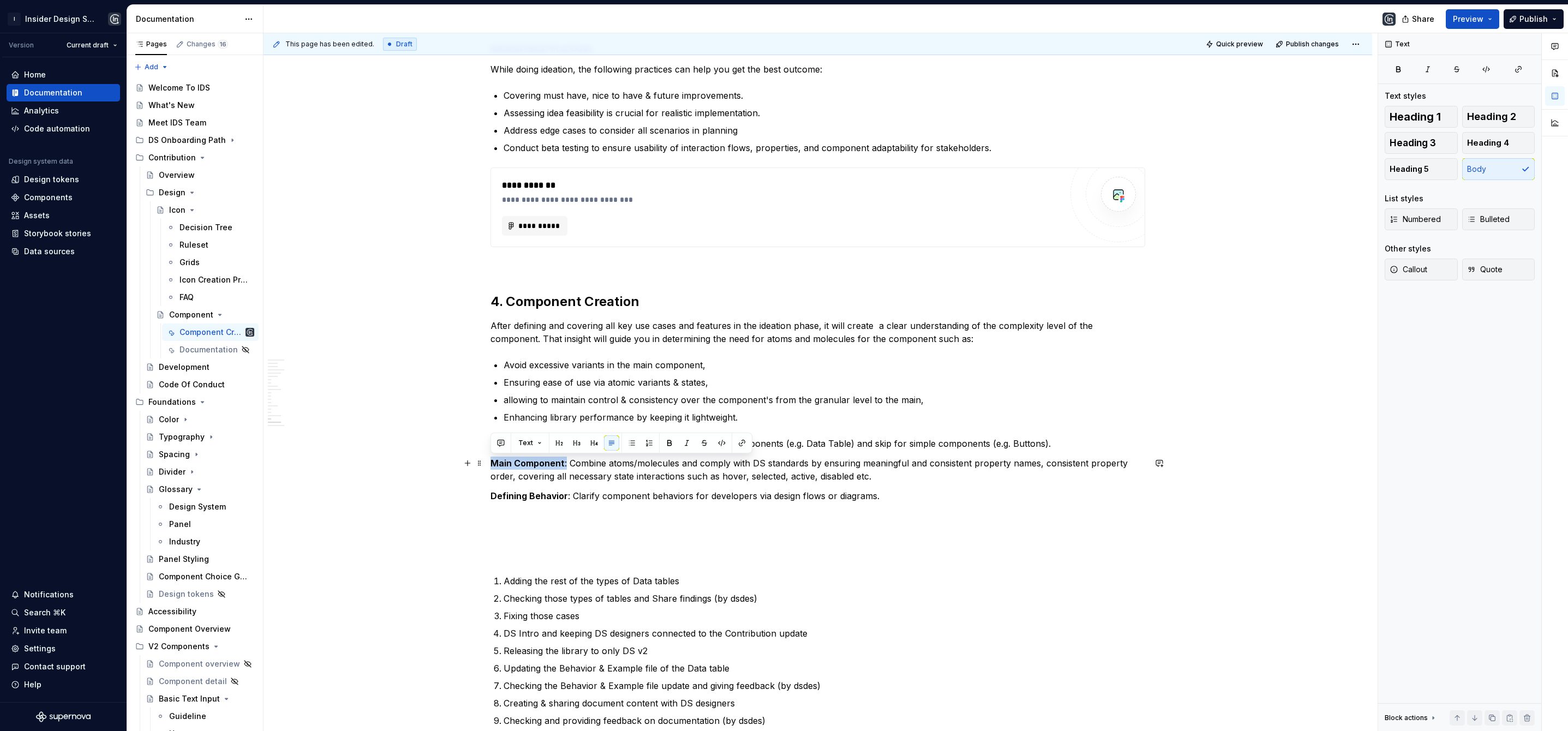
drag, startPoint x: 563, startPoint y: 463, endPoint x: 489, endPoint y: 462, distance: 74.0
click at [566, 461] on p "Main Component : Combine atoms/molecules and comply with DS standards by ensuri…" at bounding box center [818, 470] width 655 height 26
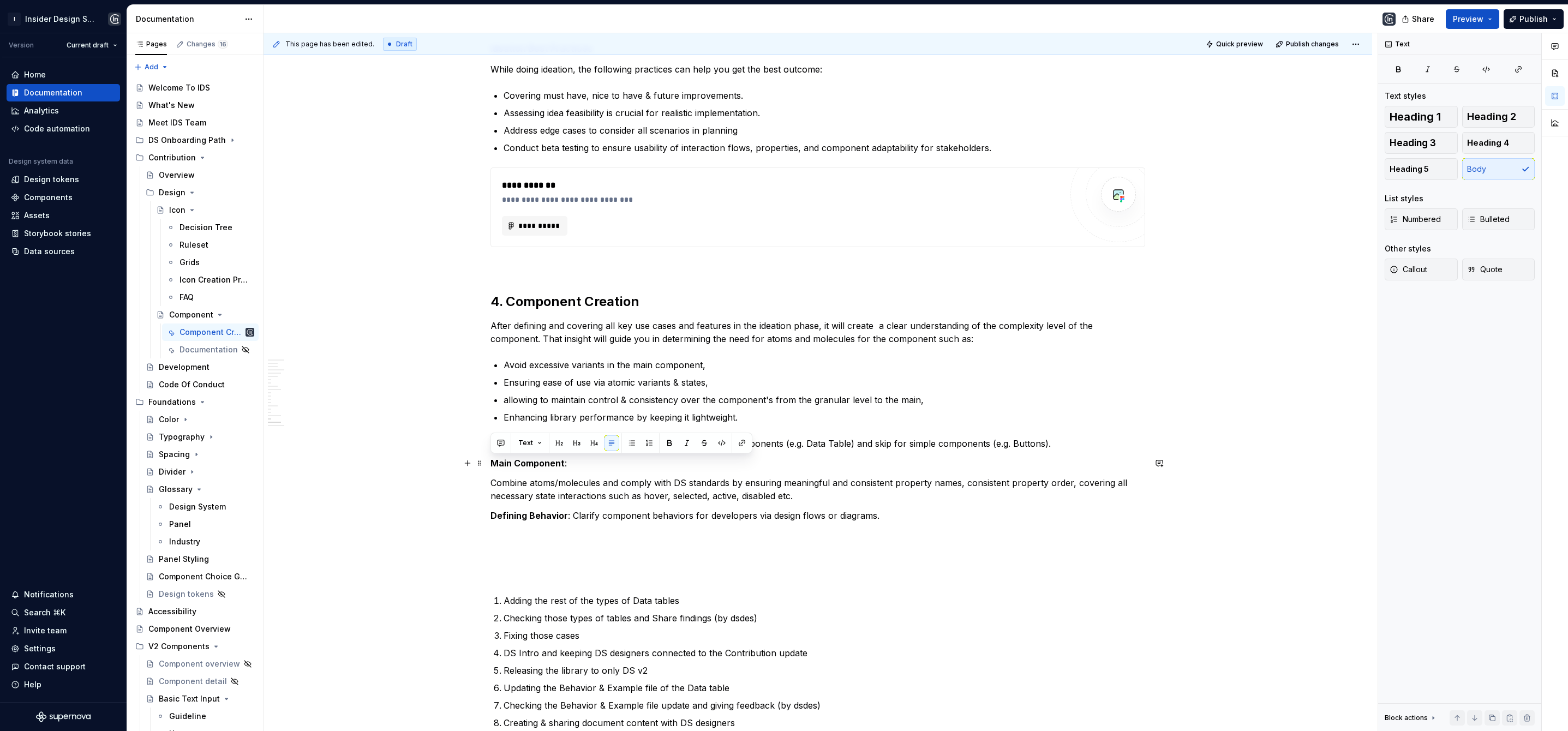
drag, startPoint x: 561, startPoint y: 462, endPoint x: 491, endPoint y: 464, distance: 70.0
click at [491, 464] on p "Main Component :" at bounding box center [818, 463] width 655 height 13
click at [540, 441] on button "Text" at bounding box center [530, 443] width 33 height 15
click at [572, 568] on div "Heading 5" at bounding box center [564, 571] width 39 height 11
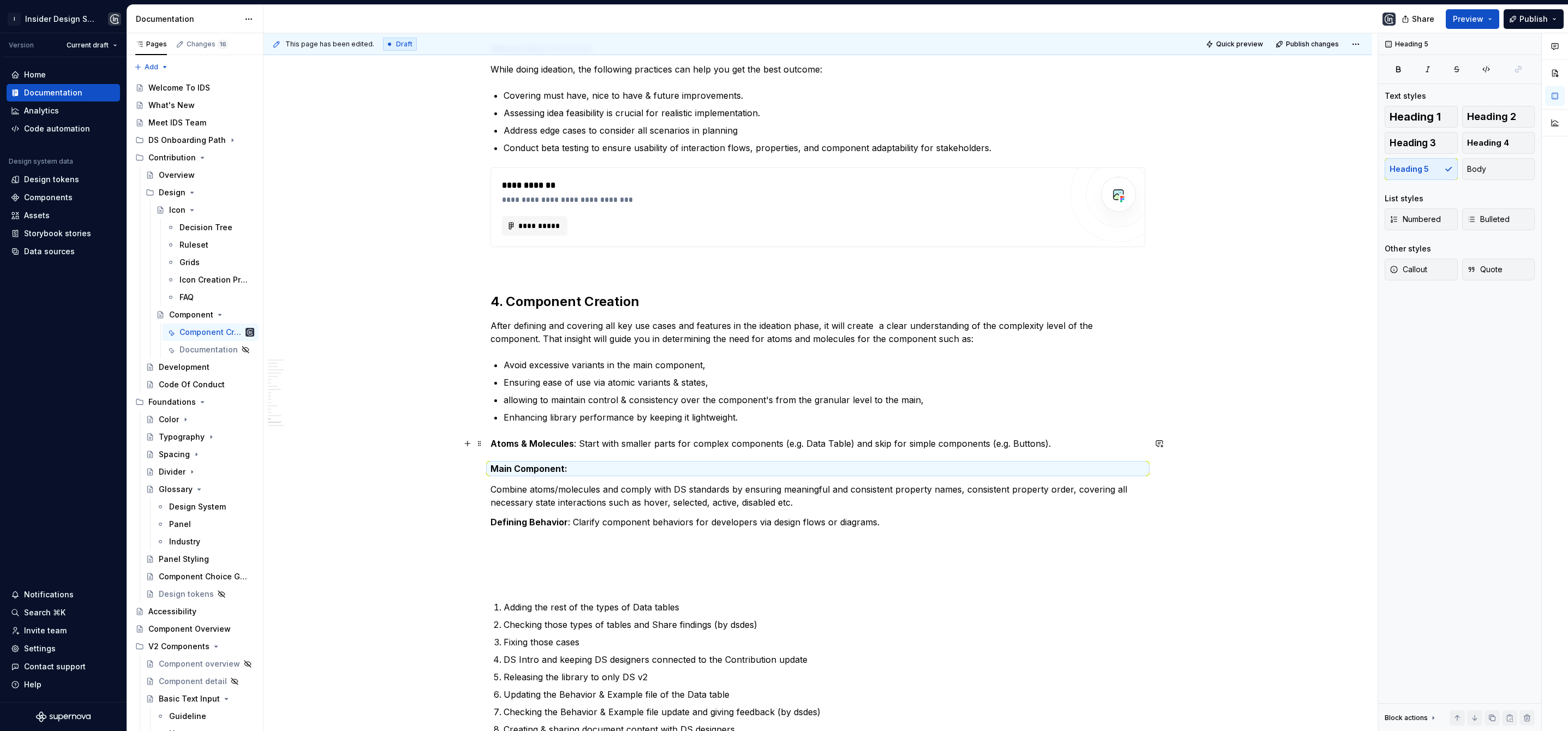
click at [578, 444] on p "Atoms & Molecules : Start with smaller parts for complex components (e.g. Data …" at bounding box center [818, 443] width 655 height 13
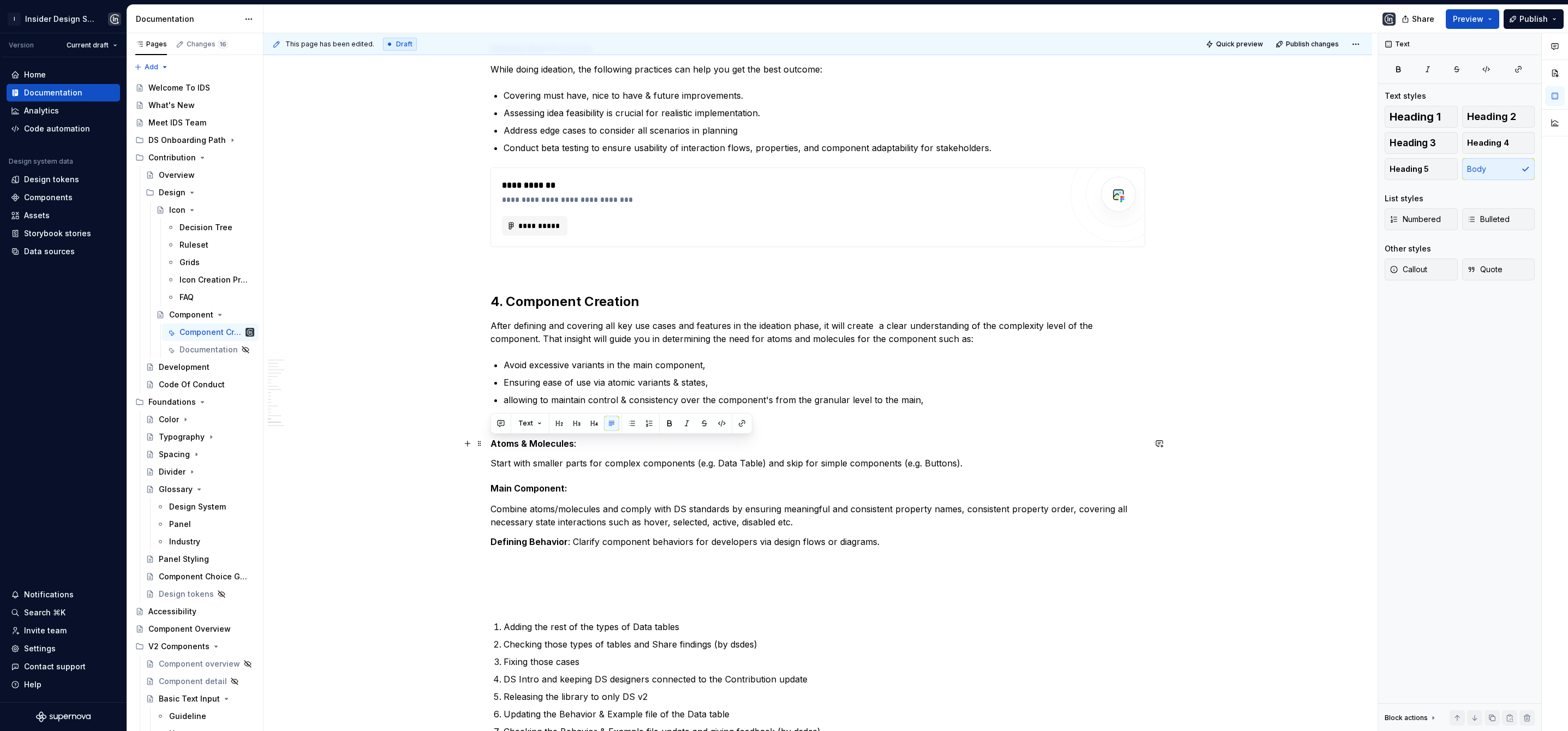
drag, startPoint x: 572, startPoint y: 444, endPoint x: 491, endPoint y: 448, distance: 81.1
click at [491, 448] on p "Atoms & Molecules :" at bounding box center [818, 443] width 655 height 13
click at [531, 426] on span "Text" at bounding box center [525, 423] width 15 height 9
click at [564, 554] on div "Heading 5" at bounding box center [564, 552] width 39 height 11
click at [579, 444] on h5 "Atoms & Molecules :" at bounding box center [818, 442] width 655 height 11
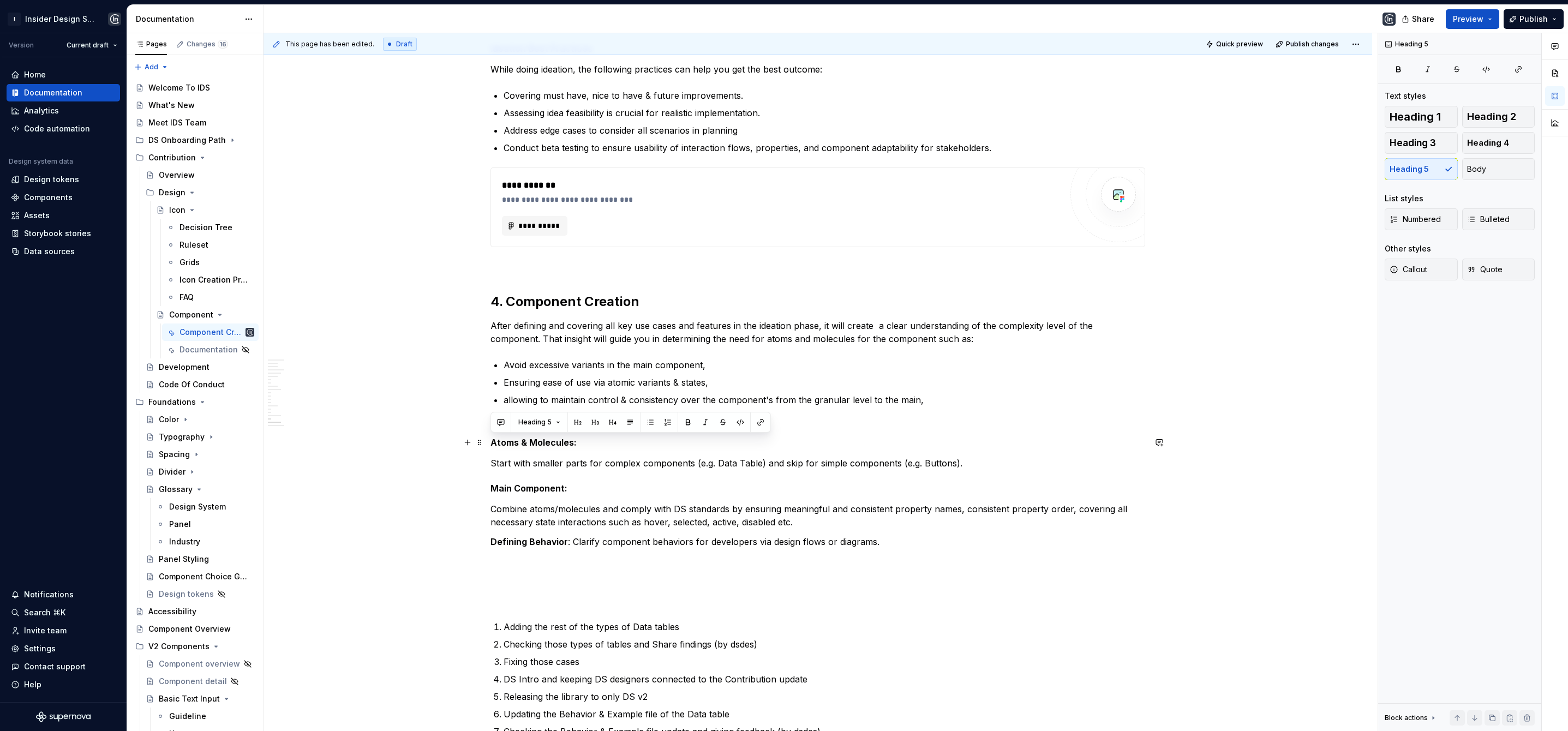
click at [579, 444] on h5 "Atoms & Molecules :" at bounding box center [818, 442] width 655 height 11
click at [568, 489] on h5 "Main Component :" at bounding box center [818, 489] width 655 height 11
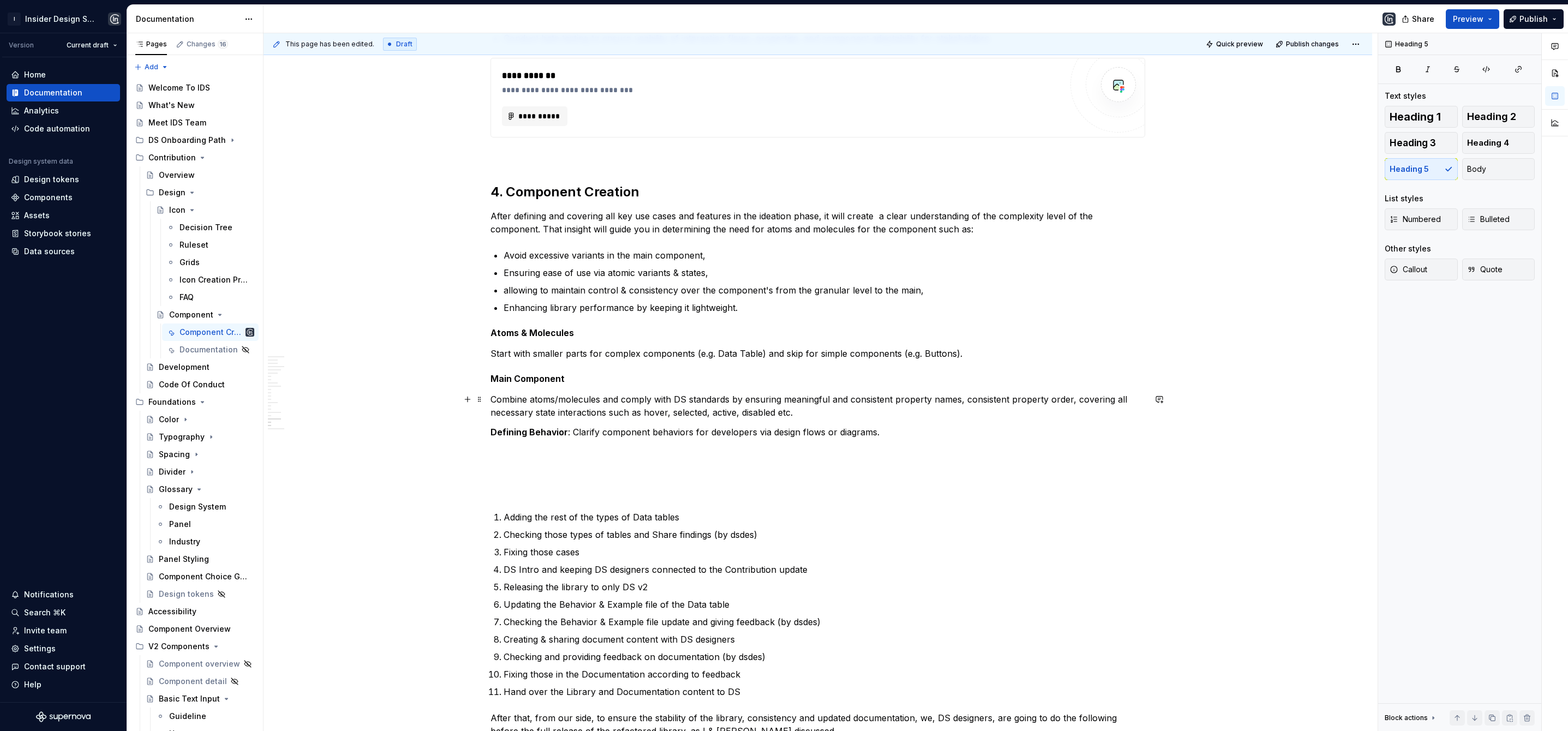
click at [810, 416] on p "Combine atoms/molecules and comply with DS standards by ensuring meaningful and…" at bounding box center [818, 406] width 655 height 26
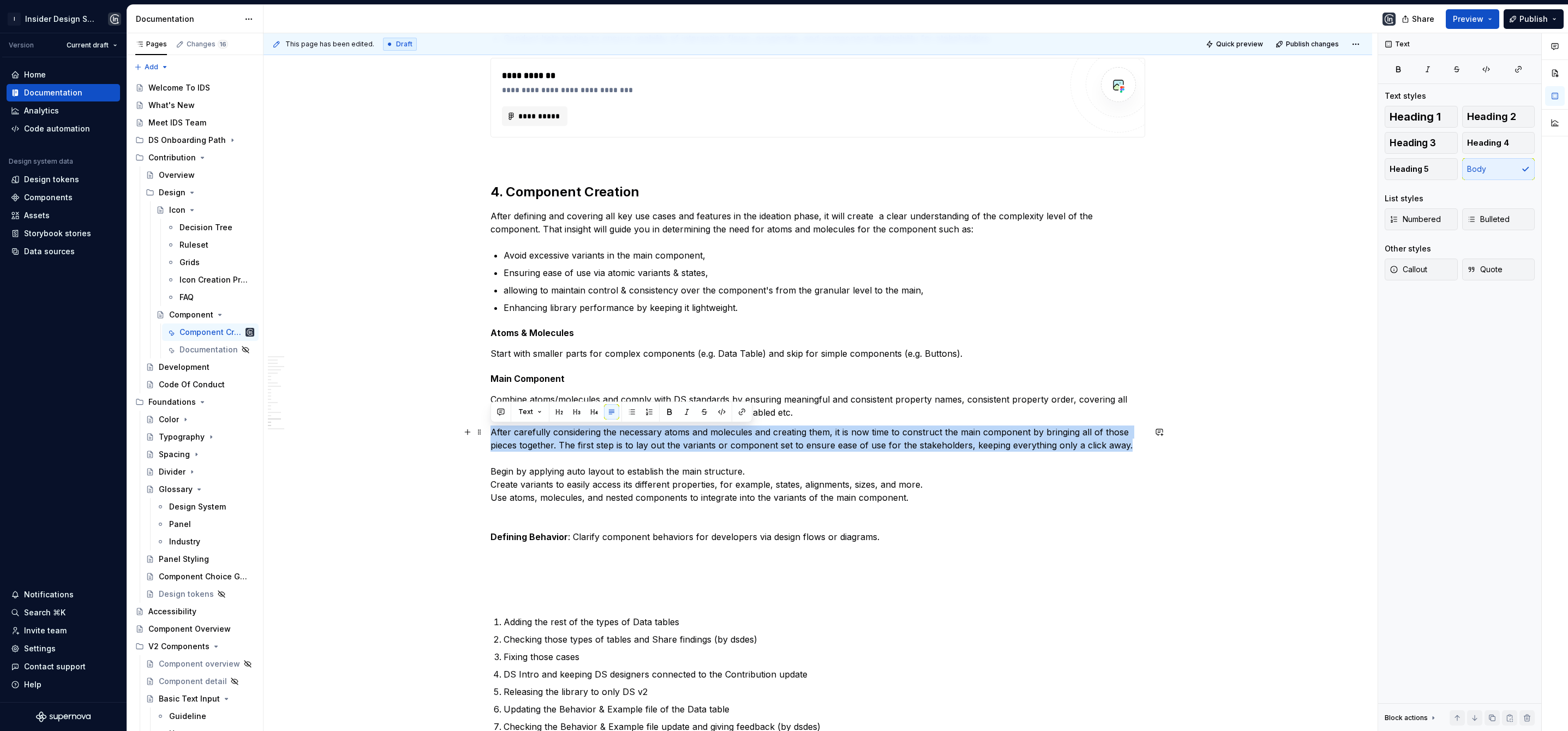
drag, startPoint x: 1128, startPoint y: 448, endPoint x: 492, endPoint y: 429, distance: 636.3
click at [492, 429] on p "After carefully considering the necessary atoms and molecules and creating them…" at bounding box center [818, 465] width 655 height 78
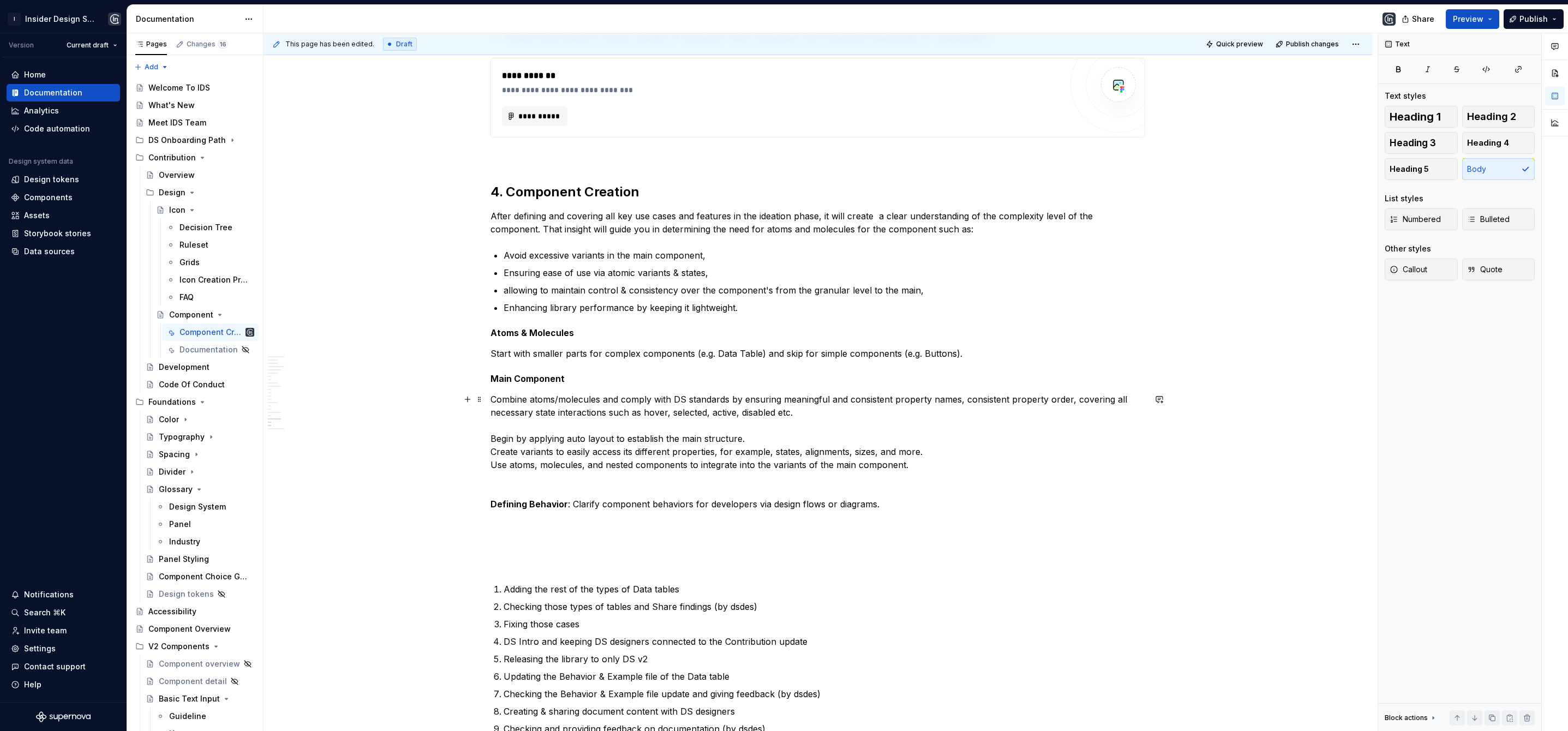
click at [491, 440] on p "Combine atoms/molecules and comply with DS standards by ensuring meaningful and…" at bounding box center [818, 431] width 655 height 78
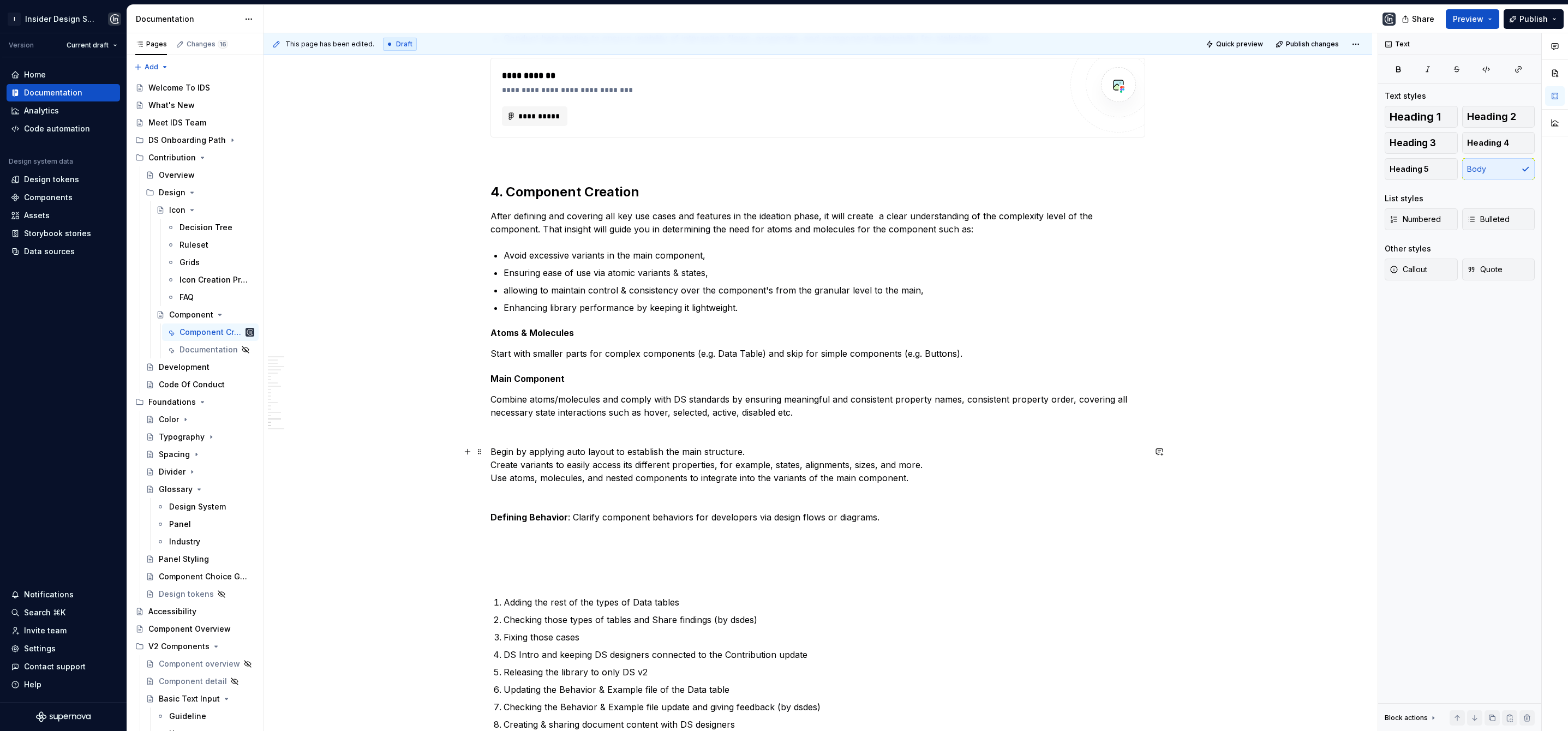
click at [491, 467] on p "Begin by applying auto layout to establish the main structure. Create variants …" at bounding box center [818, 465] width 655 height 39
click at [492, 432] on p at bounding box center [818, 432] width 655 height 13
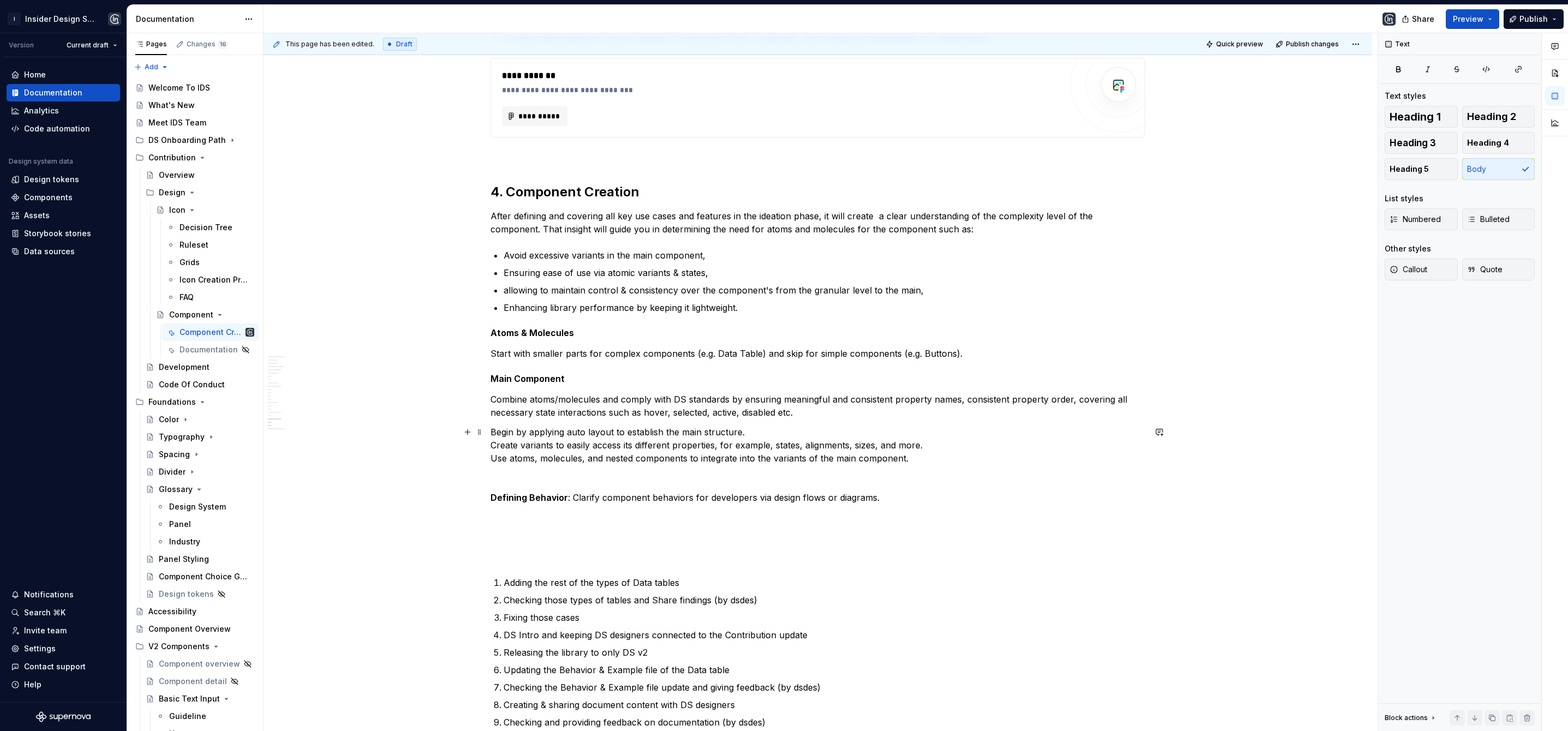
click at [491, 444] on p "Begin by applying auto layout to establish the main structure. Create variants …" at bounding box center [818, 445] width 655 height 39
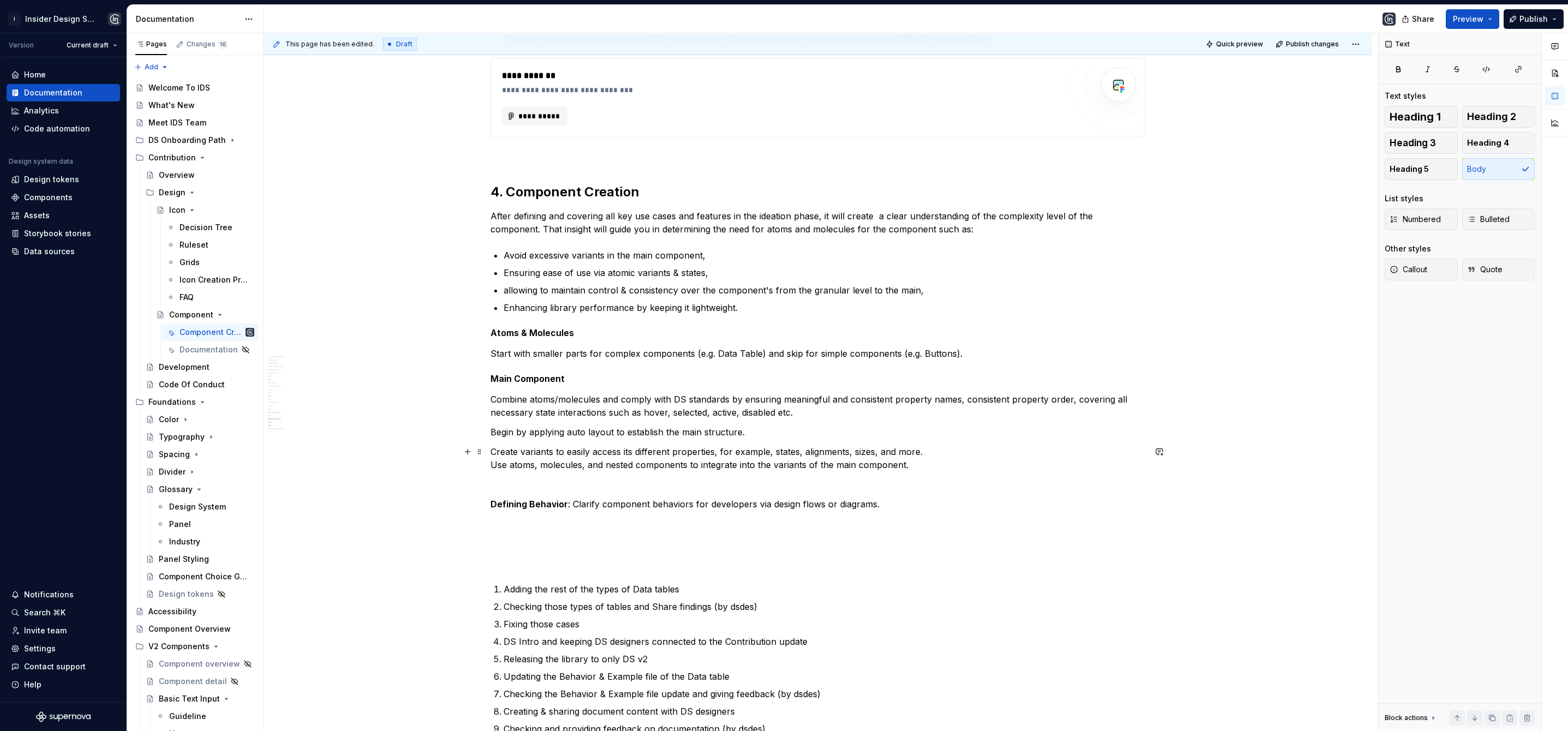
click at [492, 465] on p "Create variants to easily access its different properties, for example, states,…" at bounding box center [818, 458] width 655 height 26
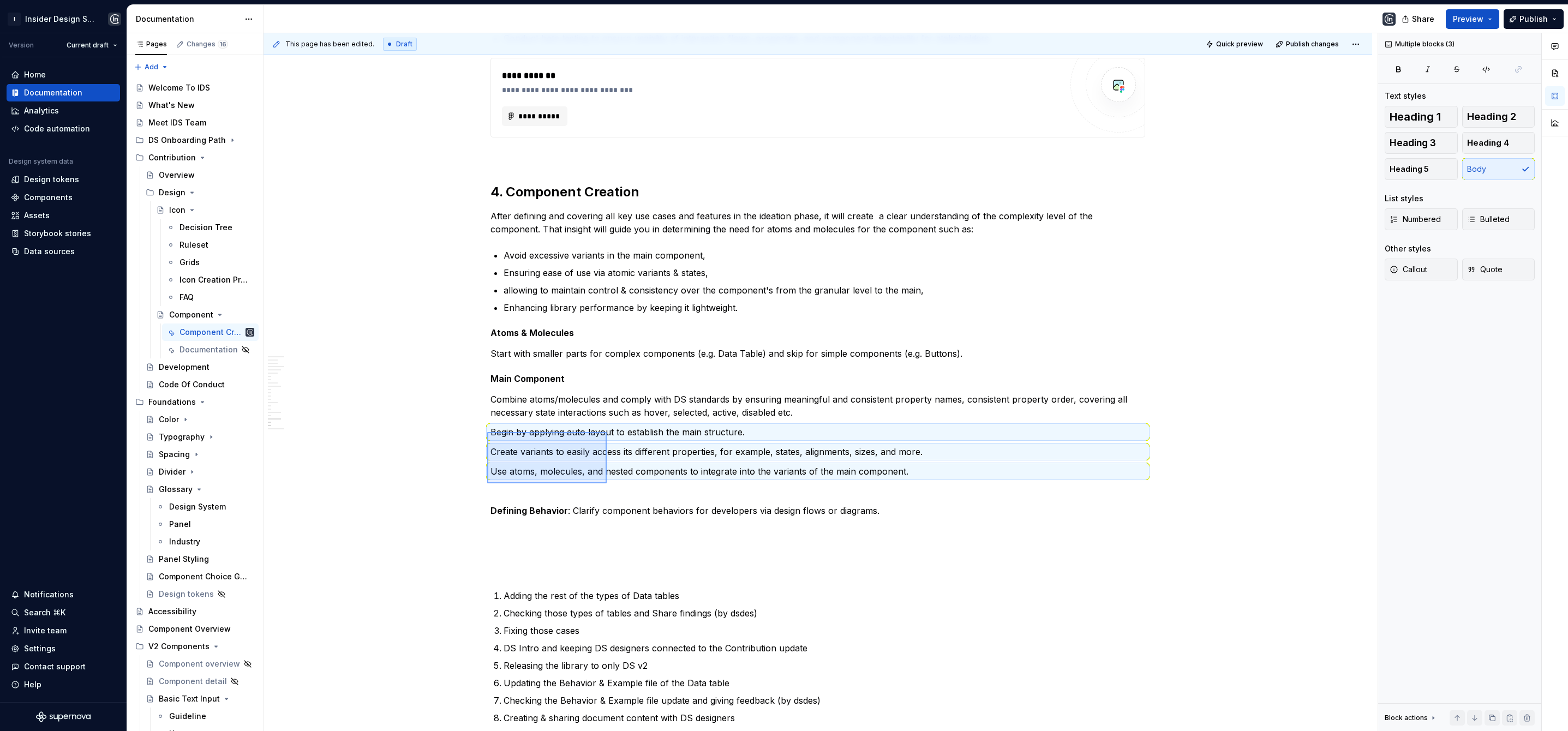
drag, startPoint x: 487, startPoint y: 432, endPoint x: 607, endPoint y: 483, distance: 130.4
click at [607, 483] on div "**********" at bounding box center [820, 383] width 1114 height 698
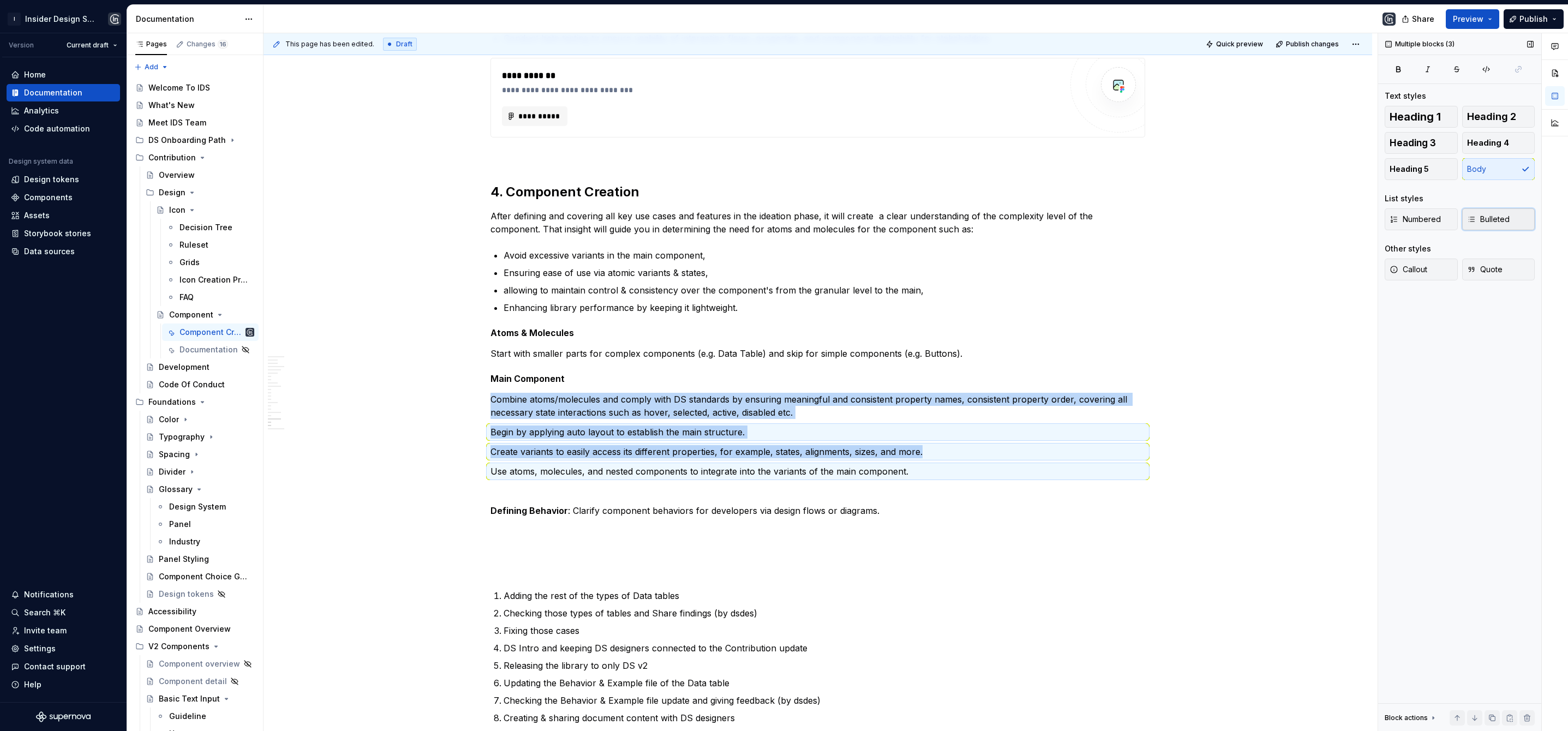
click at [1477, 212] on button "Bulleted" at bounding box center [1499, 219] width 73 height 22
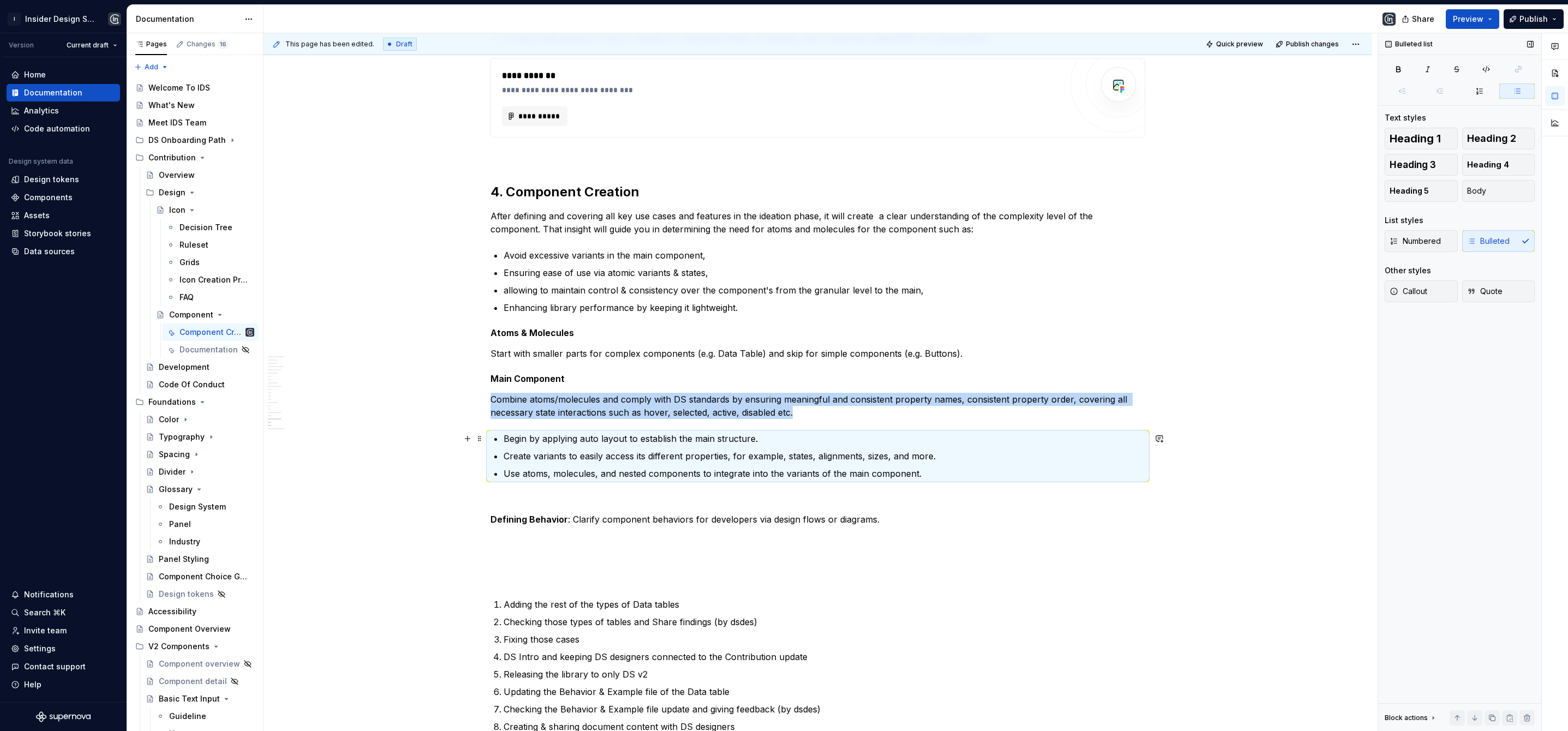
click at [608, 437] on p "Begin by applying auto layout to establish the main structure." at bounding box center [824, 438] width 642 height 13
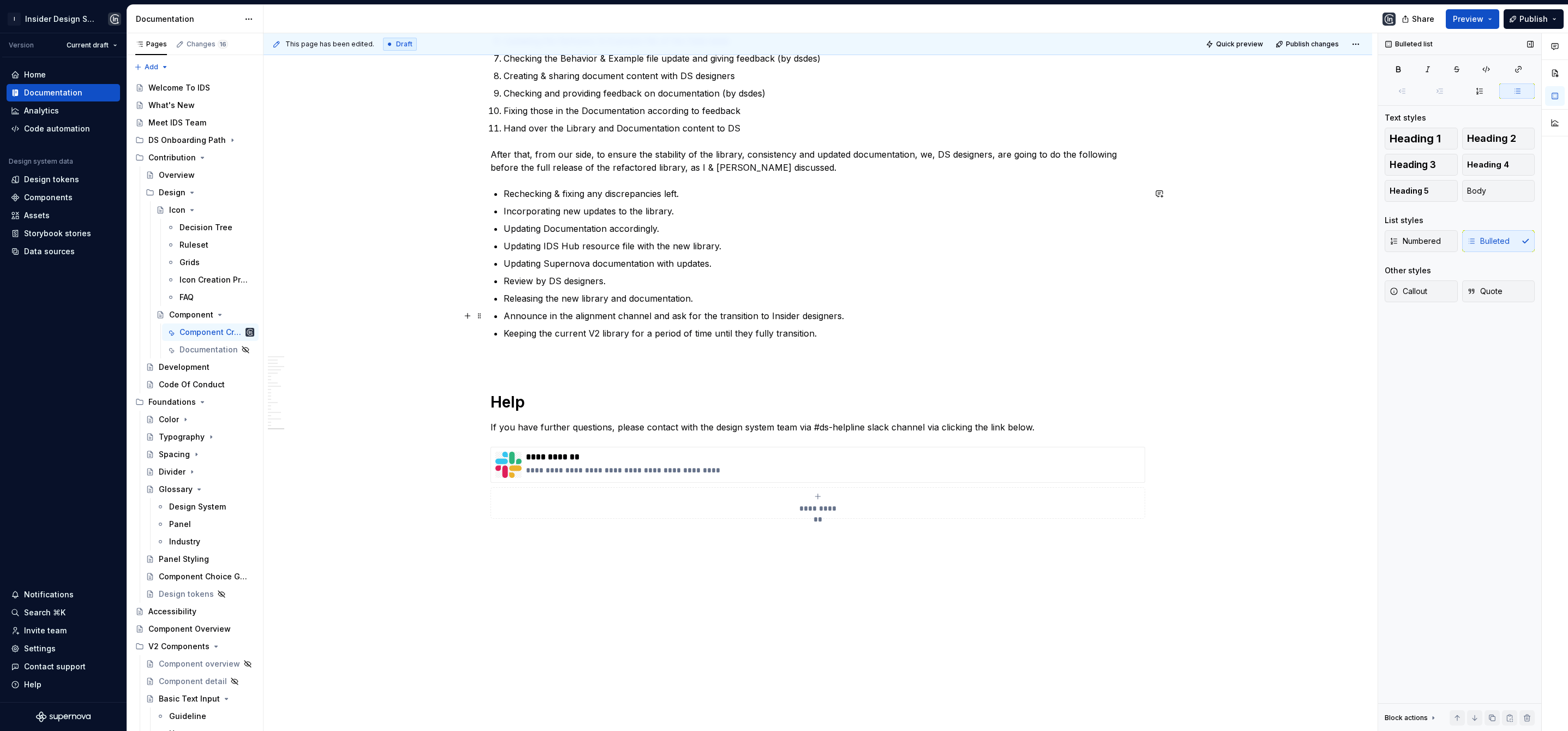
scroll to position [3362, 0]
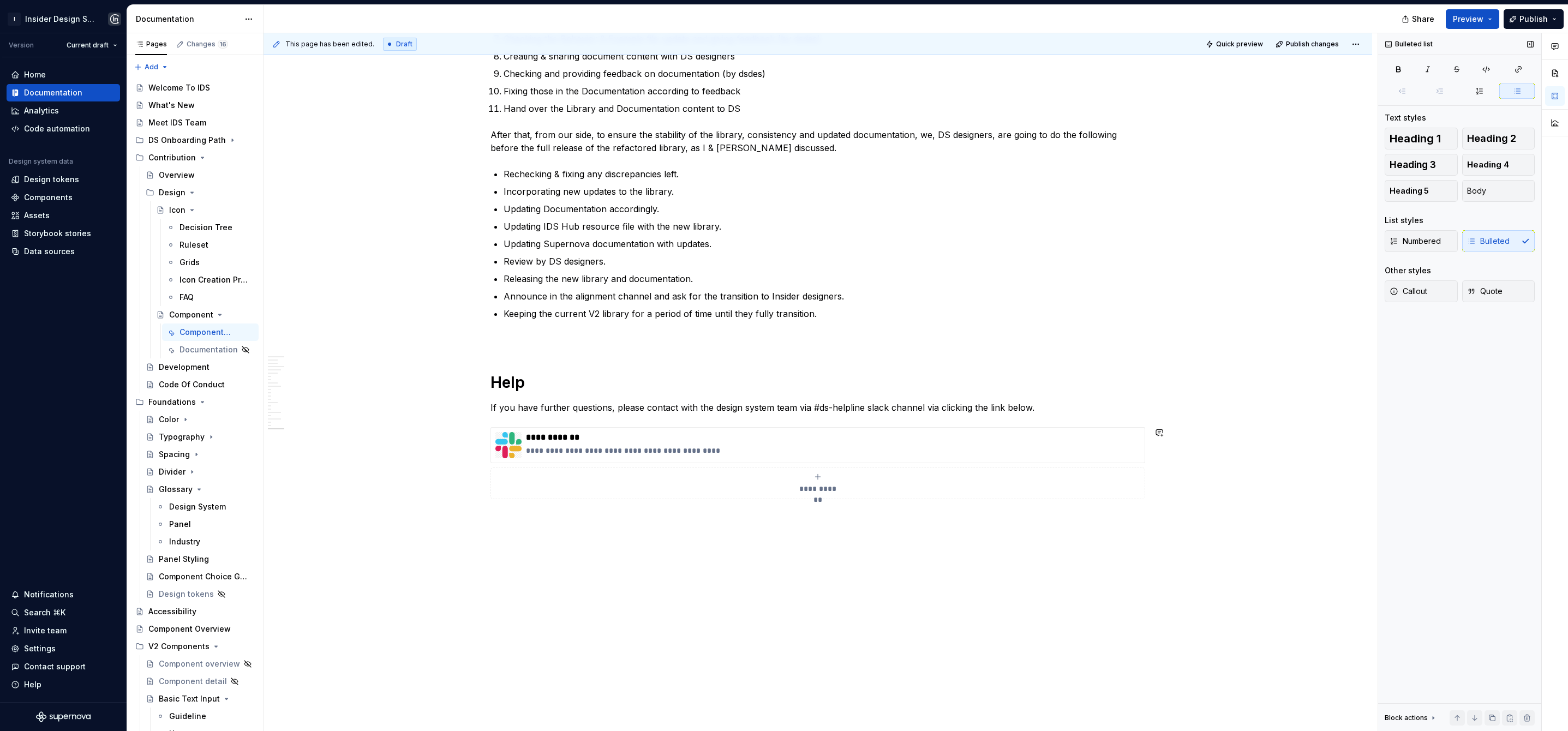
type textarea "*"
